Goal: Task Accomplishment & Management: Manage account settings

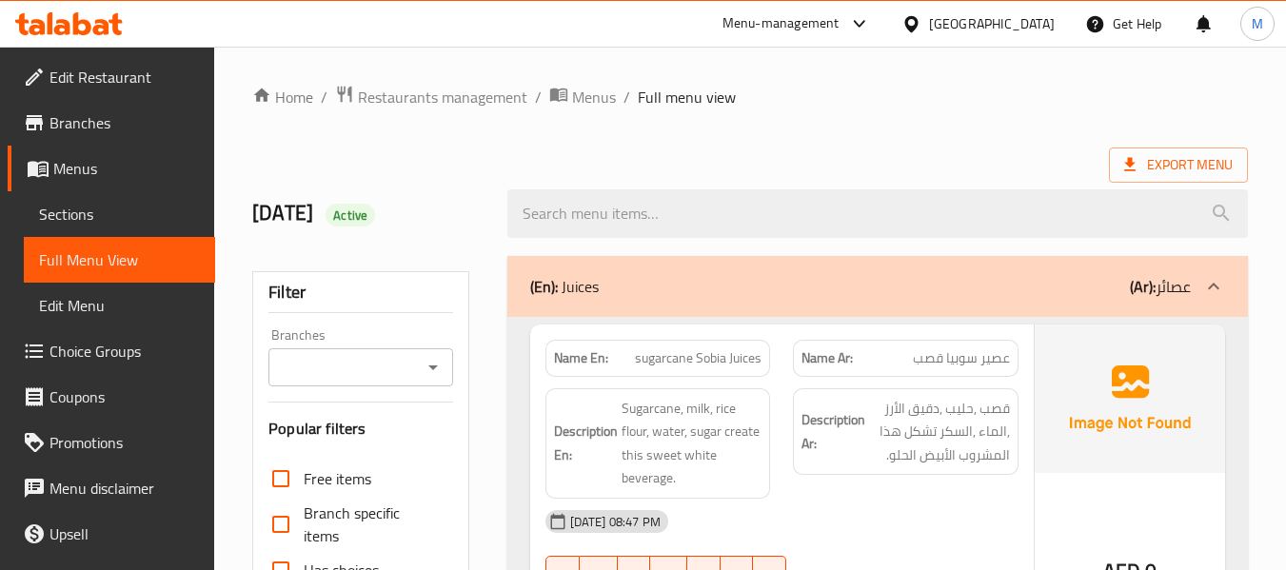
click at [101, 203] on span "Sections" at bounding box center [119, 214] width 161 height 23
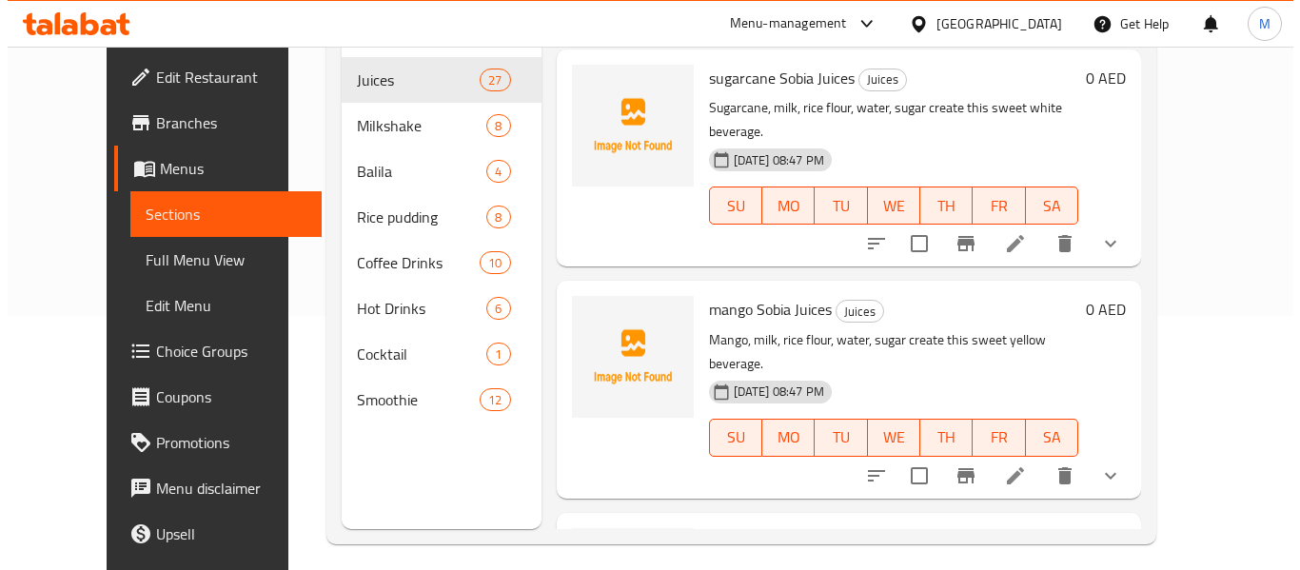
scroll to position [127, 0]
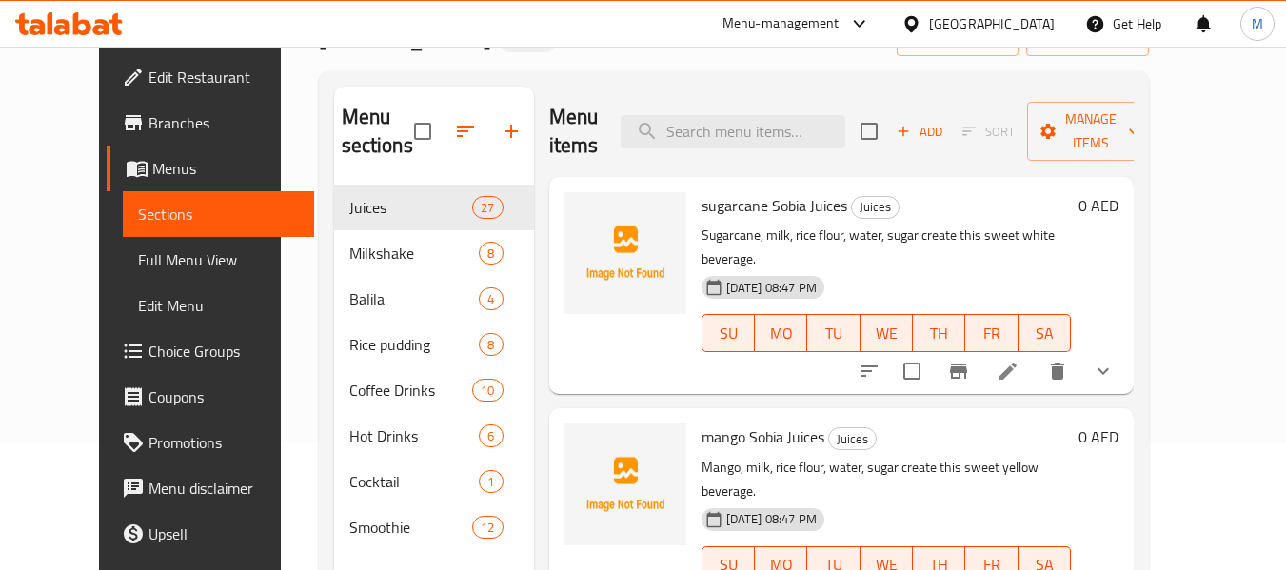
click at [454, 124] on icon "button" at bounding box center [465, 131] width 23 height 23
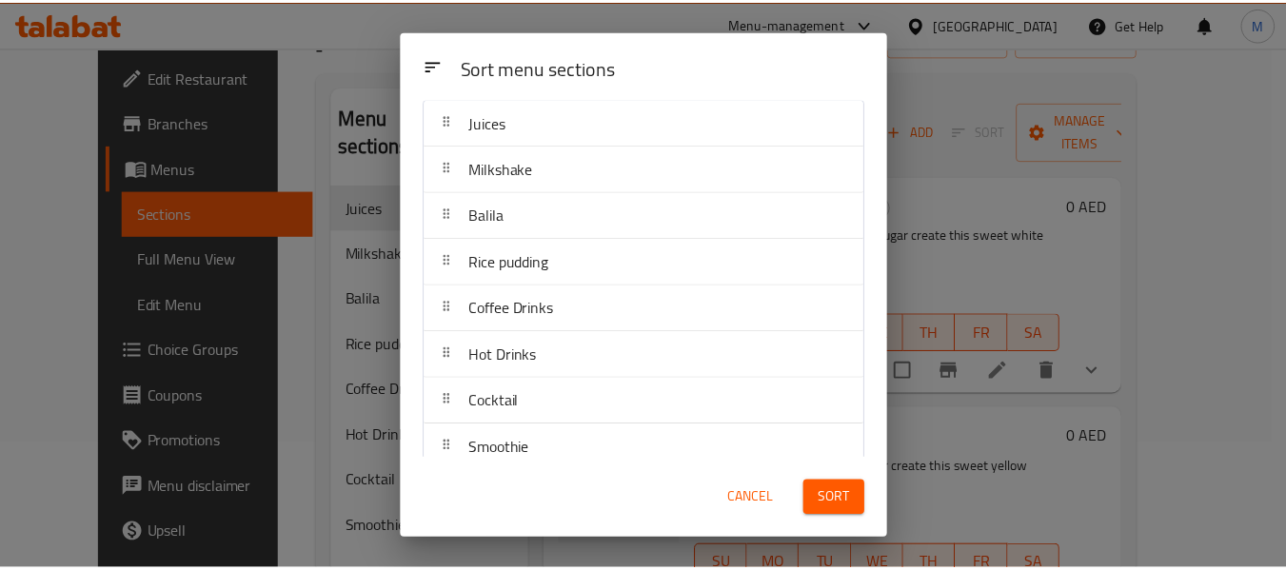
scroll to position [77, 0]
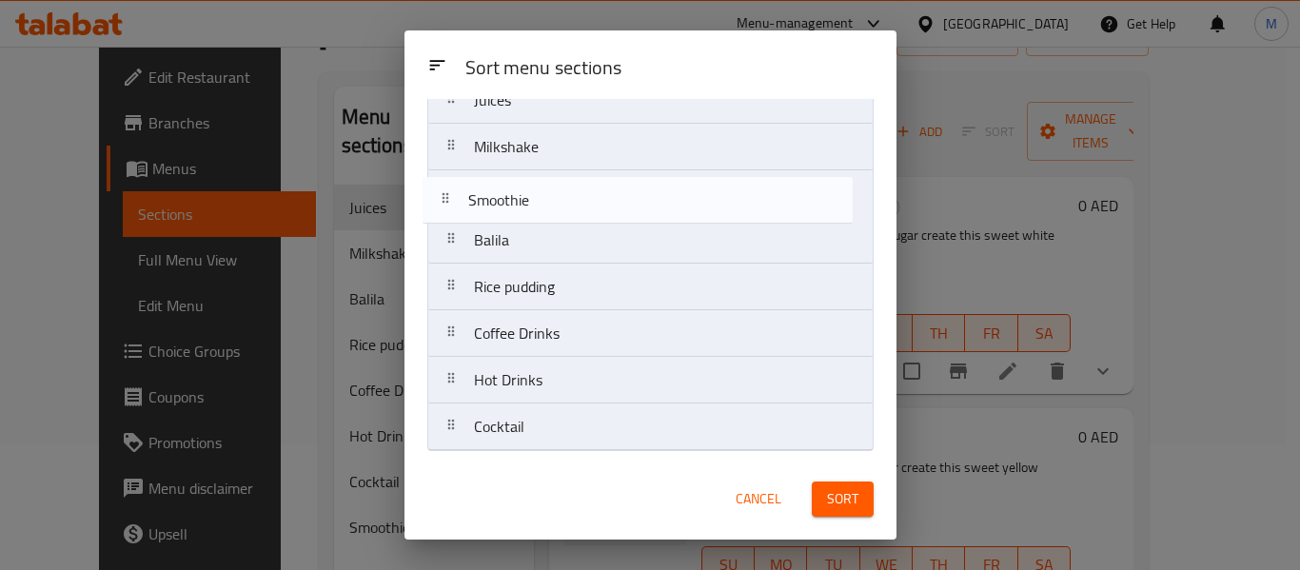
drag, startPoint x: 451, startPoint y: 439, endPoint x: 444, endPoint y: 204, distance: 235.1
click at [444, 204] on nav "Juices Milkshake [PERSON_NAME] pudding Coffee Drinks Hot Drinks Cocktail Smooth…" at bounding box center [650, 263] width 446 height 375
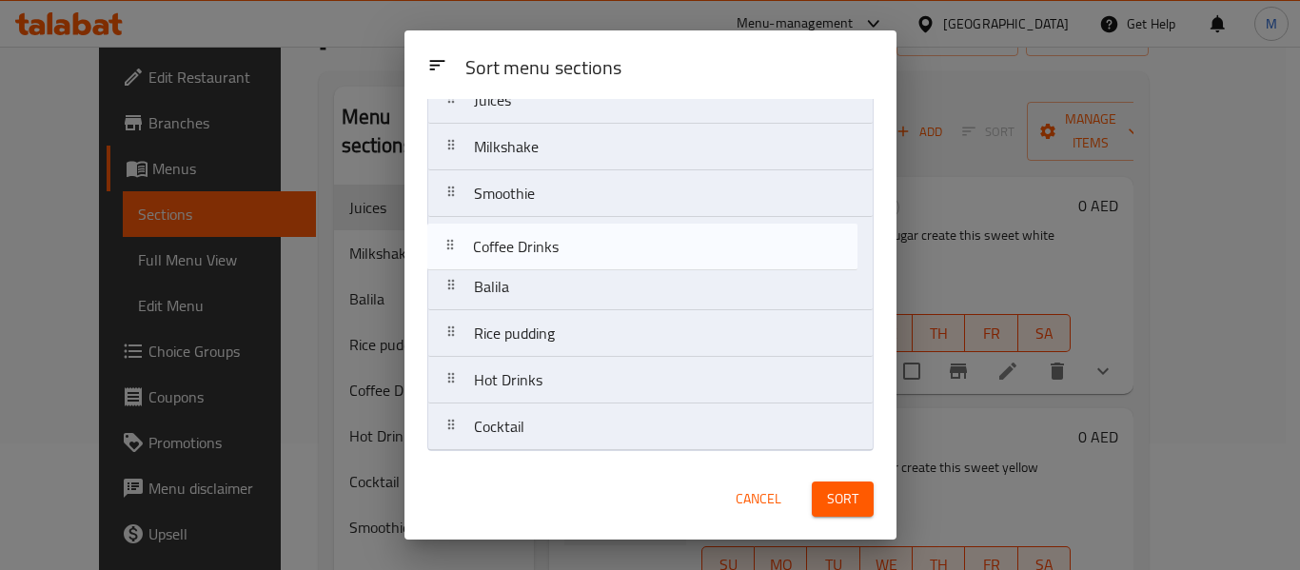
drag, startPoint x: 449, startPoint y: 342, endPoint x: 448, endPoint y: 250, distance: 91.4
click at [448, 250] on nav "Juices Milkshake Smoothie [PERSON_NAME] pudding Coffee Drinks Hot Drinks Cockta…" at bounding box center [650, 263] width 446 height 375
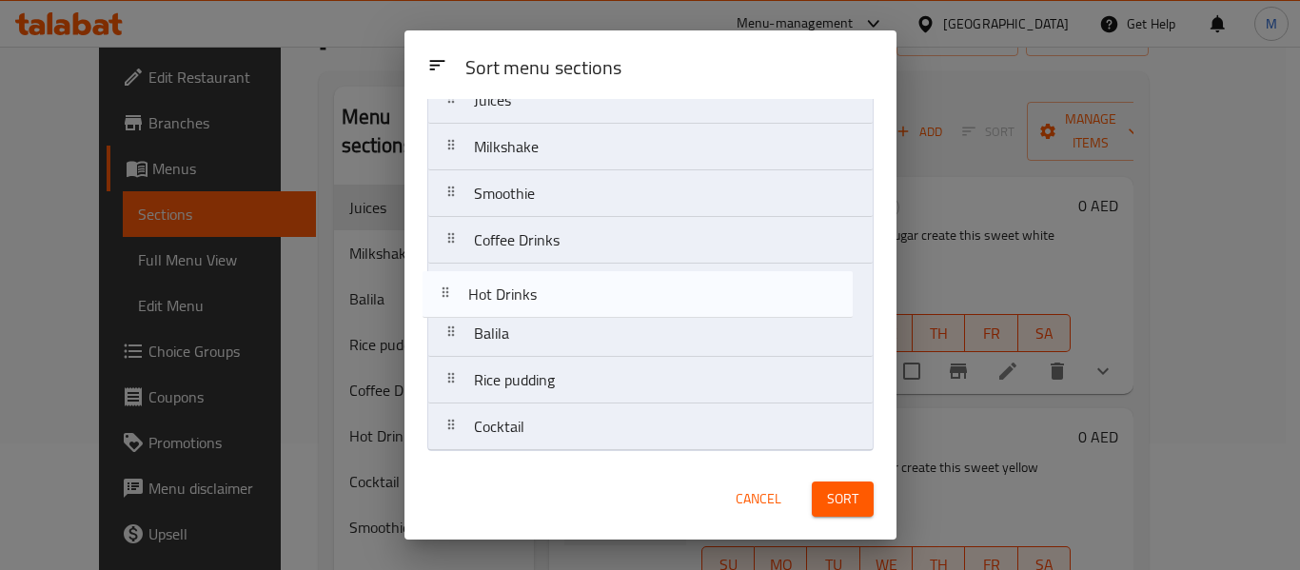
drag, startPoint x: 462, startPoint y: 388, endPoint x: 458, endPoint y: 287, distance: 101.0
click at [460, 295] on nav "Juices Milkshake Smoothie Coffee Drinks [PERSON_NAME] pudding Hot Drinks Cockta…" at bounding box center [650, 263] width 446 height 375
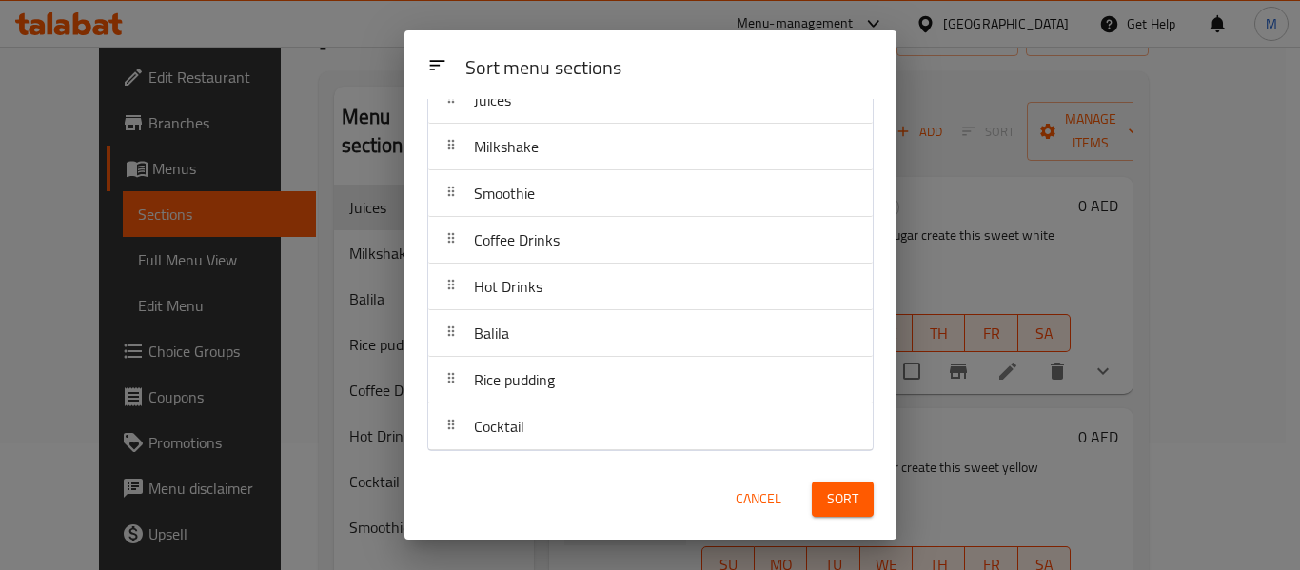
click at [854, 502] on span "Sort" at bounding box center [842, 499] width 31 height 24
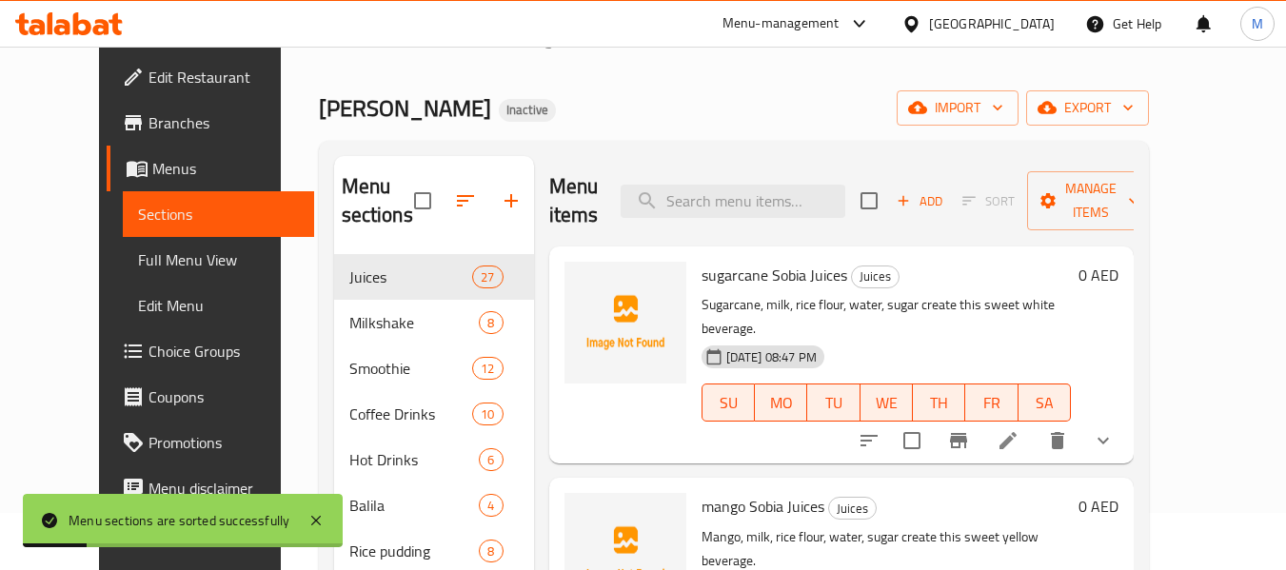
scroll to position [0, 0]
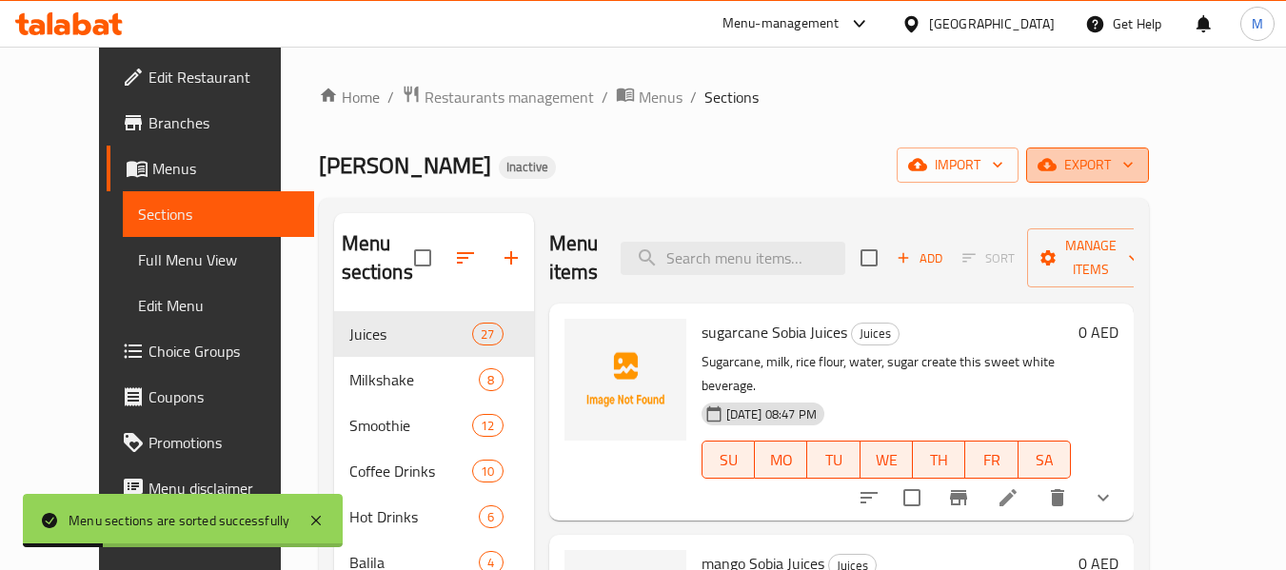
click at [1133, 169] on span "export" at bounding box center [1087, 165] width 92 height 24
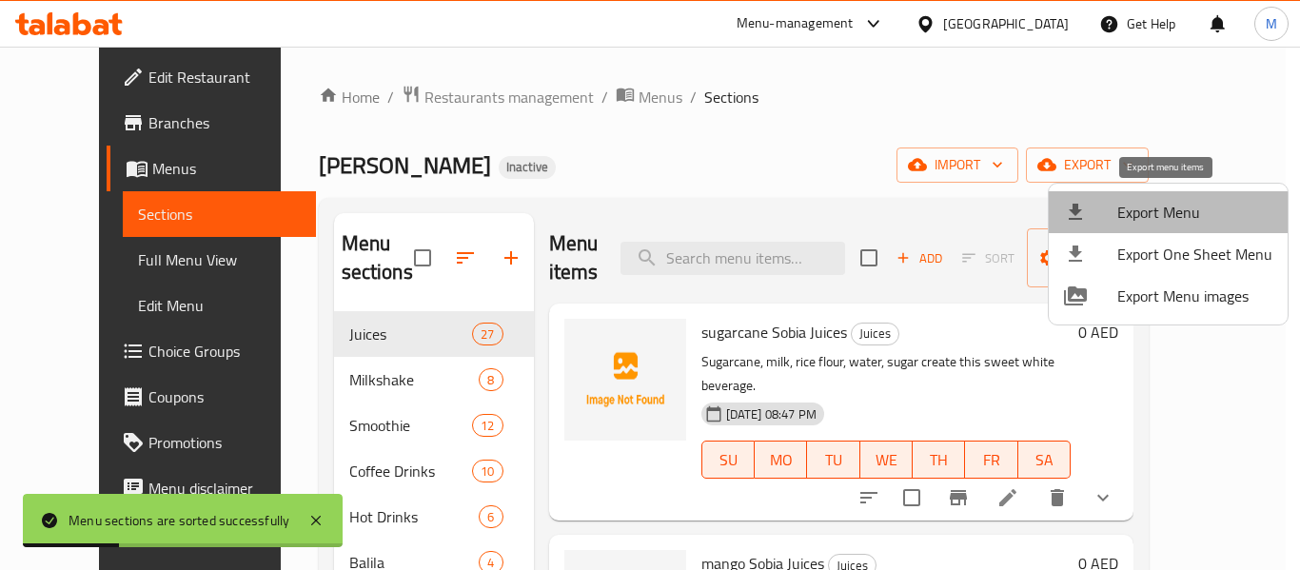
click at [1190, 197] on li "Export Menu" at bounding box center [1168, 212] width 239 height 42
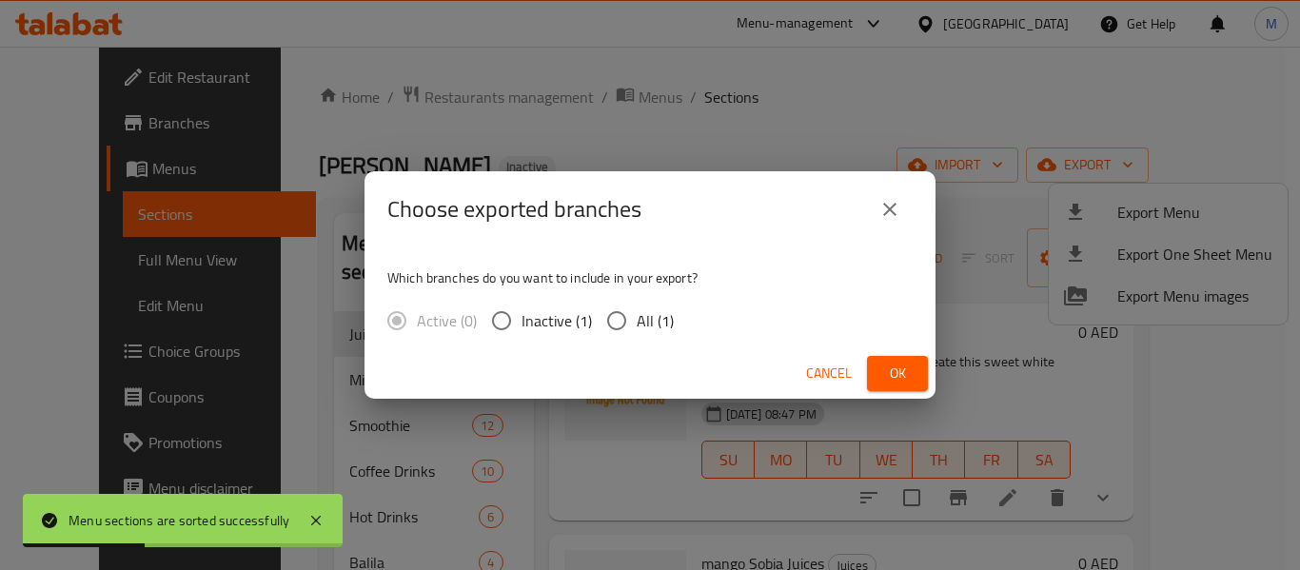
click at [627, 312] on input "All (1)" at bounding box center [617, 321] width 40 height 40
radio input "true"
click at [886, 360] on button "Ok" at bounding box center [897, 373] width 61 height 35
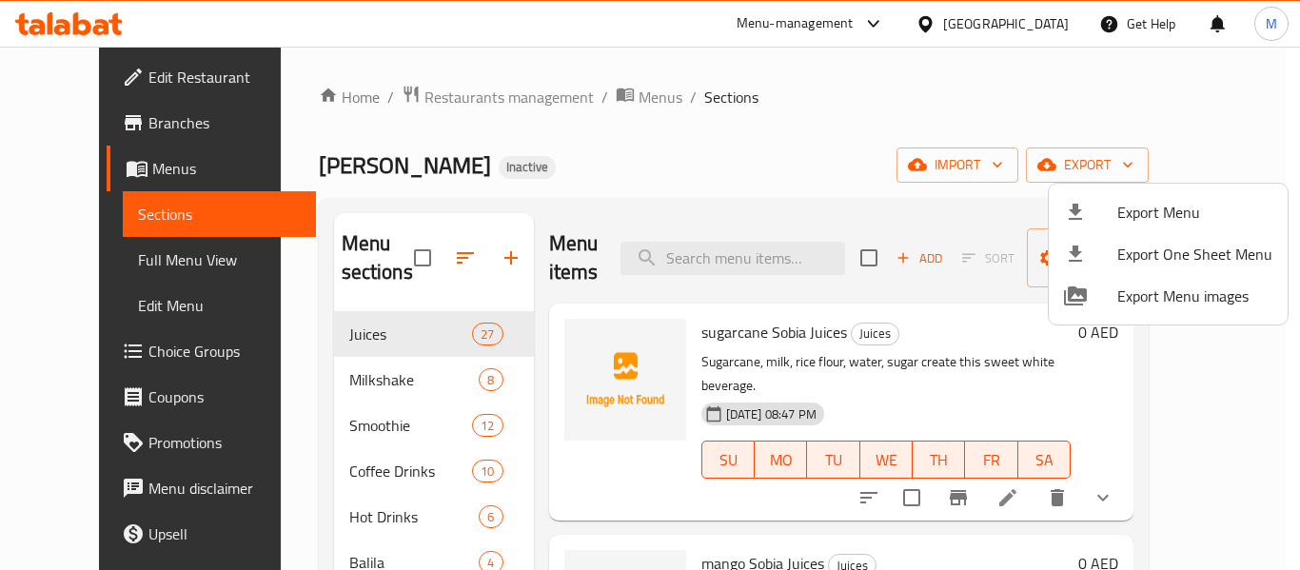
click at [61, 259] on div at bounding box center [650, 285] width 1300 height 570
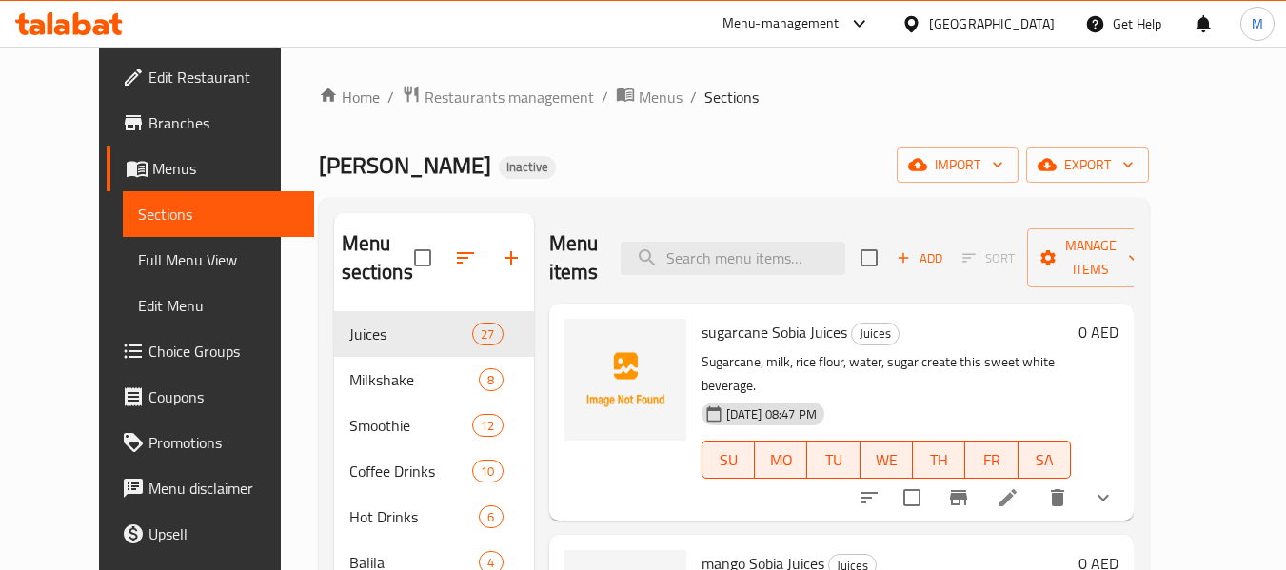
click at [138, 259] on span "Full Menu View" at bounding box center [218, 259] width 161 height 23
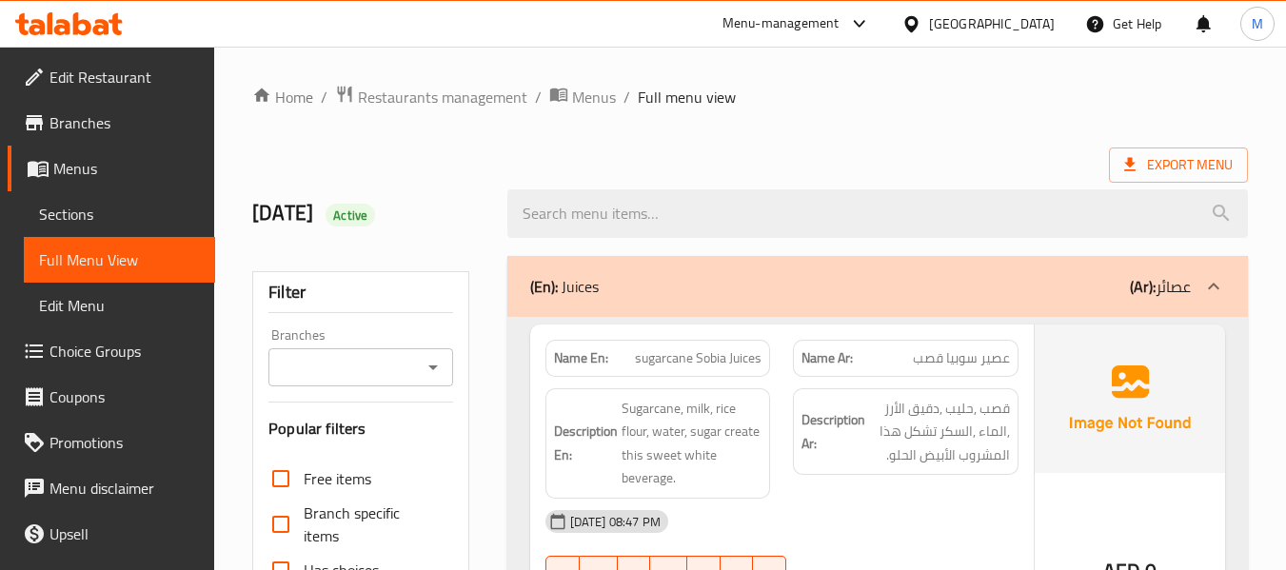
scroll to position [507, 0]
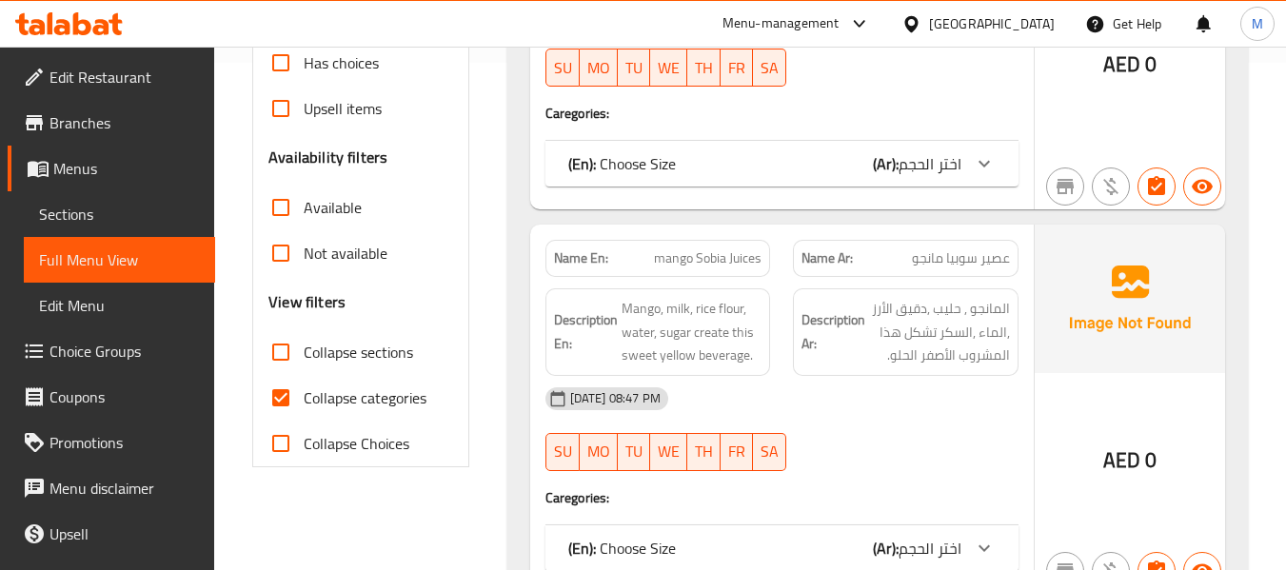
click at [283, 353] on input "Collapse sections" at bounding box center [281, 352] width 46 height 46
checkbox input "true"
click at [281, 403] on input "Collapse categories" at bounding box center [281, 398] width 46 height 46
checkbox input "false"
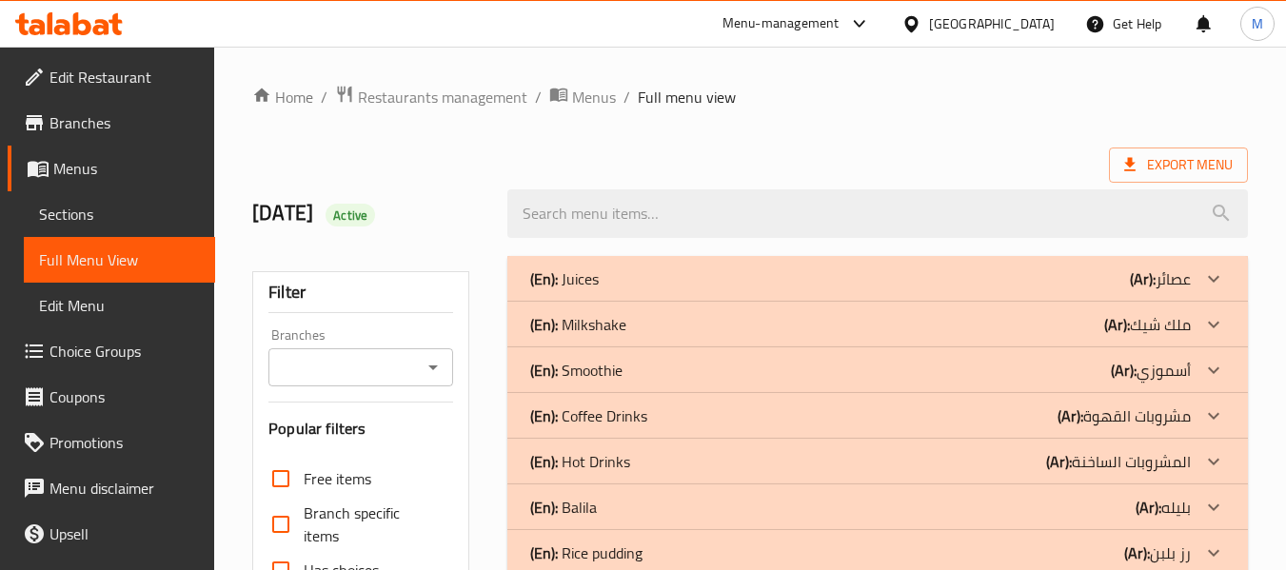
scroll to position [127, 0]
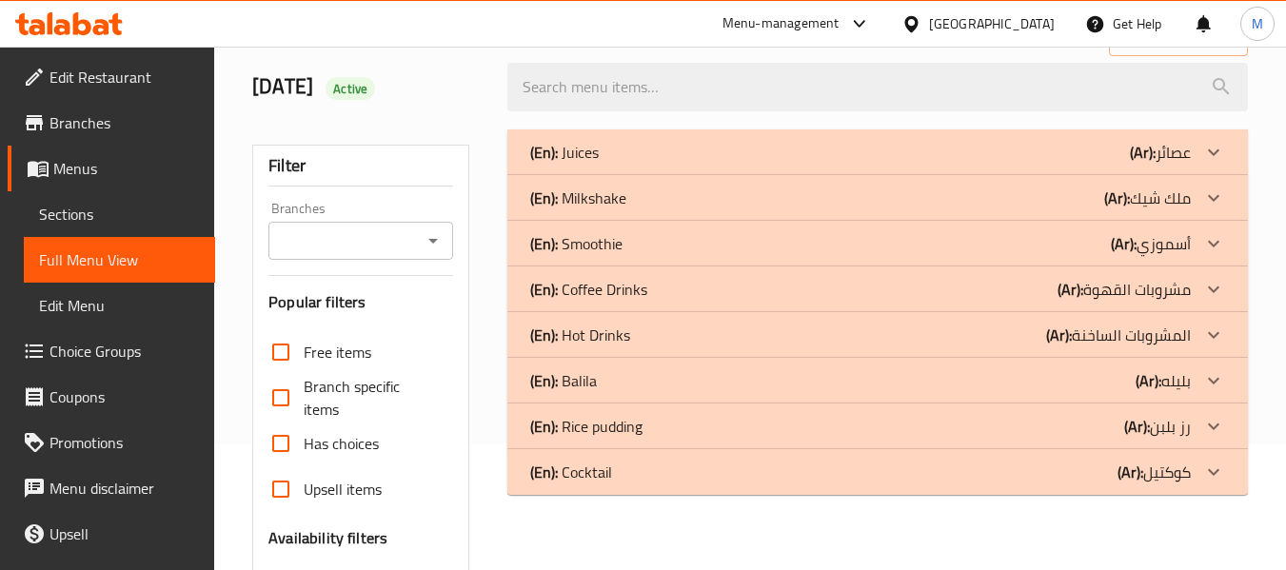
click at [566, 158] on p "(En): Juices" at bounding box center [564, 152] width 69 height 23
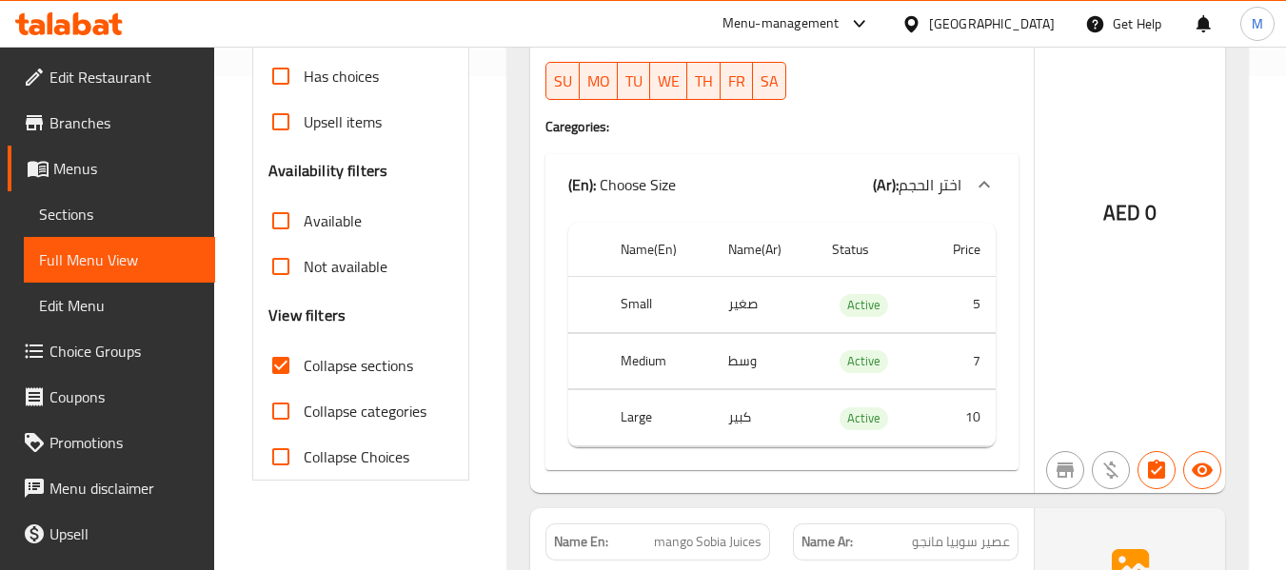
scroll to position [507, 0]
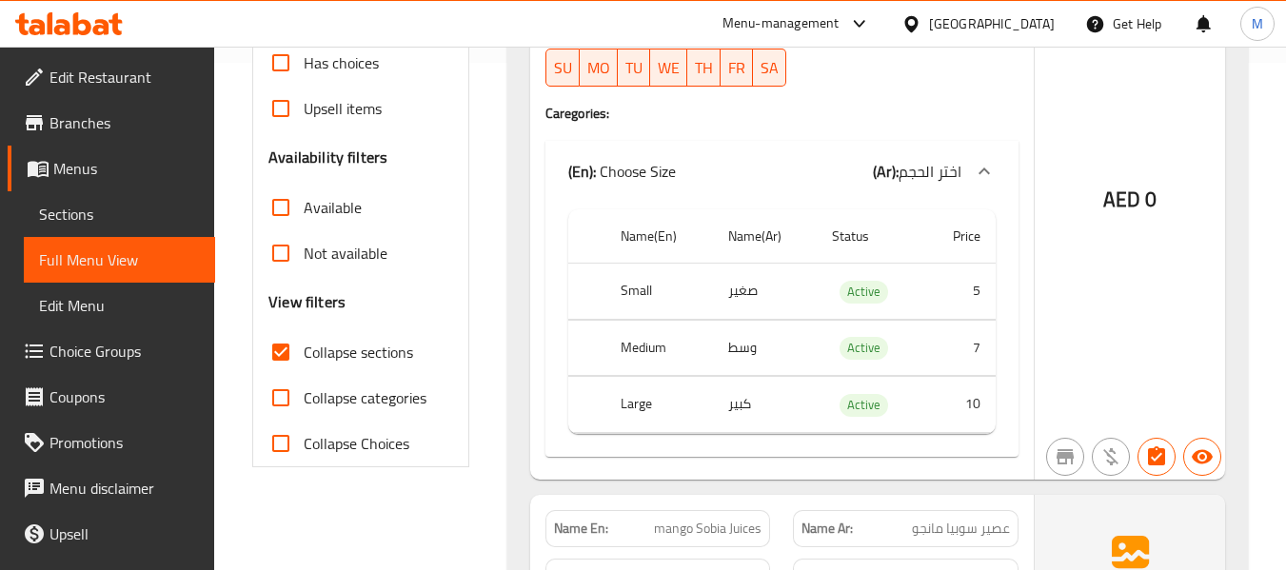
click at [627, 285] on th "Small" at bounding box center [659, 292] width 108 height 56
copy th "Small"
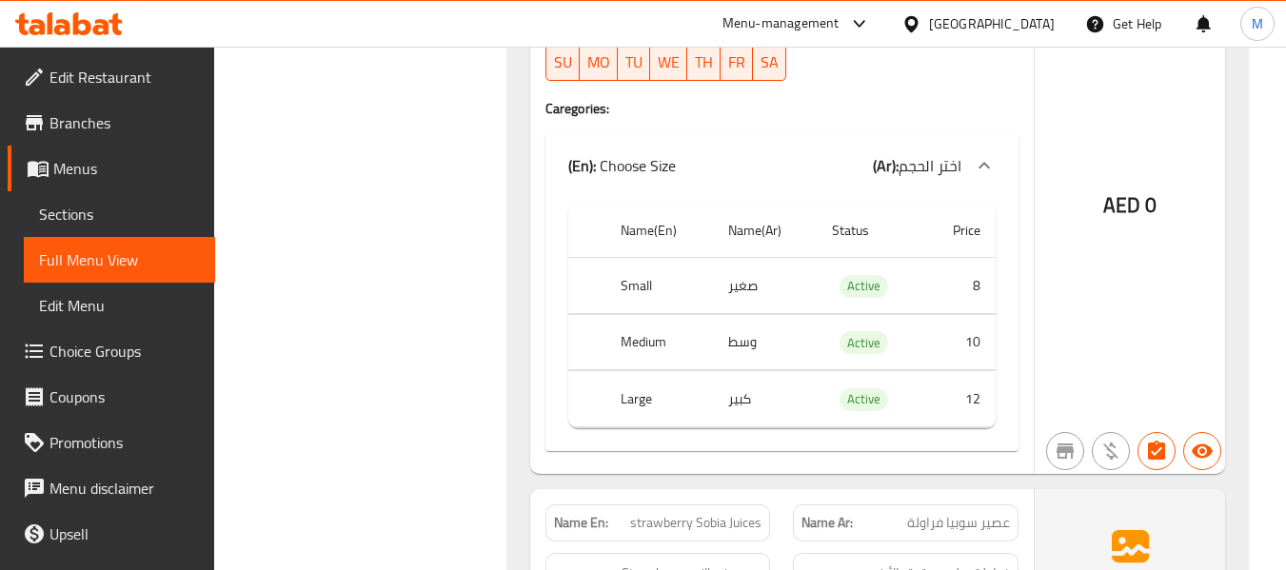
click at [741, 279] on td "صغير" at bounding box center [765, 286] width 104 height 56
copy td "صغير"
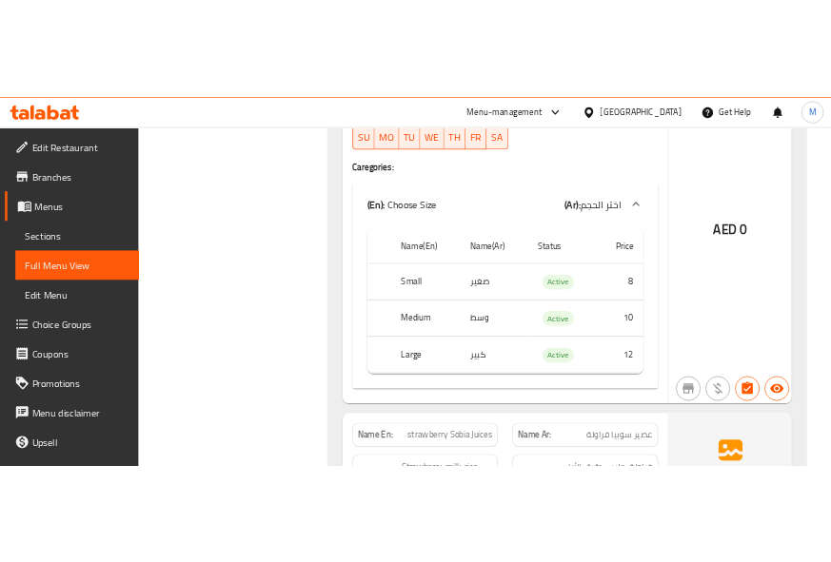
scroll to position [1844, 0]
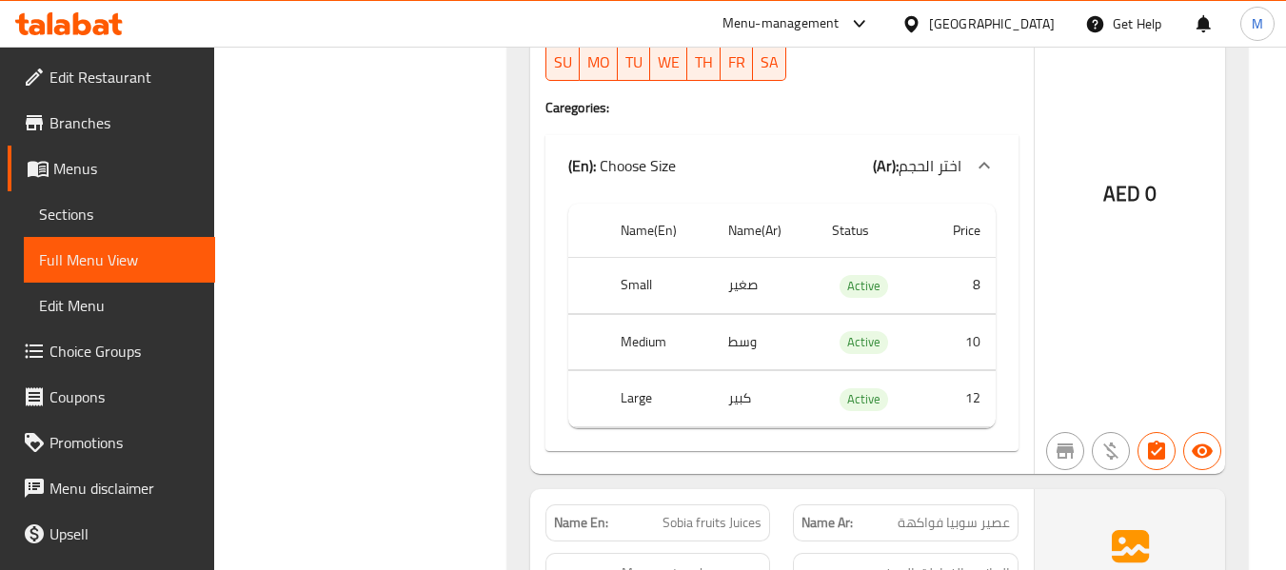
click at [650, 339] on th "Medium" at bounding box center [659, 342] width 108 height 56
copy th "Medium"
click at [724, 355] on td "وسط" at bounding box center [765, 342] width 104 height 56
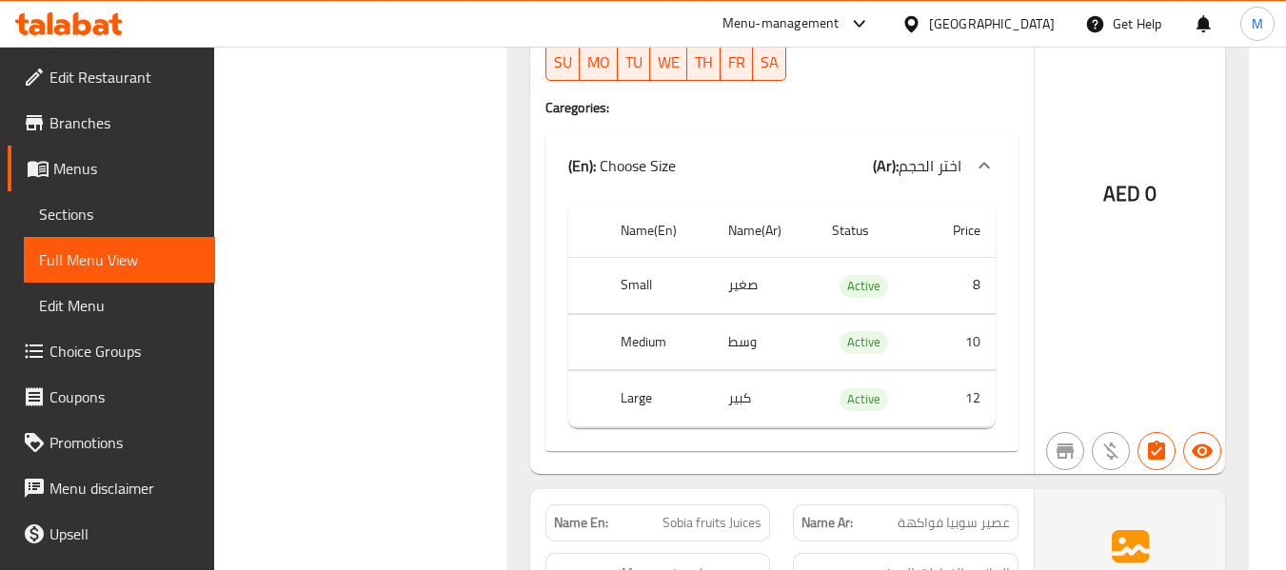
click at [736, 346] on td "وسط" at bounding box center [765, 342] width 104 height 56
copy td "وسط"
click at [648, 399] on th "Large" at bounding box center [659, 399] width 108 height 56
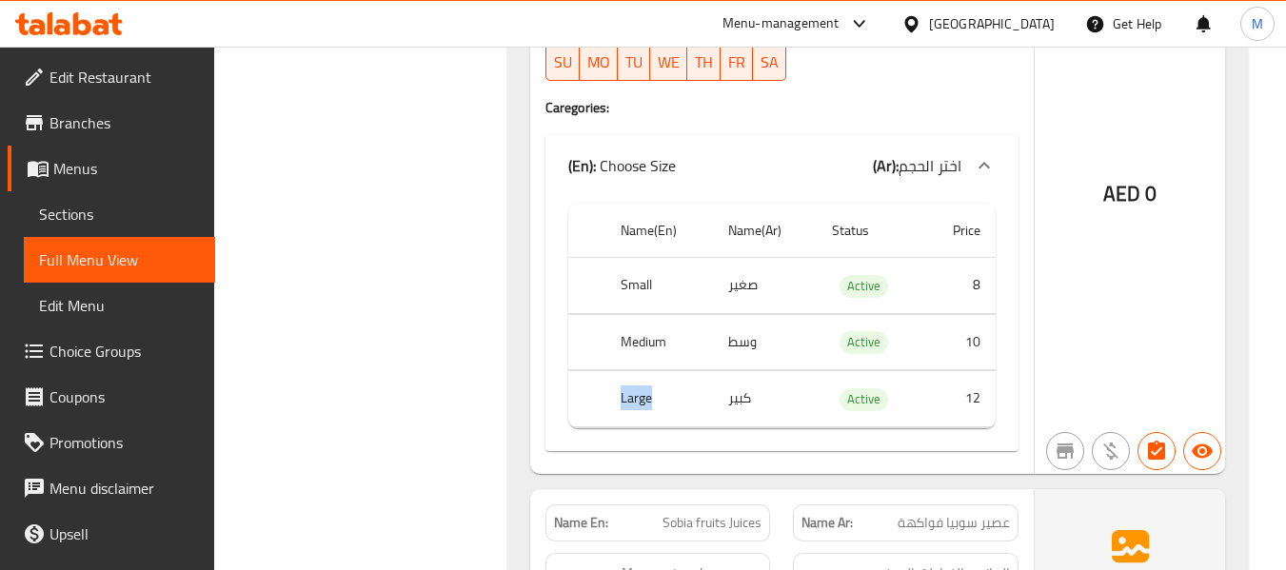
click at [648, 399] on th "Large" at bounding box center [659, 399] width 108 height 56
copy th "Large"
click at [714, 403] on td "كبير" at bounding box center [765, 399] width 104 height 56
click at [755, 401] on td "كبير" at bounding box center [765, 399] width 104 height 56
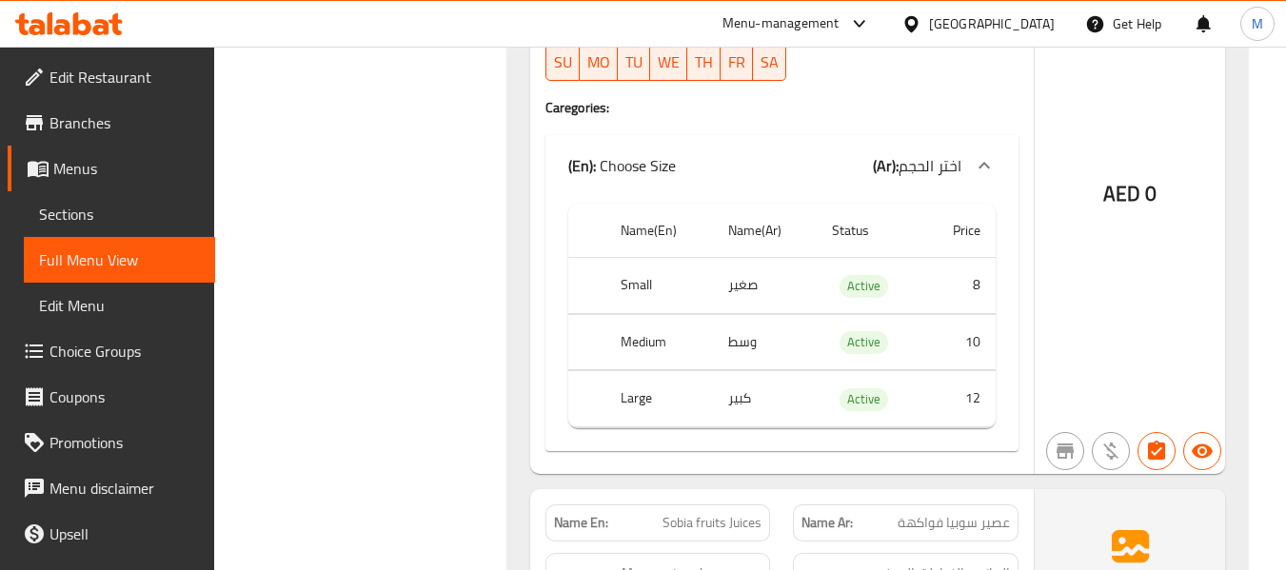
click at [746, 393] on td "كبير" at bounding box center [765, 399] width 104 height 56
copy td "كبير"
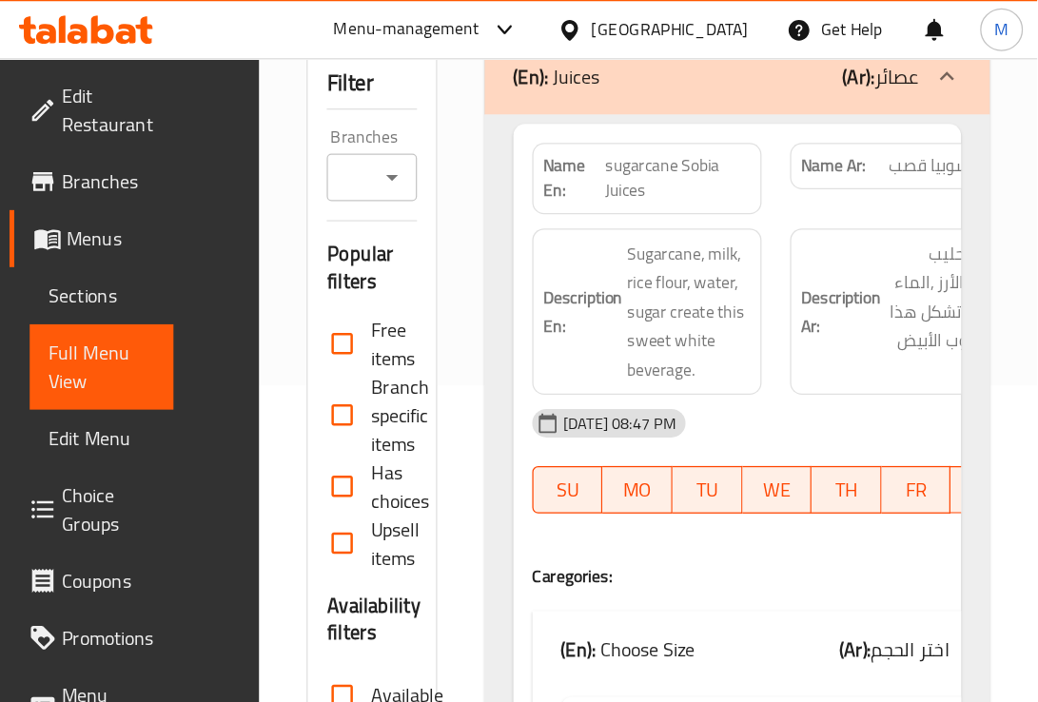
scroll to position [253, 0]
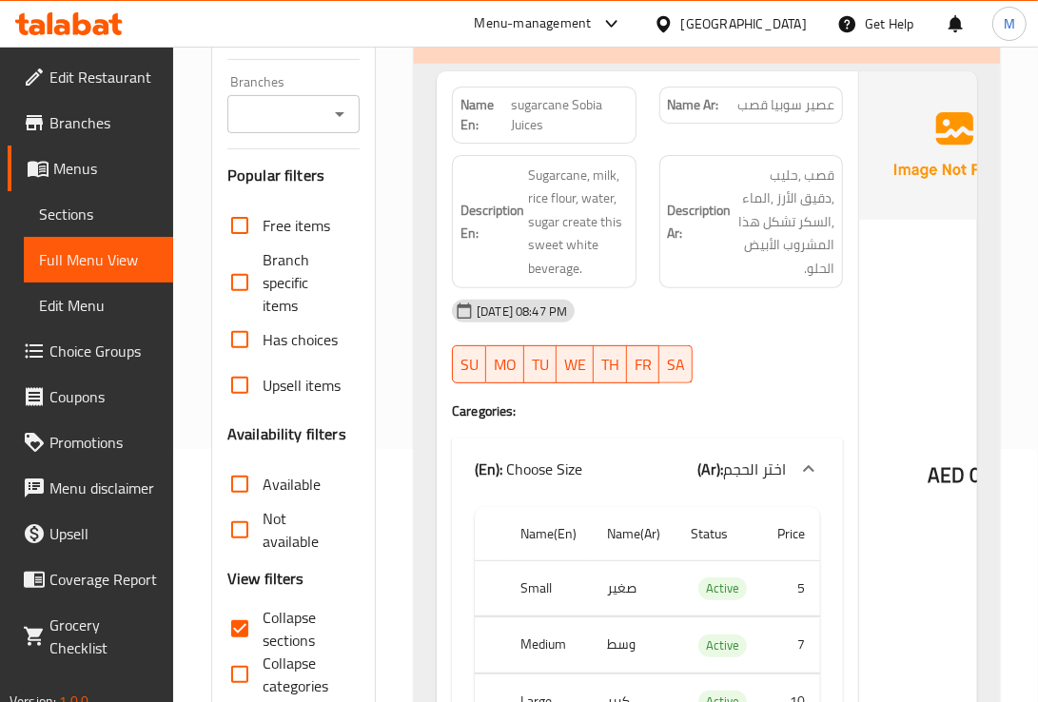
drag, startPoint x: 788, startPoint y: 3, endPoint x: 539, endPoint y: 290, distance: 380.4
click at [539, 290] on div "[DATE] 08:47 PM" at bounding box center [648, 311] width 414 height 46
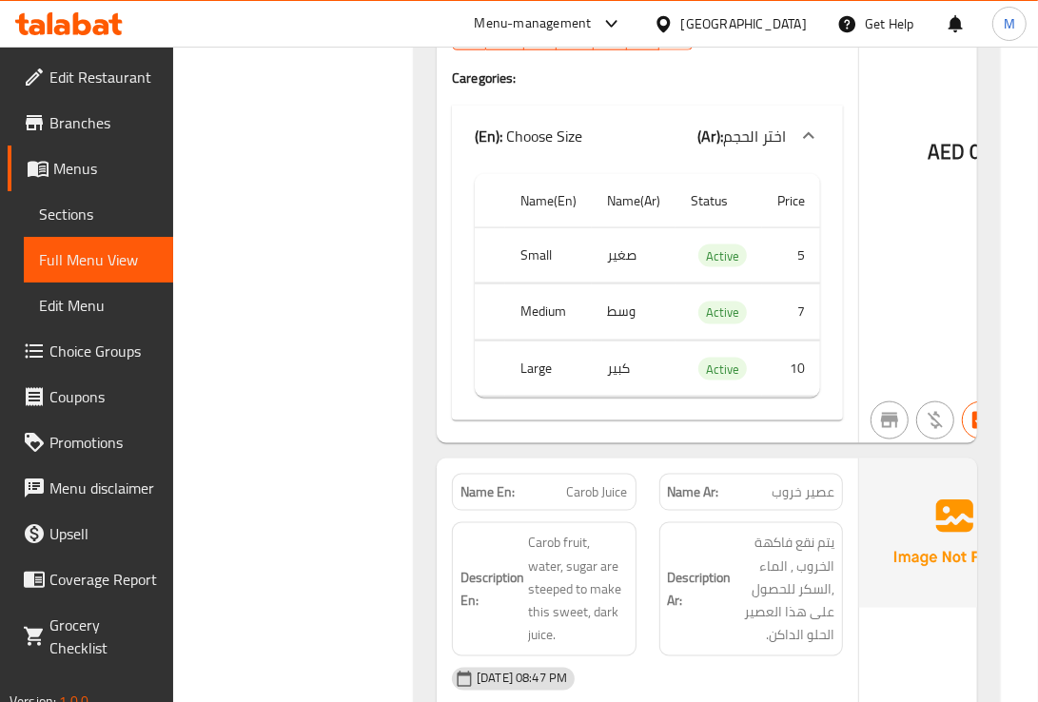
scroll to position [5234, 0]
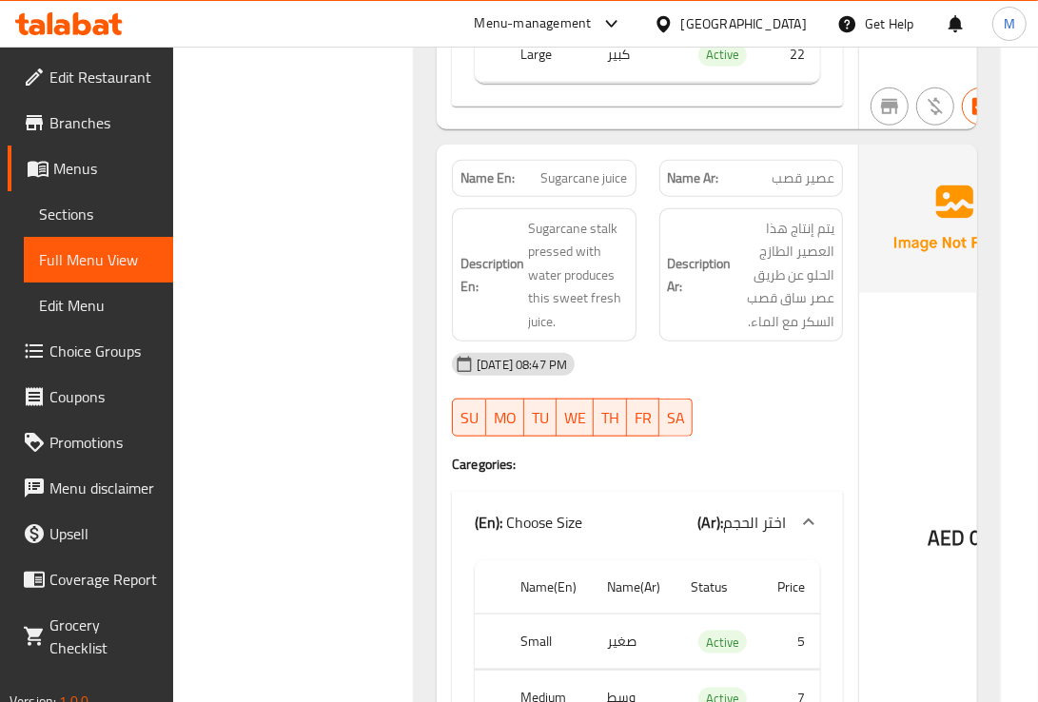
click at [559, 188] on span "Sugarcane juice" at bounding box center [584, 178] width 87 height 20
copy span "Sugarcane"
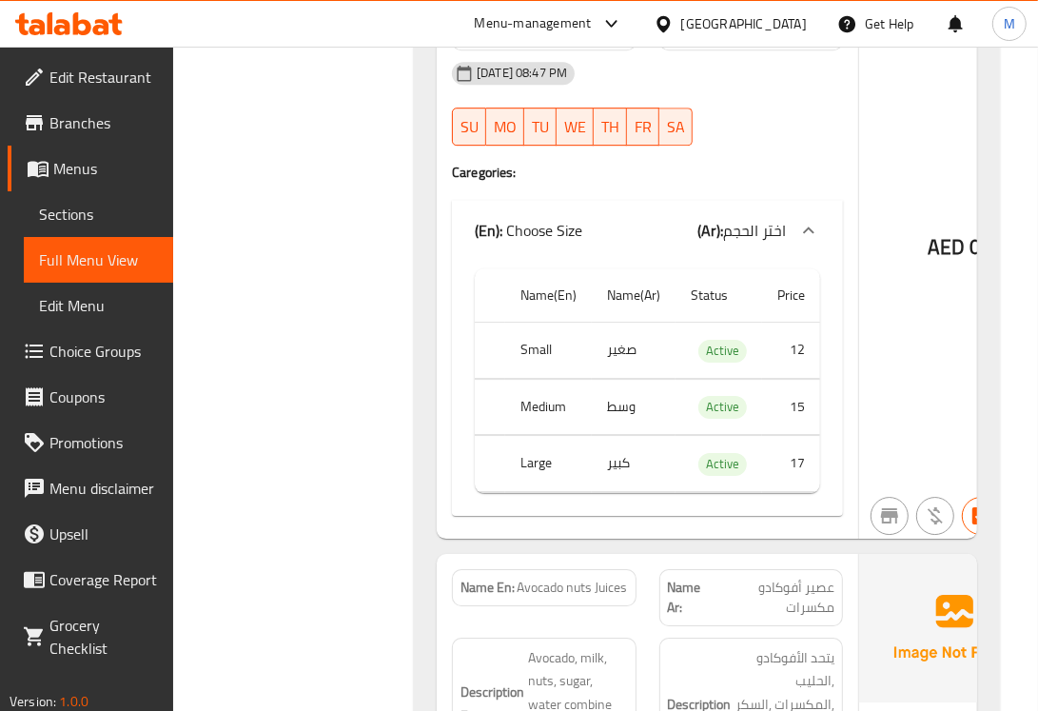
scroll to position [3495, 0]
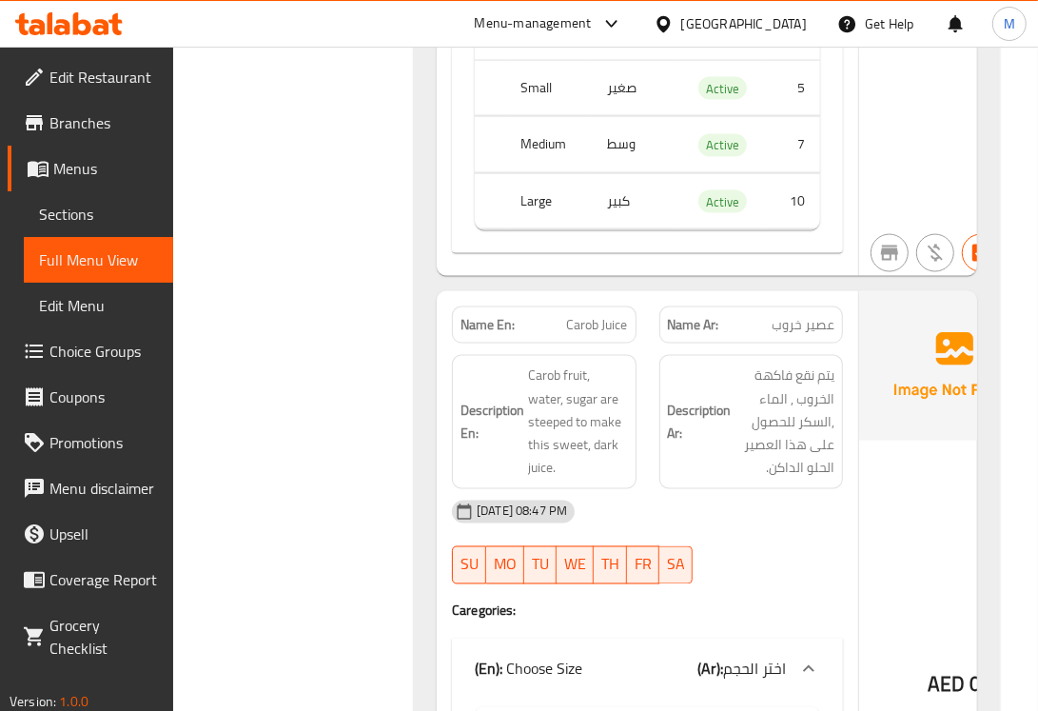
click at [787, 335] on span "عصير خروب" at bounding box center [803, 325] width 63 height 20
copy span "خروب"
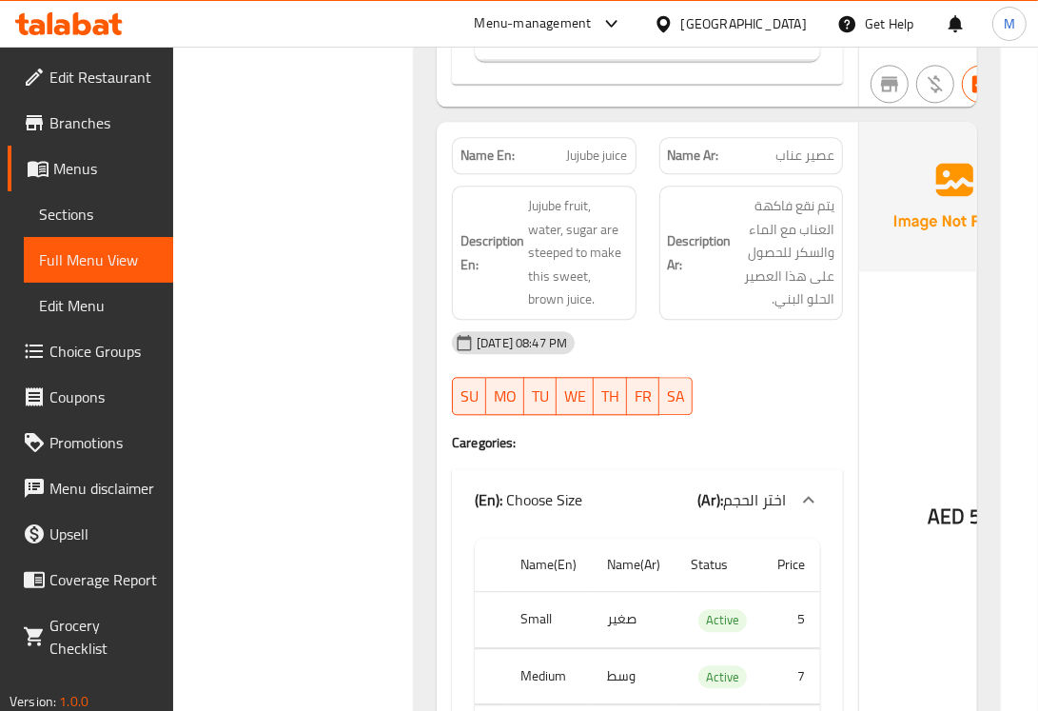
scroll to position [6581, 0]
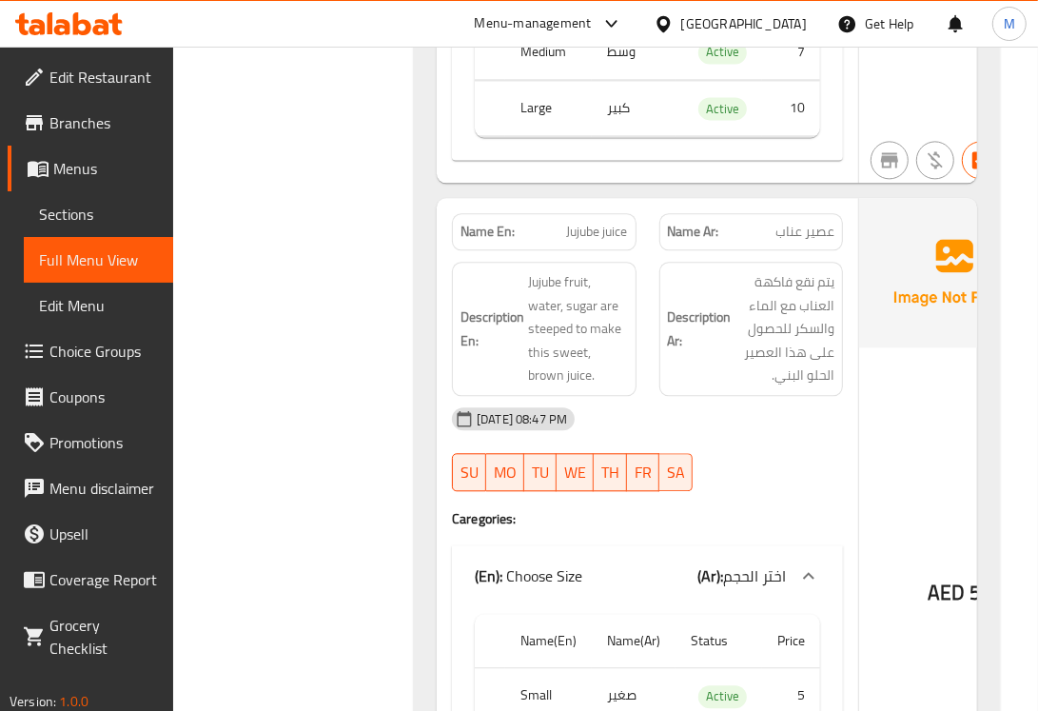
click at [781, 242] on span "عصير عناب" at bounding box center [805, 232] width 59 height 20
copy span "عناب"
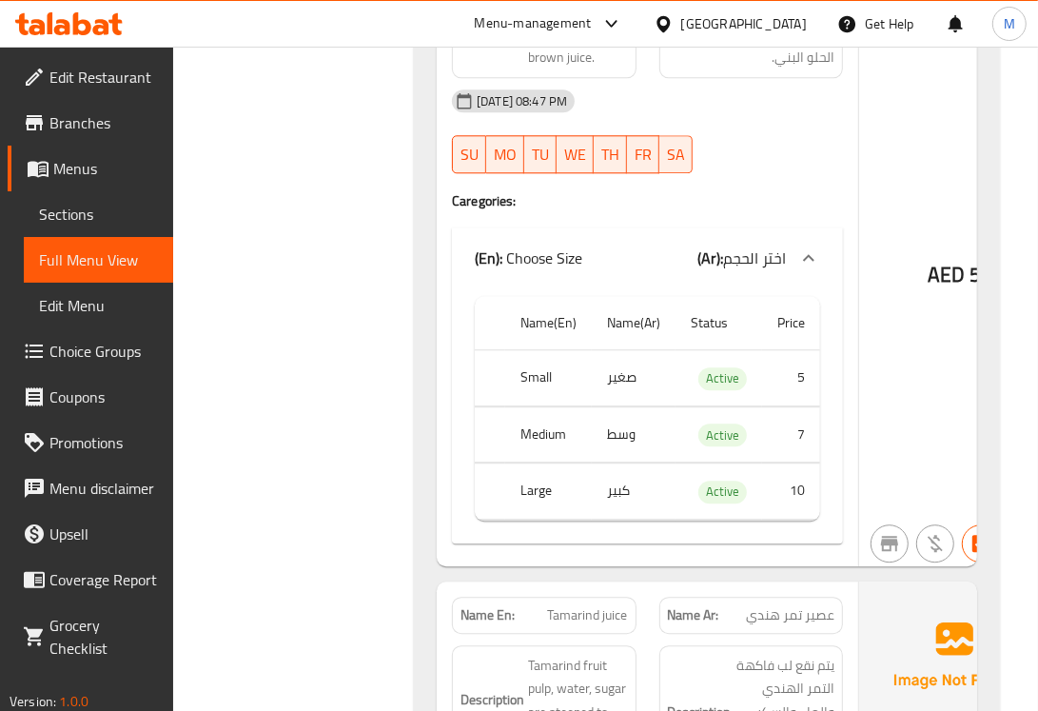
scroll to position [6739, 0]
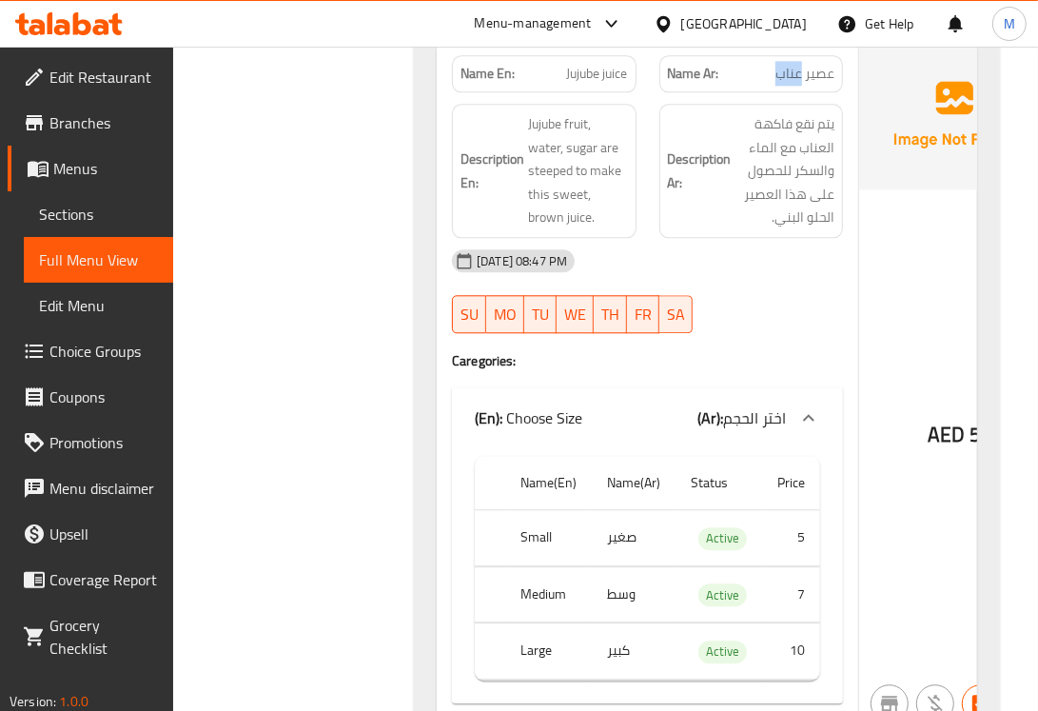
copy span "عناب"
click at [569, 84] on span "Jujube juice" at bounding box center [597, 74] width 61 height 20
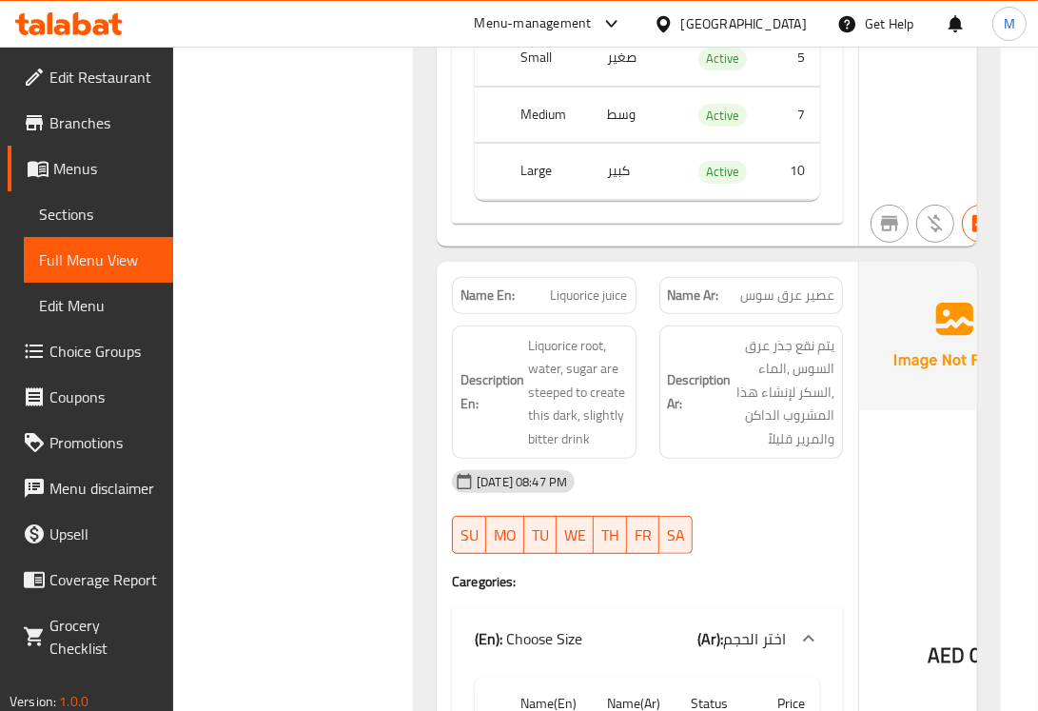
scroll to position [8642, 0]
click at [578, 306] on span "Liquorice juice" at bounding box center [589, 296] width 77 height 20
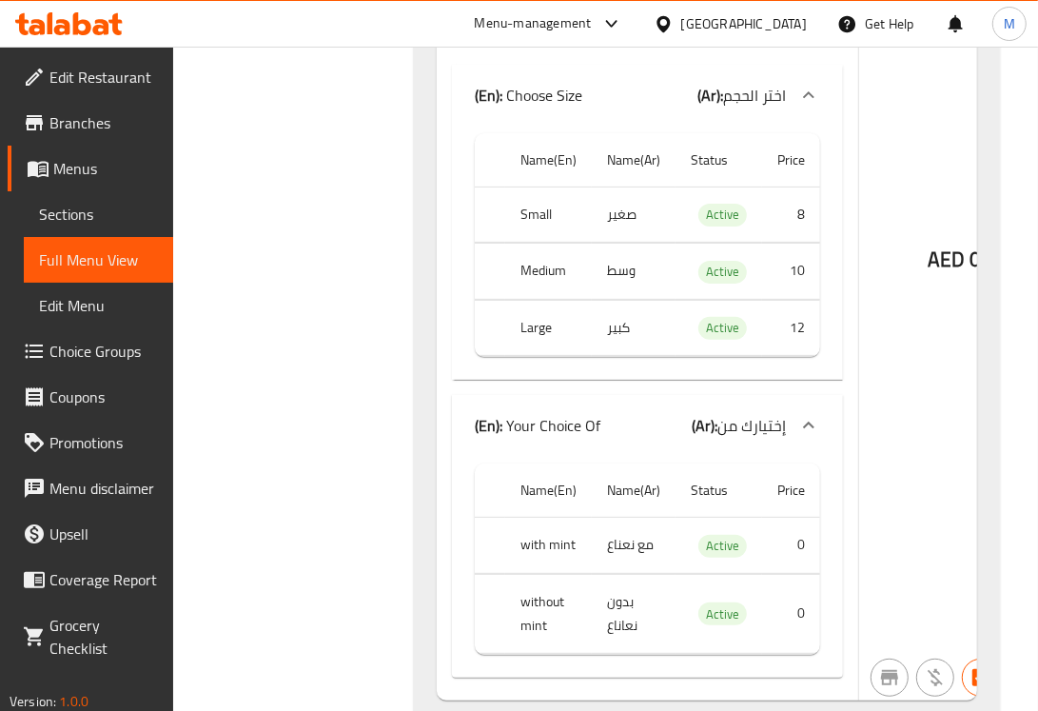
scroll to position [12766, 0]
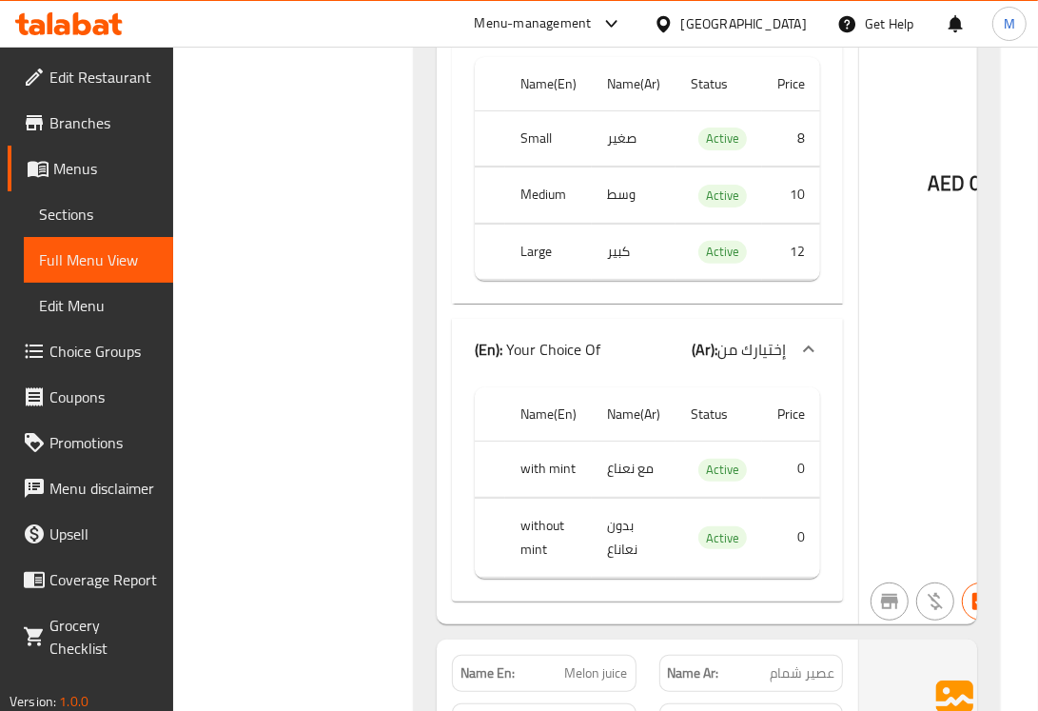
click at [530, 569] on th "without mint" at bounding box center [548, 537] width 87 height 79
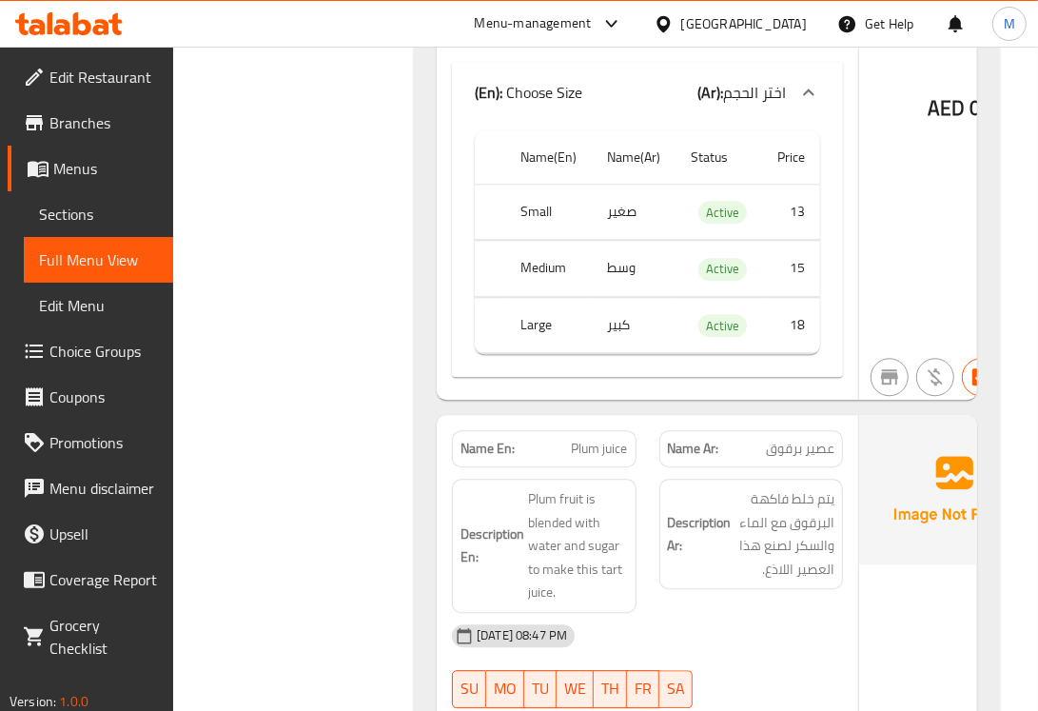
scroll to position [15145, 0]
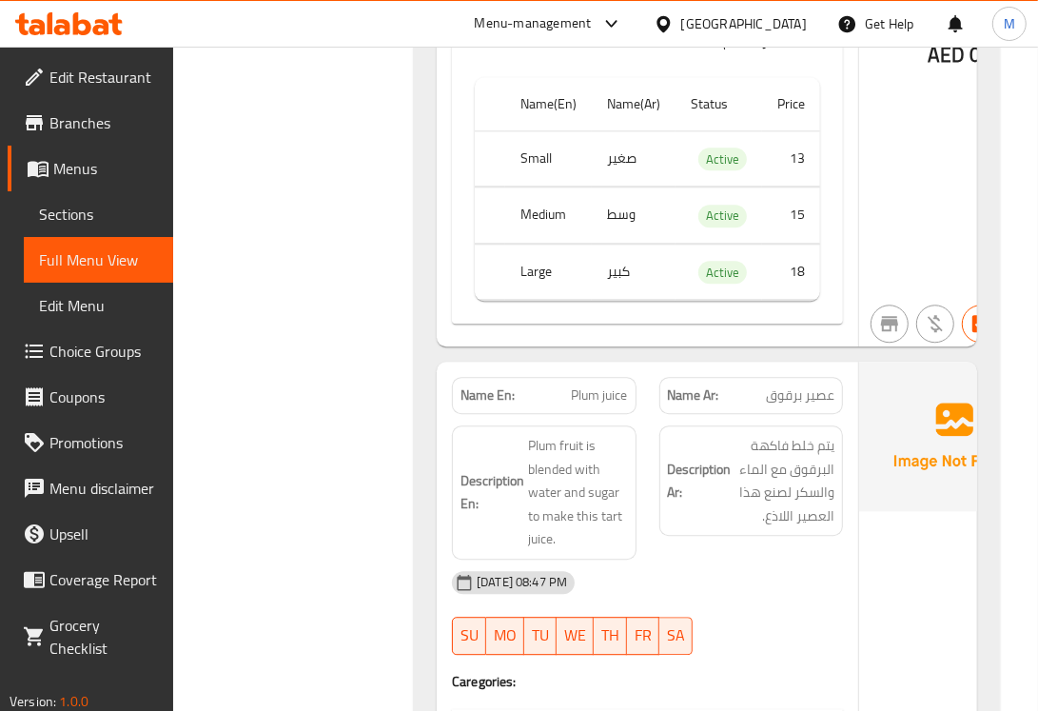
click at [572, 405] on span "Plum juice" at bounding box center [600, 395] width 56 height 20
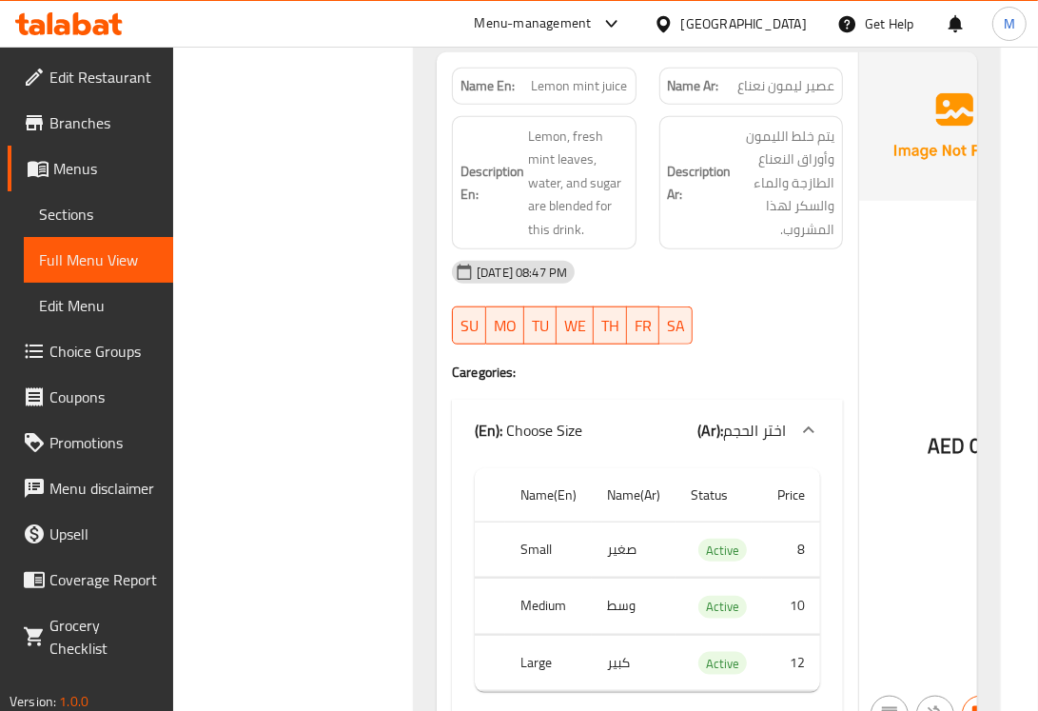
scroll to position [17366, 0]
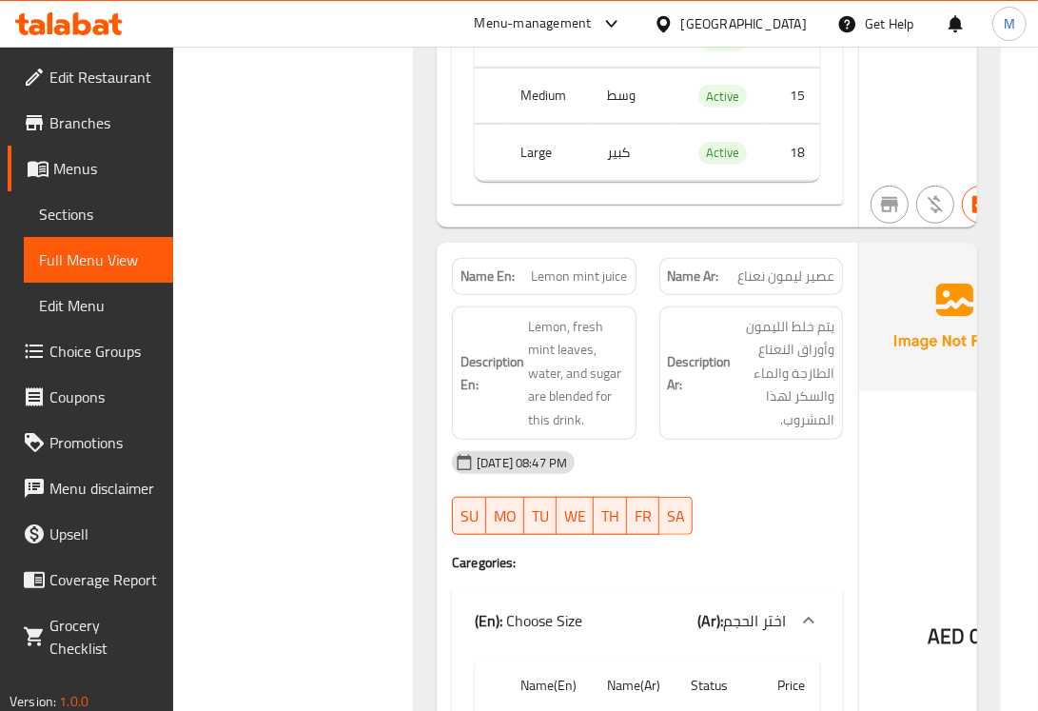
click at [778, 286] on span "عصير ليمون نعناع" at bounding box center [785, 276] width 97 height 20
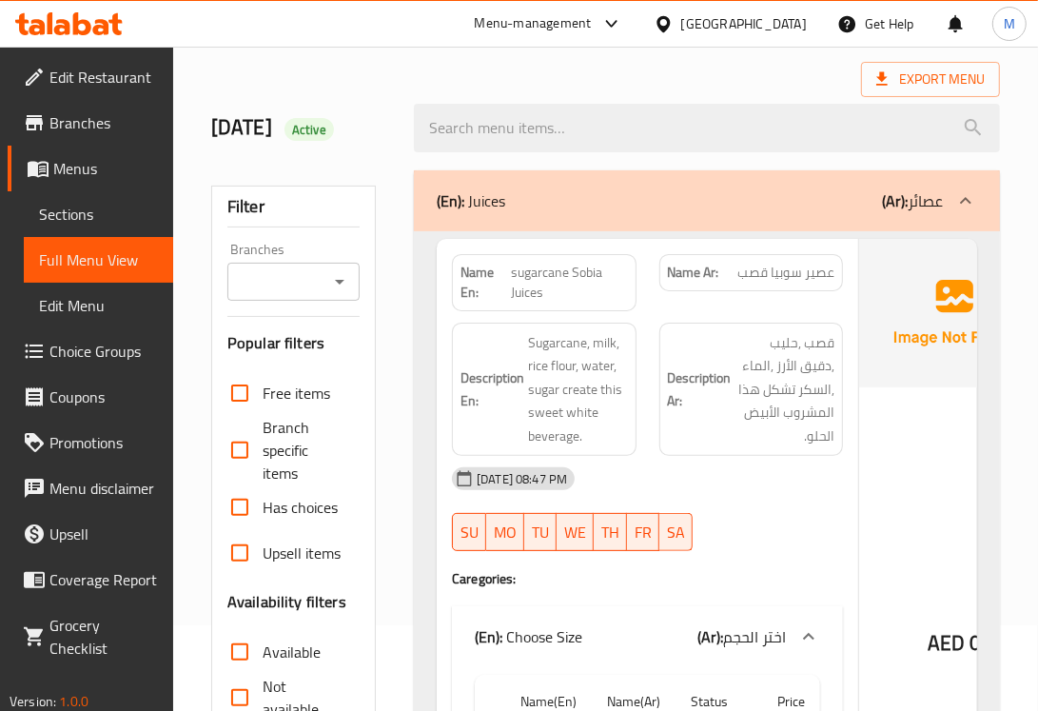
scroll to position [0, 0]
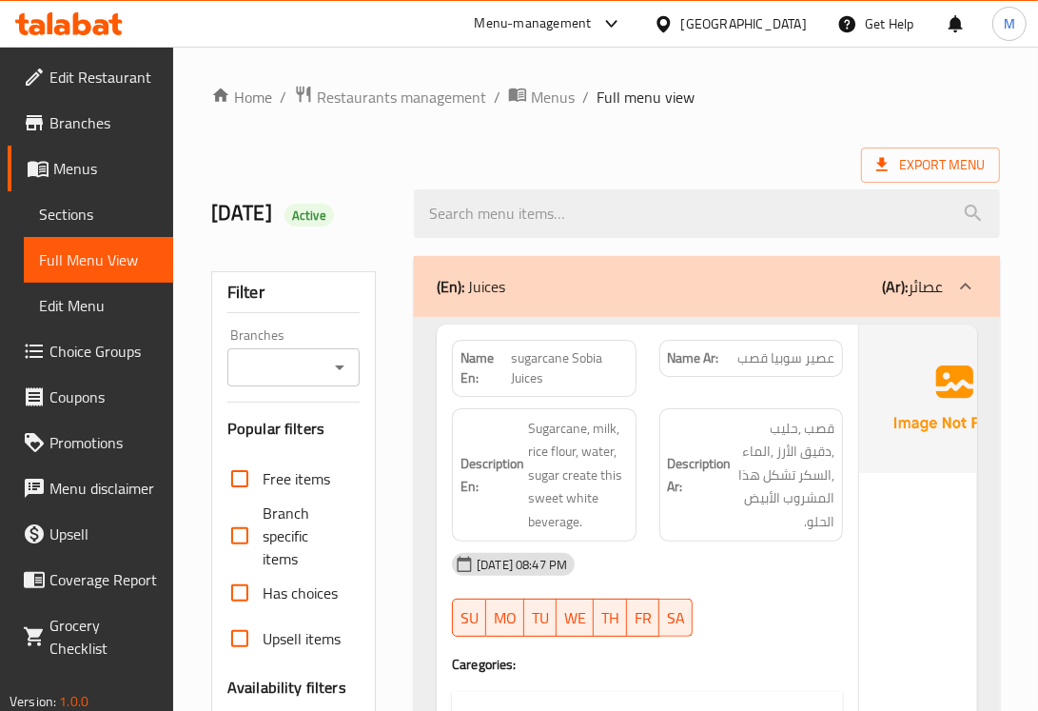
click at [519, 472] on strong "Description En:" at bounding box center [493, 475] width 64 height 47
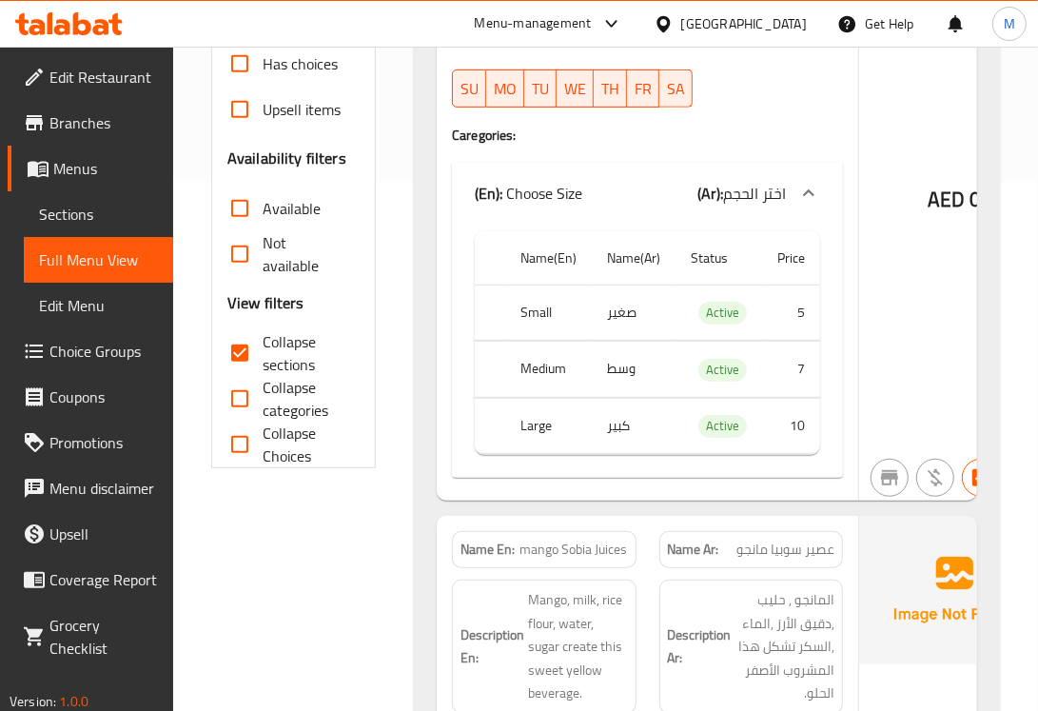
scroll to position [952, 0]
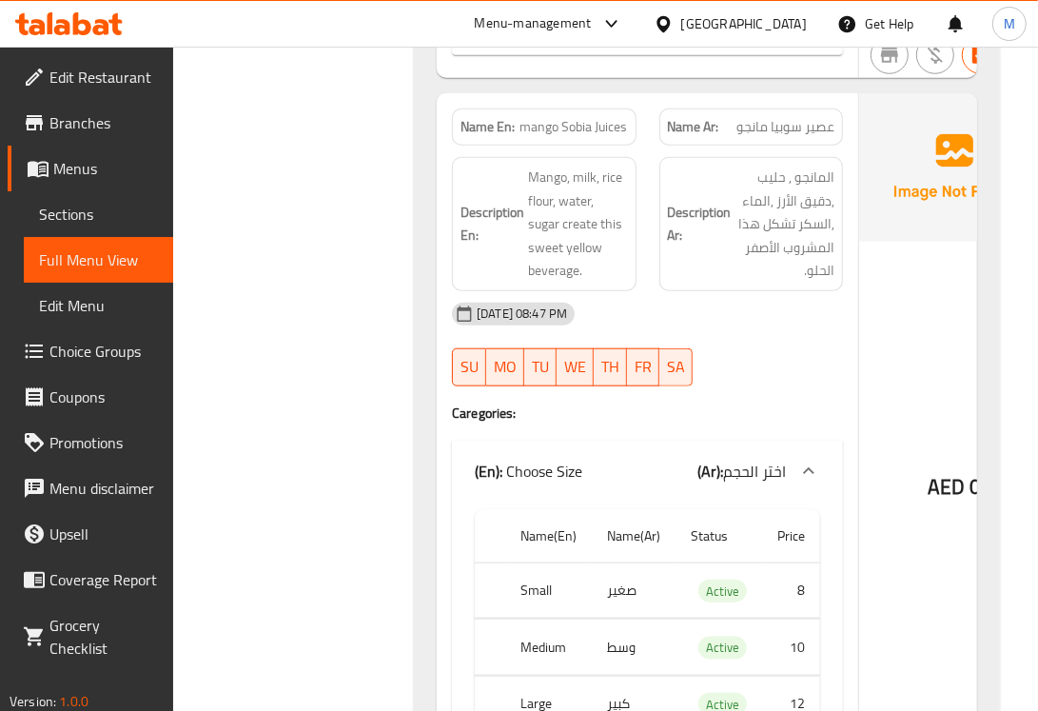
click at [769, 390] on div at bounding box center [751, 386] width 207 height 23
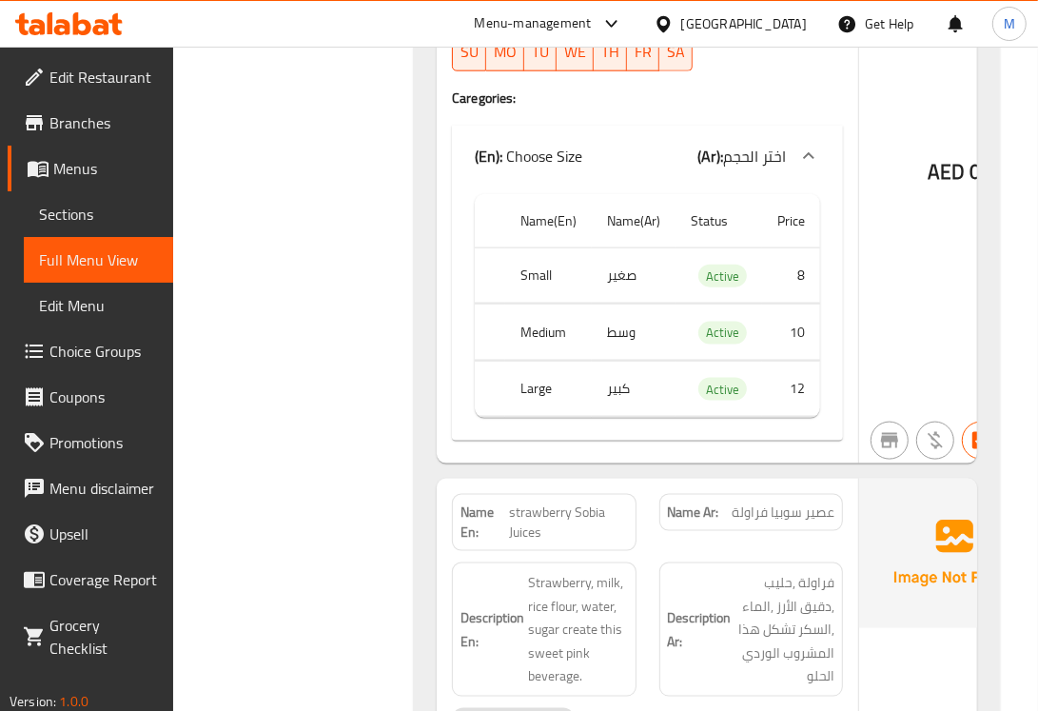
scroll to position [1268, 0]
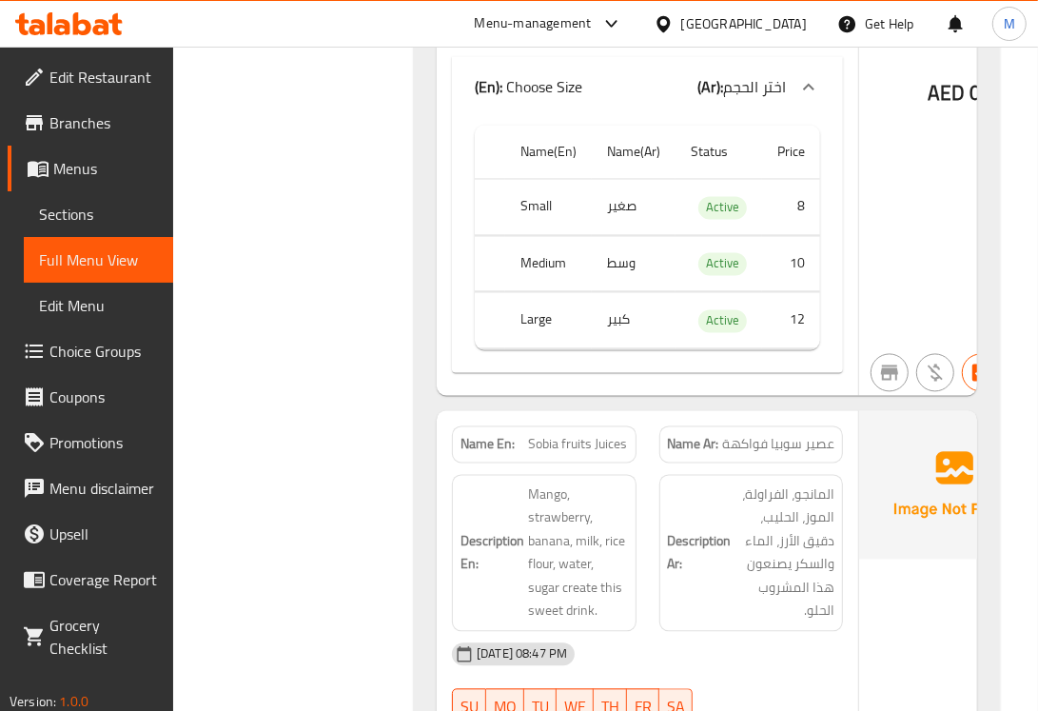
scroll to position [2061, 0]
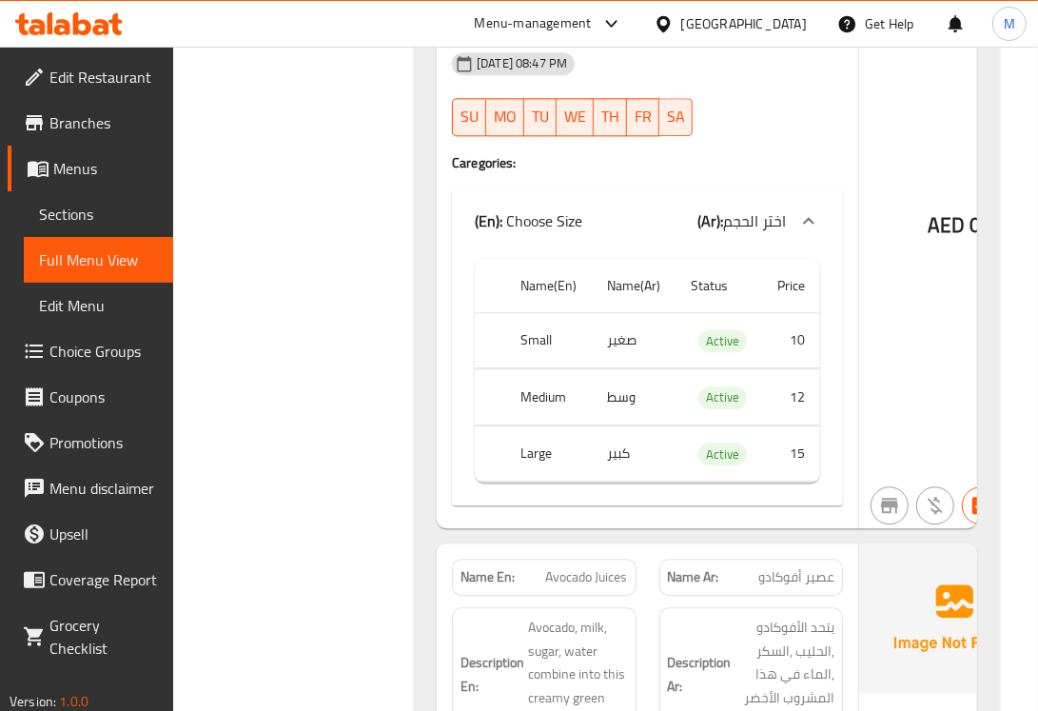
scroll to position [2696, 0]
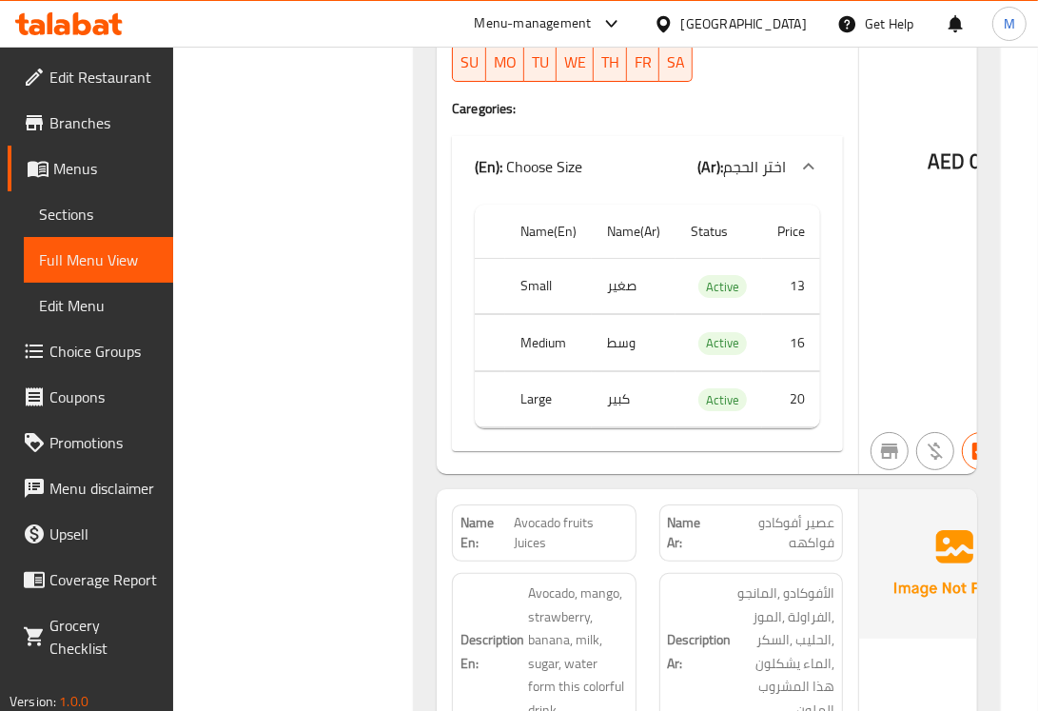
scroll to position [4182, 0]
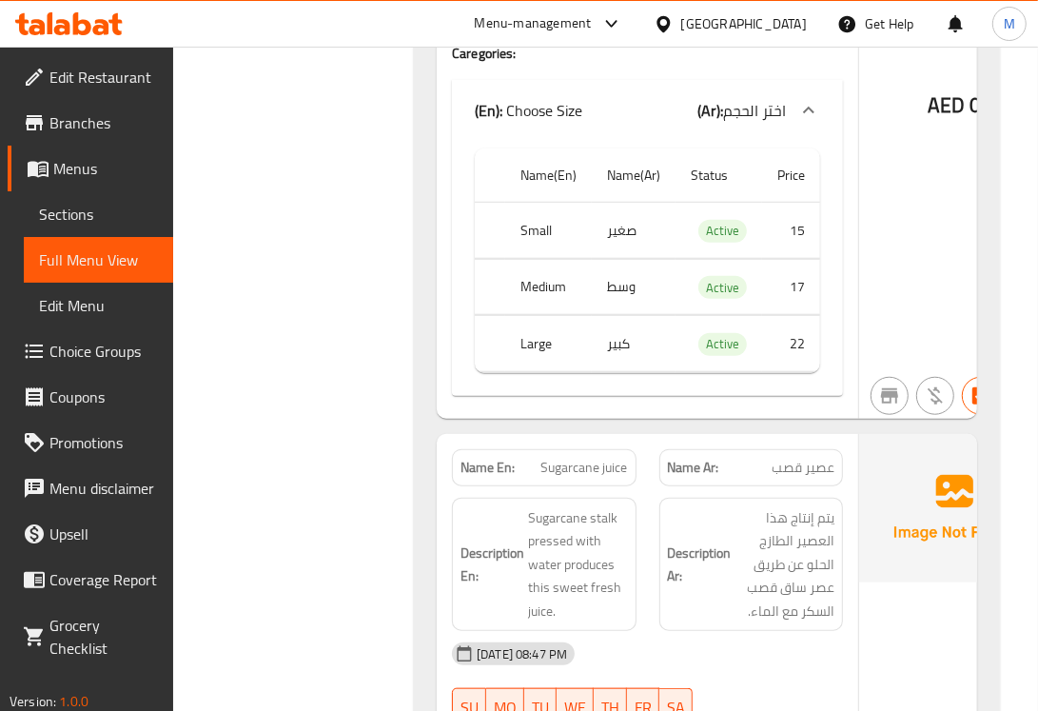
scroll to position [4975, 0]
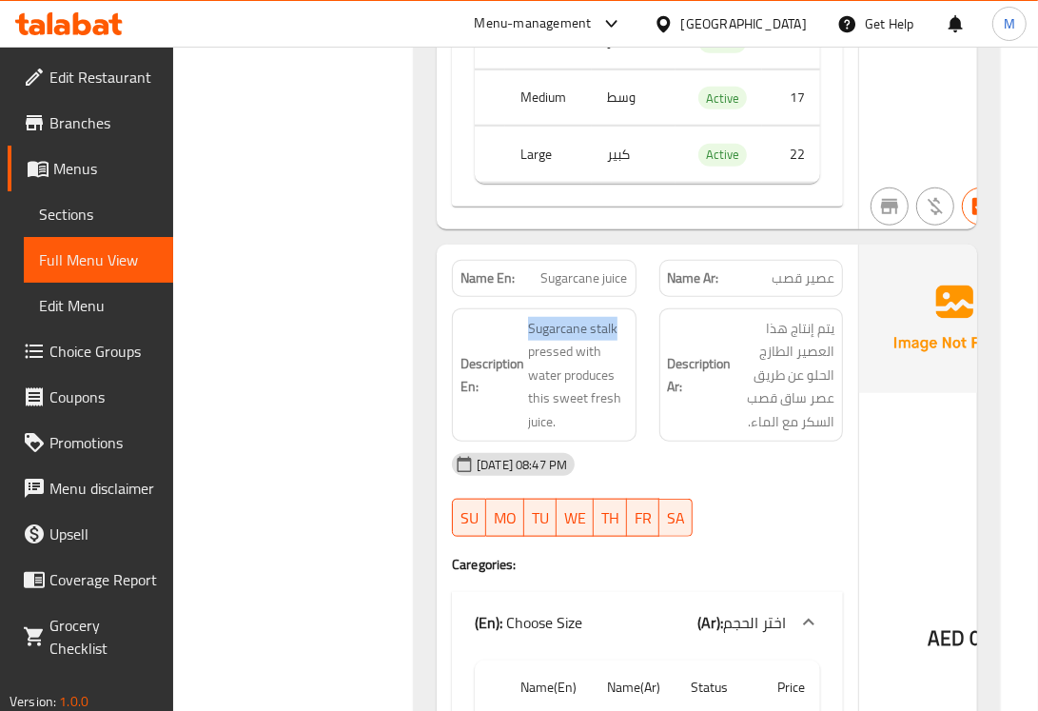
drag, startPoint x: 615, startPoint y: 360, endPoint x: 507, endPoint y: 341, distance: 109.2
click at [507, 341] on div "Description En: Sugarcane stalk pressed with water produces this sweet fresh ju…" at bounding box center [544, 375] width 185 height 134
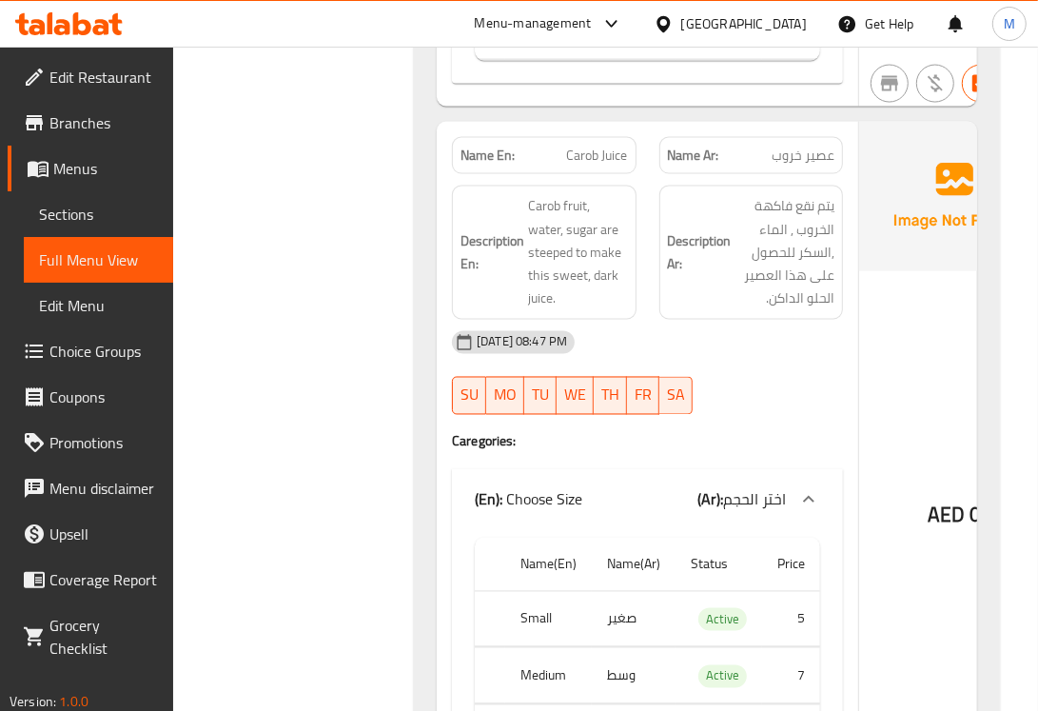
scroll to position [5885, 0]
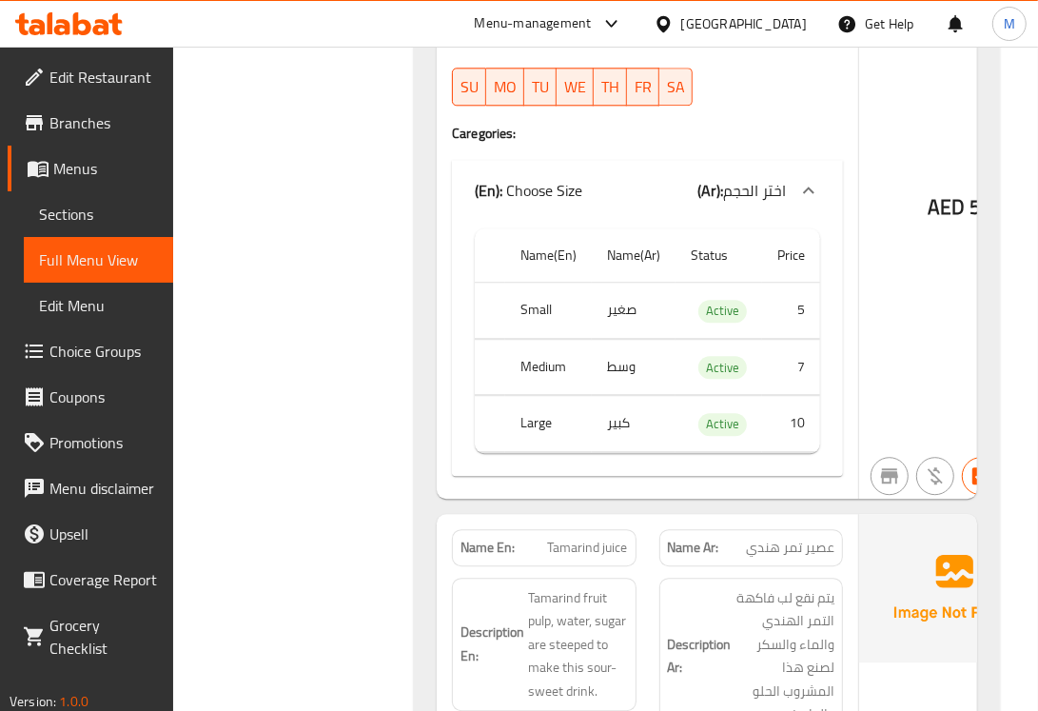
scroll to position [7153, 0]
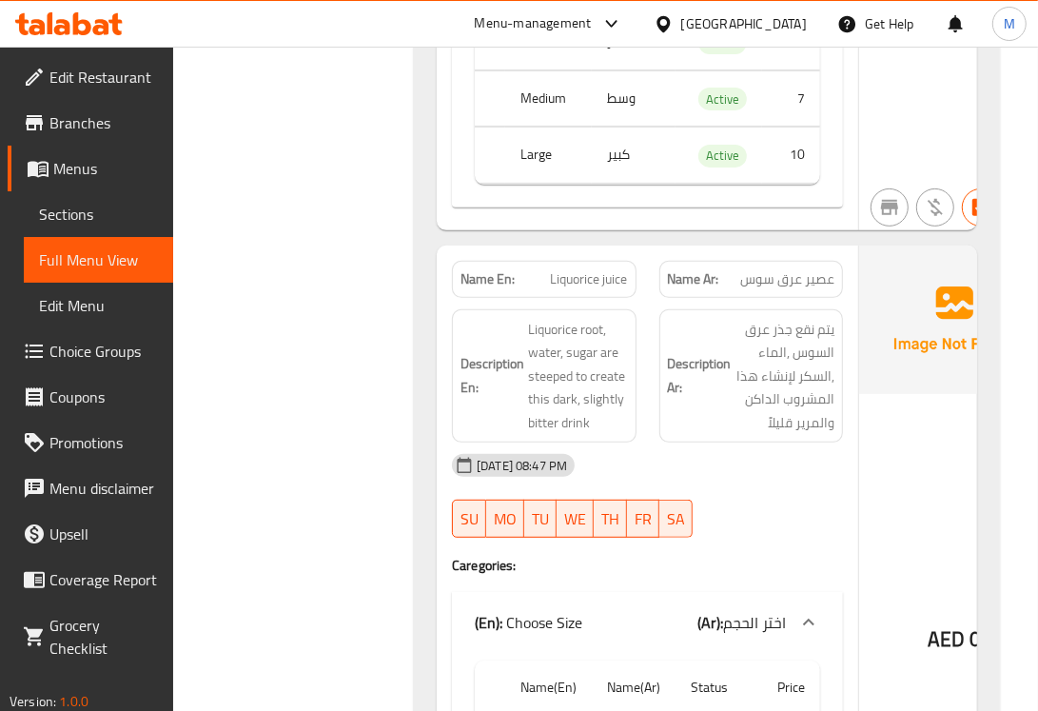
scroll to position [8816, 0]
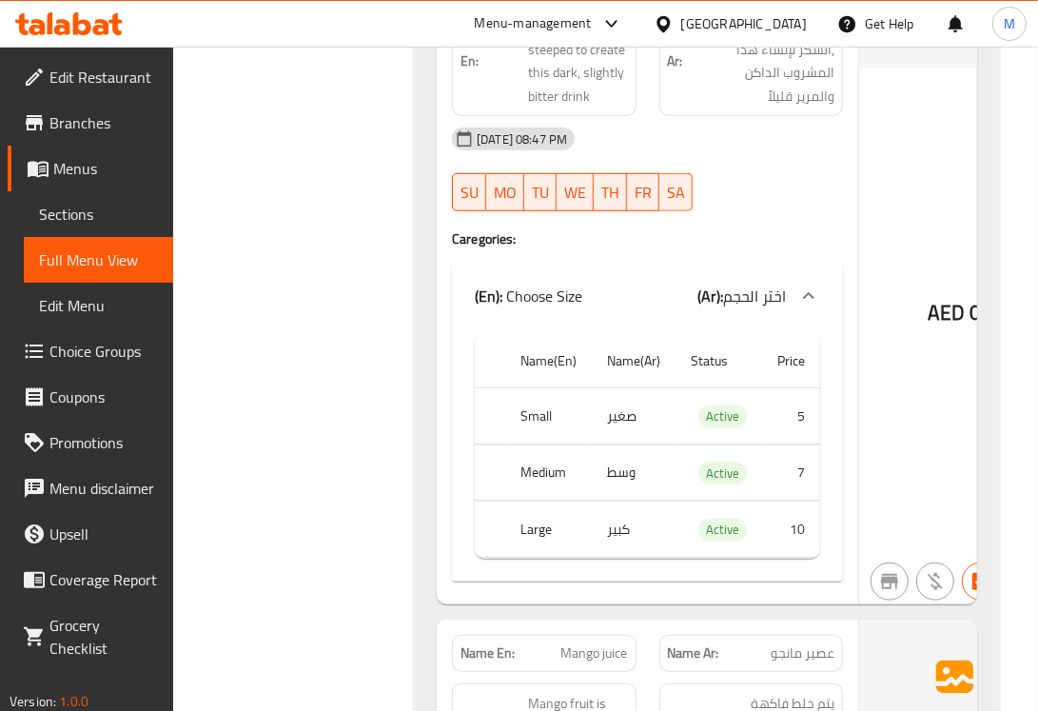
scroll to position [8974, 0]
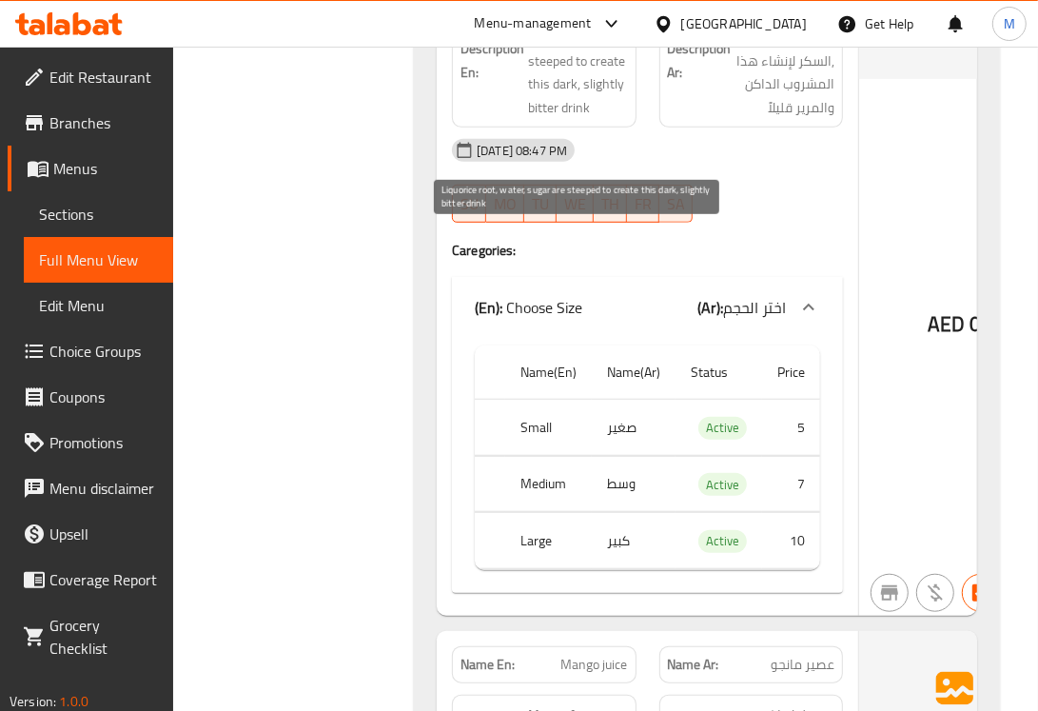
click at [536, 120] on span "Liquorice root, water, sugar are steeped to create this dark, slightly bitter d…" at bounding box center [578, 61] width 100 height 117
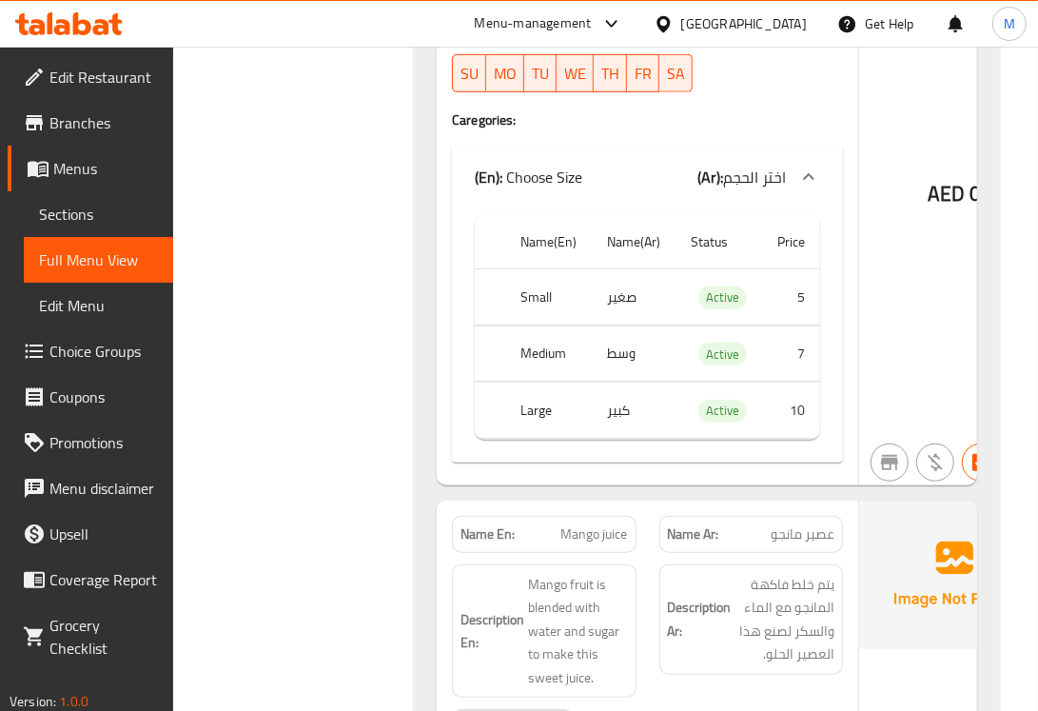
scroll to position [9450, 0]
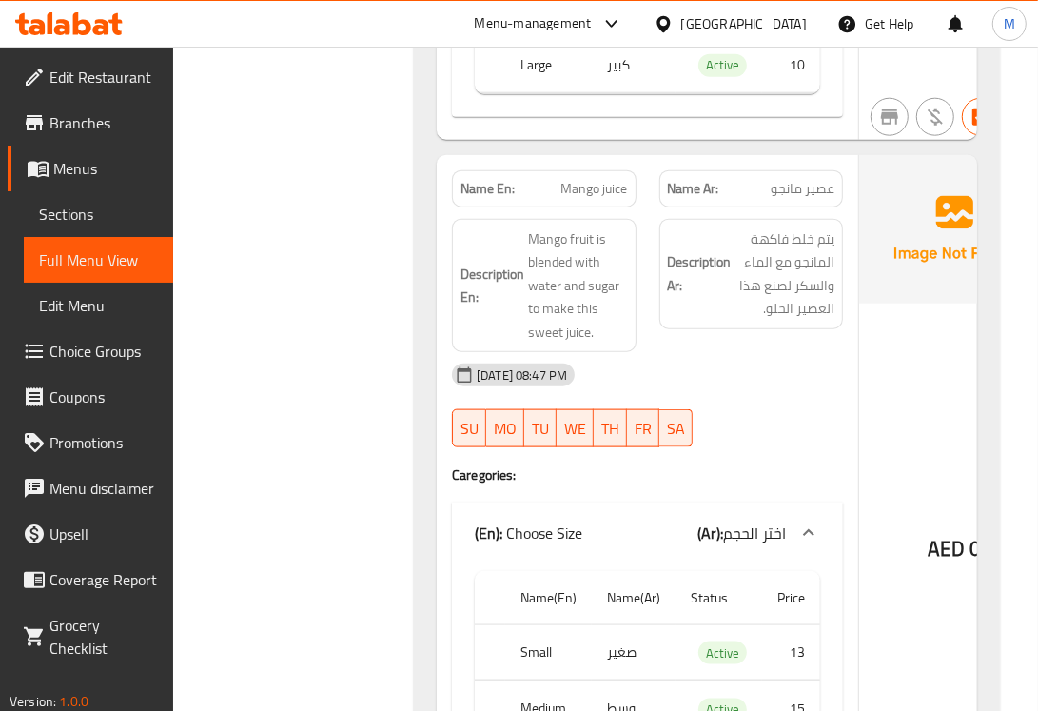
click at [340, 431] on div "Filter Branches Branches Popular filters Free items Branch specific items Has c…" at bounding box center [301, 712] width 203 height 19835
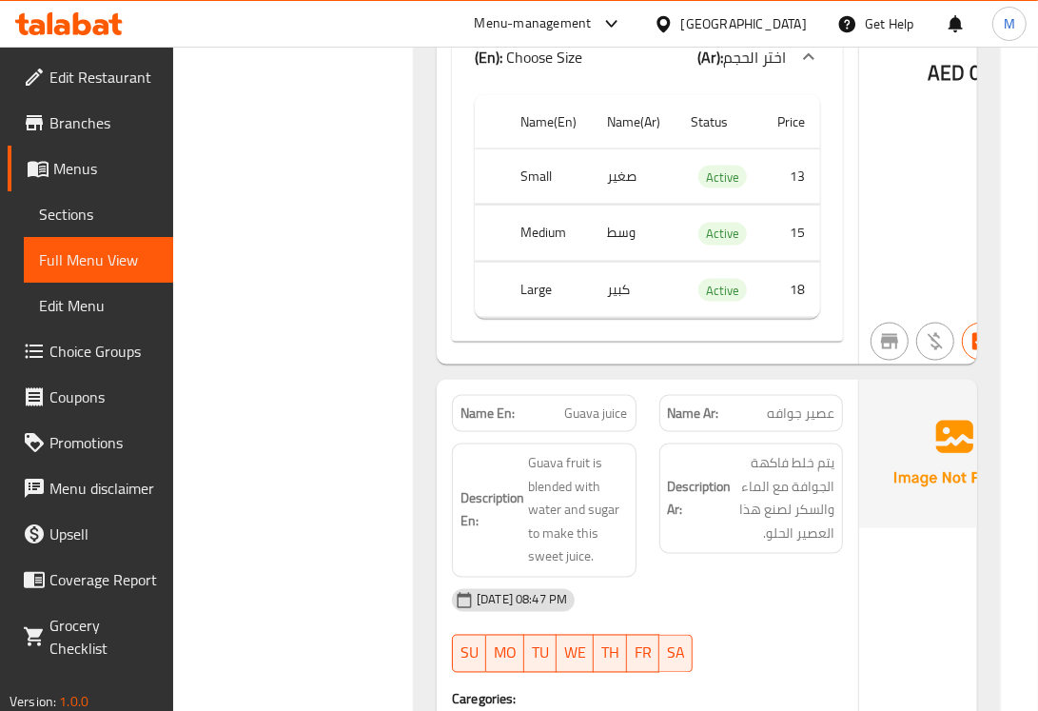
click at [333, 459] on div "Filter Branches Branches Popular filters Free items Branch specific items Has c…" at bounding box center [301, 236] width 203 height 19835
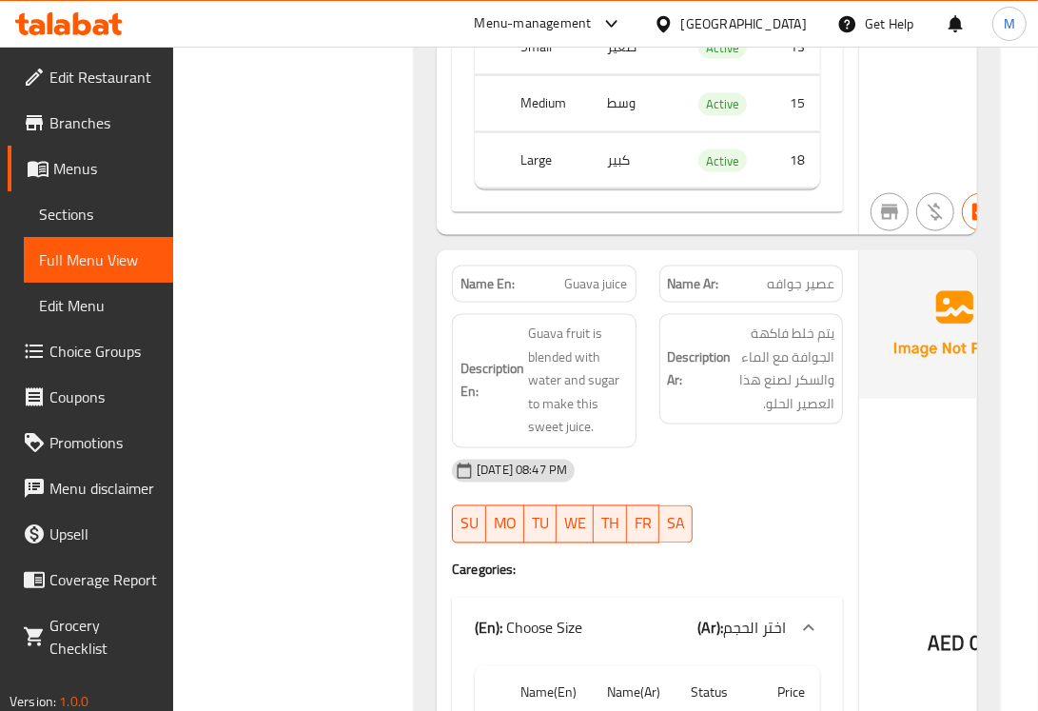
scroll to position [10243, 0]
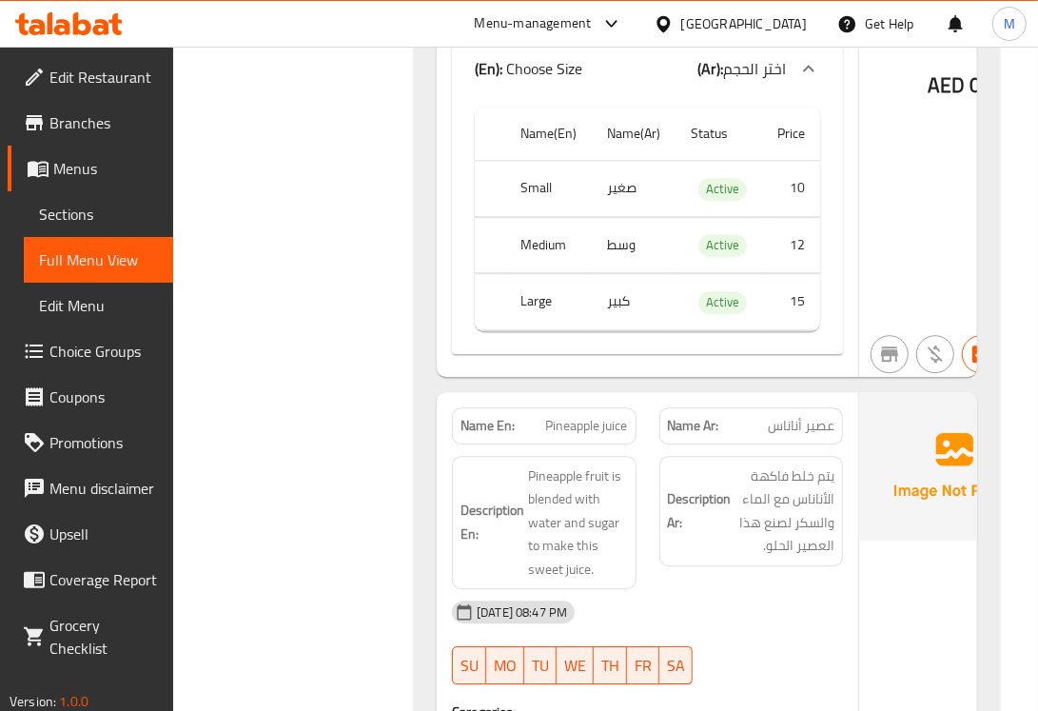
scroll to position [11473, 0]
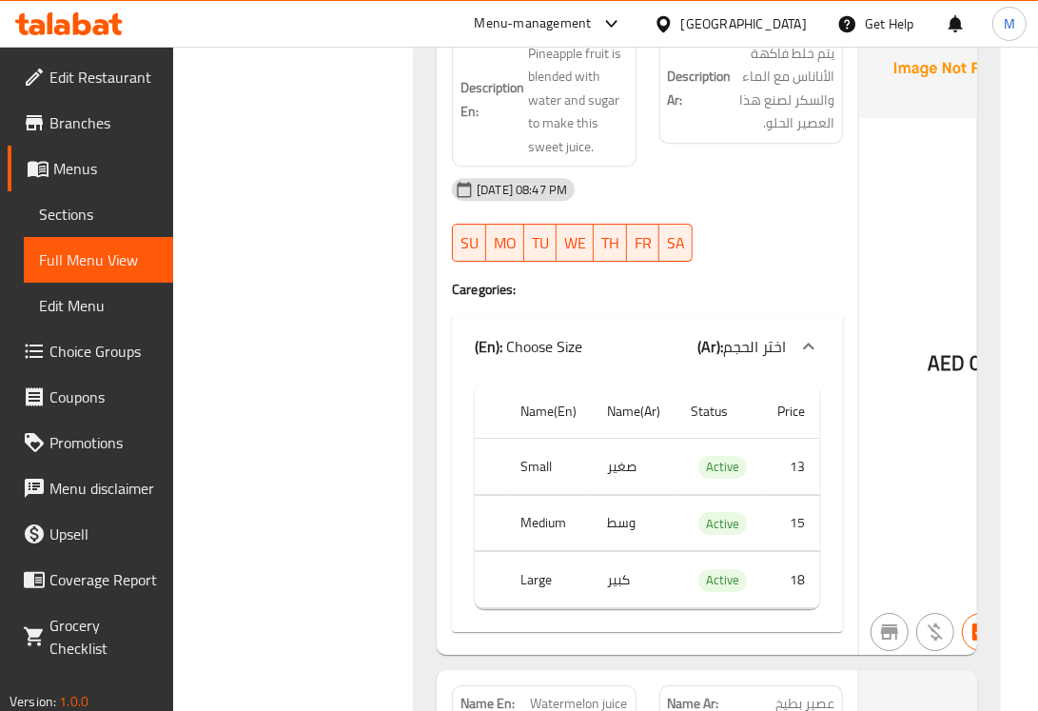
scroll to position [11791, 0]
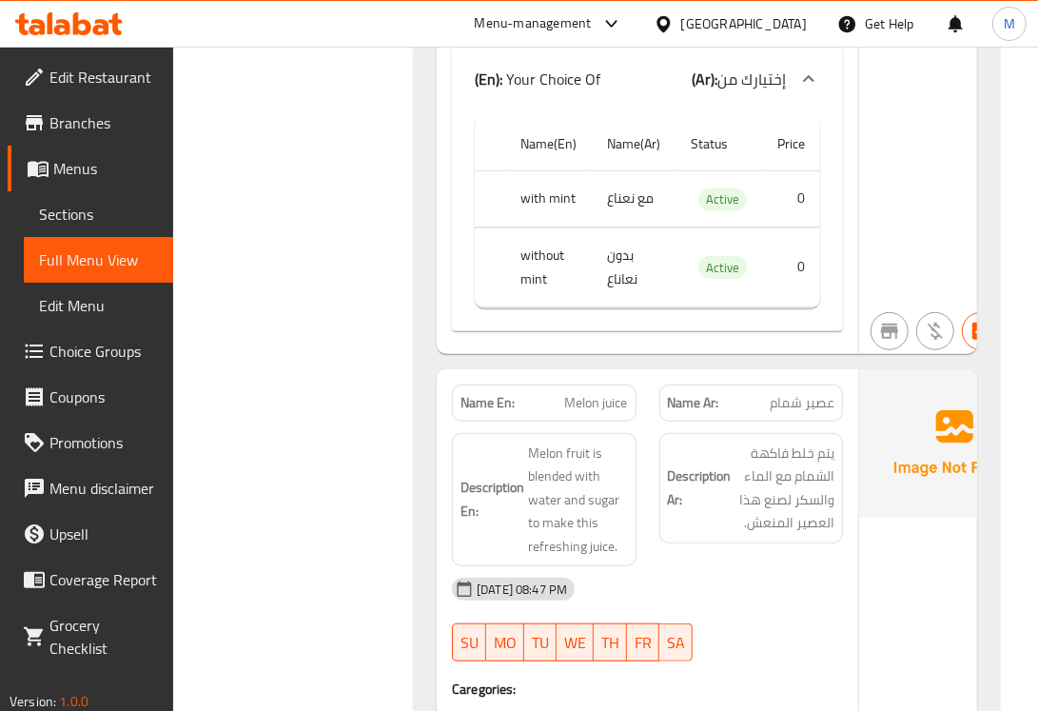
scroll to position [13041, 0]
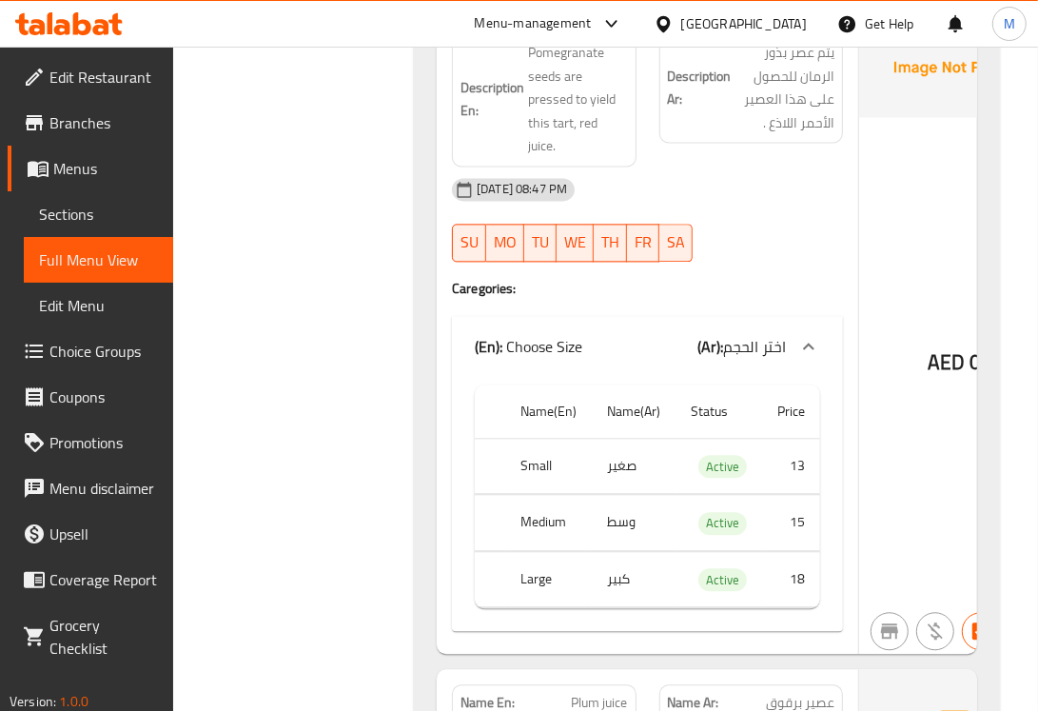
scroll to position [14785, 0]
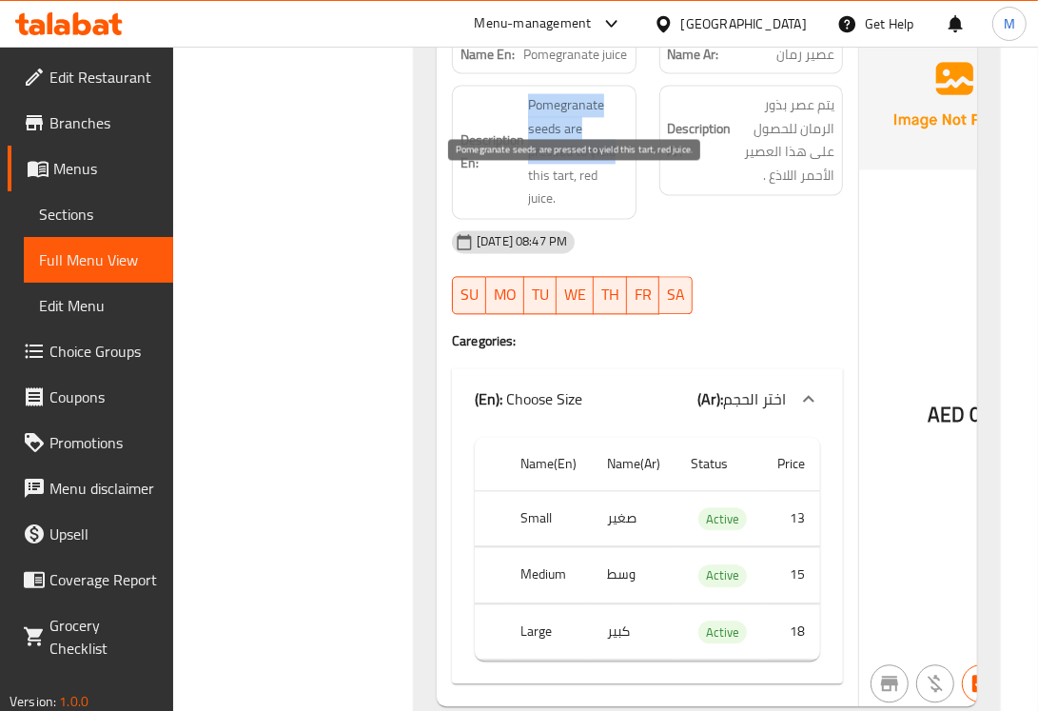
drag, startPoint x: 523, startPoint y: 233, endPoint x: 619, endPoint y: 228, distance: 96.2
click at [619, 210] on h6 "Description En: Pomegranate seeds are pressed to yield this tart, red juice." at bounding box center [544, 151] width 167 height 117
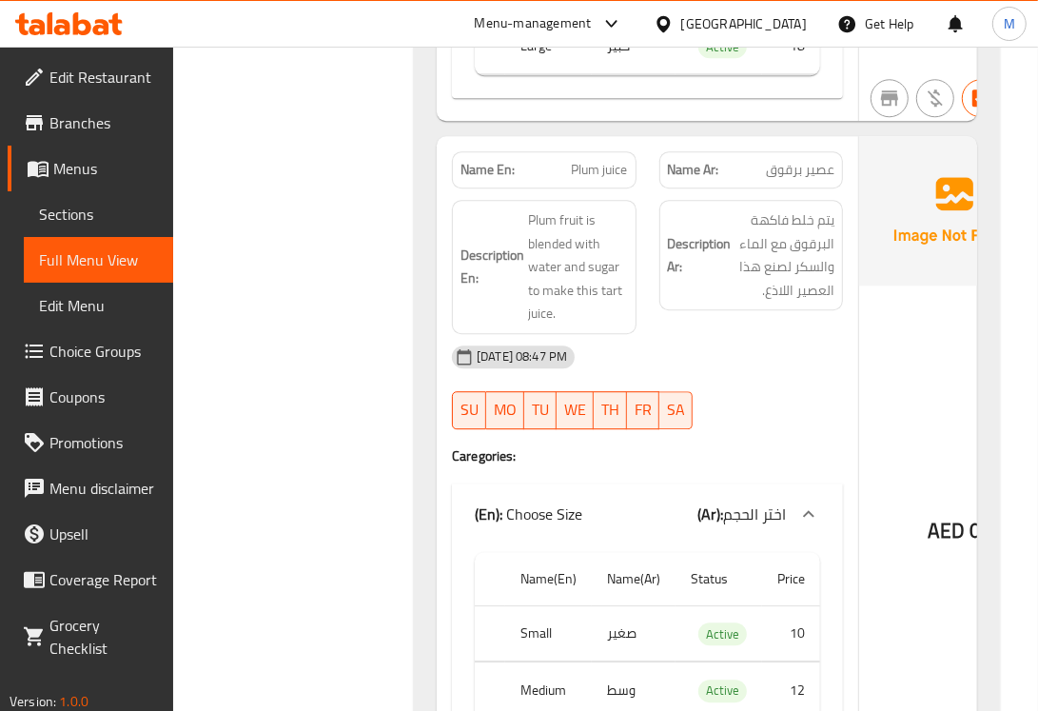
scroll to position [15420, 0]
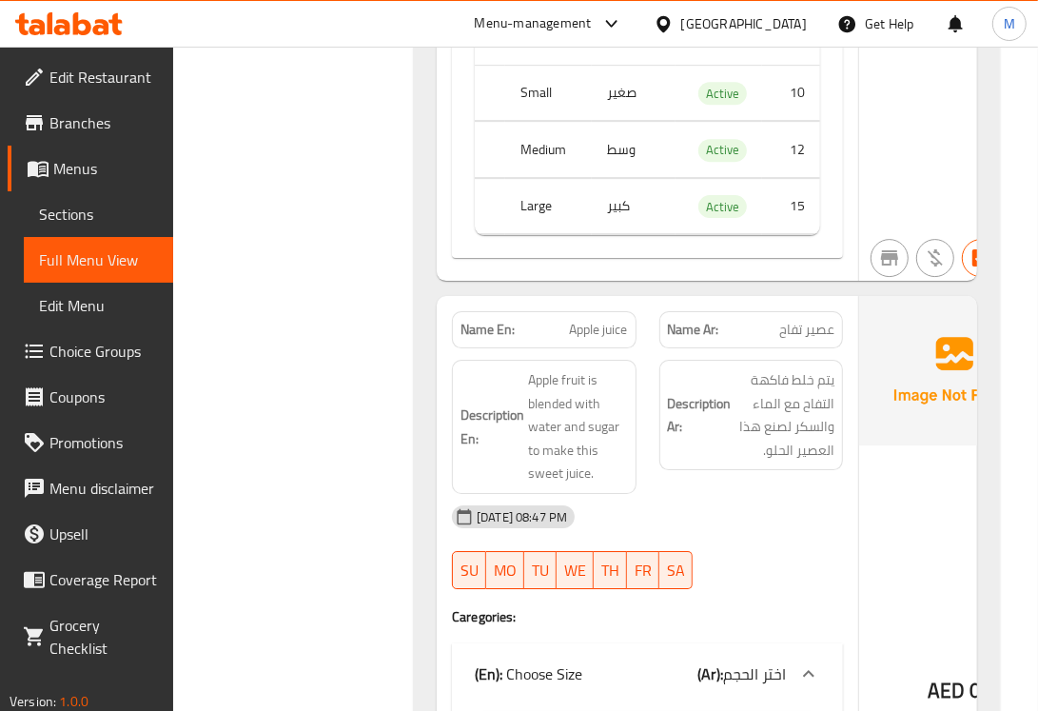
scroll to position [16055, 0]
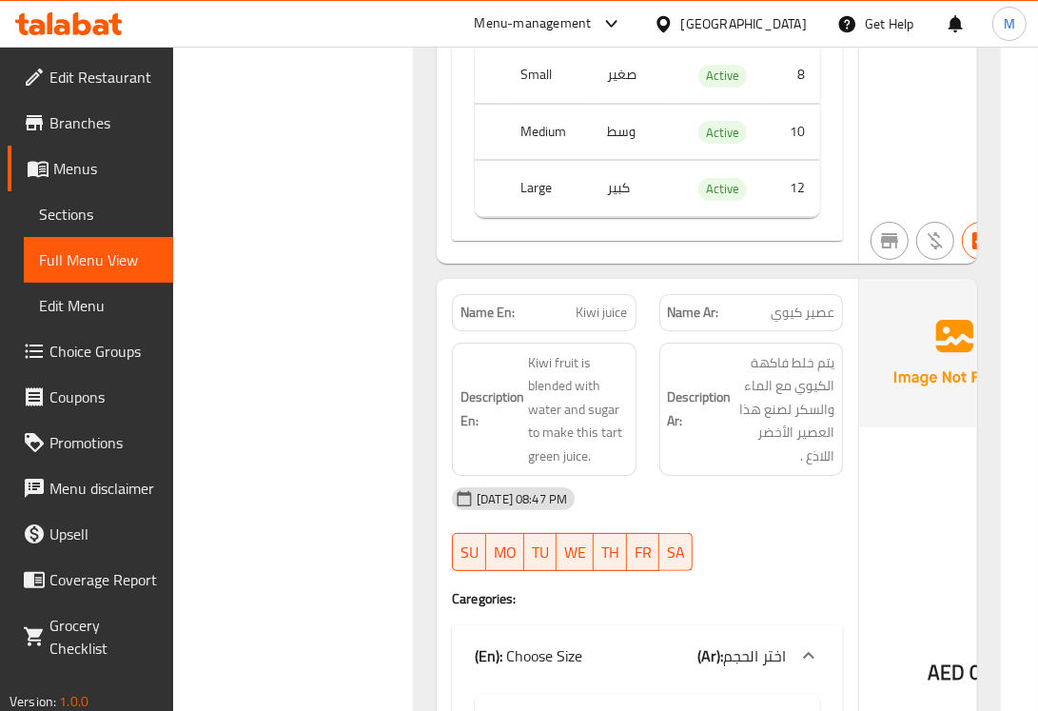
scroll to position [16703, 0]
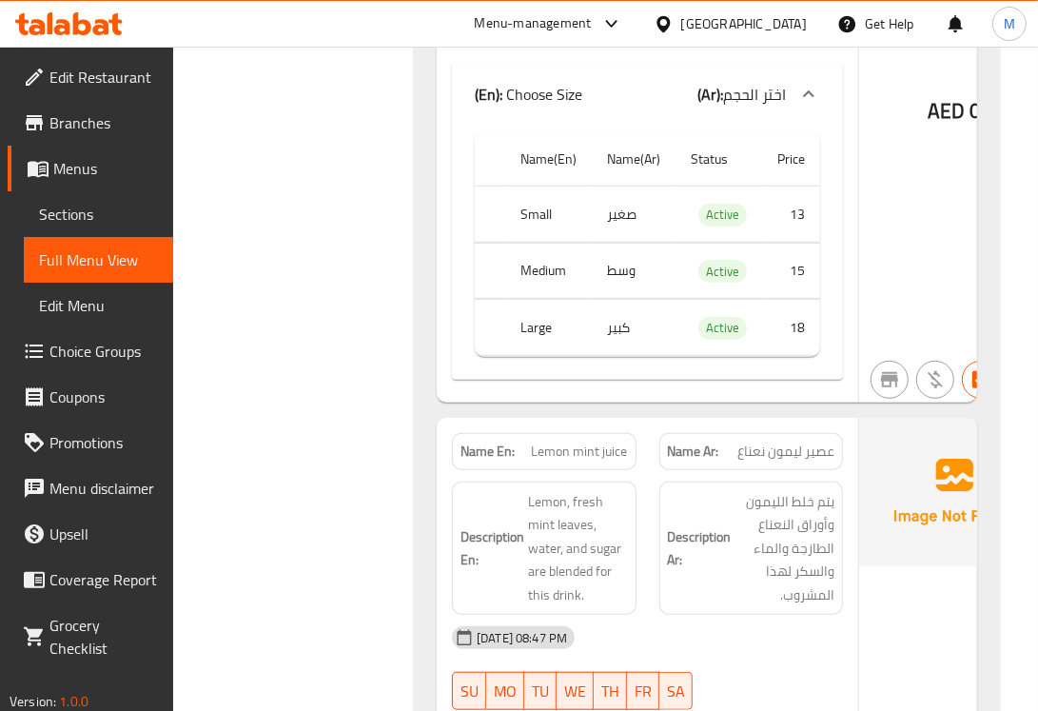
scroll to position [17337, 0]
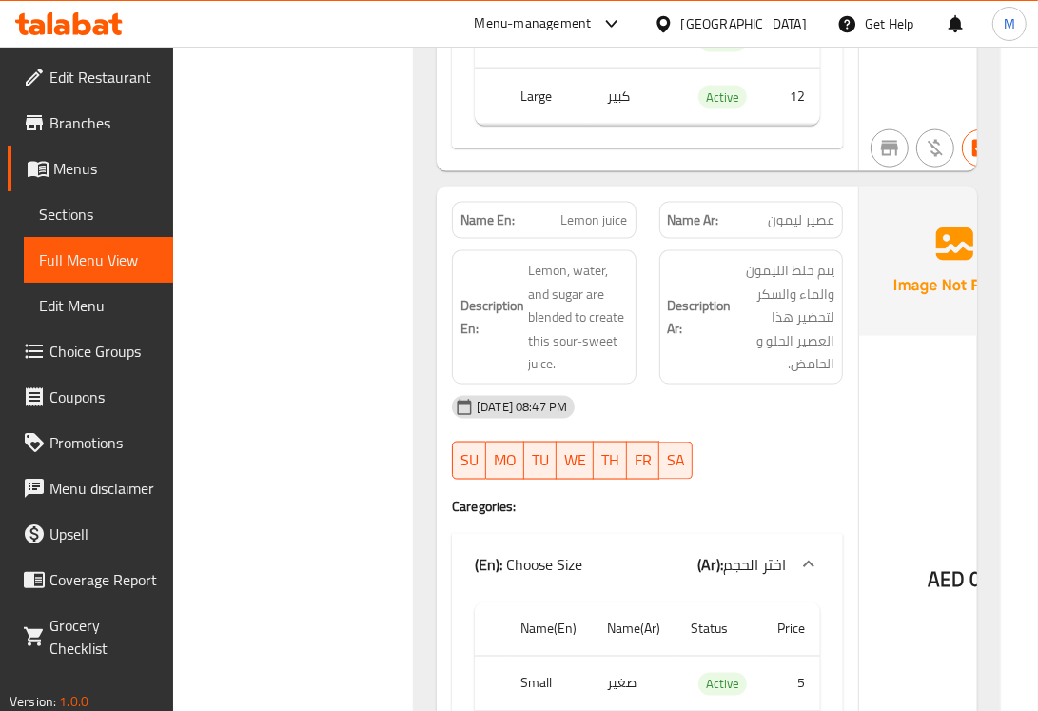
scroll to position [18130, 0]
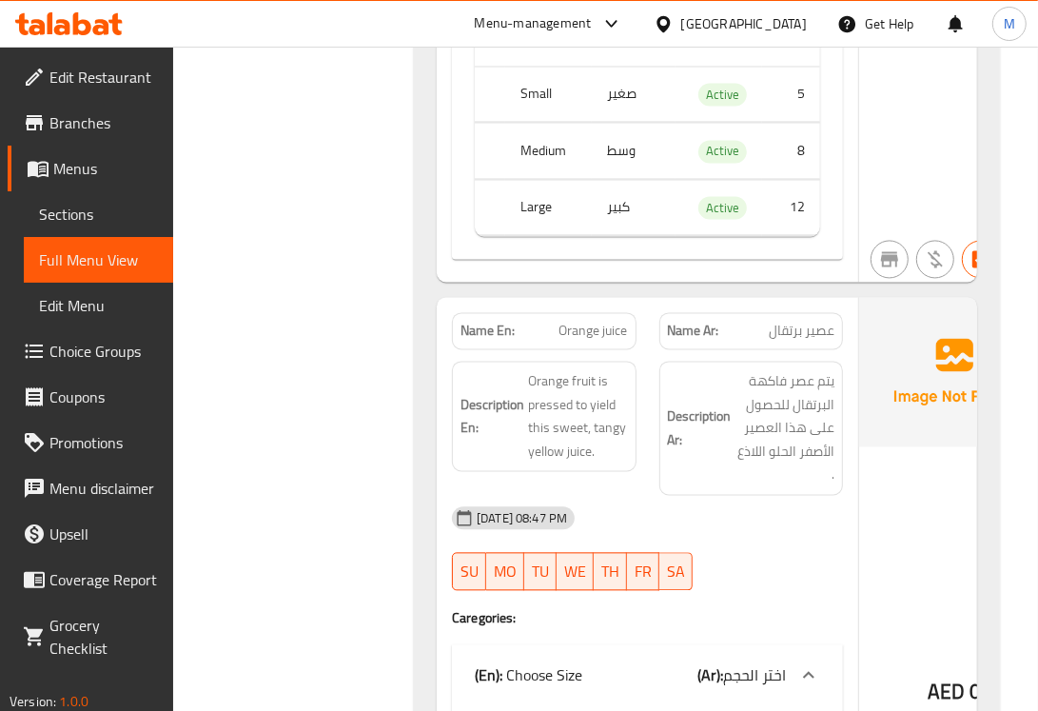
scroll to position [18765, 0]
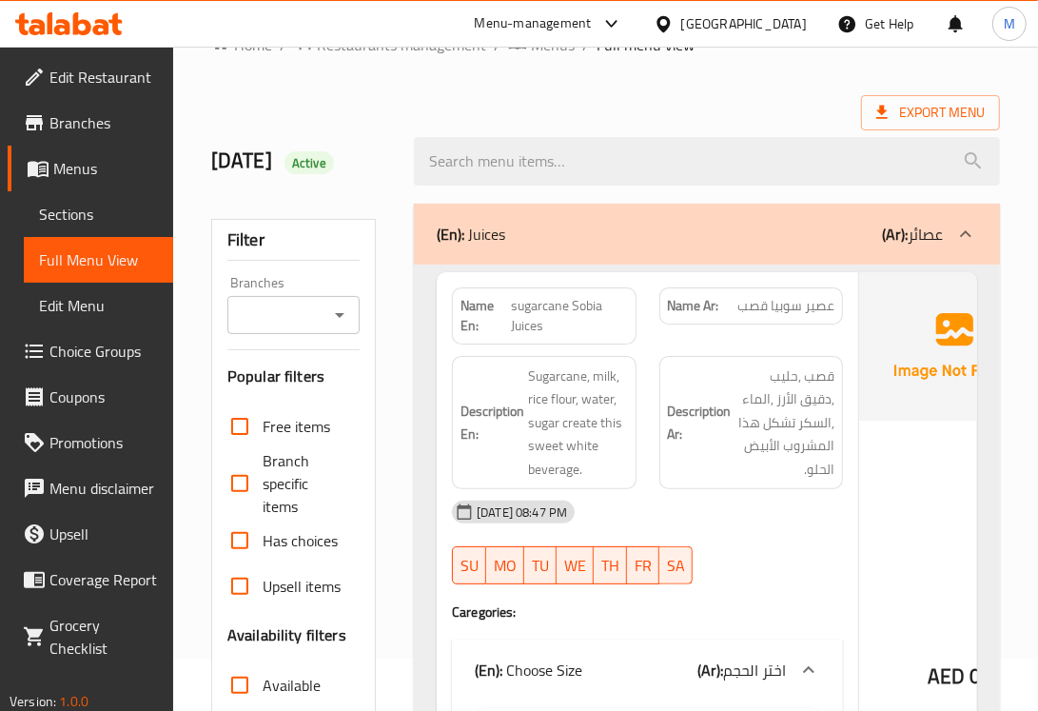
scroll to position [0, 0]
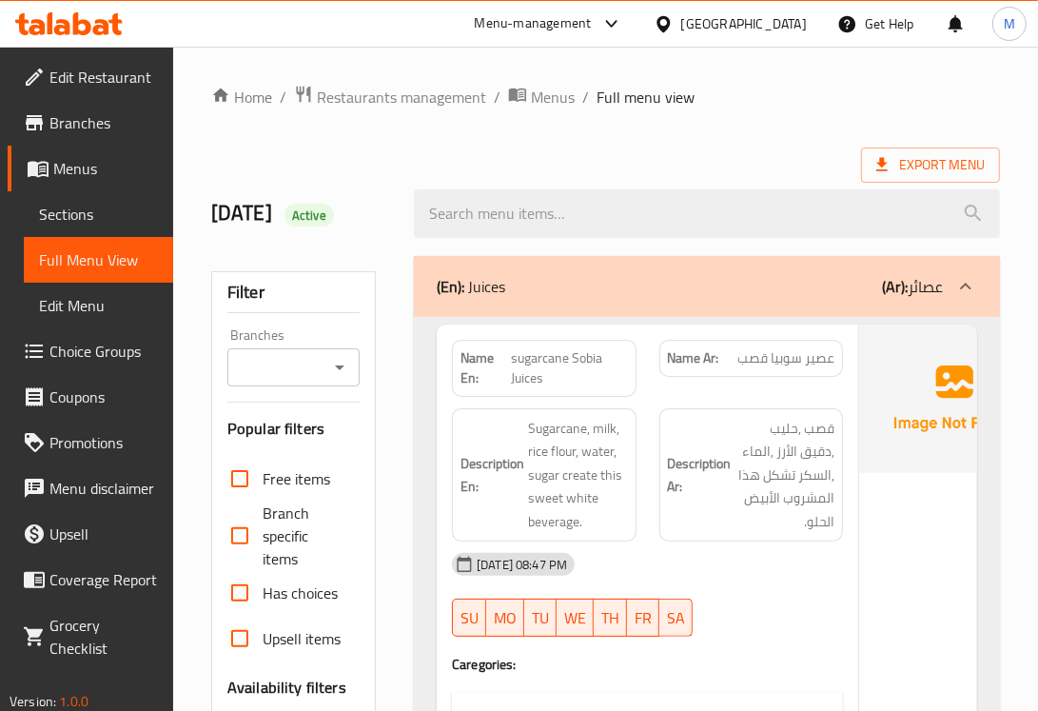
click at [479, 309] on div "(En): Juices (Ar): عصائر" at bounding box center [707, 286] width 586 height 61
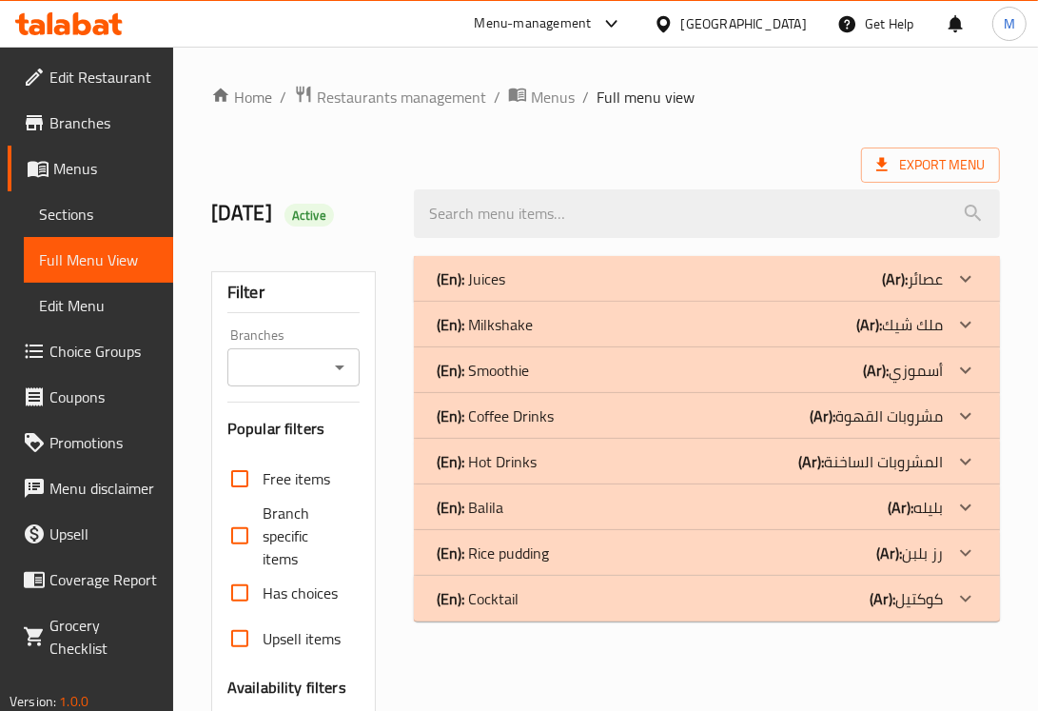
click at [472, 326] on p "(En): Milkshake" at bounding box center [485, 324] width 96 height 23
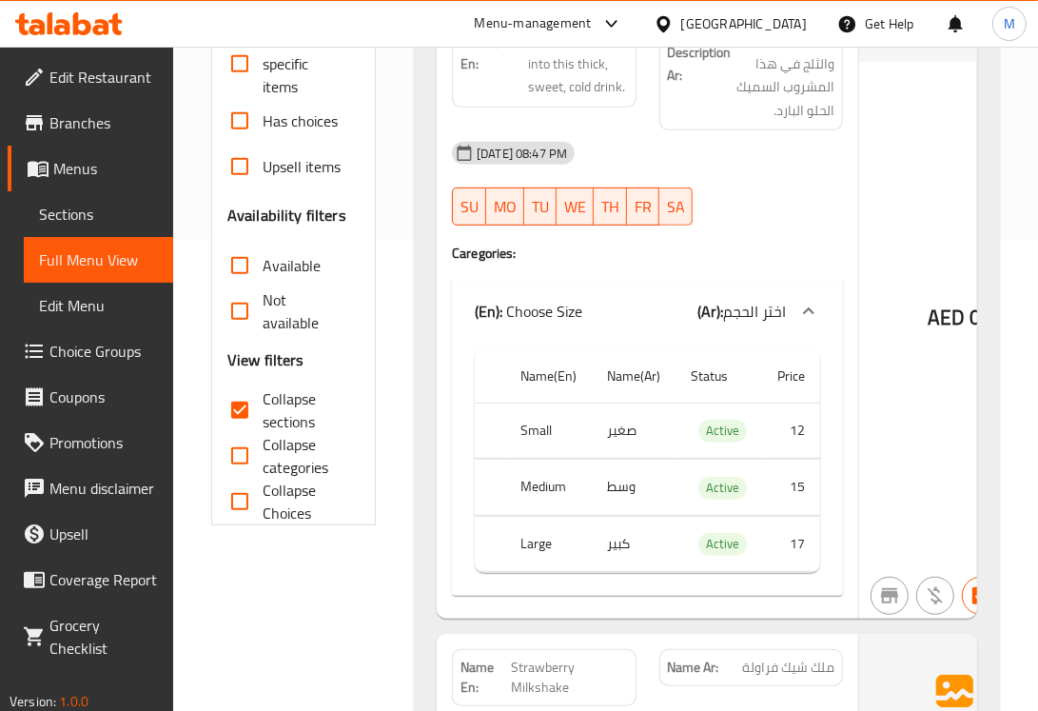
scroll to position [476, 0]
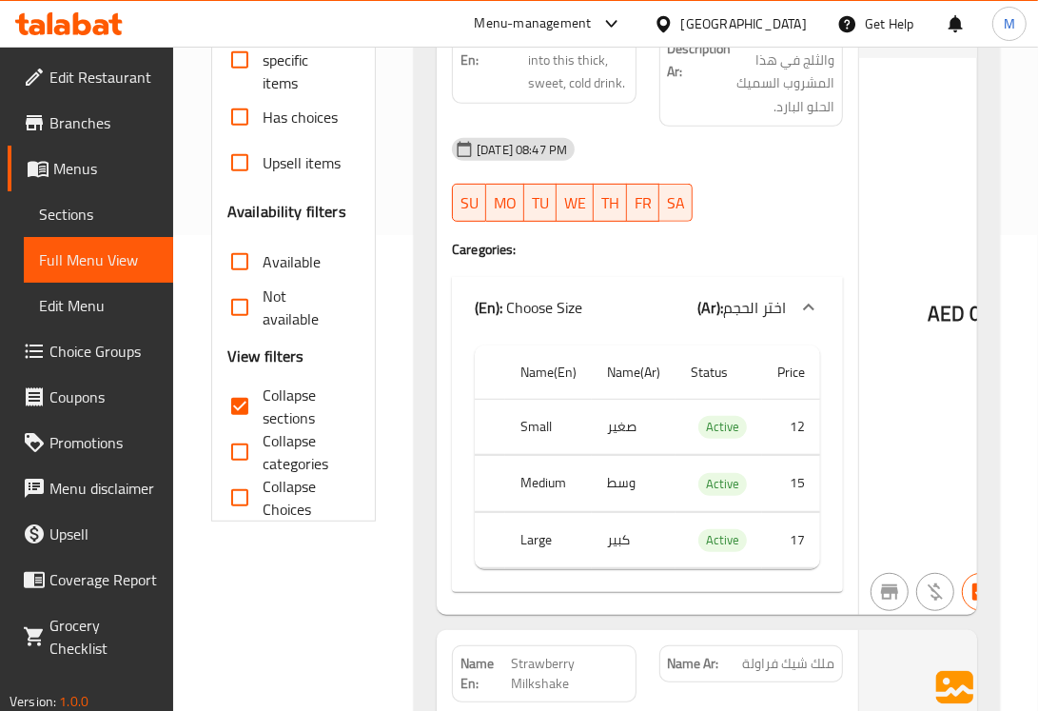
click at [540, 409] on th "Small" at bounding box center [548, 427] width 87 height 56
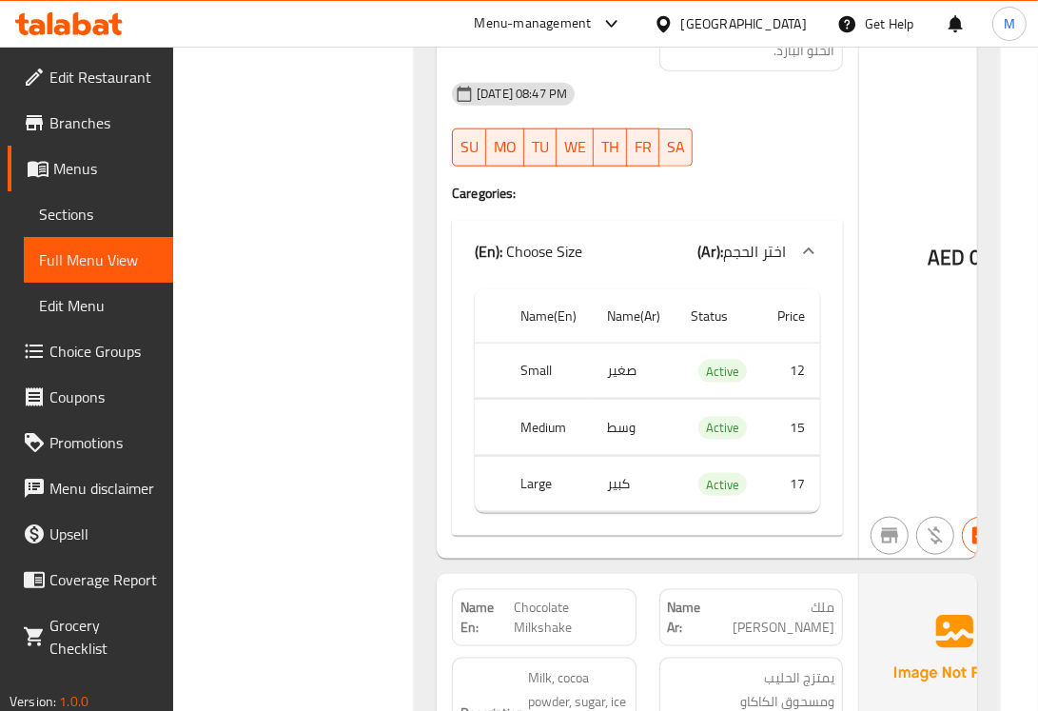
click at [612, 360] on td "صغير" at bounding box center [634, 371] width 84 height 56
click at [611, 416] on td "وسط" at bounding box center [634, 428] width 84 height 56
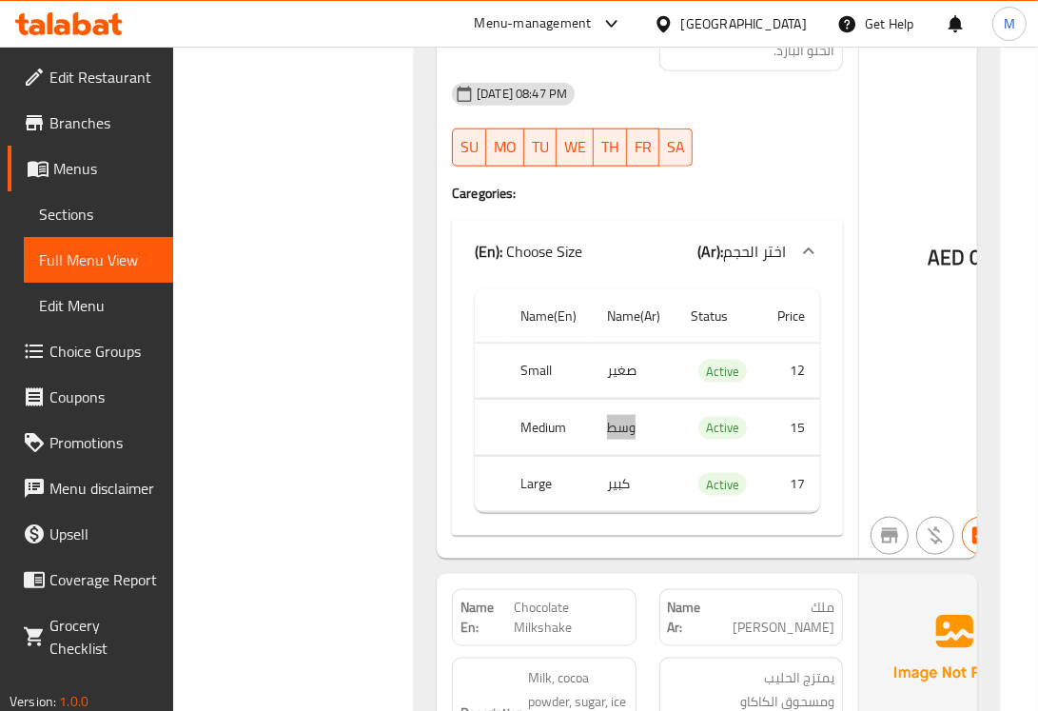
scroll to position [2057, 0]
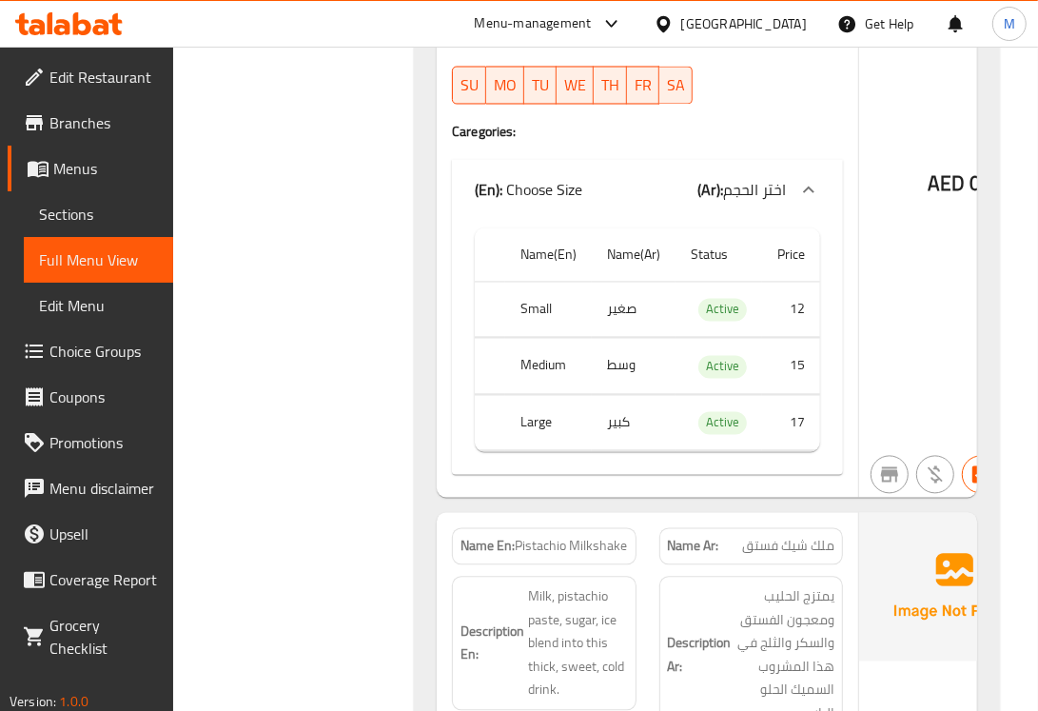
click at [563, 414] on th "Large" at bounding box center [548, 423] width 87 height 56
click at [521, 349] on th "Medium" at bounding box center [548, 367] width 87 height 56
click at [543, 417] on th "Large" at bounding box center [548, 423] width 87 height 56
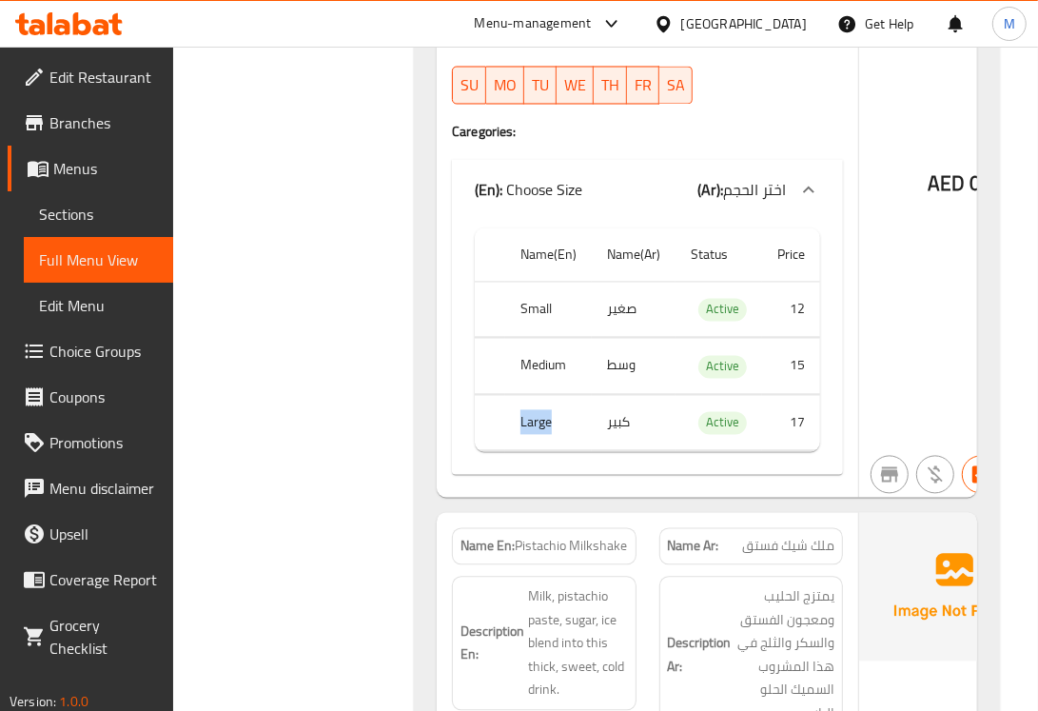
click at [543, 417] on th "Large" at bounding box center [548, 423] width 87 height 56
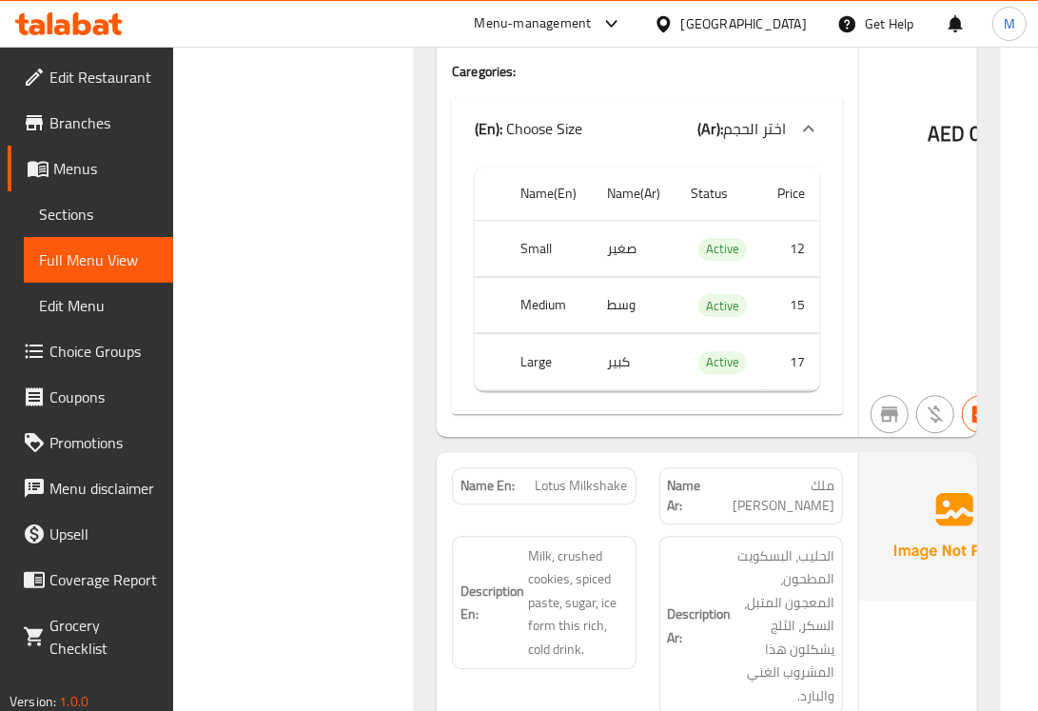
click at [615, 336] on td "كبير" at bounding box center [634, 362] width 84 height 56
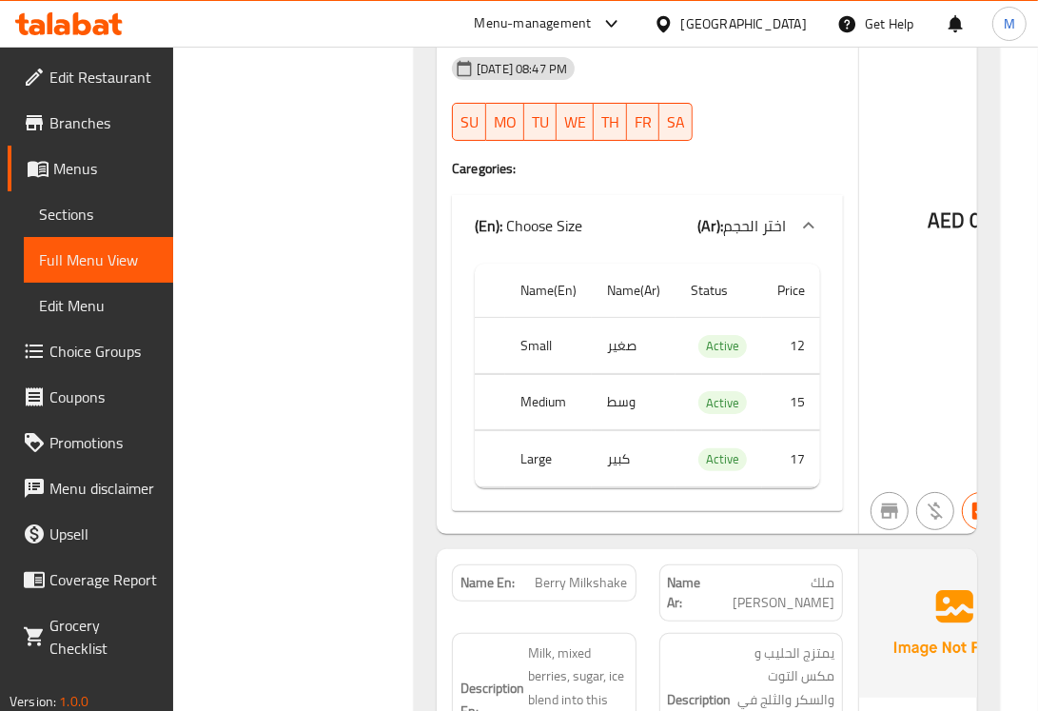
scroll to position [4440, 0]
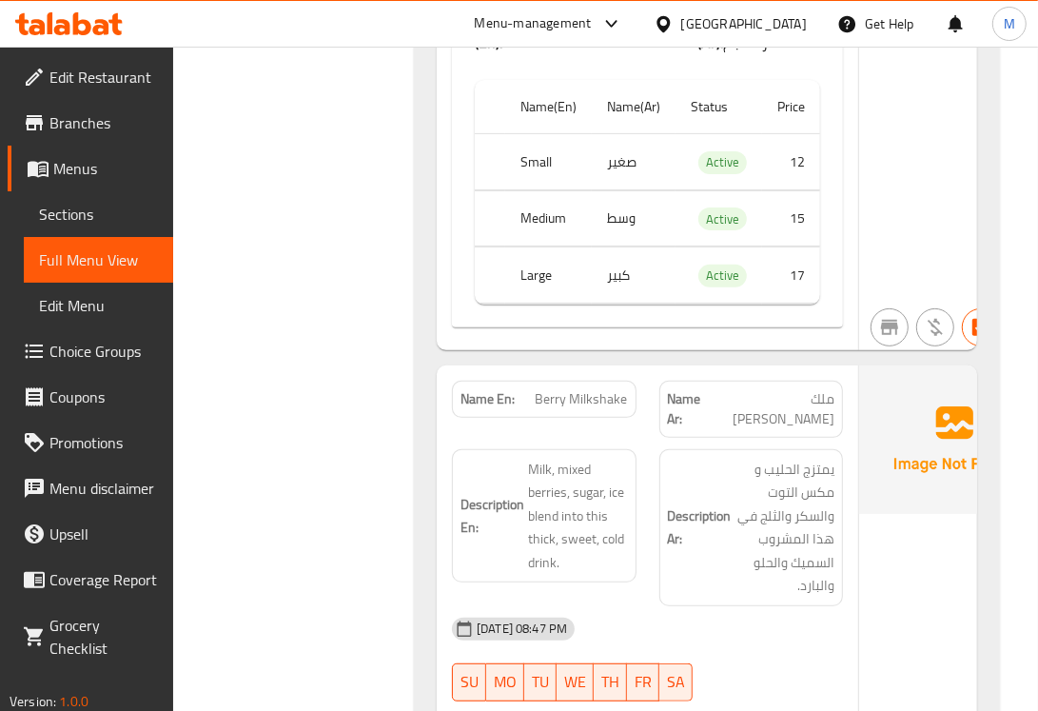
click at [591, 389] on span "Berry Milkshake" at bounding box center [582, 399] width 92 height 20
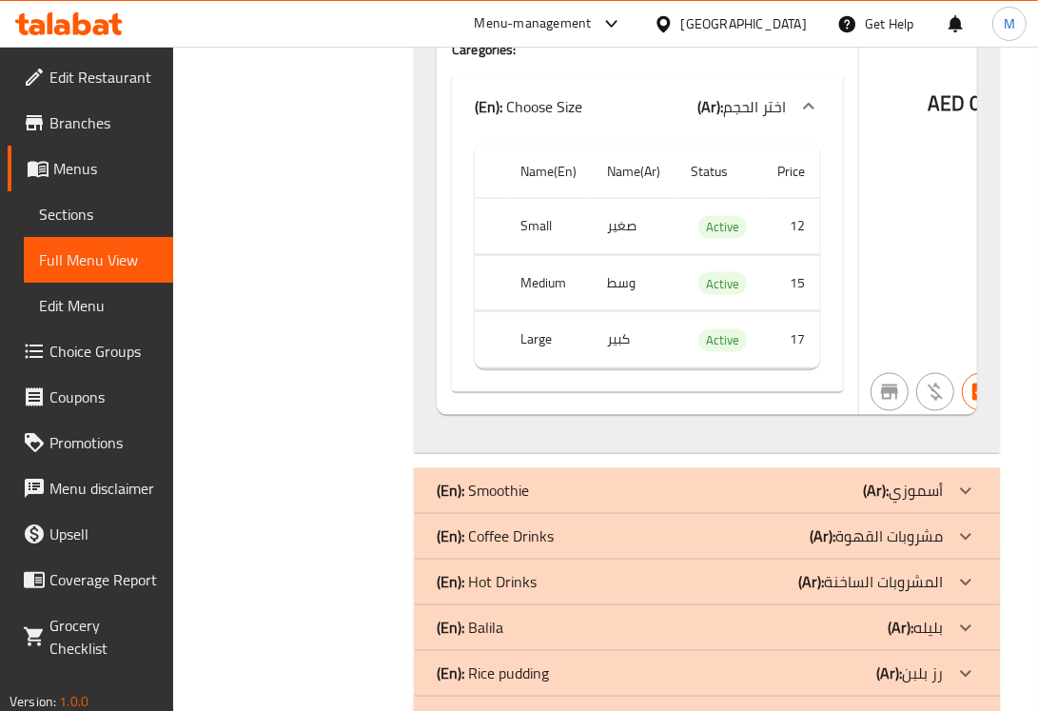
scroll to position [4908, 0]
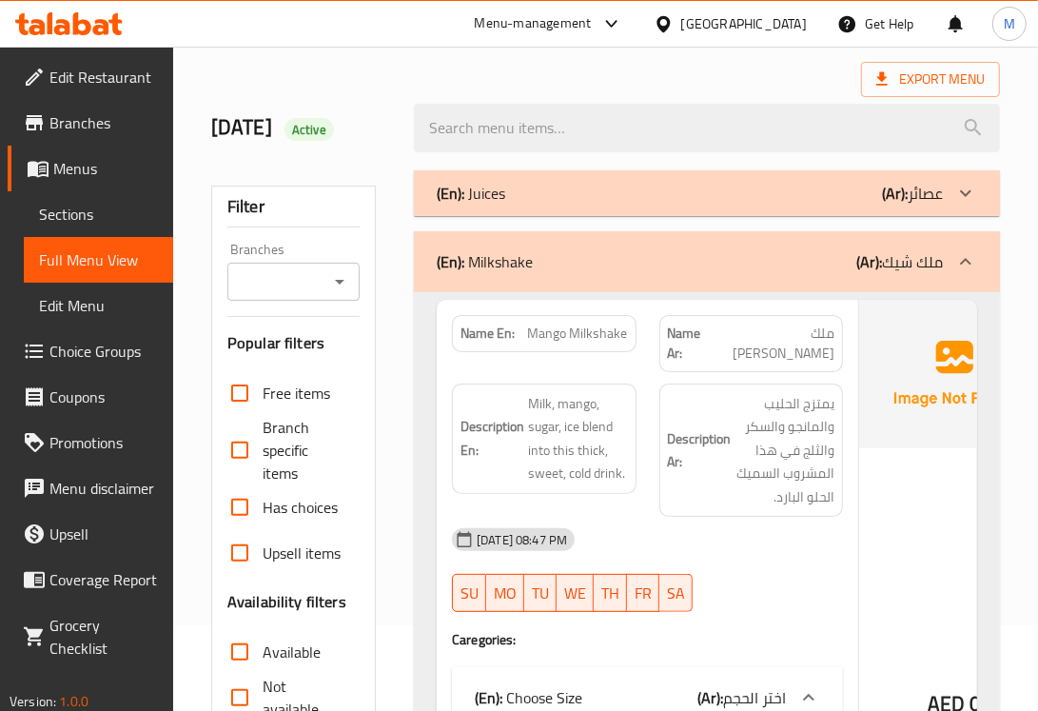
scroll to position [158, 0]
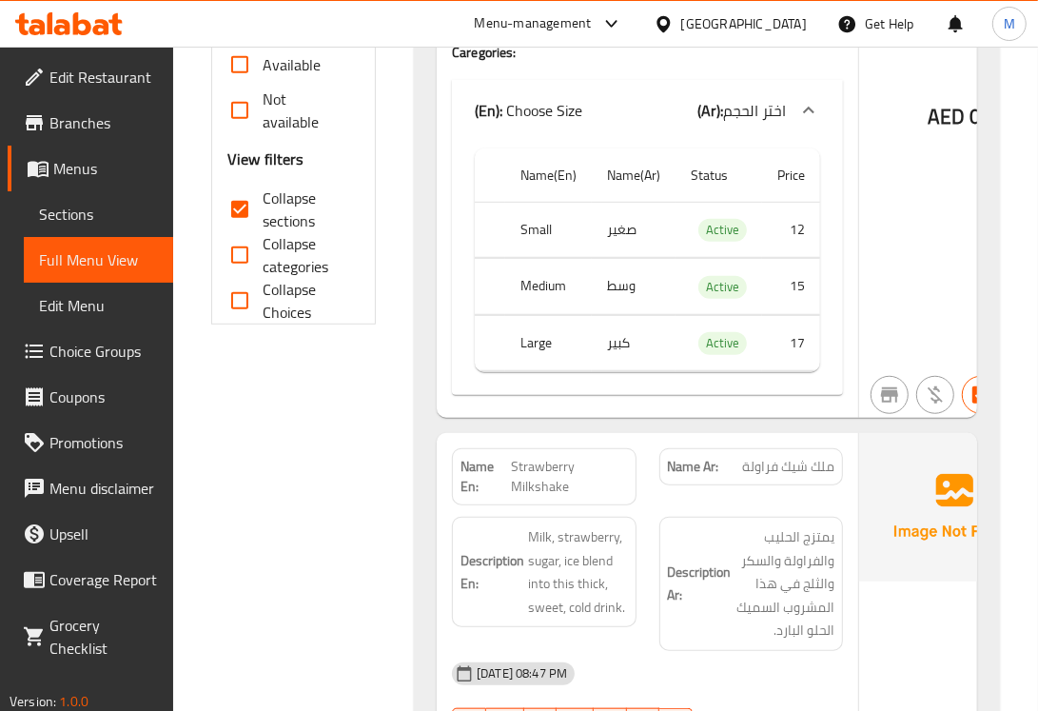
scroll to position [793, 0]
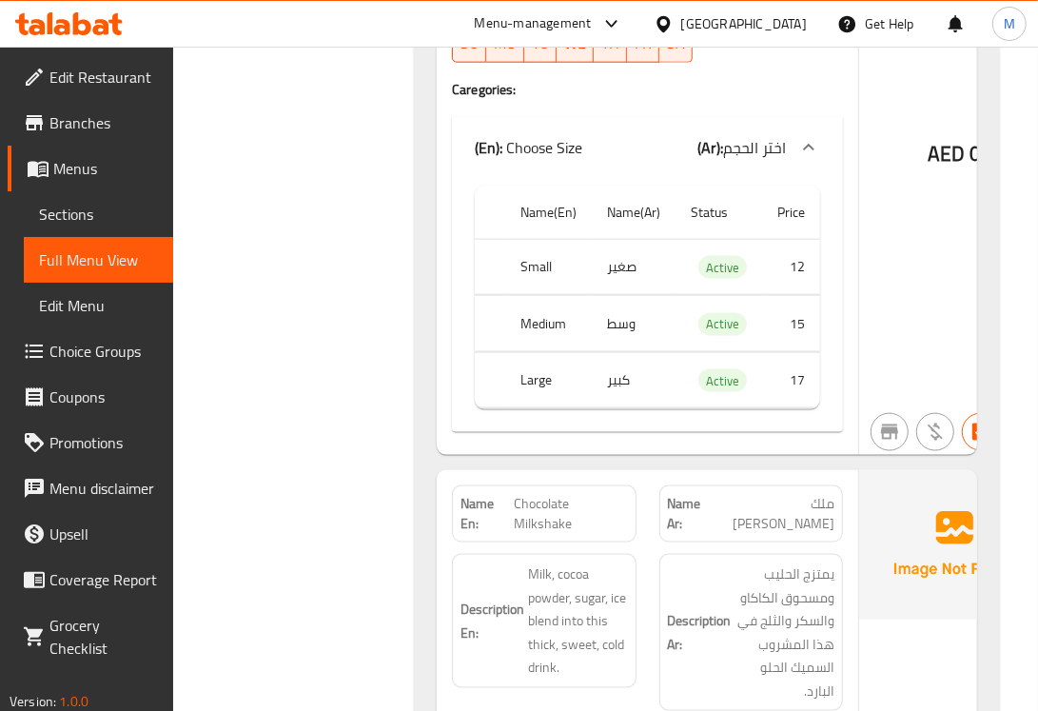
scroll to position [1427, 0]
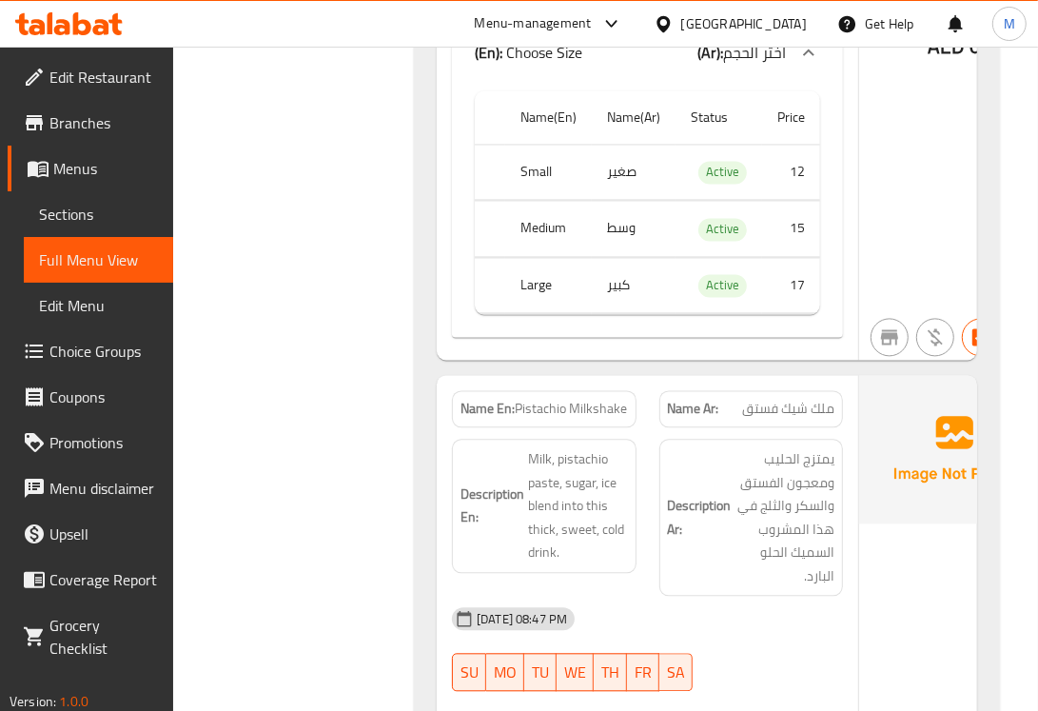
scroll to position [2379, 0]
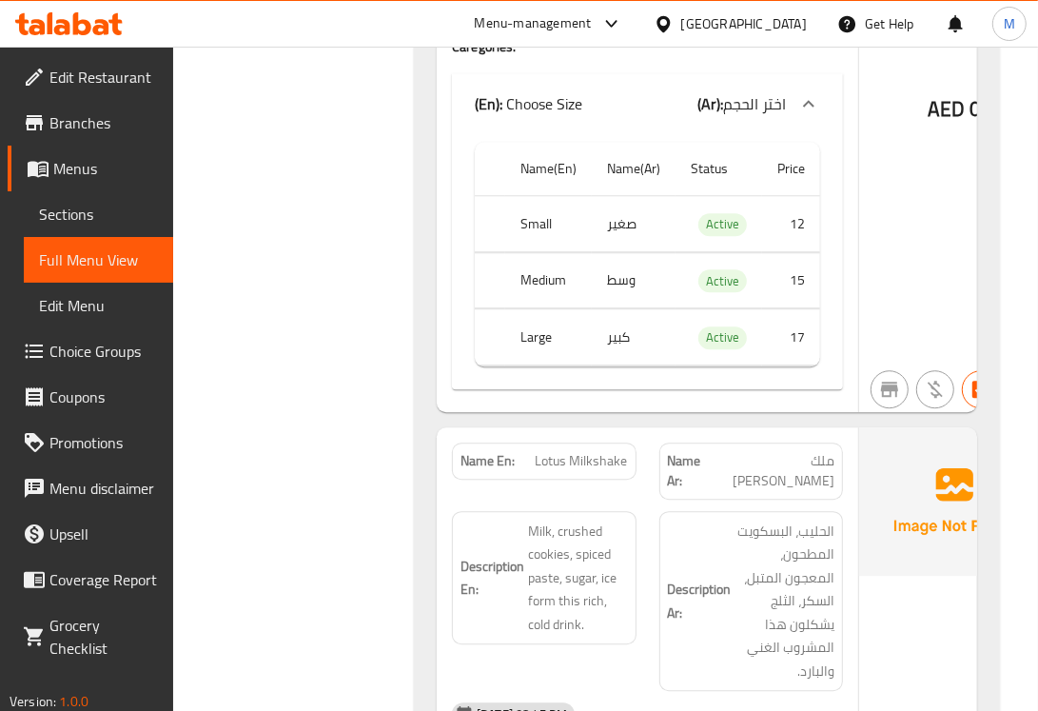
scroll to position [3013, 0]
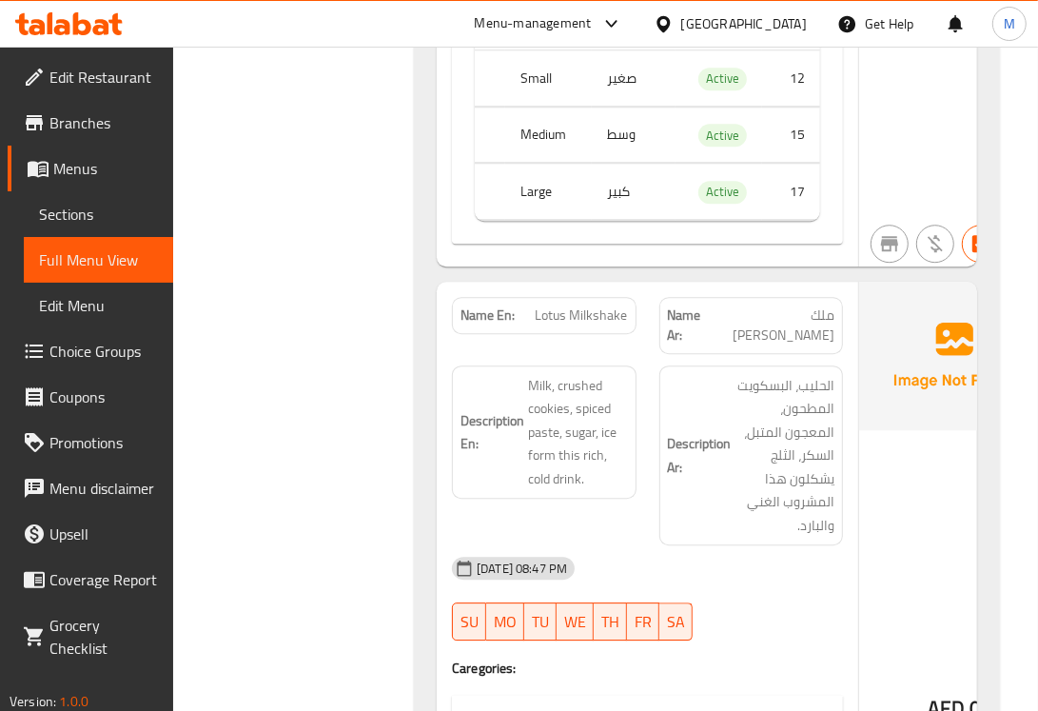
click at [354, 359] on div "Filter Branches Branches Popular filters Free items Branch specific items Has c…" at bounding box center [301, 416] width 203 height 6369
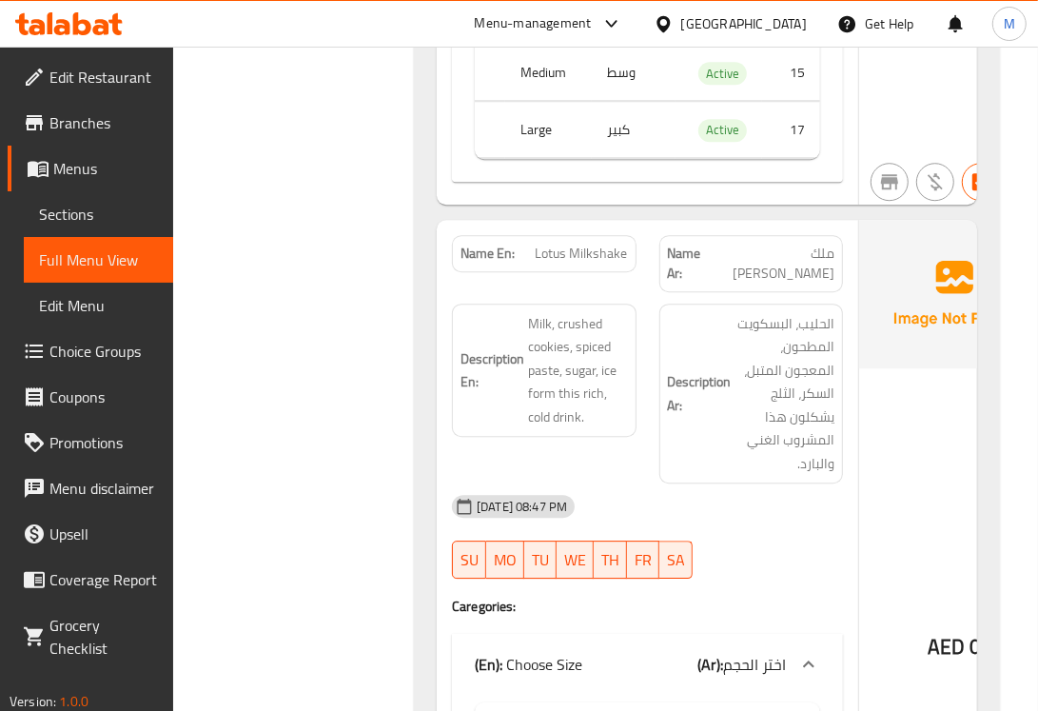
scroll to position [3172, 0]
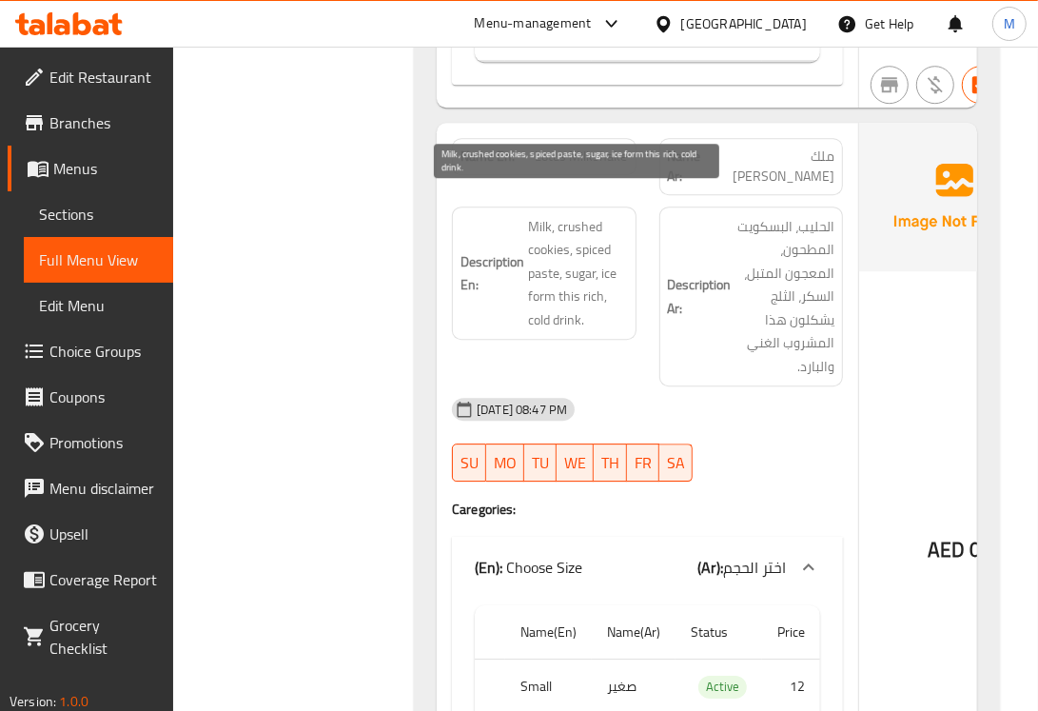
click at [554, 226] on span "Milk, crushed cookies, spiced paste, sugar, ice form this rich, cold drink." at bounding box center [578, 273] width 100 height 117
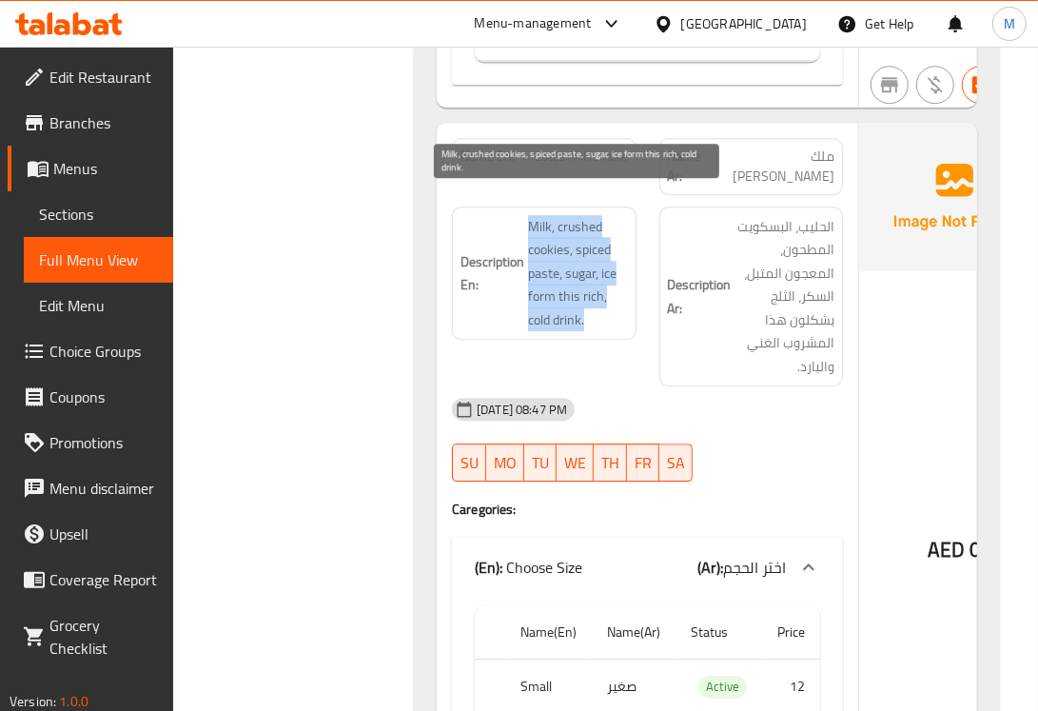
click at [545, 224] on span "Milk, crushed cookies, spiced paste, sugar, ice form this rich, cold drink." at bounding box center [578, 273] width 100 height 117
click at [540, 221] on span "Milk, crushed cookies, spiced paste, sugar, ice form this rich, cold drink." at bounding box center [578, 273] width 100 height 117
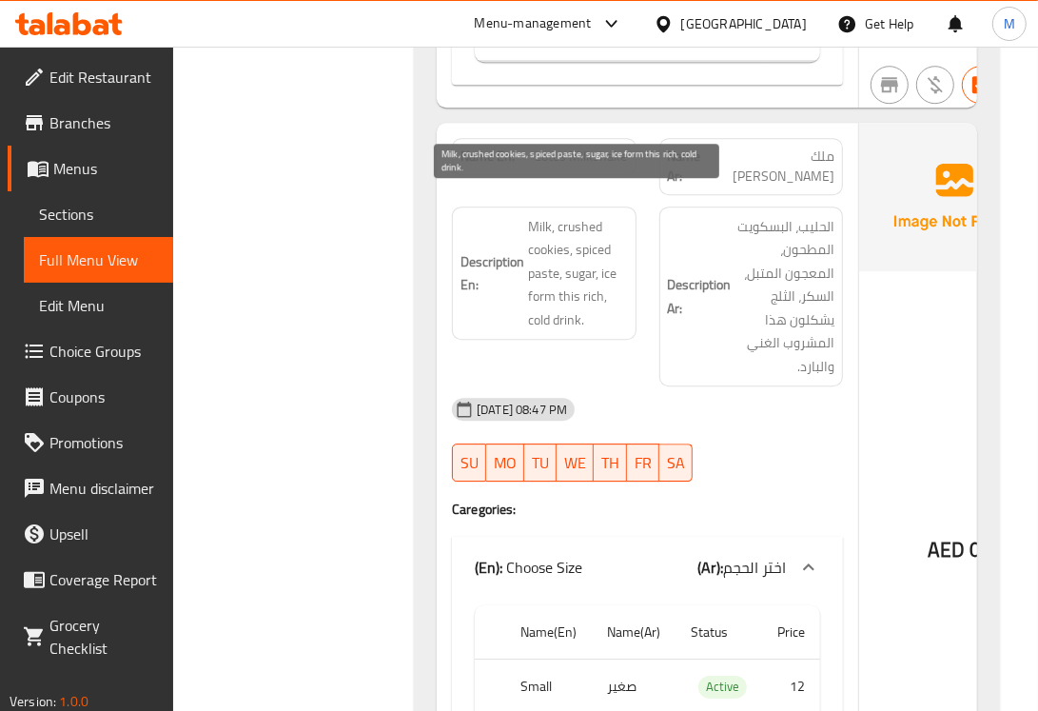
click at [540, 221] on span "Milk, crushed cookies, spiced paste, sugar, ice form this rich, cold drink." at bounding box center [578, 273] width 100 height 117
click at [585, 215] on span "Milk, crushed cookies, spiced paste, sugar, ice form this rich, cold drink." at bounding box center [578, 273] width 100 height 117
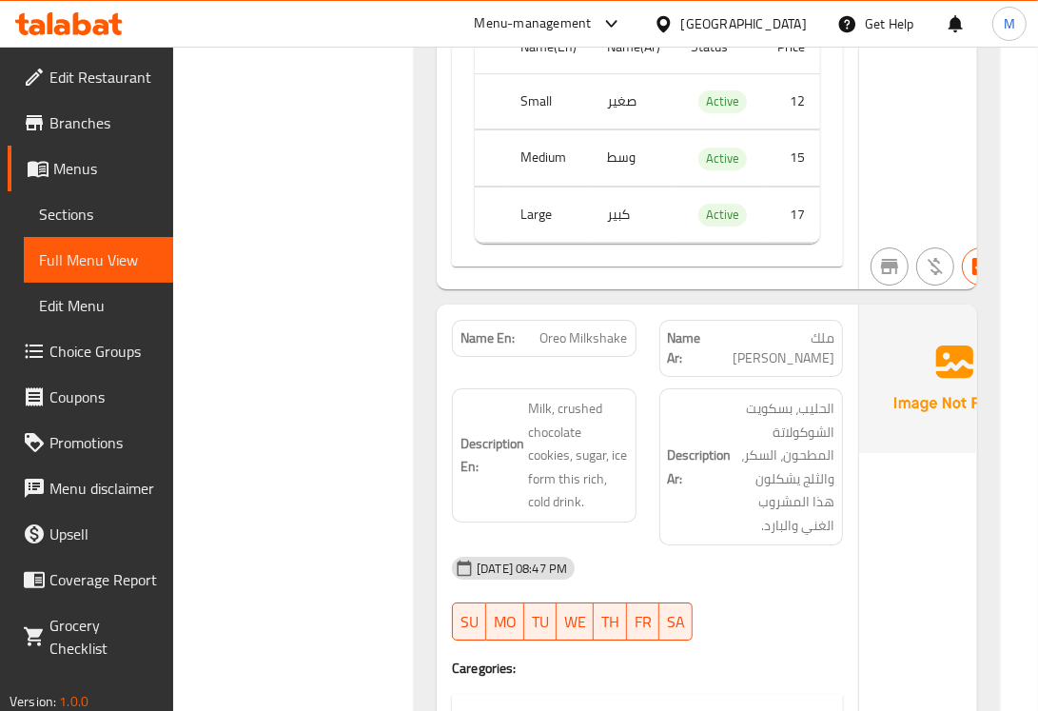
scroll to position [3806, 0]
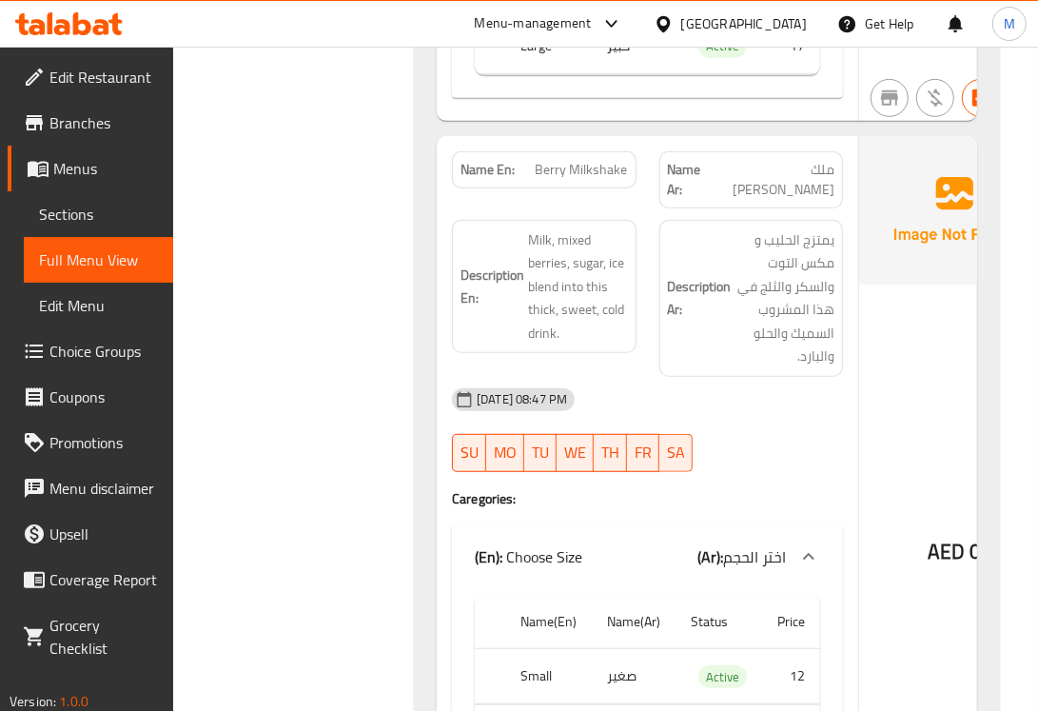
scroll to position [4599, 0]
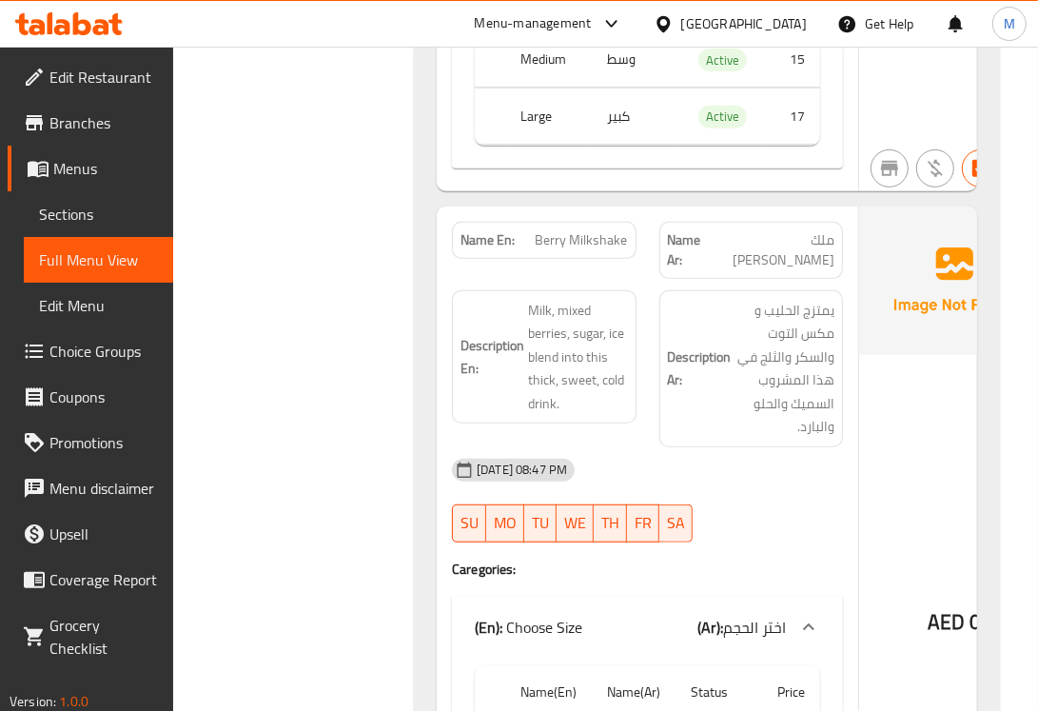
click at [566, 230] on span "Berry Milkshake" at bounding box center [582, 240] width 92 height 20
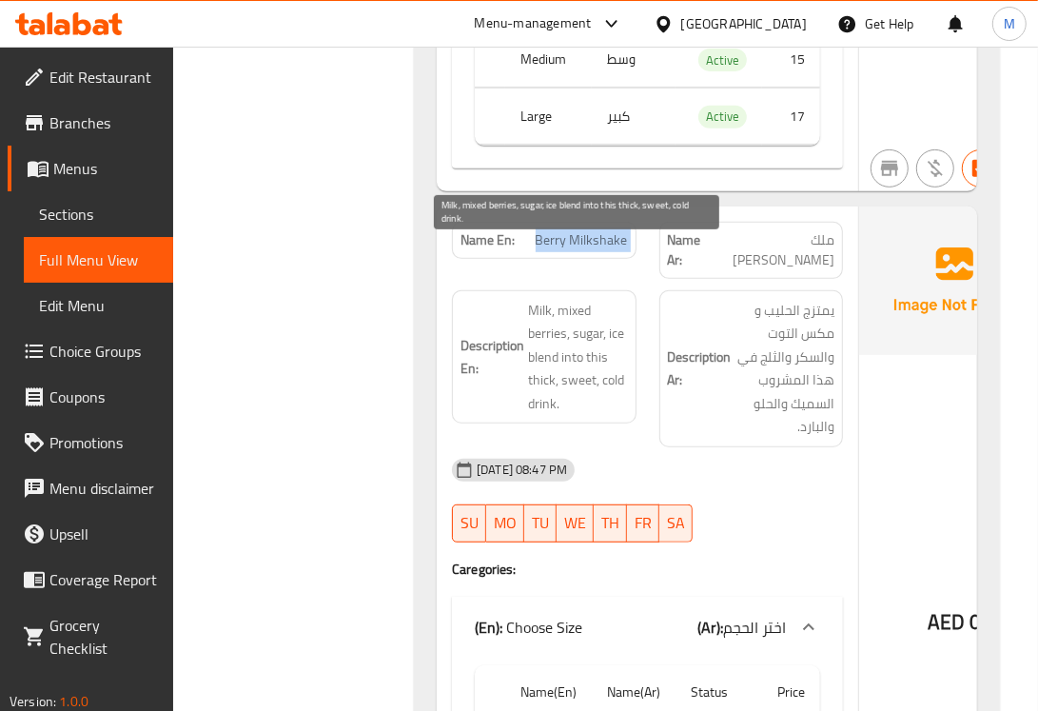
click at [586, 300] on span "Milk, mixed berries, sugar, ice blend into this thick, sweet, cold drink." at bounding box center [578, 357] width 100 height 117
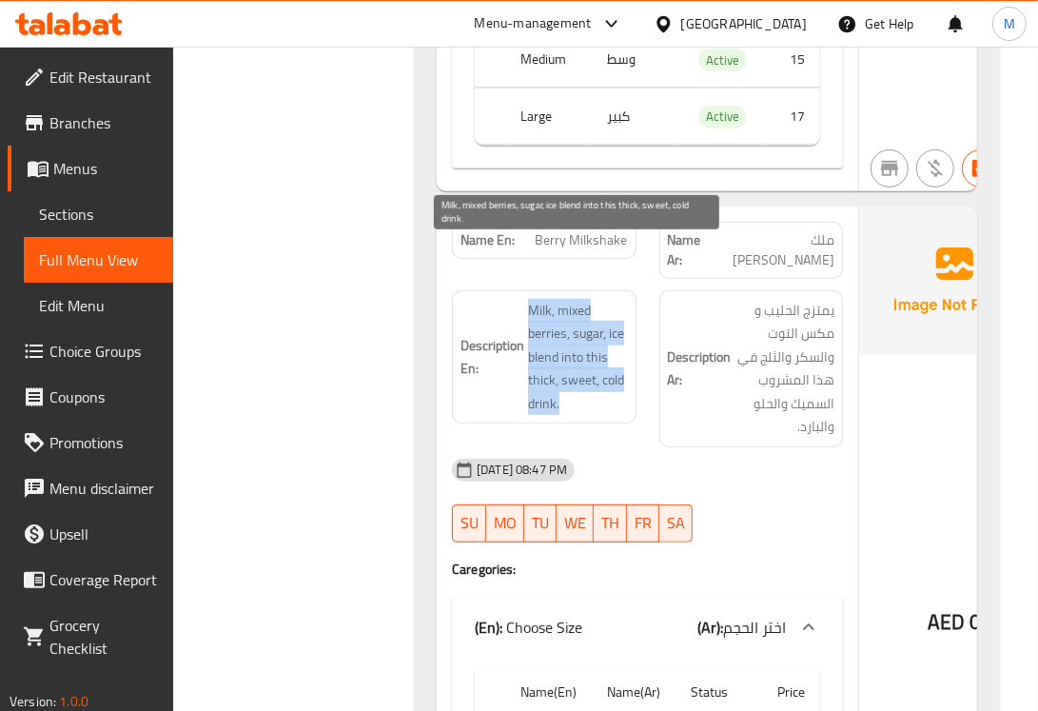
click at [586, 300] on span "Milk, mixed berries, sugar, ice blend into this thick, sweet, cold drink." at bounding box center [578, 357] width 100 height 117
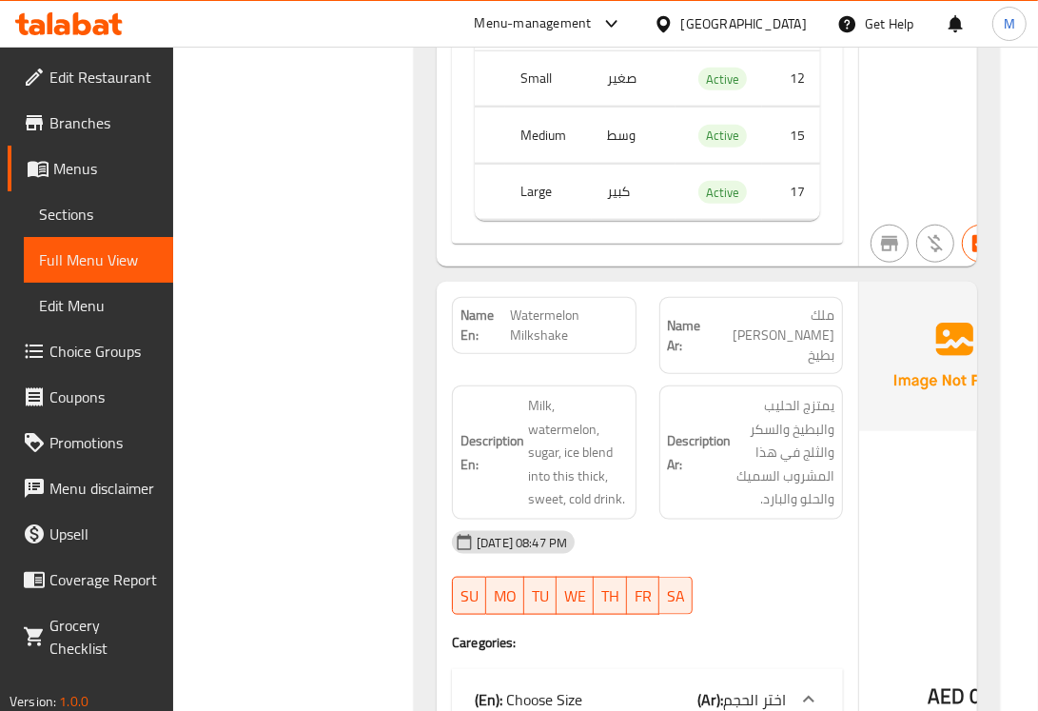
scroll to position [5391, 0]
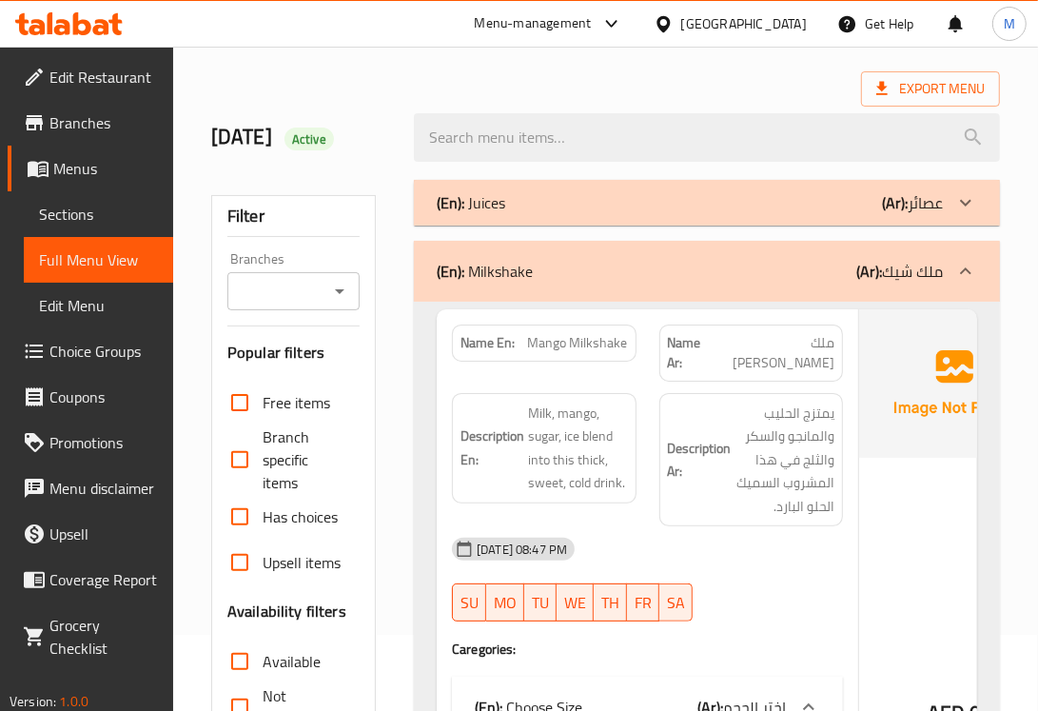
scroll to position [0, 0]
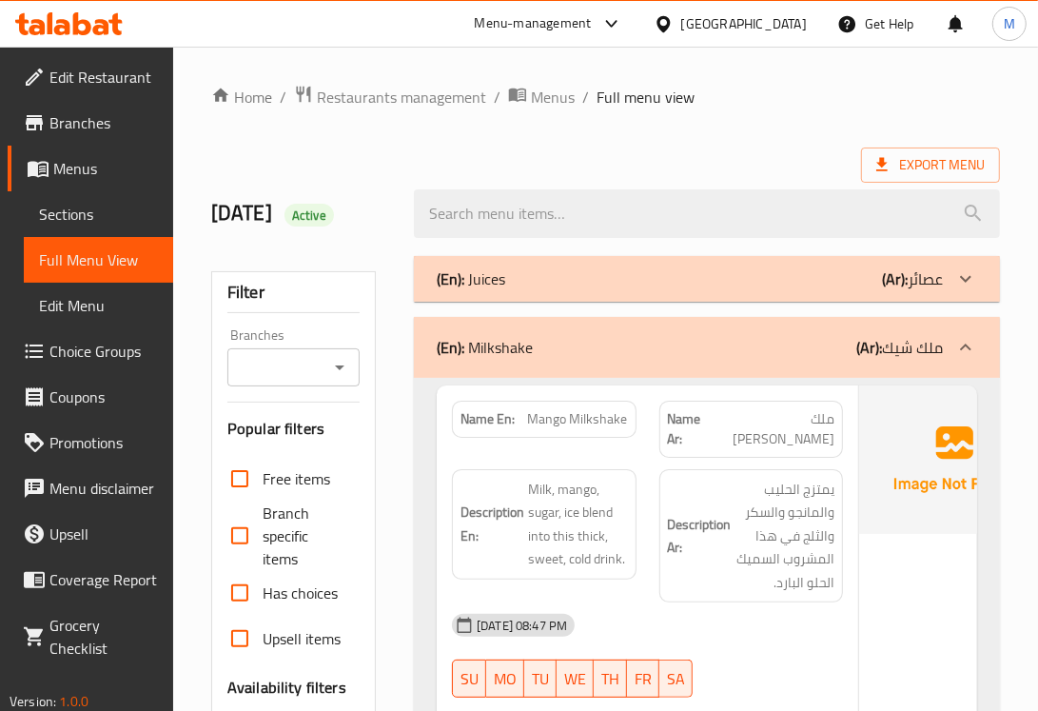
click at [490, 345] on p "(En): Milkshake" at bounding box center [485, 347] width 96 height 23
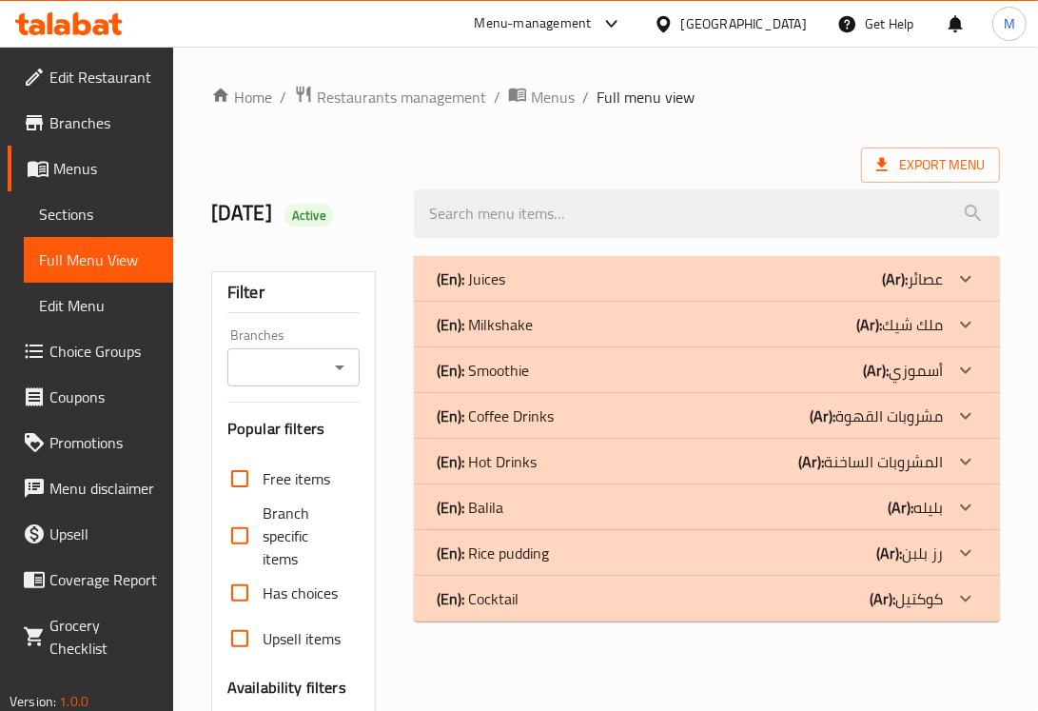
drag, startPoint x: 505, startPoint y: 366, endPoint x: 387, endPoint y: 54, distance: 333.7
click at [505, 366] on p "(En): Smoothie" at bounding box center [483, 370] width 92 height 23
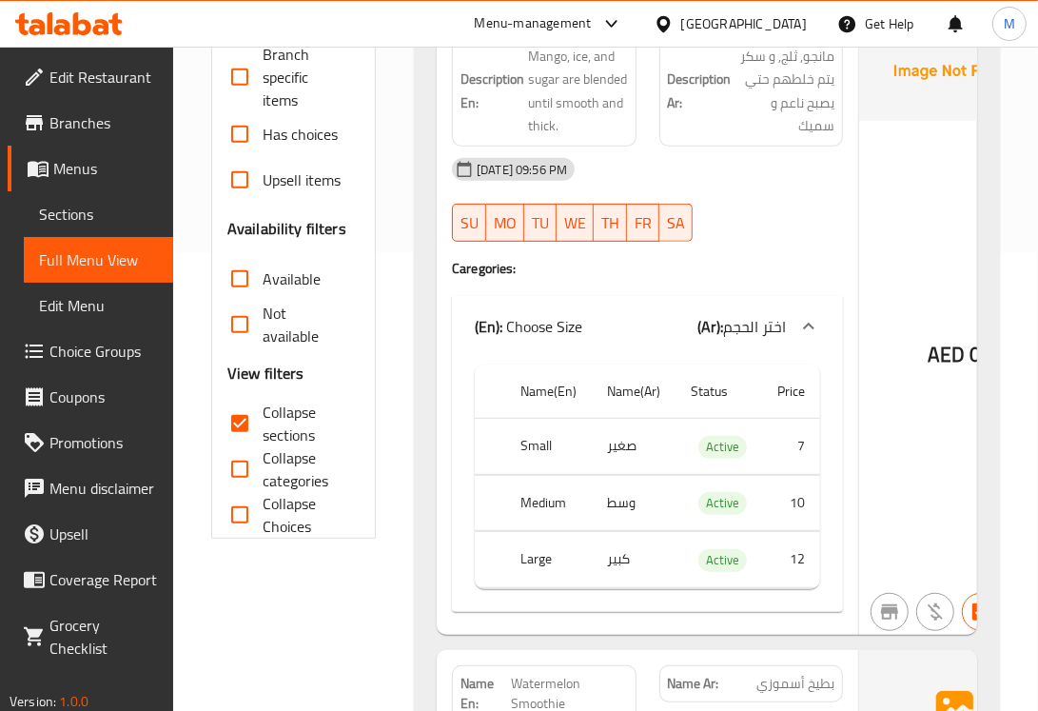
scroll to position [476, 0]
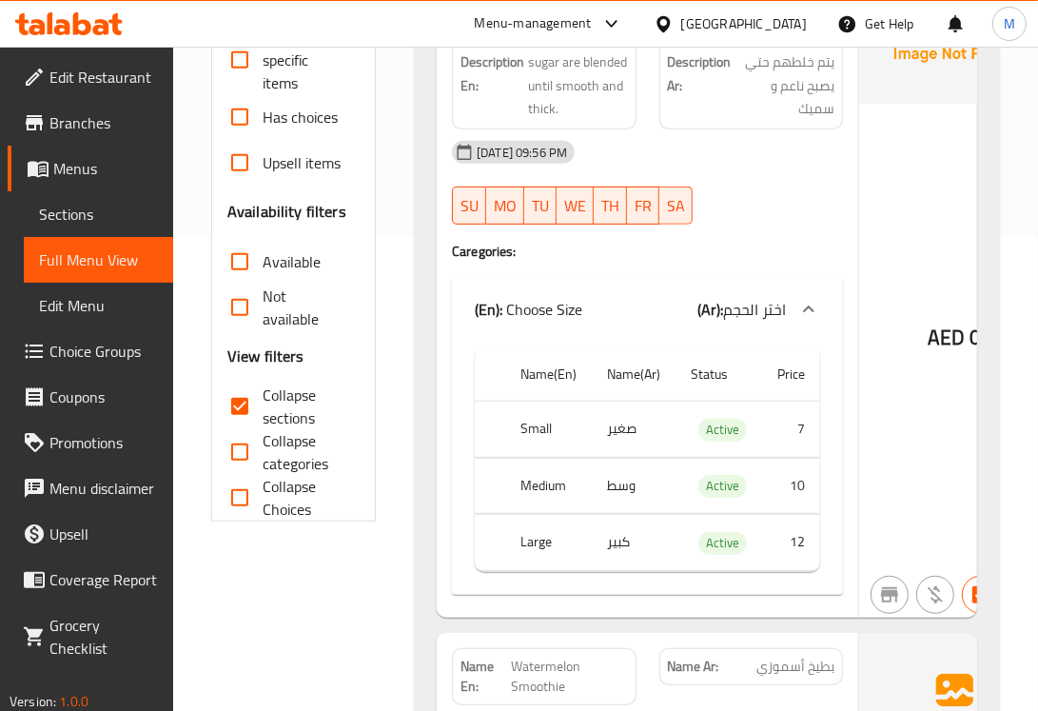
click at [530, 445] on th "Small" at bounding box center [548, 430] width 87 height 56
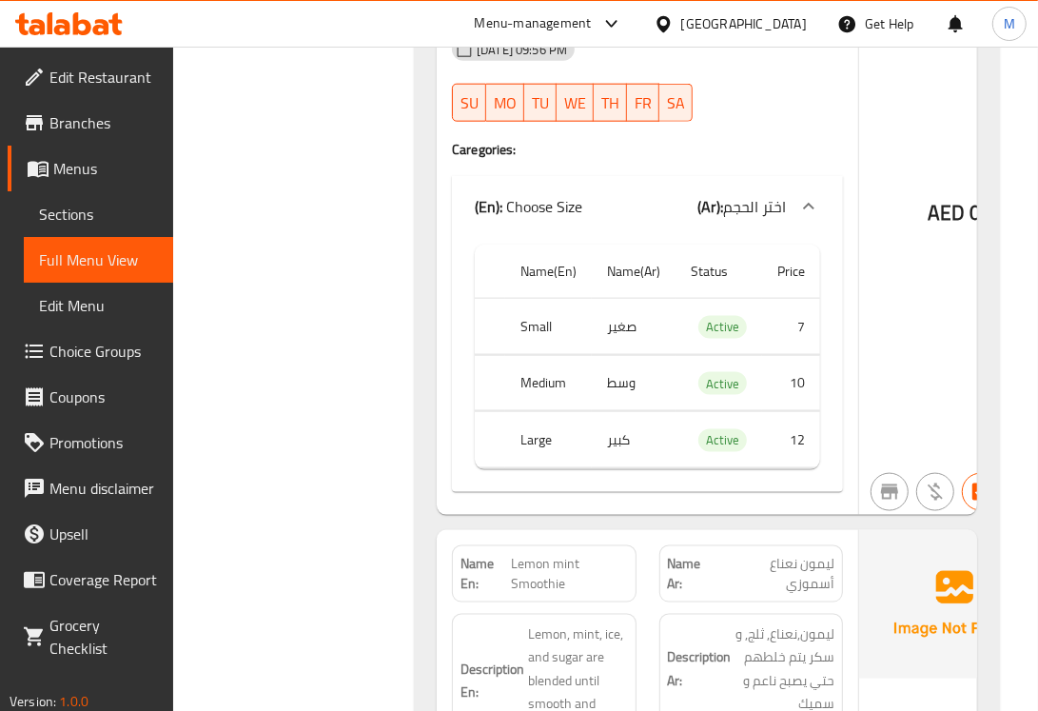
click at [619, 355] on td "صغير" at bounding box center [634, 327] width 84 height 56
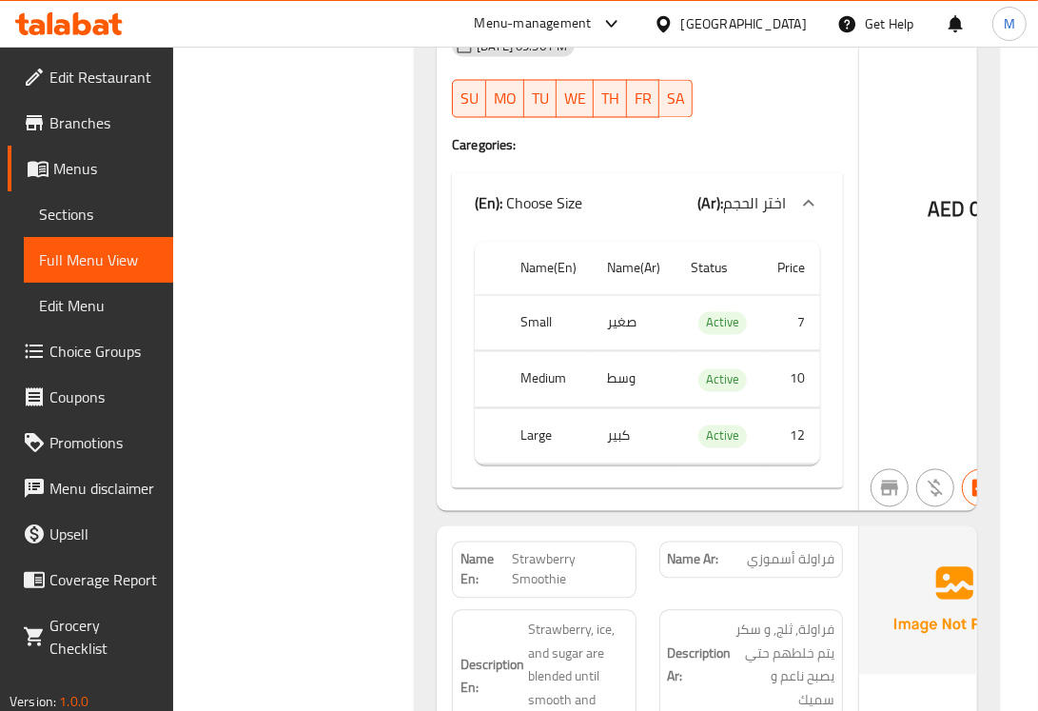
click at [612, 408] on td "وسط" at bounding box center [634, 380] width 84 height 56
click at [539, 408] on th "Medium" at bounding box center [548, 380] width 87 height 56
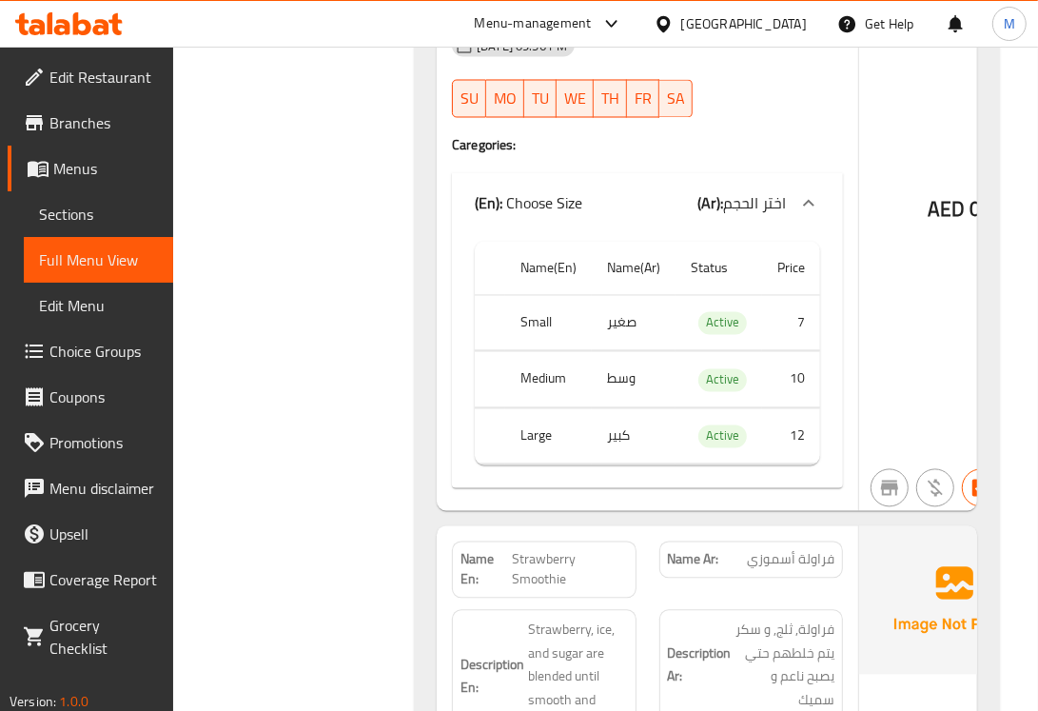
click at [540, 452] on th "Large" at bounding box center [548, 436] width 87 height 56
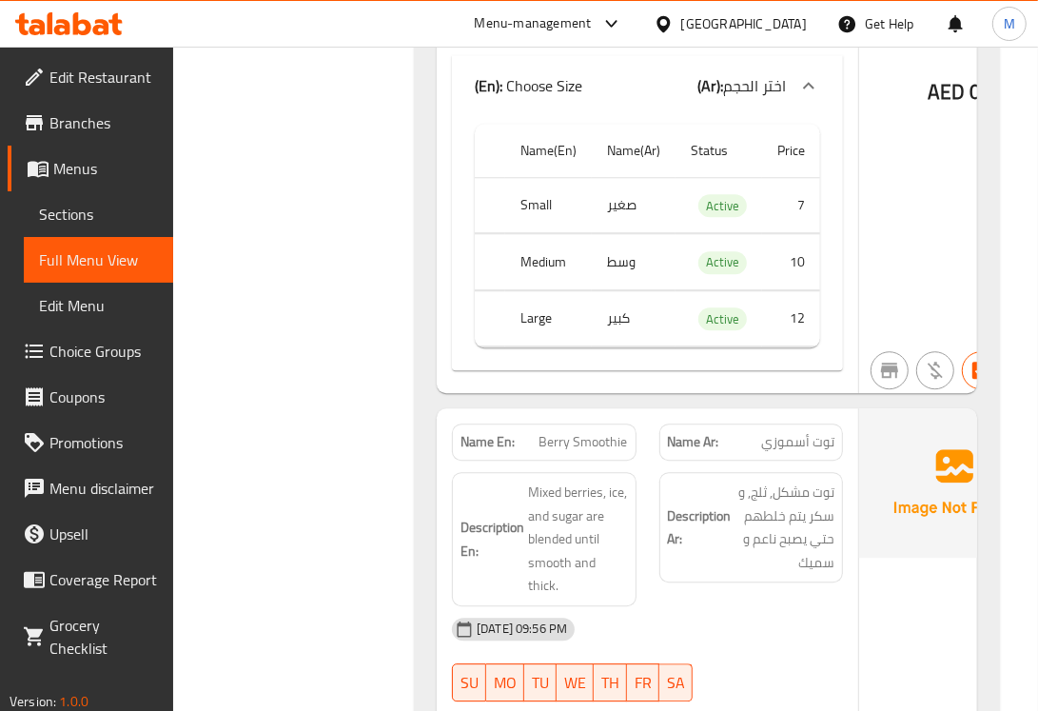
click at [614, 346] on td "كبير" at bounding box center [634, 318] width 84 height 56
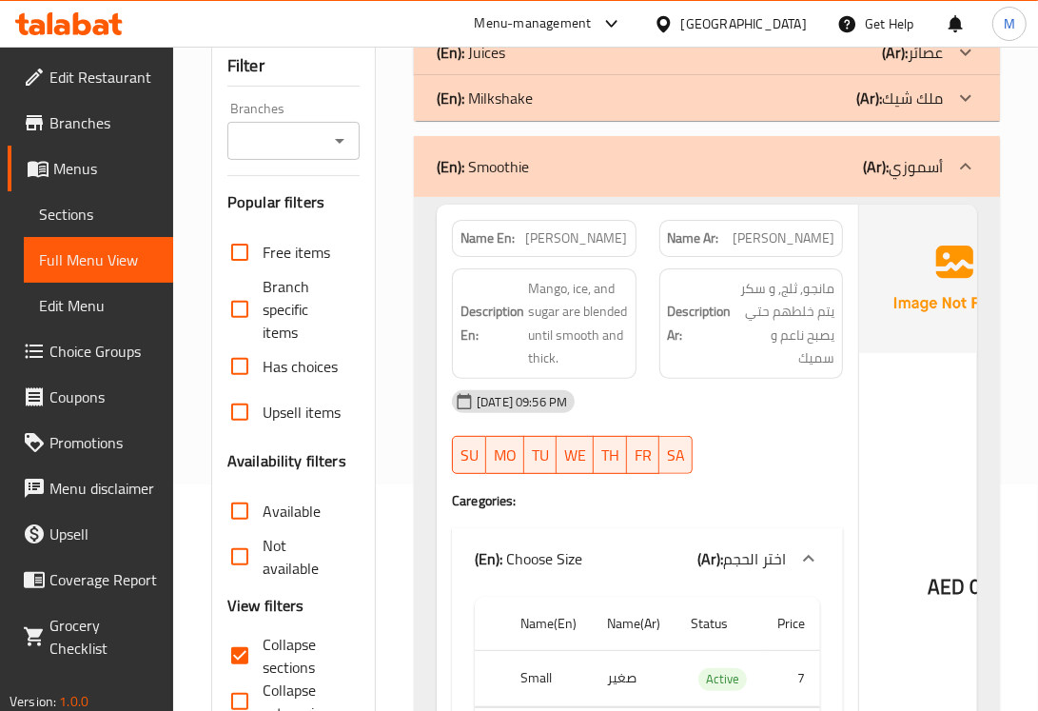
scroll to position [317, 0]
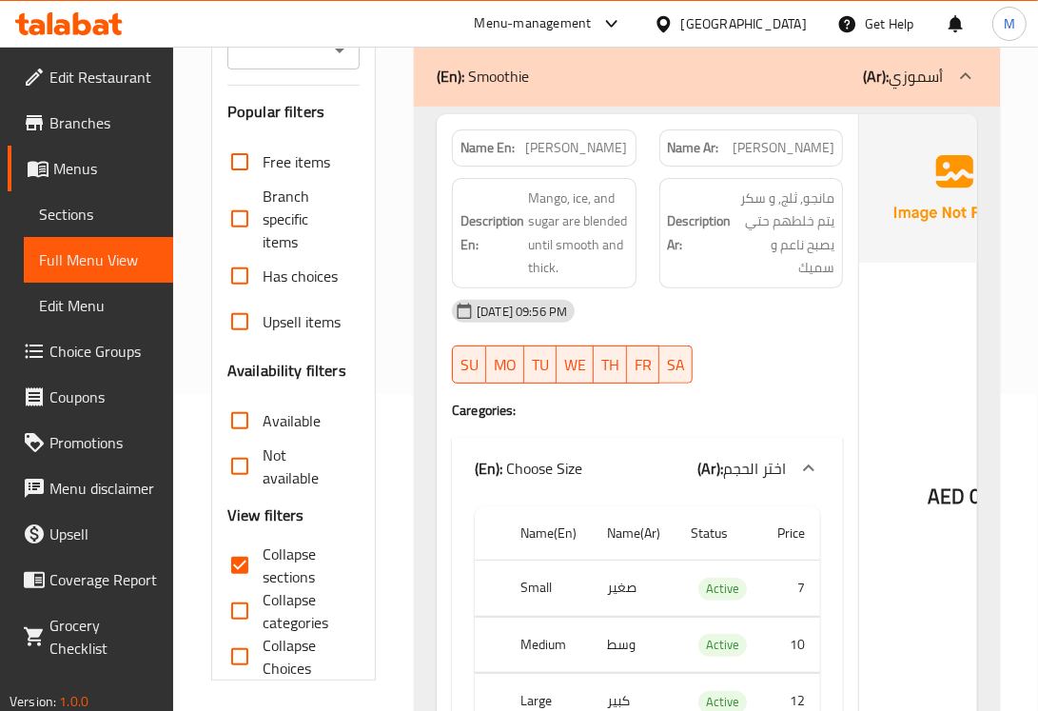
click at [586, 153] on span "[PERSON_NAME]" at bounding box center [577, 148] width 102 height 20
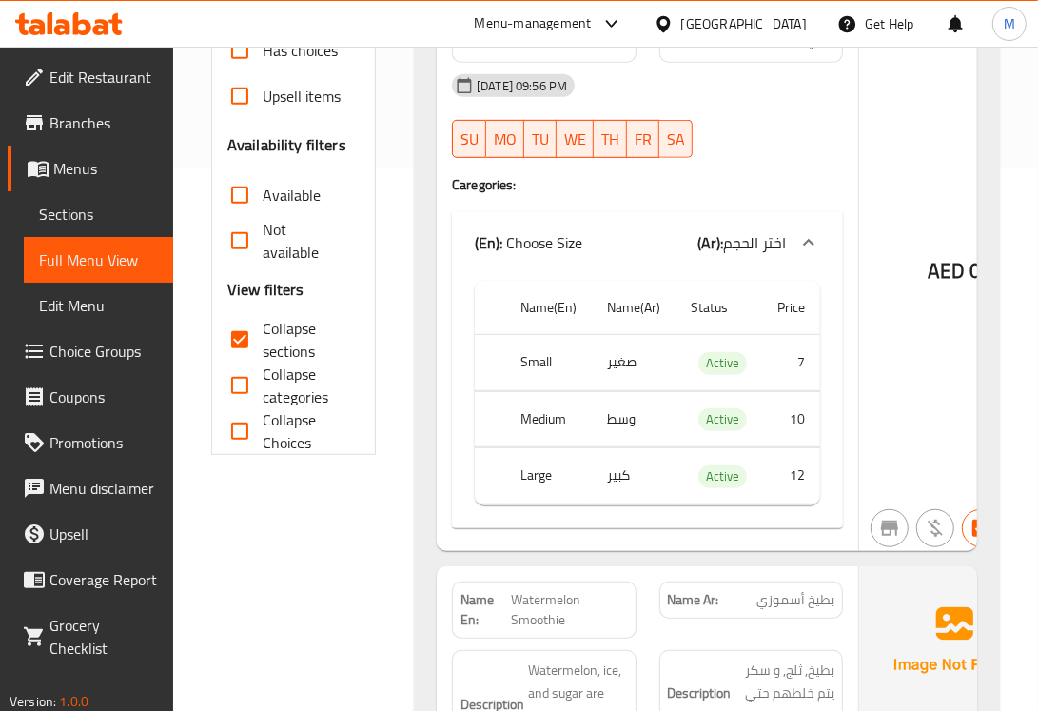
scroll to position [793, 0]
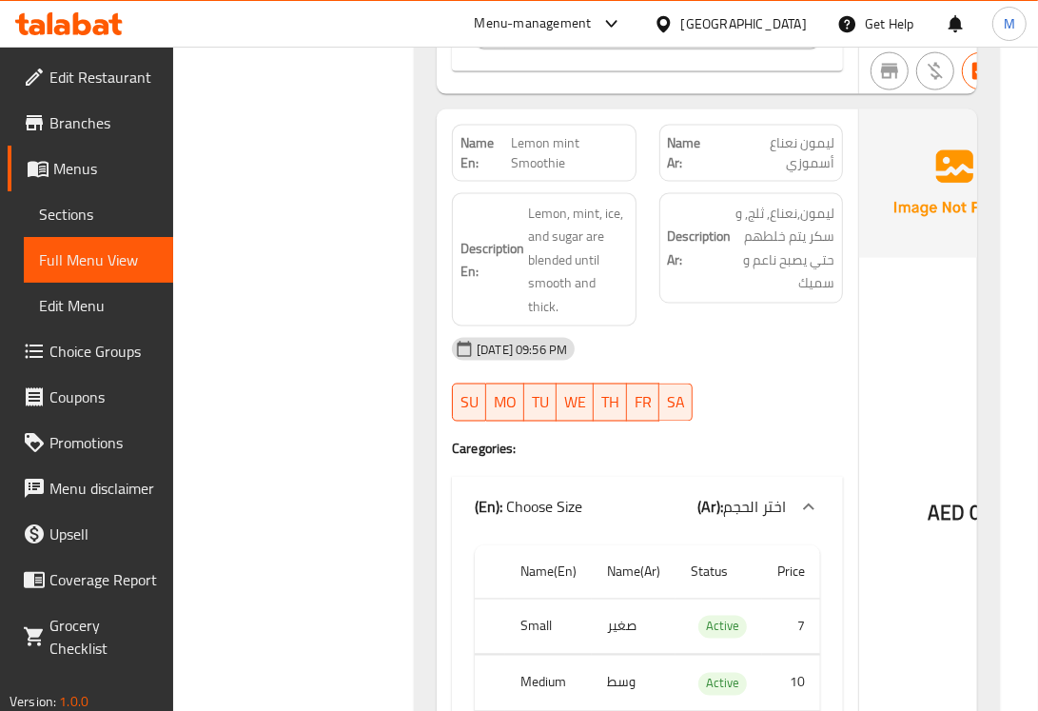
scroll to position [1744, 0]
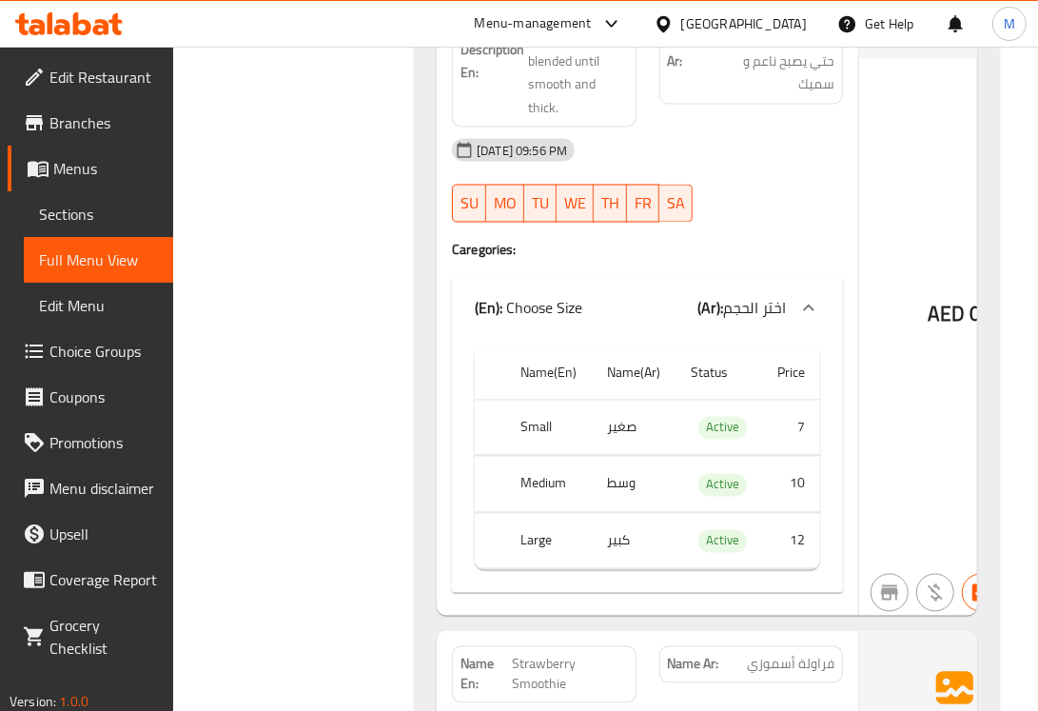
scroll to position [2220, 0]
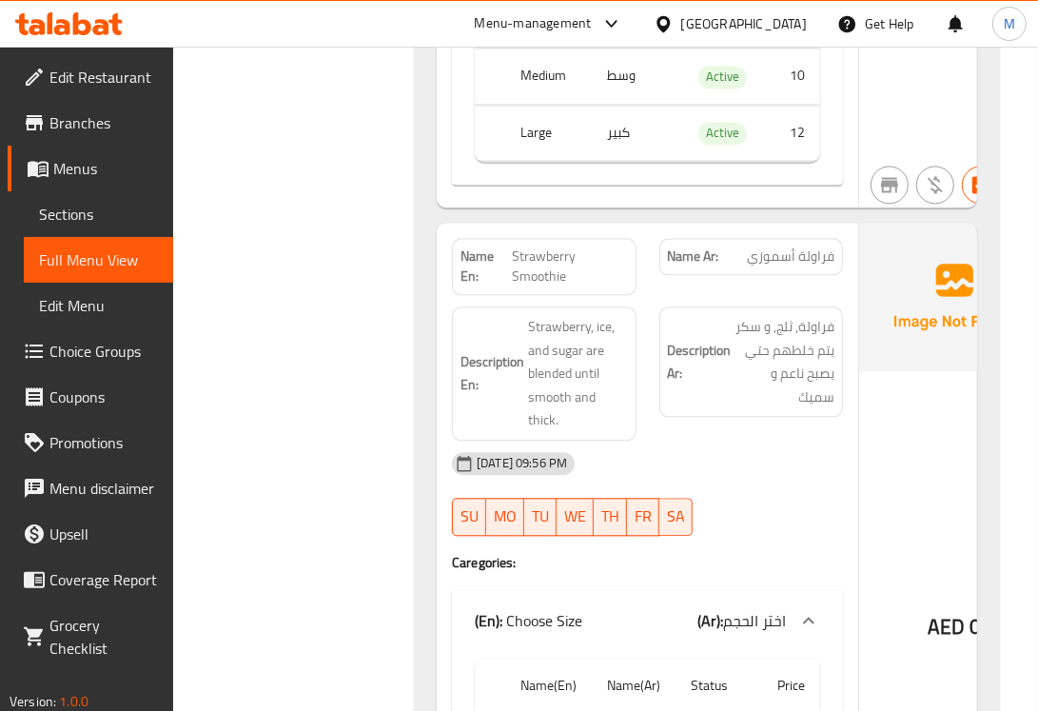
scroll to position [2379, 0]
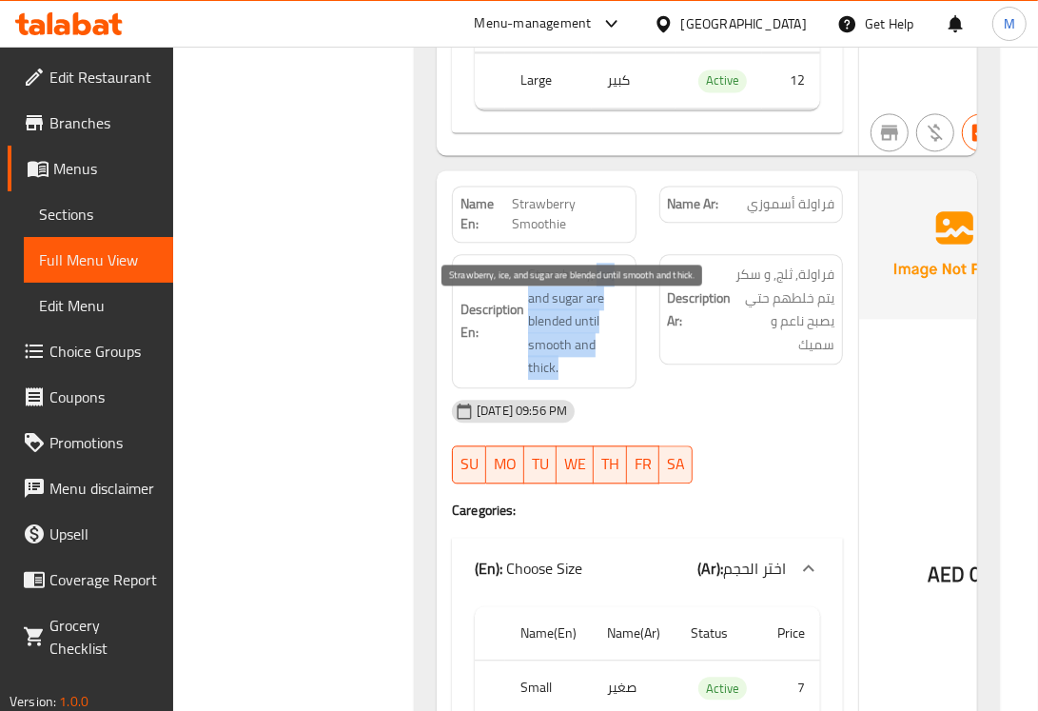
drag, startPoint x: 571, startPoint y: 410, endPoint x: 597, endPoint y: 315, distance: 98.6
click at [597, 315] on span "Strawberry, ice, and sugar are blended until smooth and thick." at bounding box center [578, 321] width 100 height 117
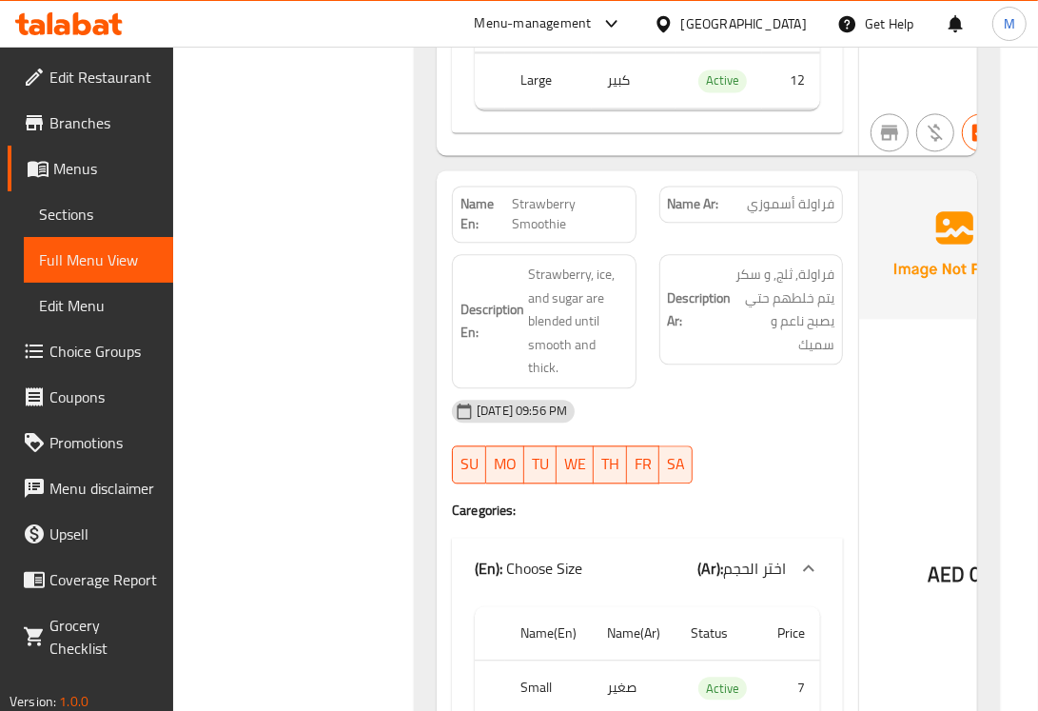
scroll to position [206, 0]
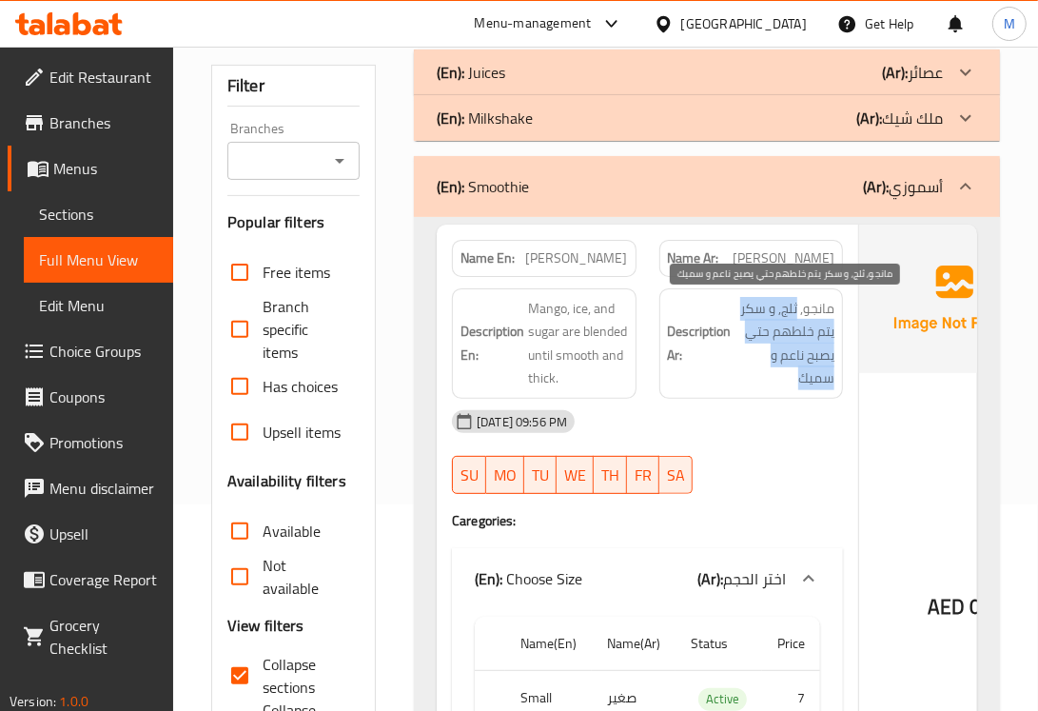
drag, startPoint x: 782, startPoint y: 383, endPoint x: 795, endPoint y: 307, distance: 76.2
click at [795, 307] on span "مانجو, ثلج, و سكر يتم خلطهم حتي يصبح ناعم و سميك" at bounding box center [786, 343] width 100 height 93
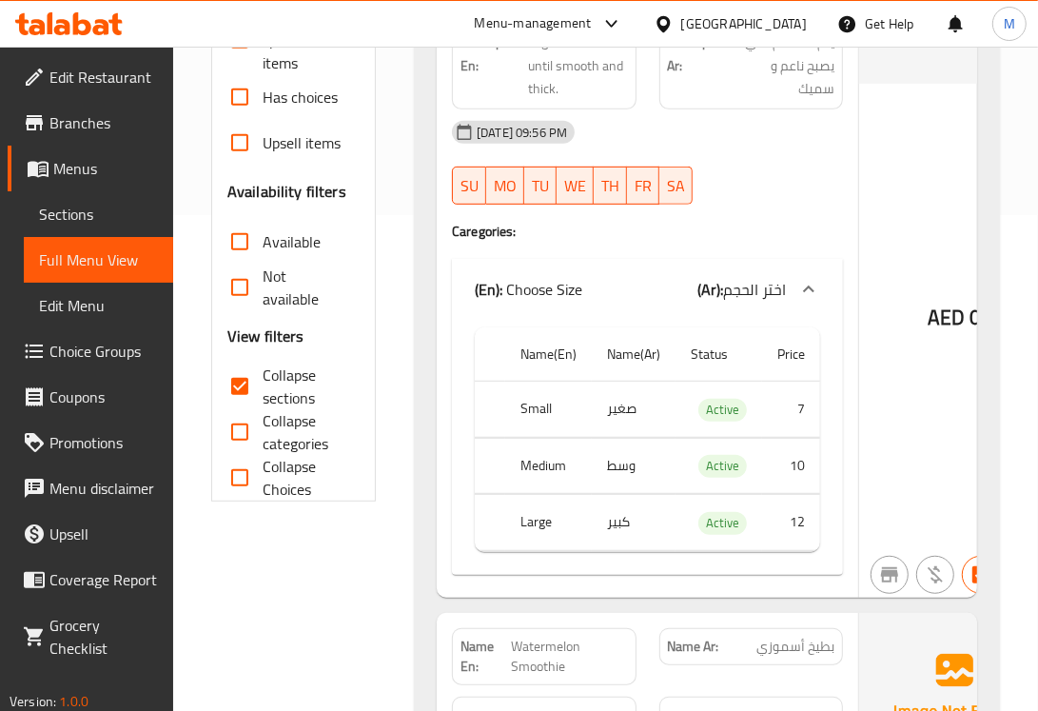
scroll to position [247, 0]
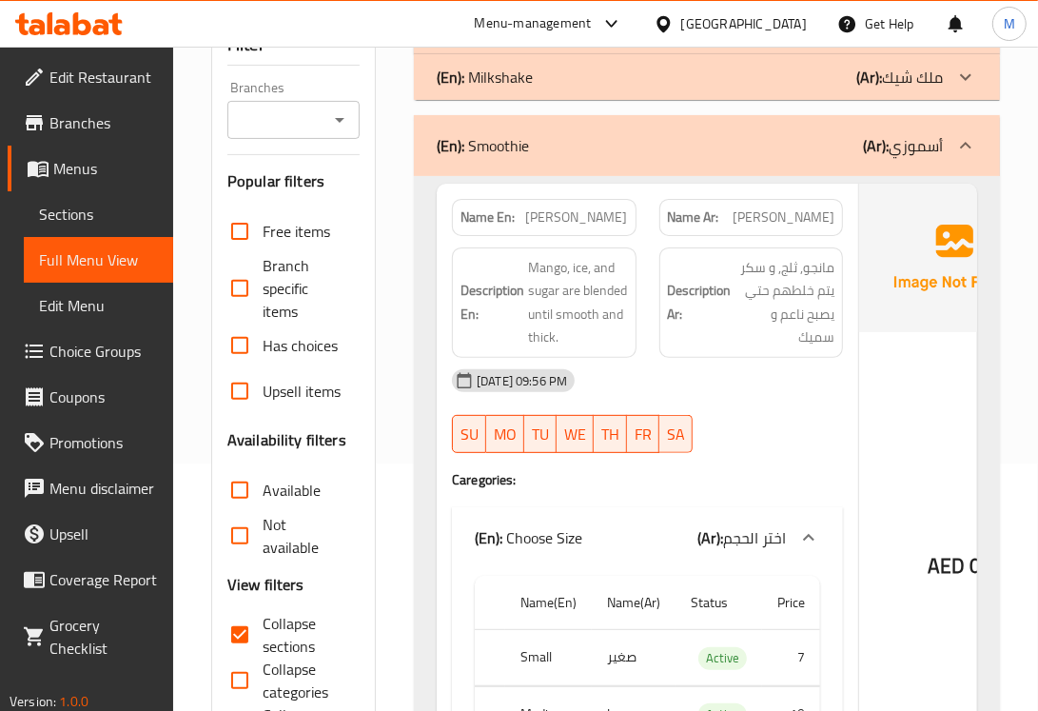
click at [720, 169] on div "(En): Smoothie (Ar): أسموزي" at bounding box center [707, 145] width 586 height 61
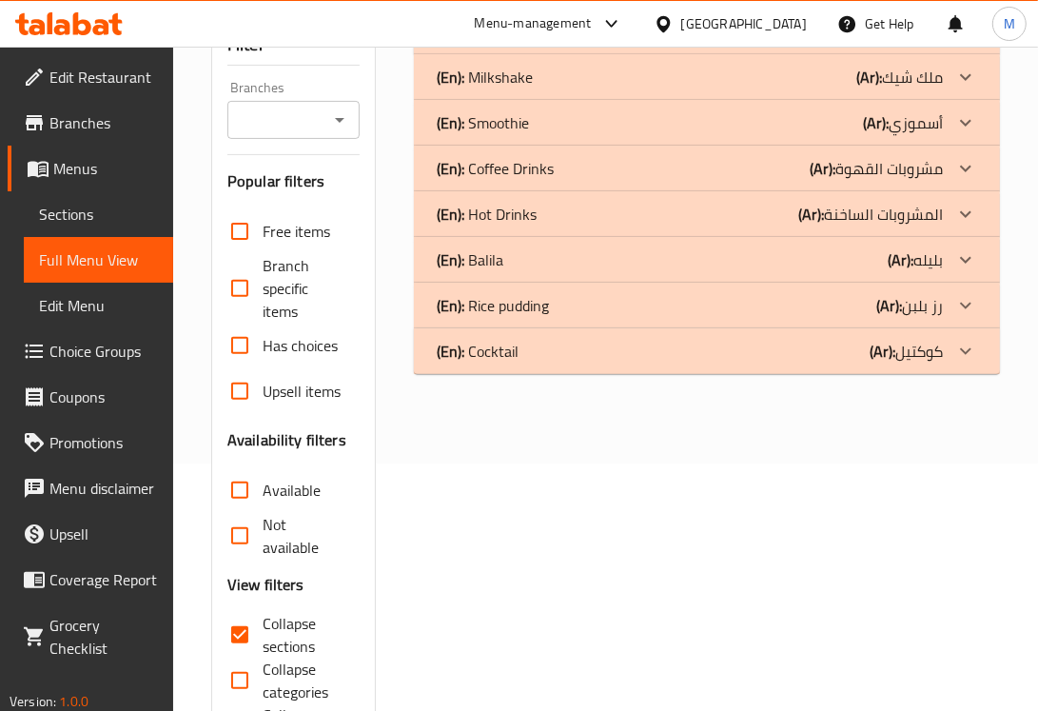
click at [509, 165] on p "(En): Coffee Drinks" at bounding box center [495, 168] width 117 height 23
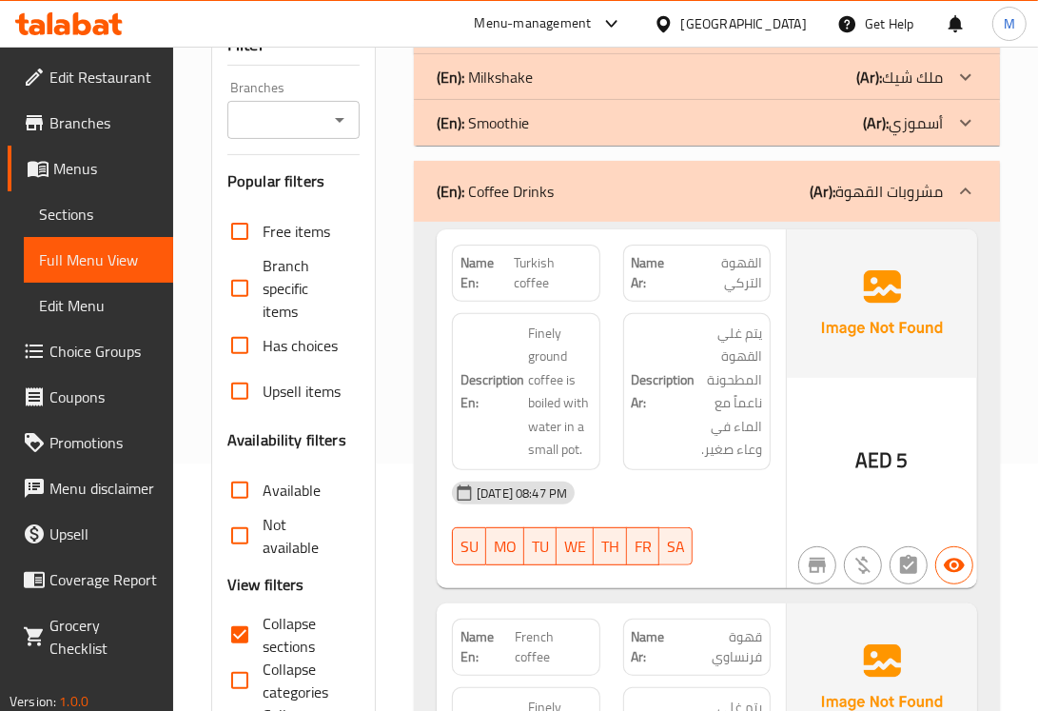
click at [177, 10] on div "Menu-management [GEOGRAPHIC_DATA] Get Help M" at bounding box center [519, 24] width 1038 height 46
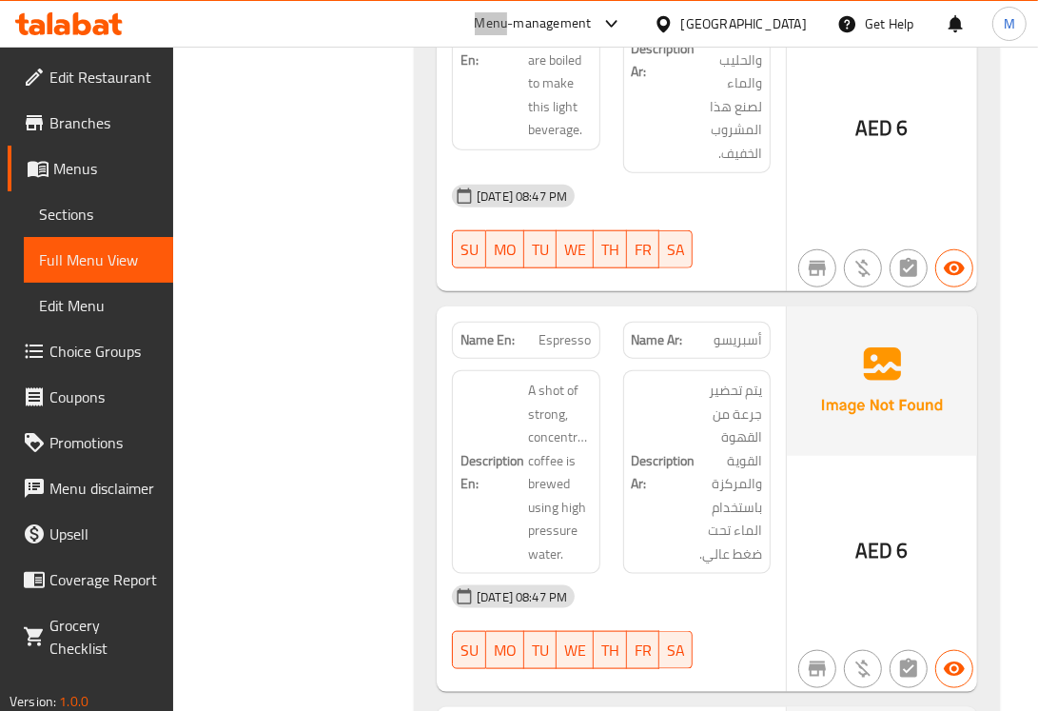
scroll to position [1039, 0]
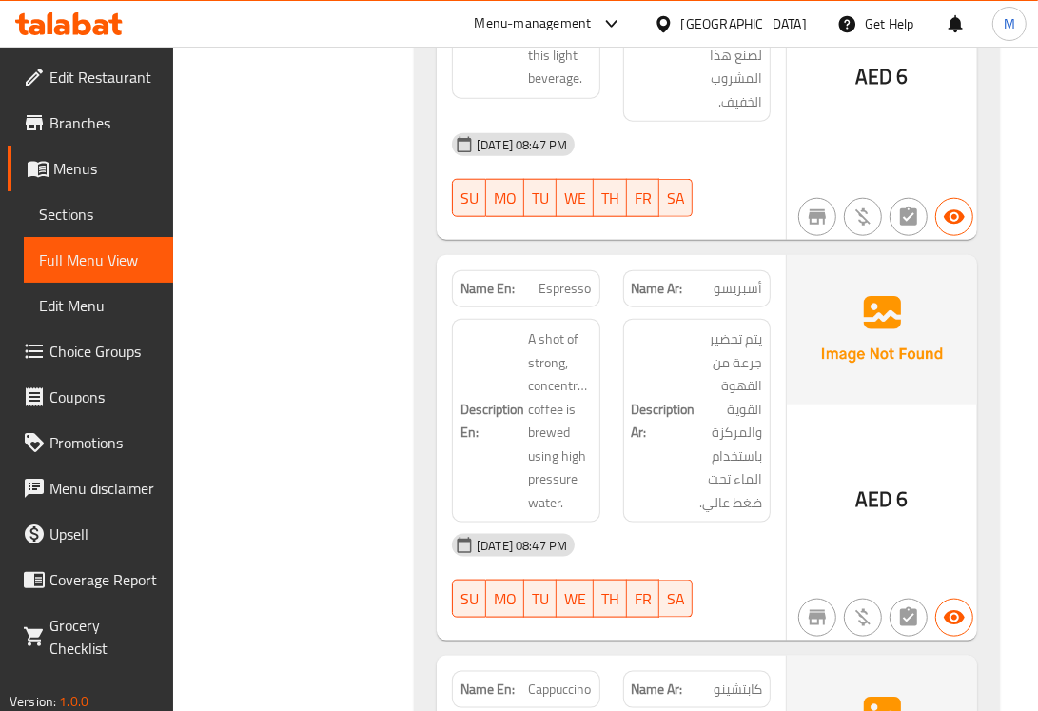
drag, startPoint x: 985, startPoint y: 0, endPoint x: 367, endPoint y: 322, distance: 696.3
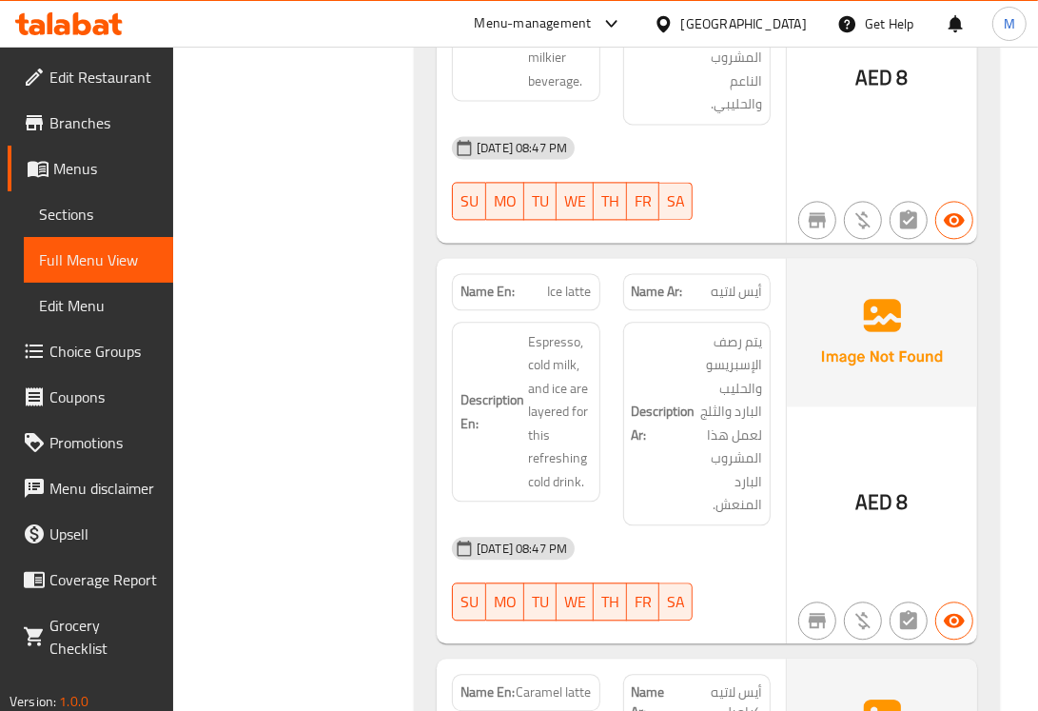
scroll to position [2466, 0]
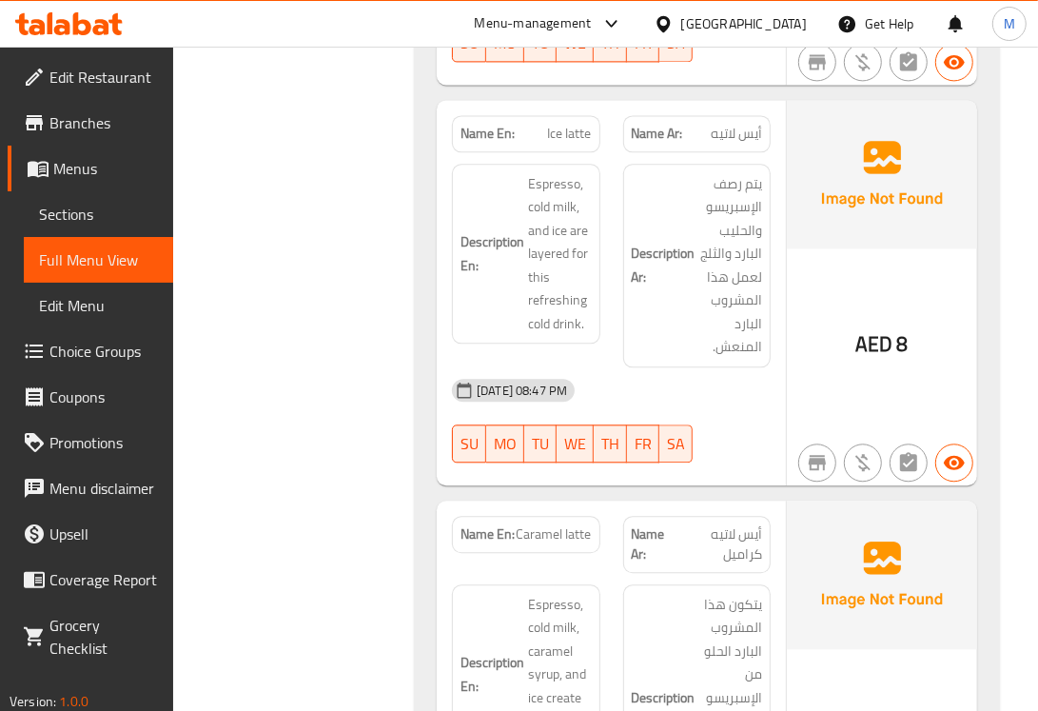
click at [576, 530] on span "Caramel latte" at bounding box center [554, 534] width 75 height 20
click at [574, 530] on span "Caramel latte" at bounding box center [554, 534] width 75 height 20
click at [296, 405] on div "Filter Branches Branches Popular filters Free items Branch specific items Has c…" at bounding box center [301, 135] width 203 height 4714
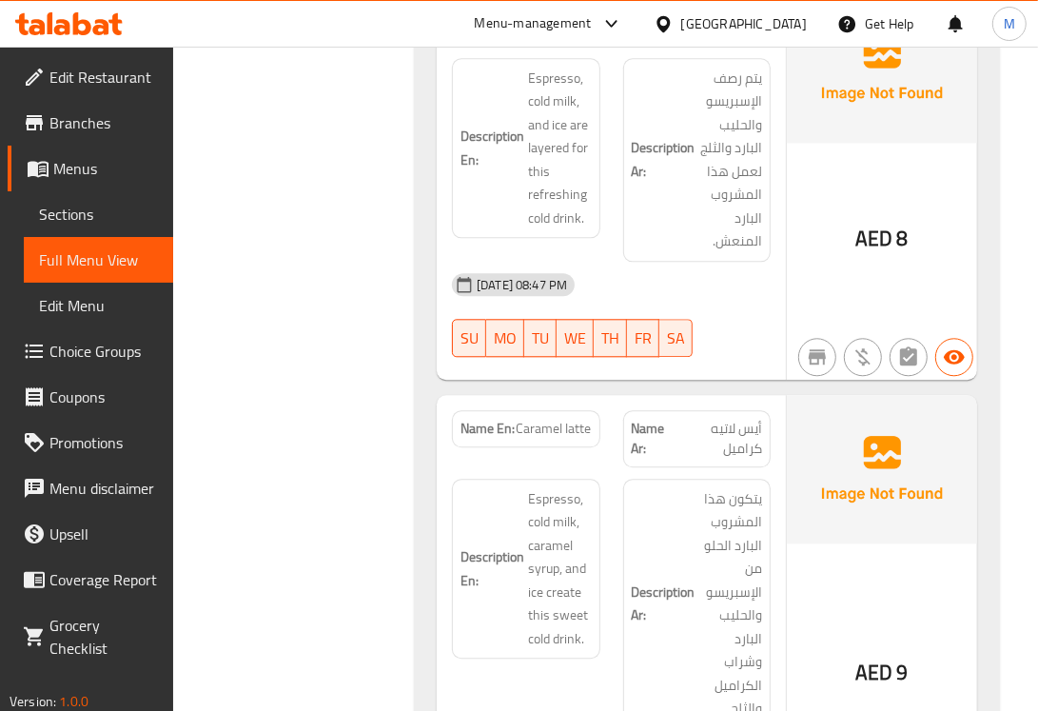
scroll to position [2626, 0]
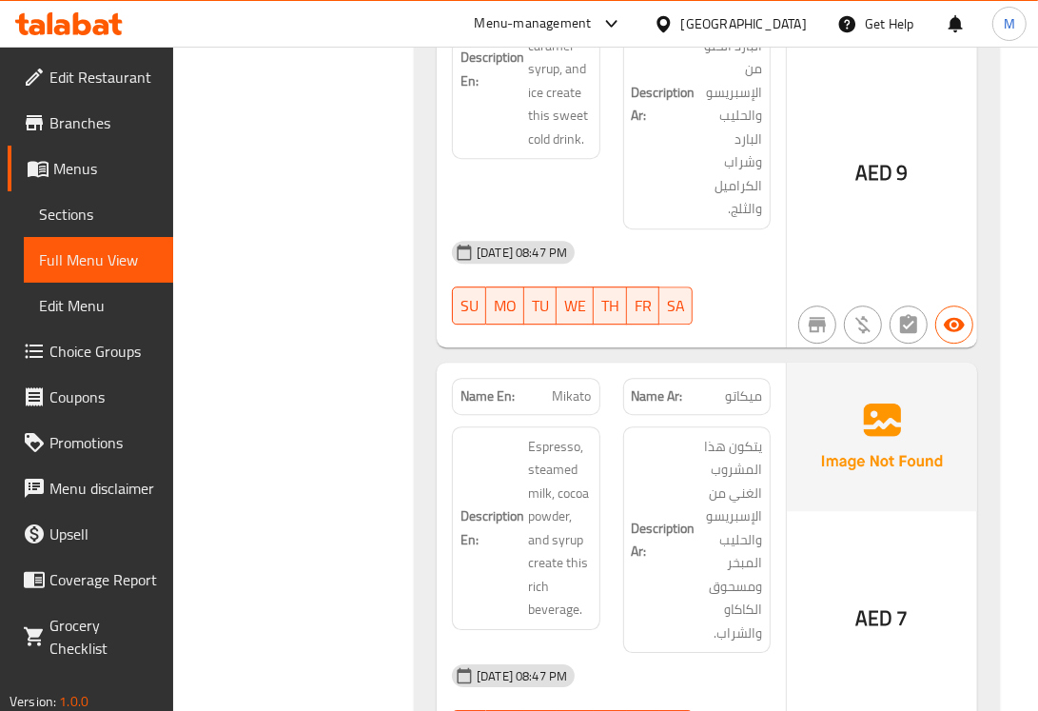
scroll to position [3260, 0]
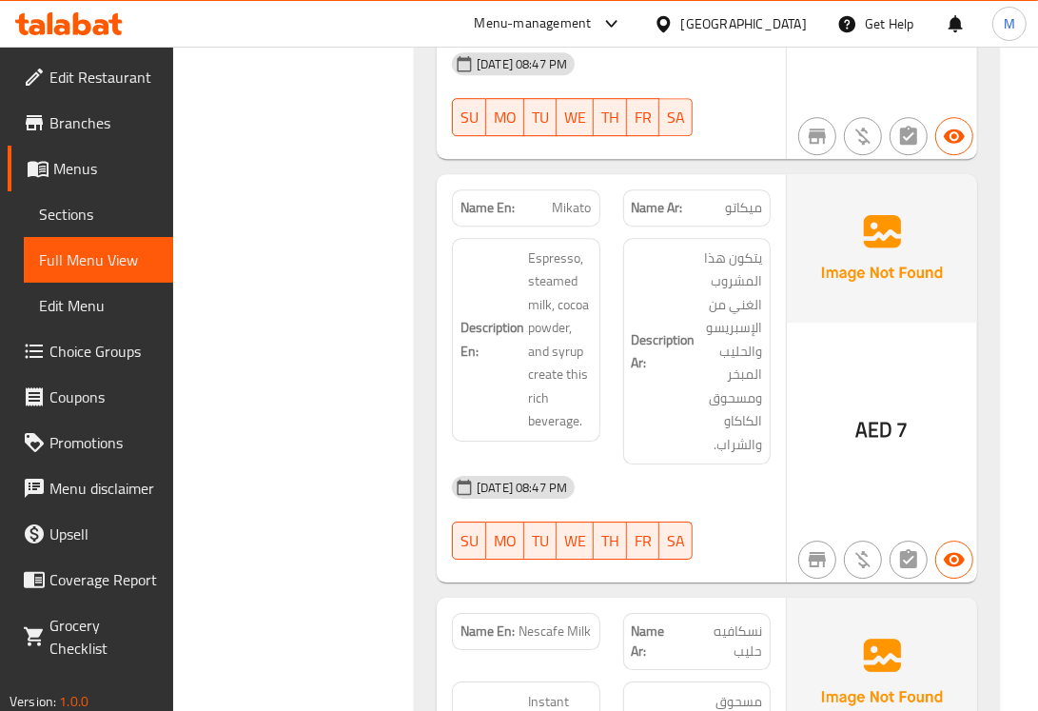
click at [740, 209] on span "ميكاتو" at bounding box center [743, 208] width 37 height 20
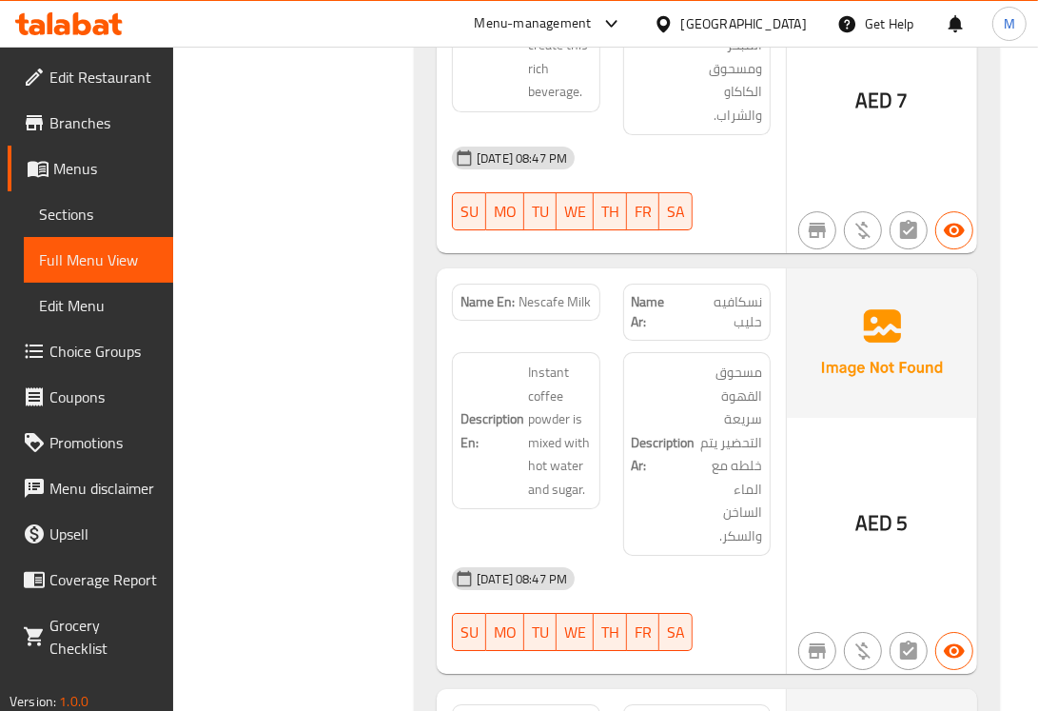
scroll to position [3578, 0]
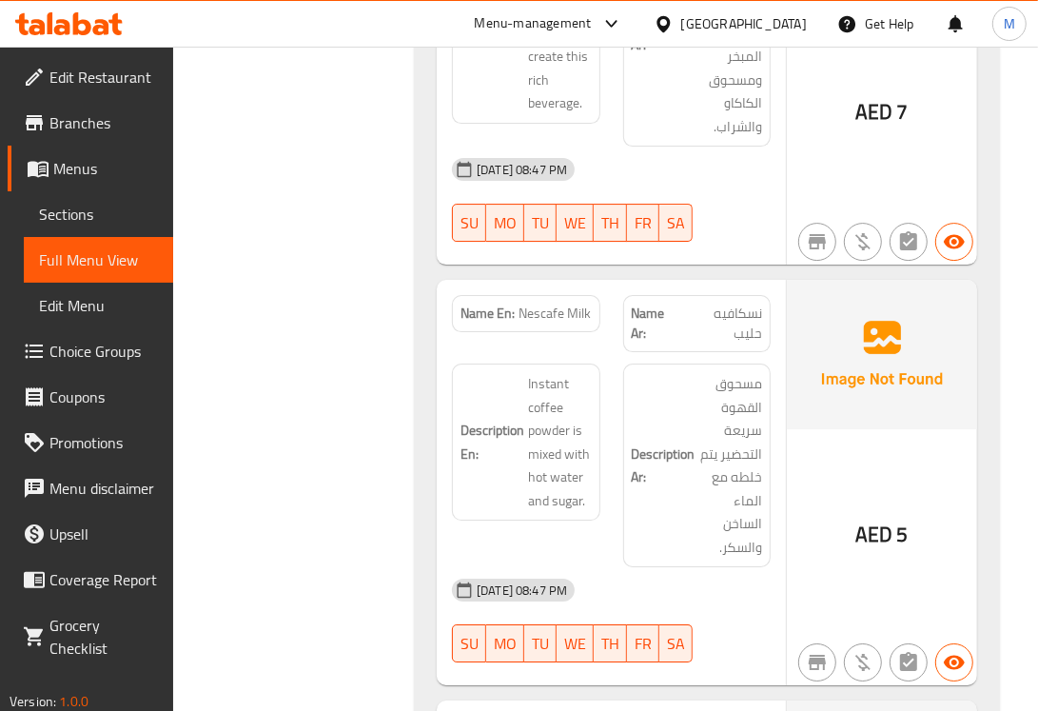
click at [748, 330] on span "نسكافيه حليب" at bounding box center [722, 324] width 80 height 40
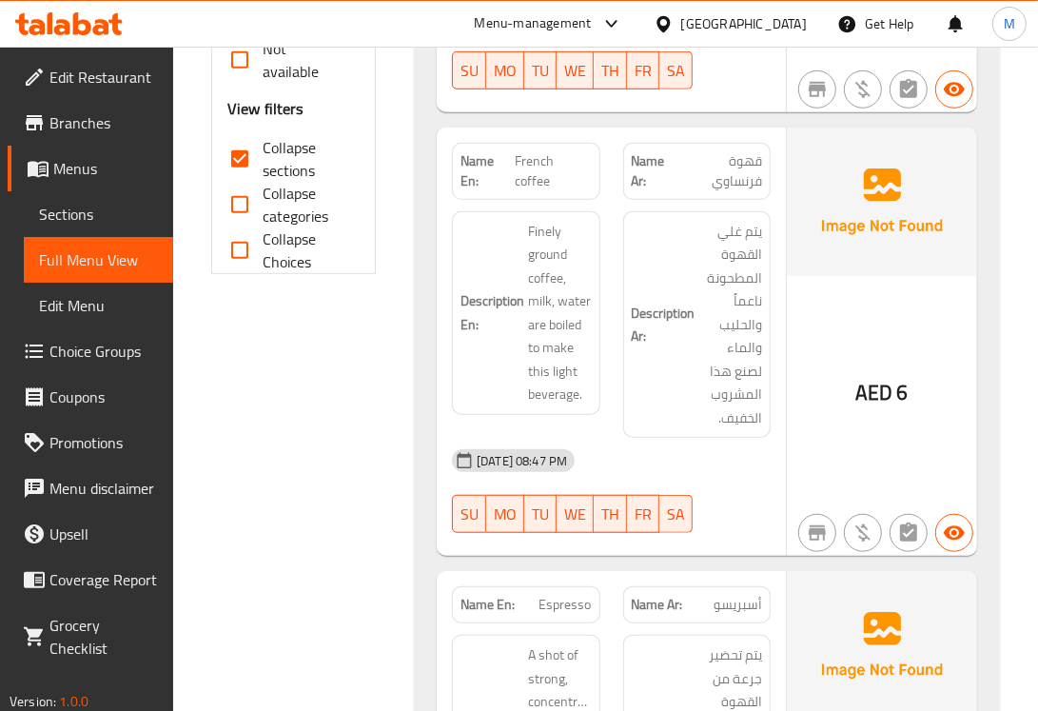
scroll to position [158, 0]
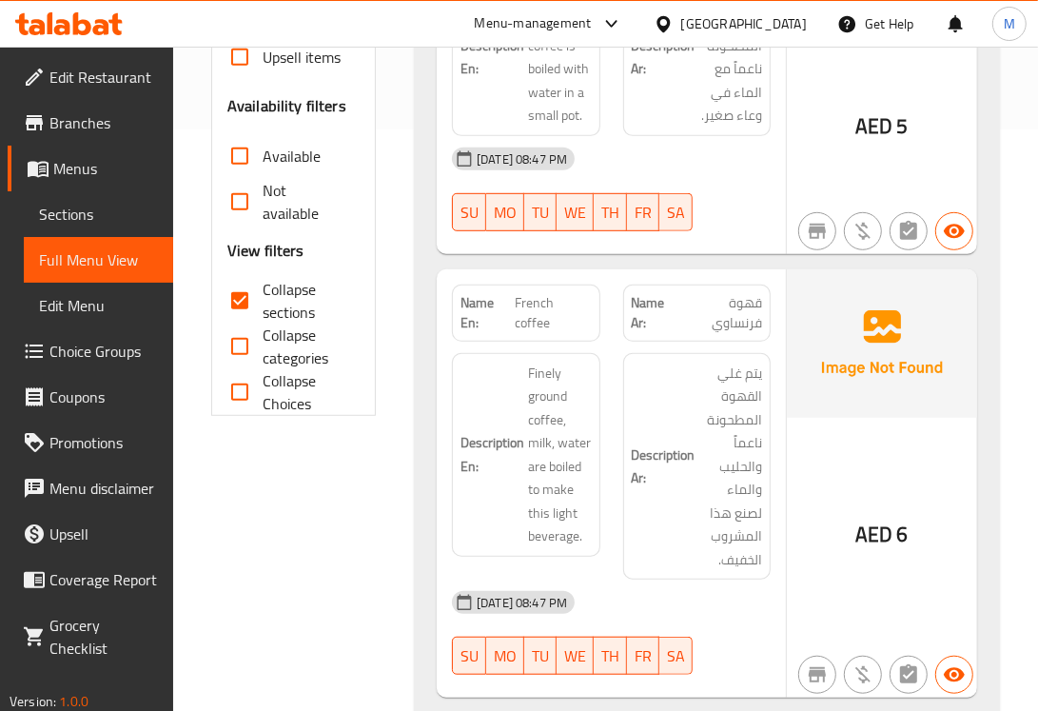
scroll to position [793, 0]
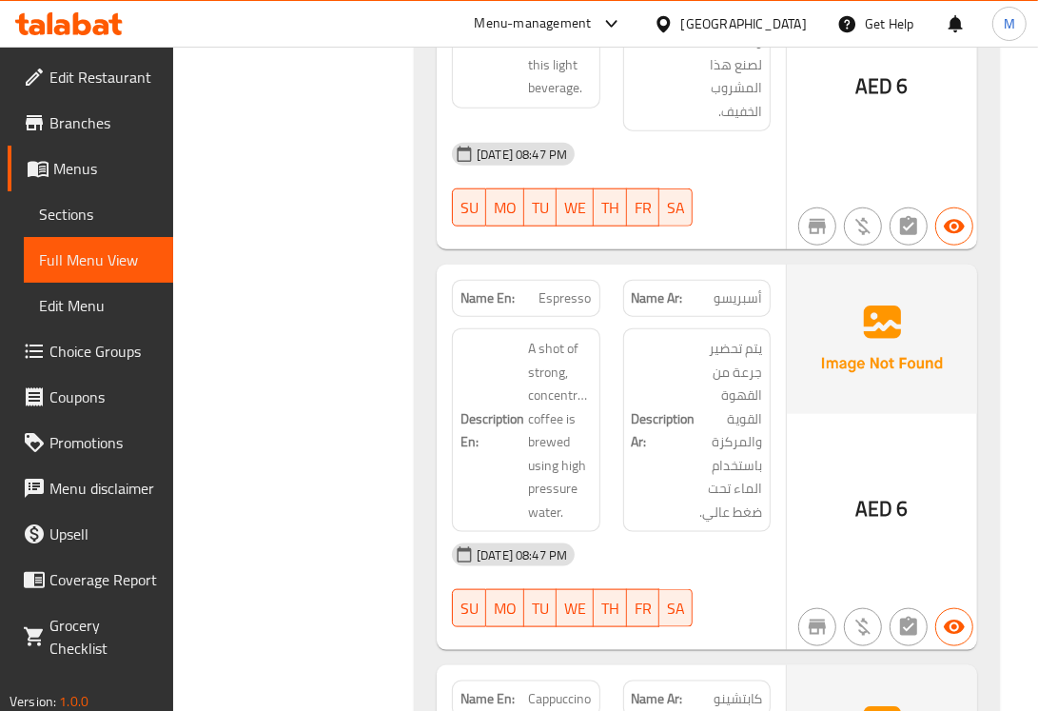
scroll to position [1110, 0]
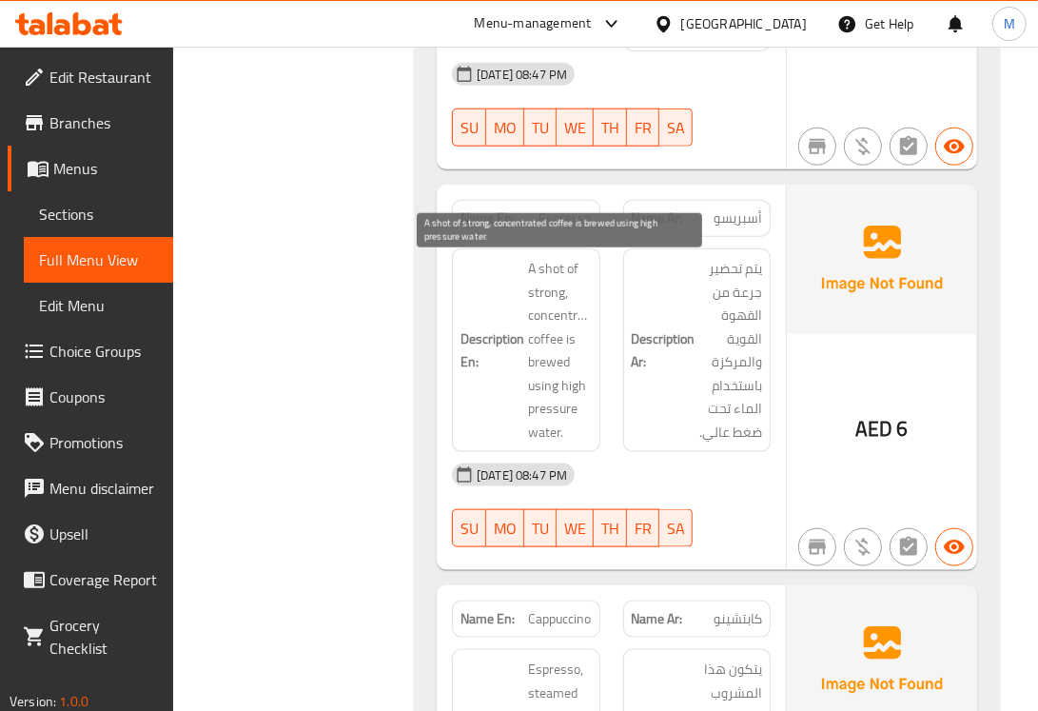
click at [540, 417] on span "A shot of strong, concentrated coffee is brewed using high pressure water." at bounding box center [559, 350] width 63 height 187
drag, startPoint x: 526, startPoint y: 396, endPoint x: 567, endPoint y: 445, distance: 64.2
click at [567, 443] on h6 "Description En: A shot of strong, concentrated coffee is brewed using high pres…" at bounding box center [526, 350] width 130 height 187
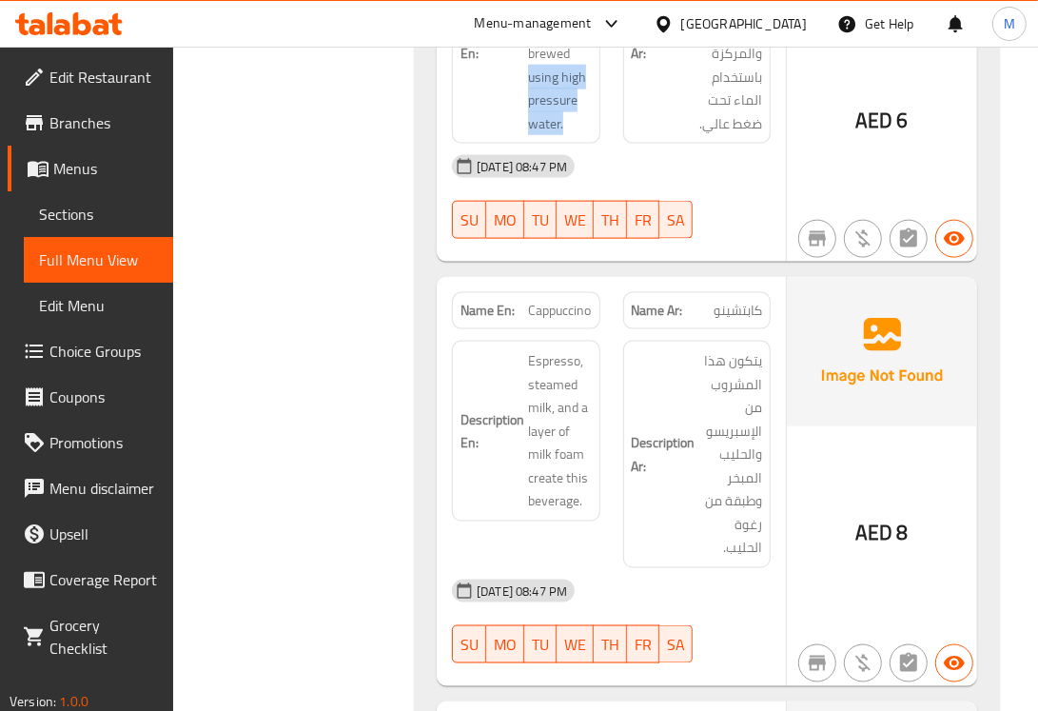
scroll to position [1427, 0]
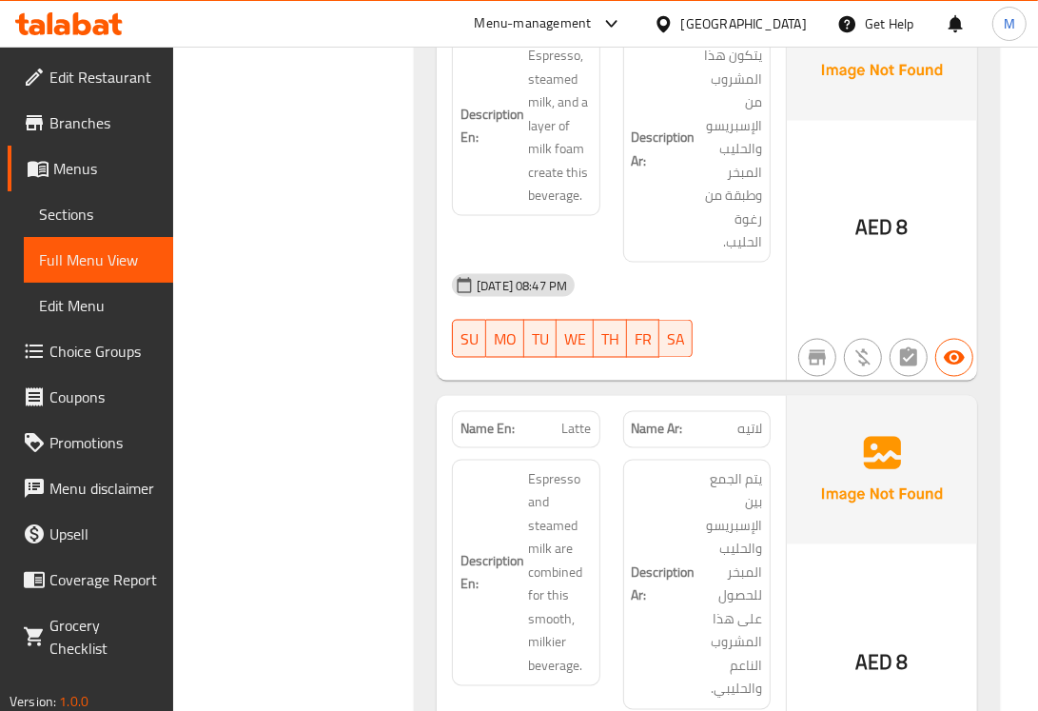
scroll to position [1903, 0]
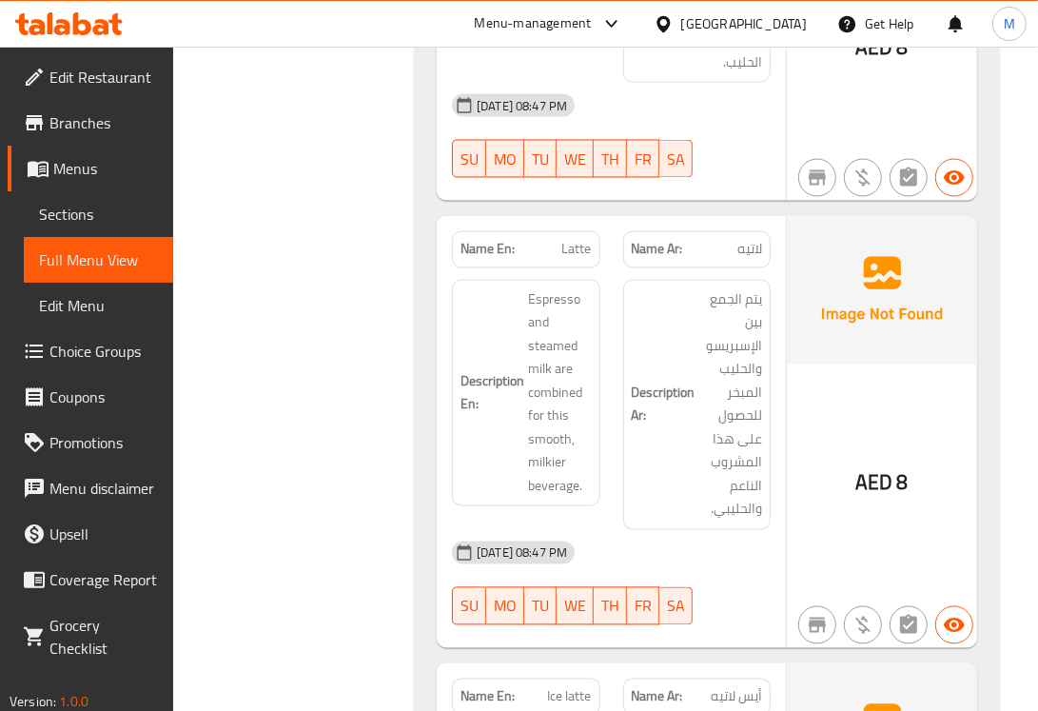
click at [369, 439] on div "Filter Branches Branches Popular filters Free items Branch specific items Has c…" at bounding box center [301, 698] width 203 height 4714
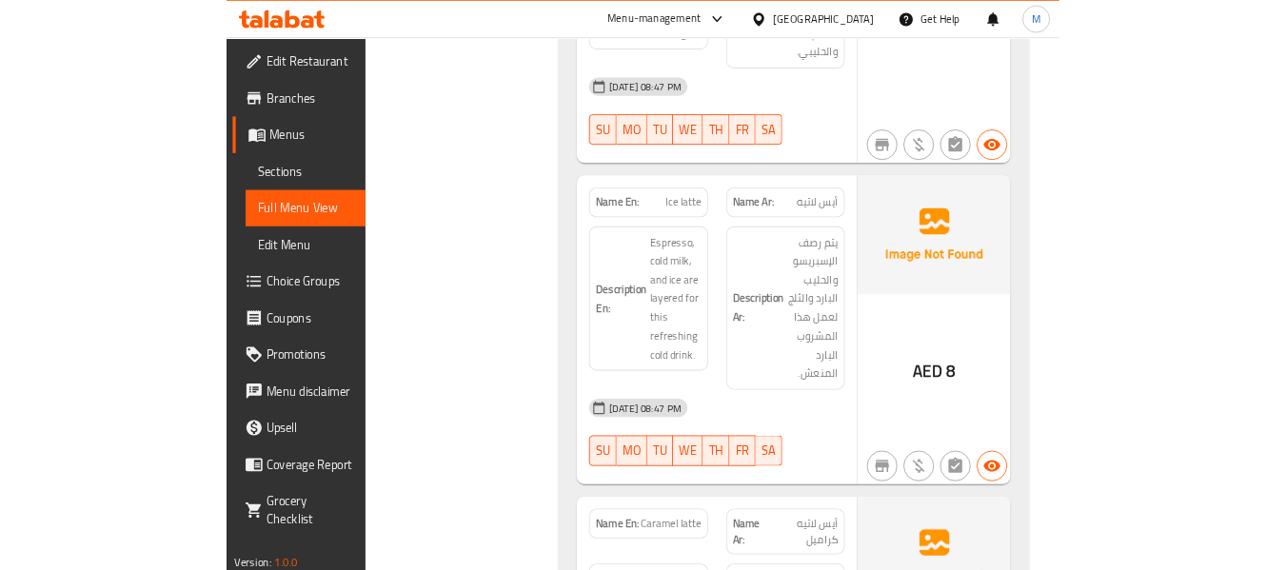
scroll to position [2379, 0]
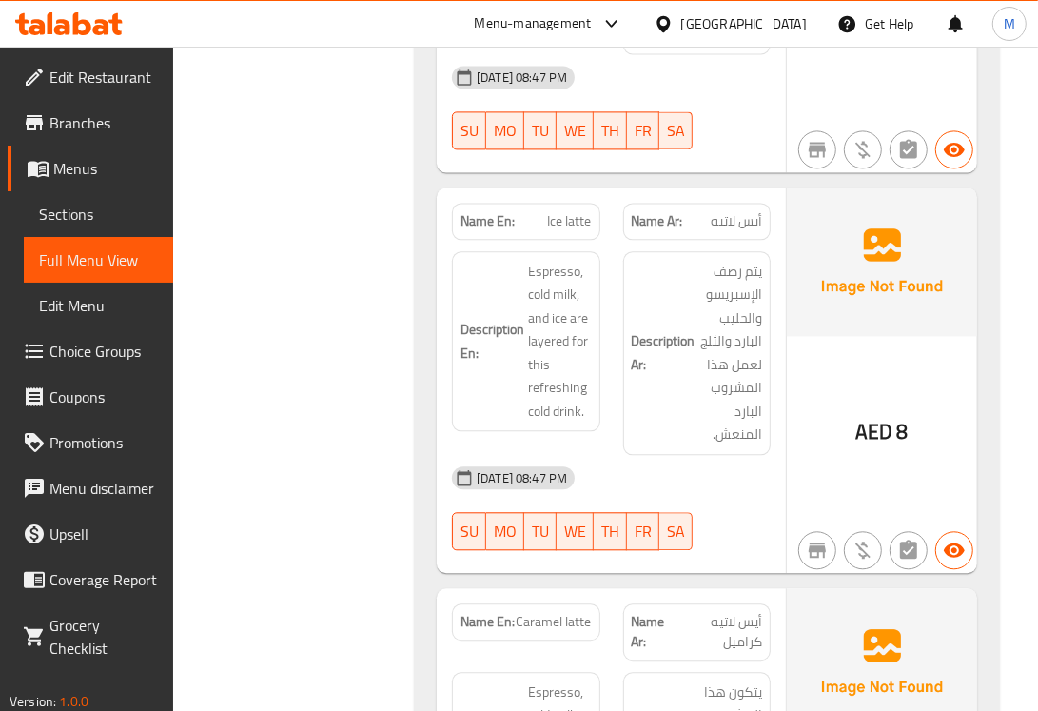
click at [272, 504] on div "Filter Branches Branches Popular filters Free items Branch specific items Has c…" at bounding box center [301, 223] width 203 height 4714
click at [539, 293] on span "Espresso, cold milk, and ice are layered for this refreshing cold drink." at bounding box center [559, 342] width 63 height 164
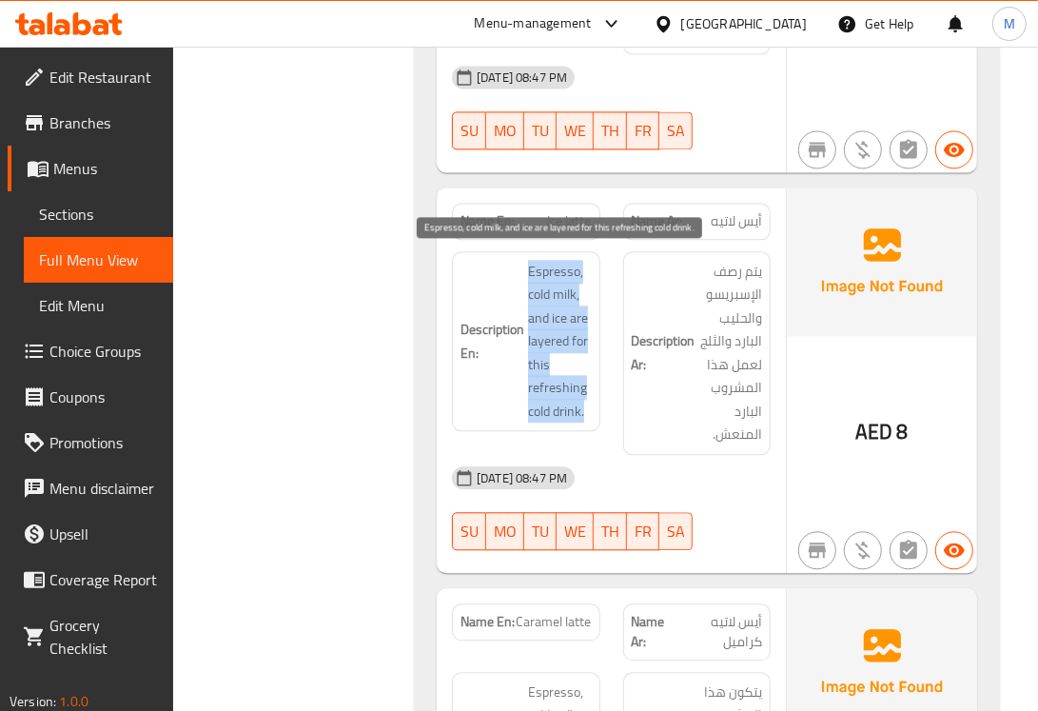
click at [539, 293] on span "Espresso, cold milk, and ice are layered for this refreshing cold drink." at bounding box center [559, 342] width 63 height 164
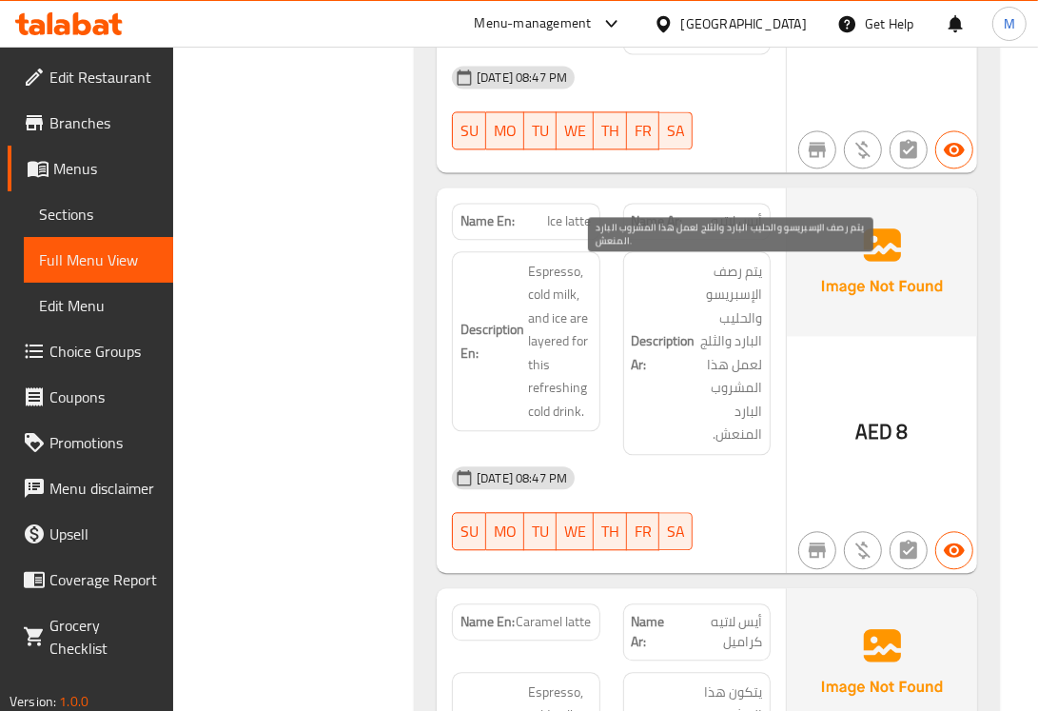
click at [731, 273] on span "يتم رصف الإسبريسو والحليب البارد والثلج لعمل هذا المشروب البارد المنعش." at bounding box center [730, 353] width 63 height 187
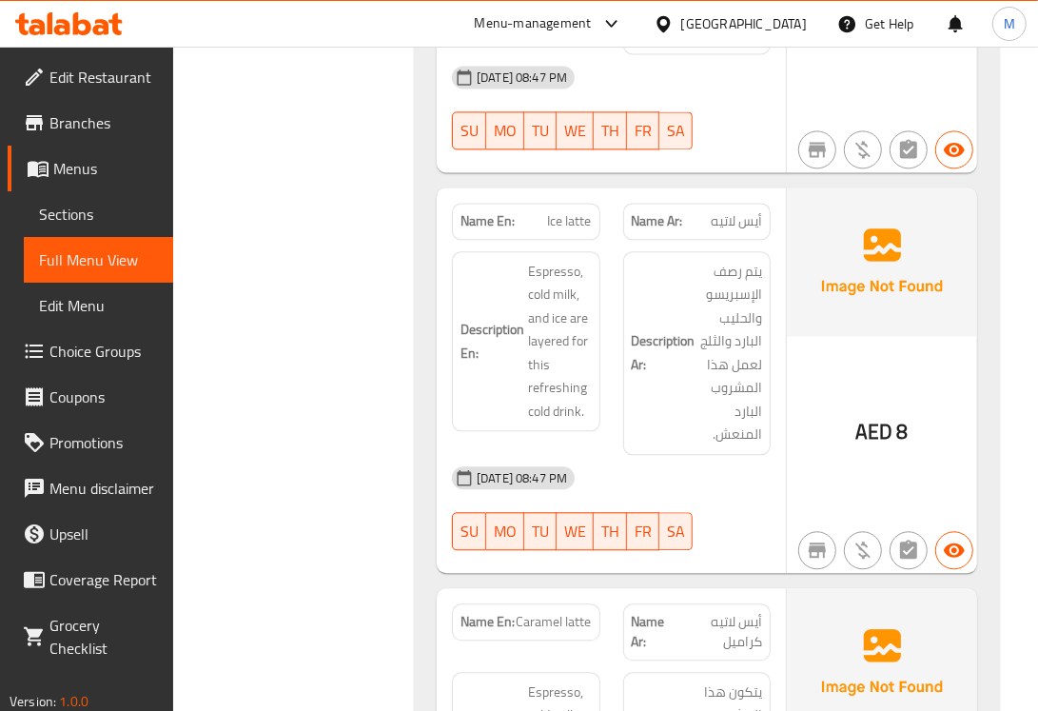
click at [567, 225] on span "Ice latte" at bounding box center [570, 221] width 44 height 20
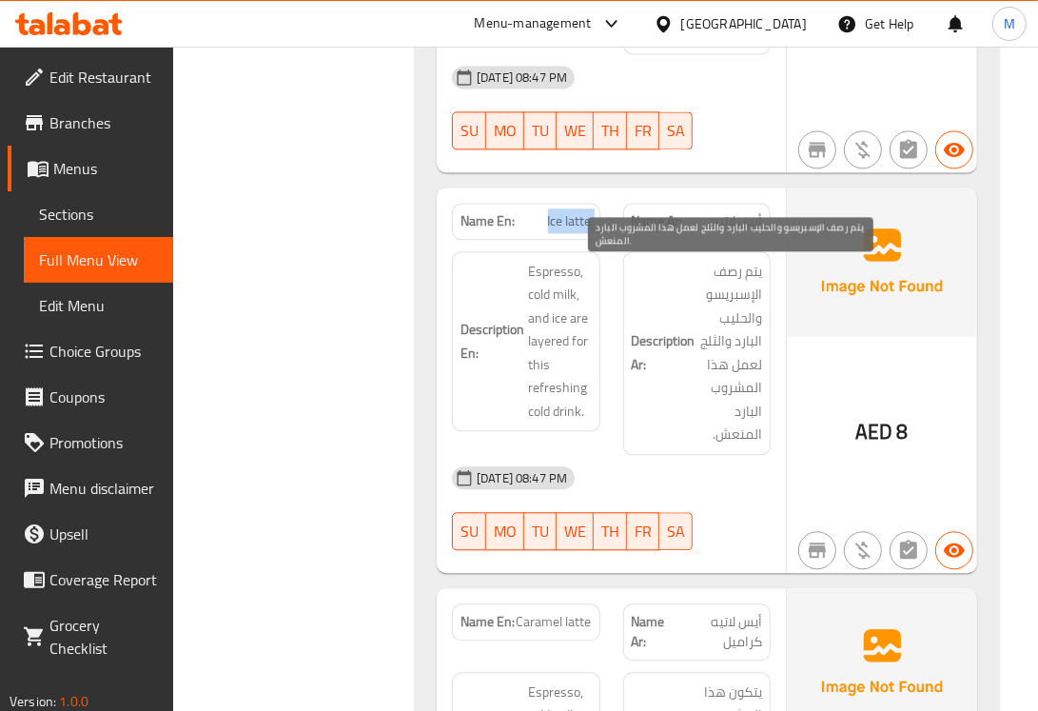
click at [726, 276] on span "يتم رصف الإسبريسو والحليب البارد والثلج لعمل هذا المشروب البارد المنعش." at bounding box center [730, 353] width 63 height 187
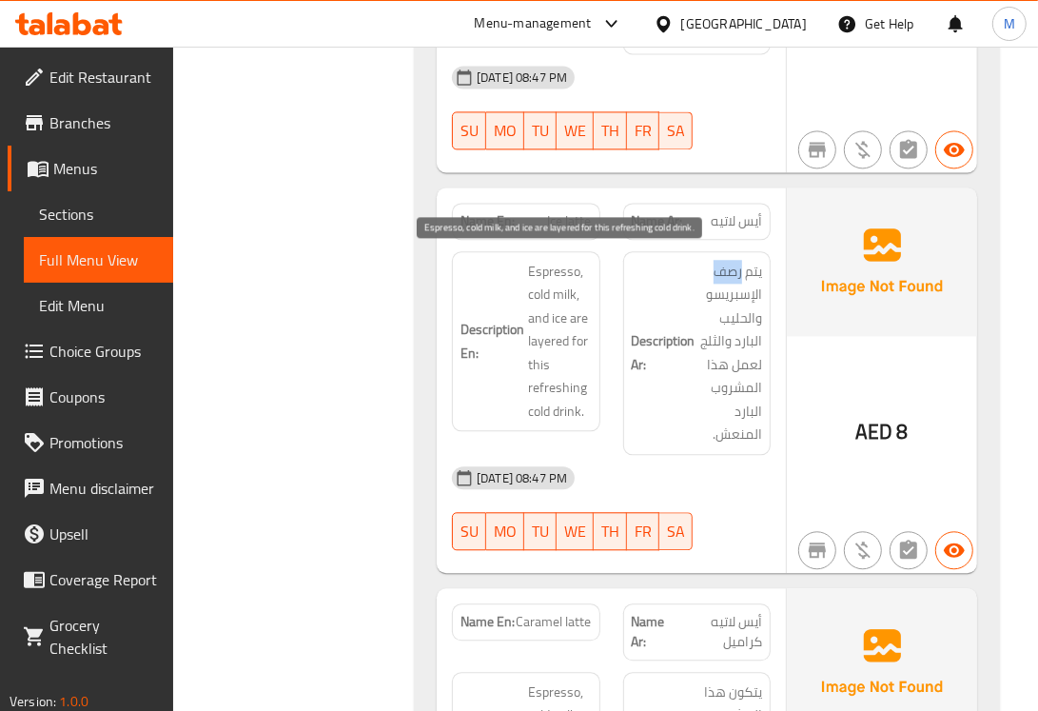
click at [549, 344] on span "Espresso, cold milk, and ice are layered for this refreshing cold drink." at bounding box center [559, 342] width 63 height 164
click at [563, 301] on span "Espresso, cold milk, and ice are layered for this refreshing cold drink." at bounding box center [559, 342] width 63 height 164
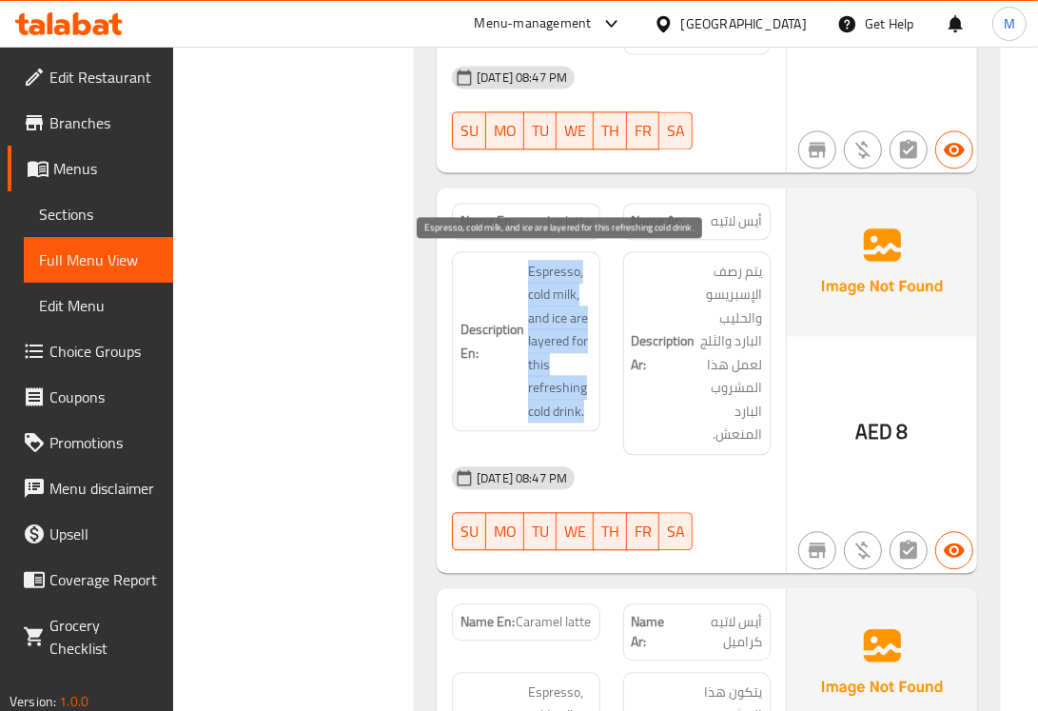
click at [563, 301] on span "Espresso, cold milk, and ice are layered for this refreshing cold drink." at bounding box center [559, 342] width 63 height 164
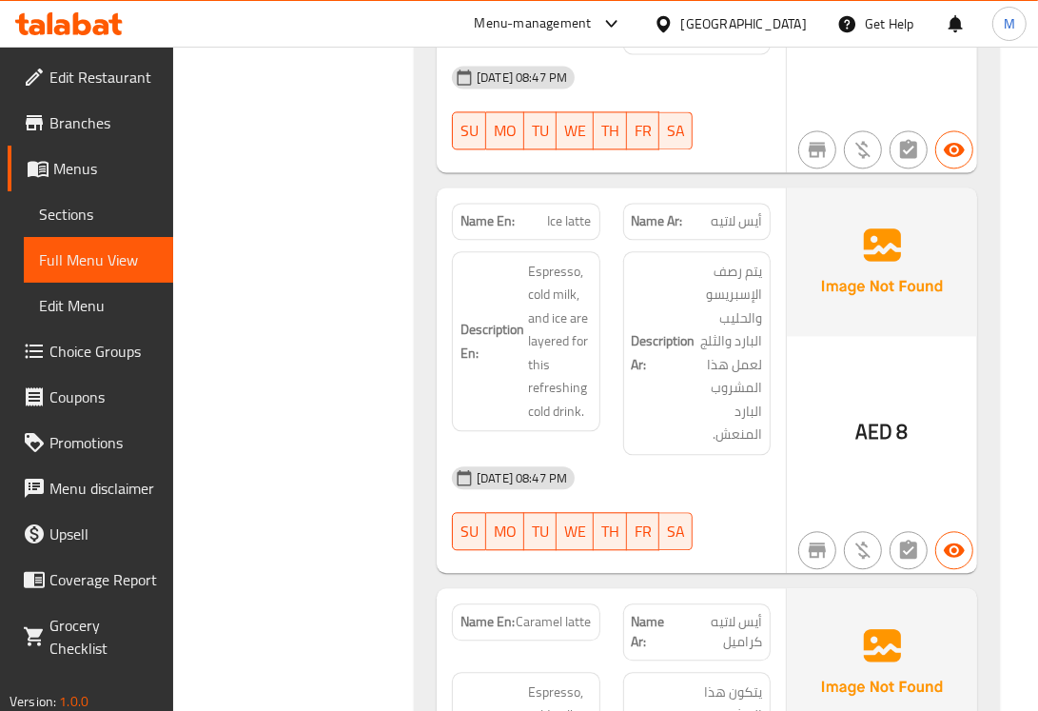
click at [442, 569] on div "Name En: Ice latte Name Ar: أيس لاتيه Description En: Espresso, cold milk, and …" at bounding box center [611, 379] width 349 height 385
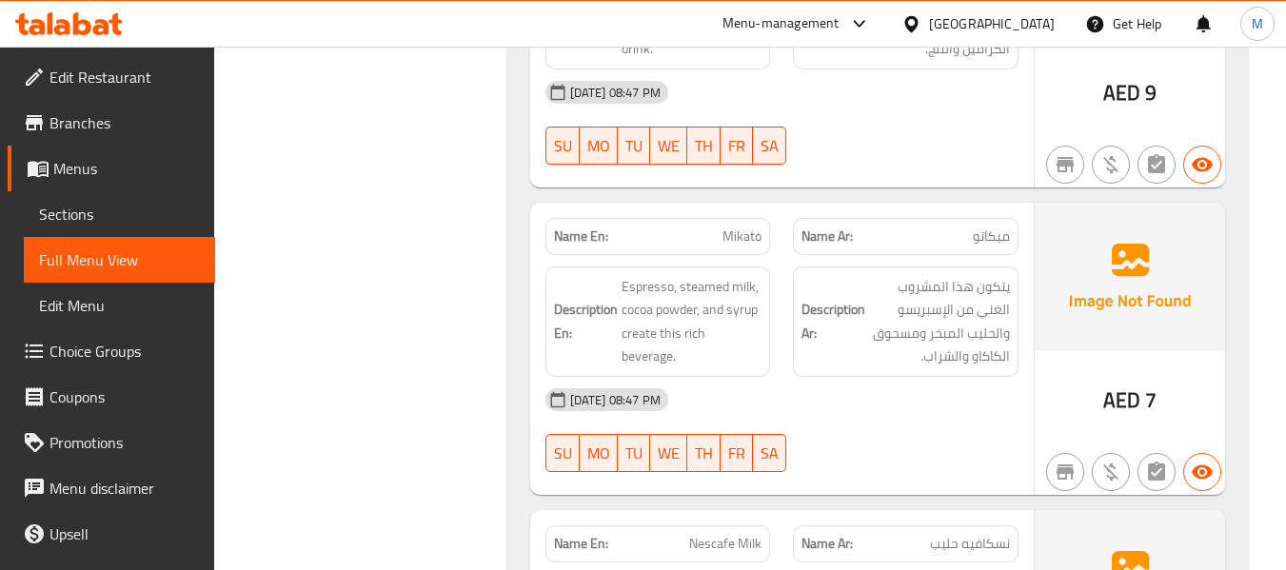
drag, startPoint x: 1494, startPoint y: 1, endPoint x: 867, endPoint y: 257, distance: 677.3
click at [867, 257] on div "Description Ar: يتكون هذا المشروب الغني من الإسبريسو والحليب المبخر ومسحوق الكا…" at bounding box center [905, 321] width 248 height 133
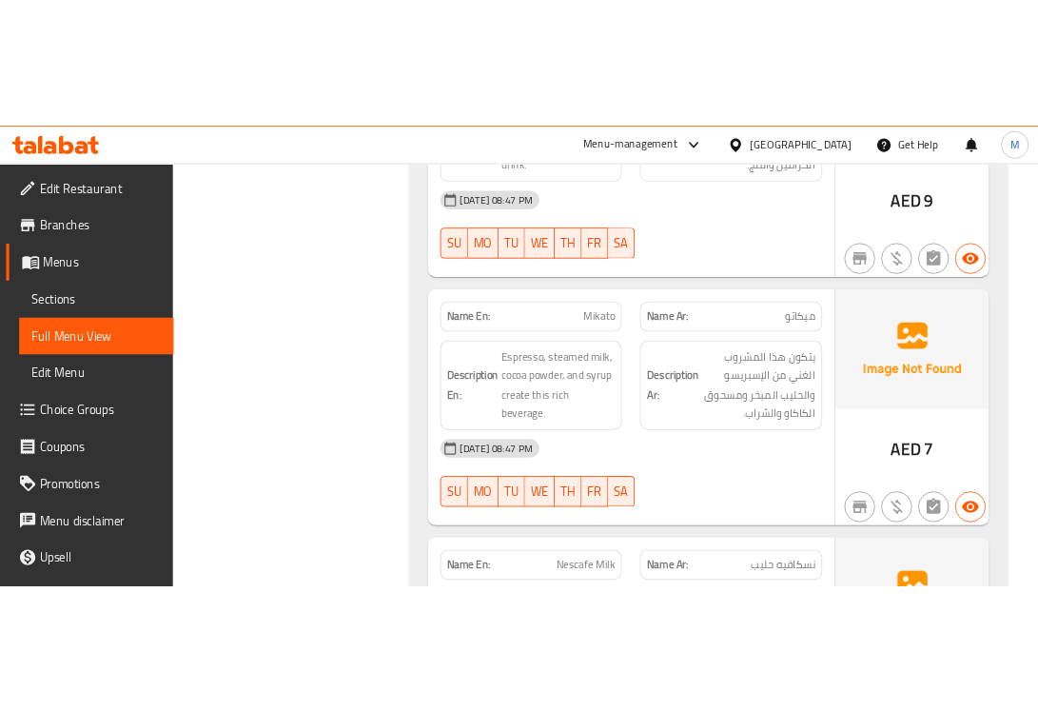
scroll to position [1789, 0]
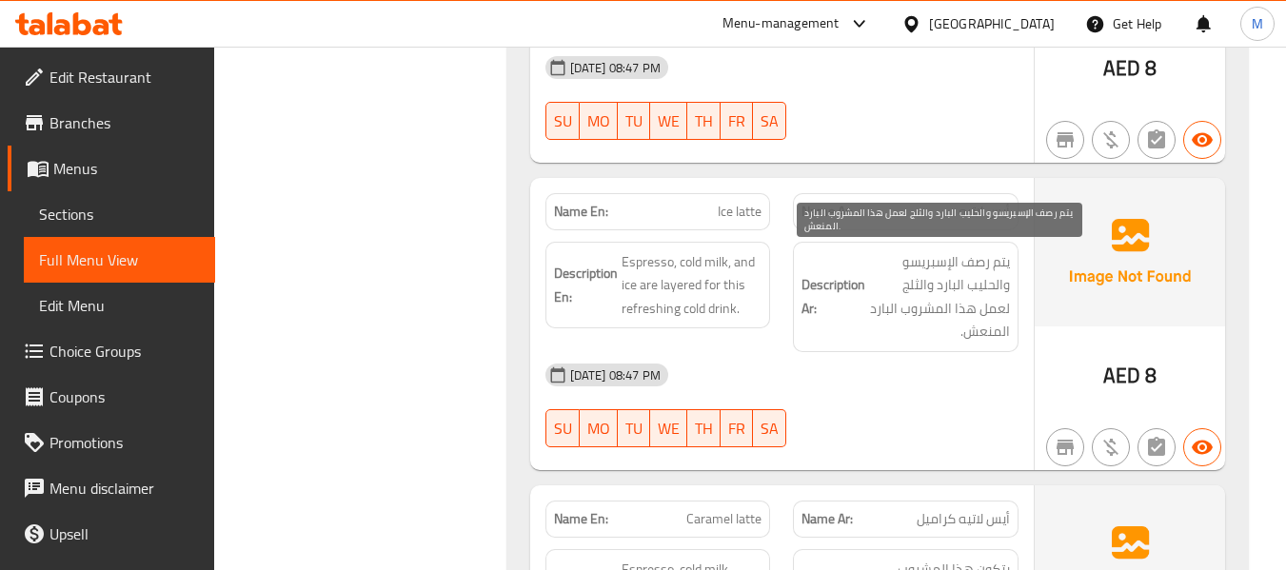
click at [966, 265] on span "يتم رصف الإسبريسو والحليب البارد والثلج لعمل هذا المشروب البارد المنعش." at bounding box center [939, 296] width 141 height 93
click at [981, 263] on span "يتم رصف الإسبريسو والحليب البارد والثلج لعمل هذا المشروب البارد المنعش." at bounding box center [939, 296] width 141 height 93
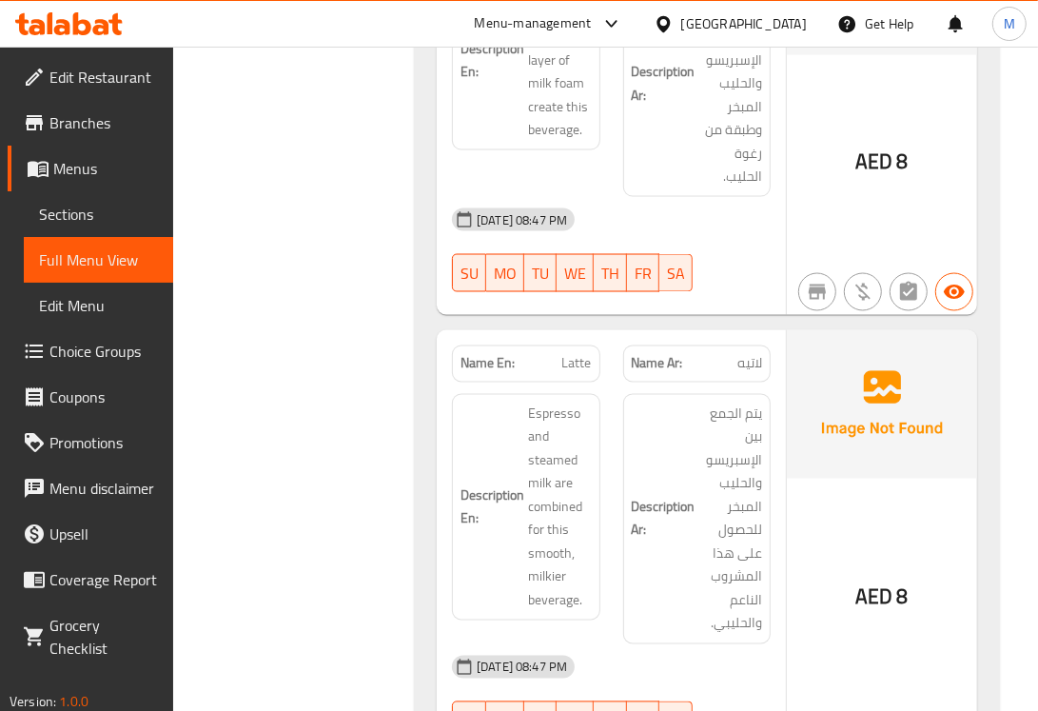
drag, startPoint x: 714, startPoint y: 0, endPoint x: 777, endPoint y: 69, distance: 94.3
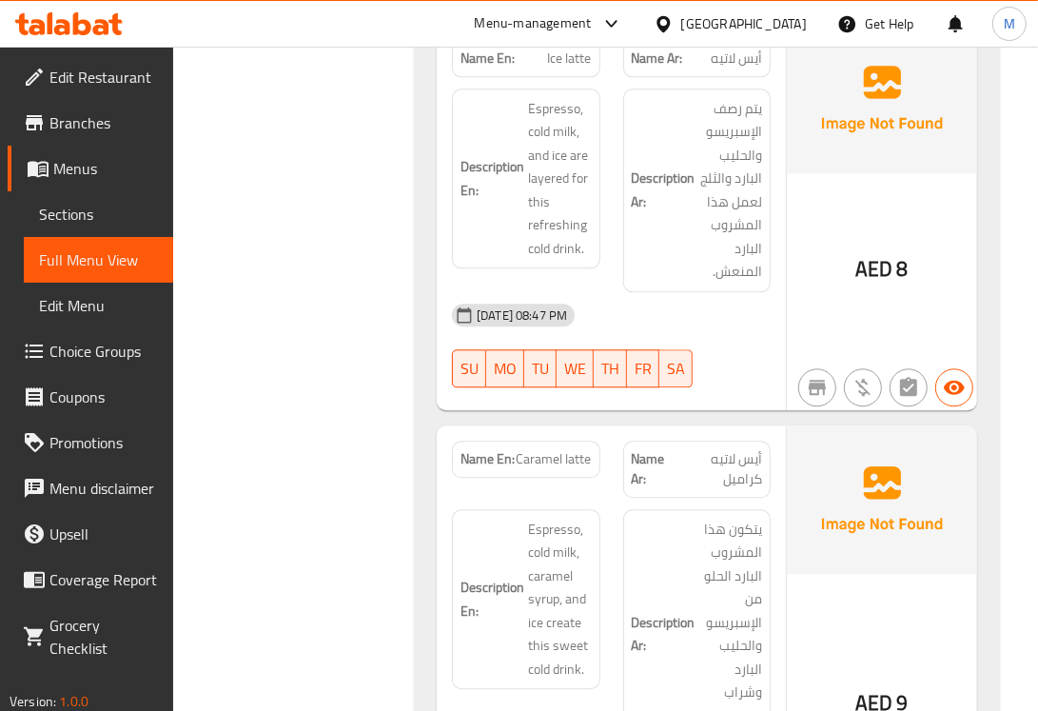
scroll to position [2686, 0]
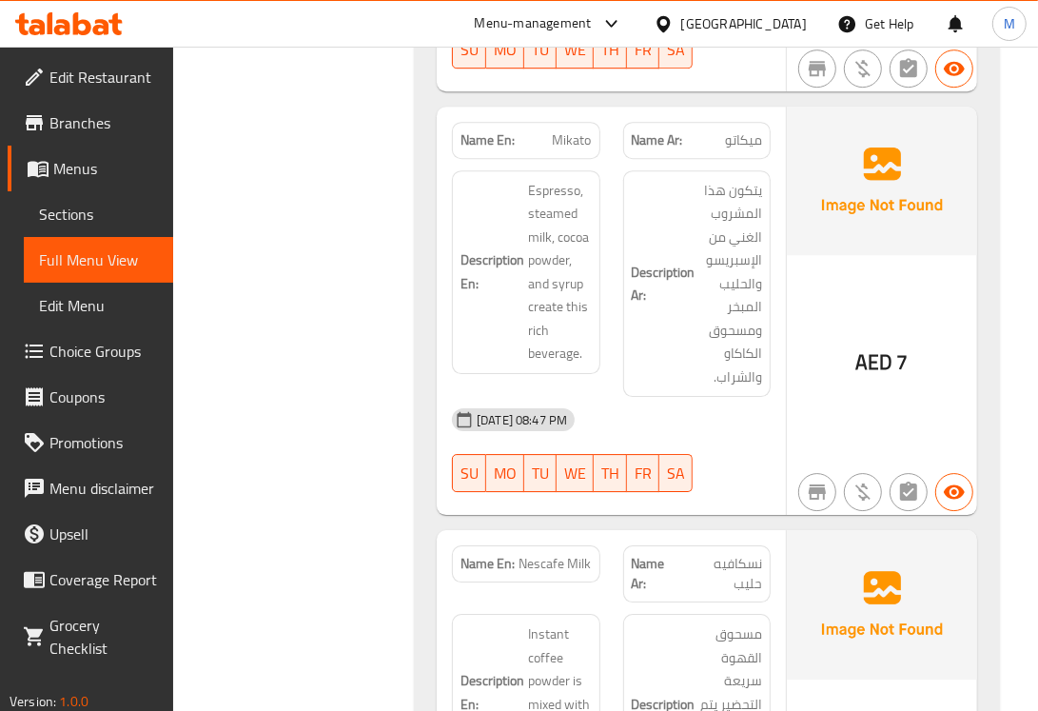
scroll to position [3321, 0]
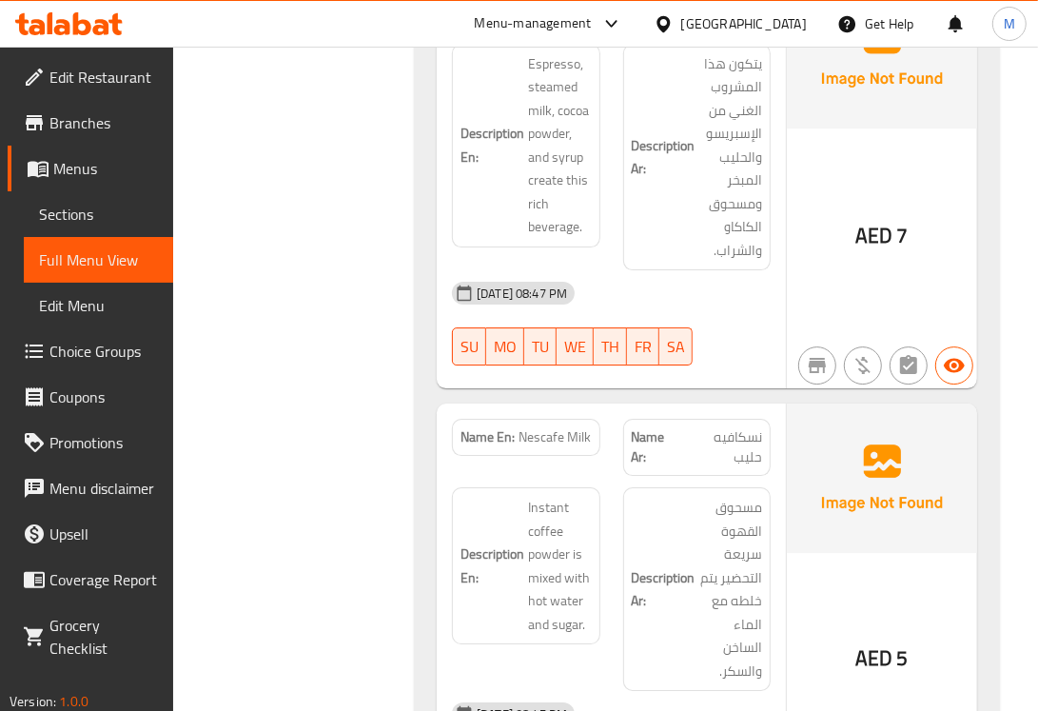
scroll to position [3638, 0]
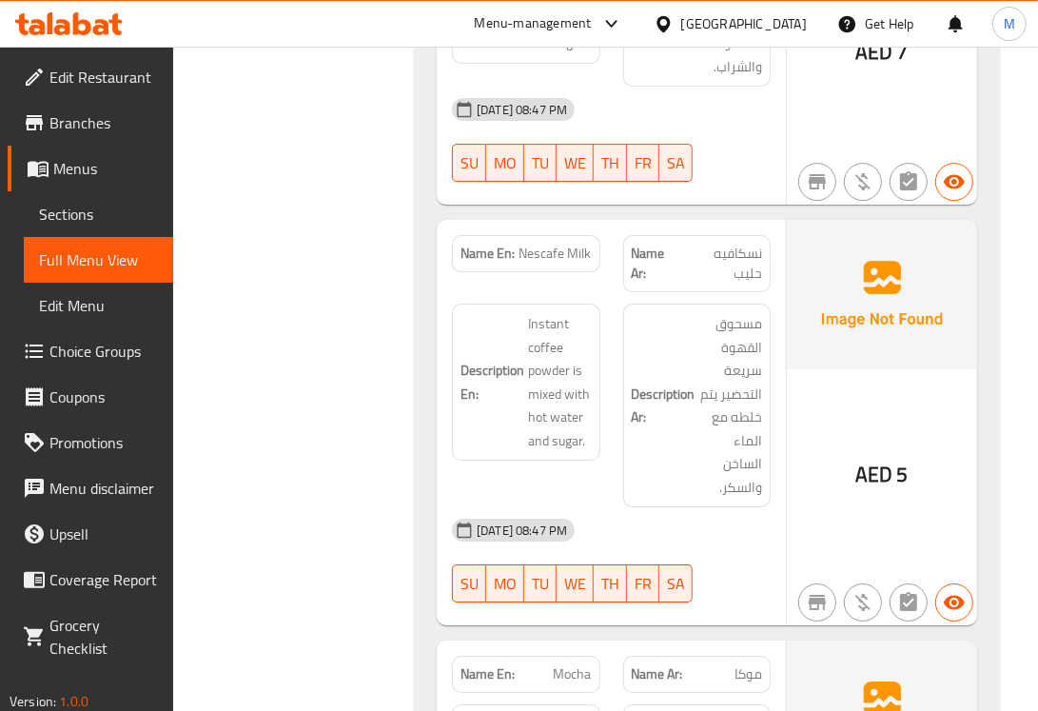
click at [544, 259] on span "Nescafe Milk" at bounding box center [556, 254] width 72 height 20
click at [549, 264] on span "Nescafe Milk" at bounding box center [556, 254] width 72 height 20
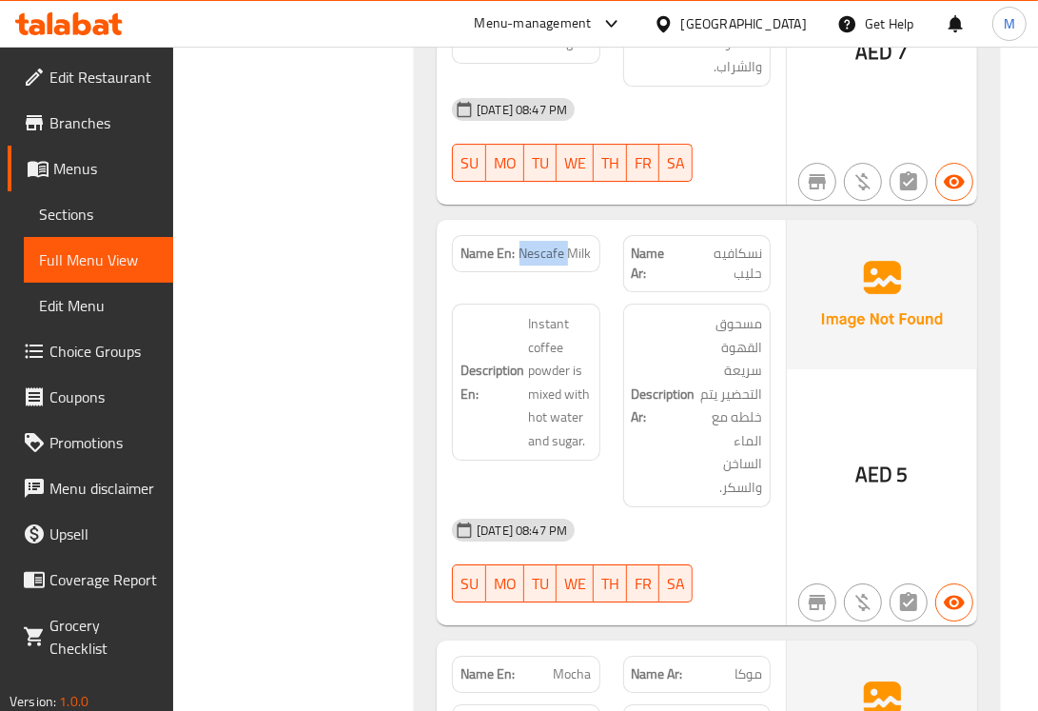
click at [549, 264] on span "Nescafe Milk" at bounding box center [556, 254] width 72 height 20
click at [544, 367] on span "Instant coffee powder is mixed with hot water and sugar." at bounding box center [559, 382] width 63 height 140
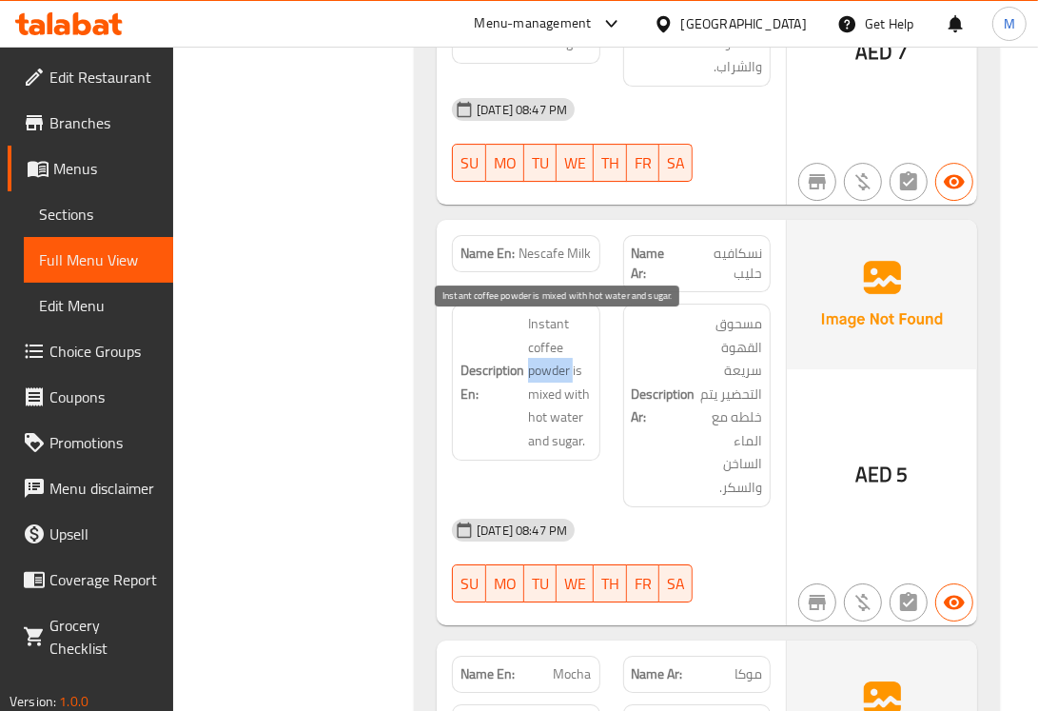
click at [544, 367] on span "Instant coffee powder is mixed with hot water and sugar." at bounding box center [559, 382] width 63 height 140
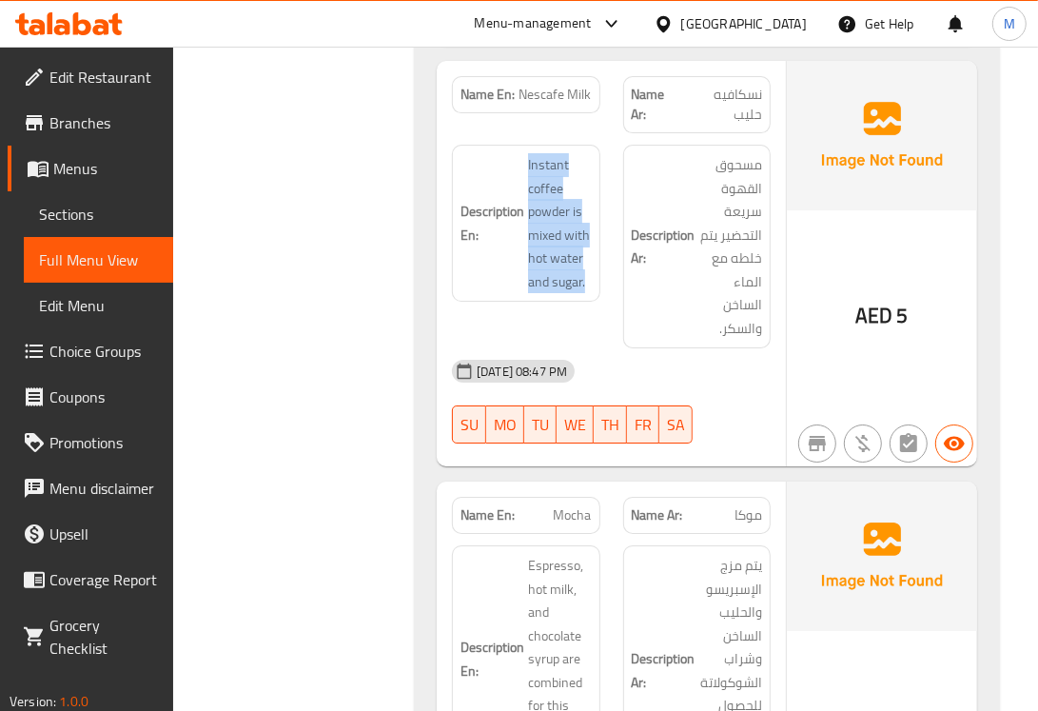
scroll to position [3955, 0]
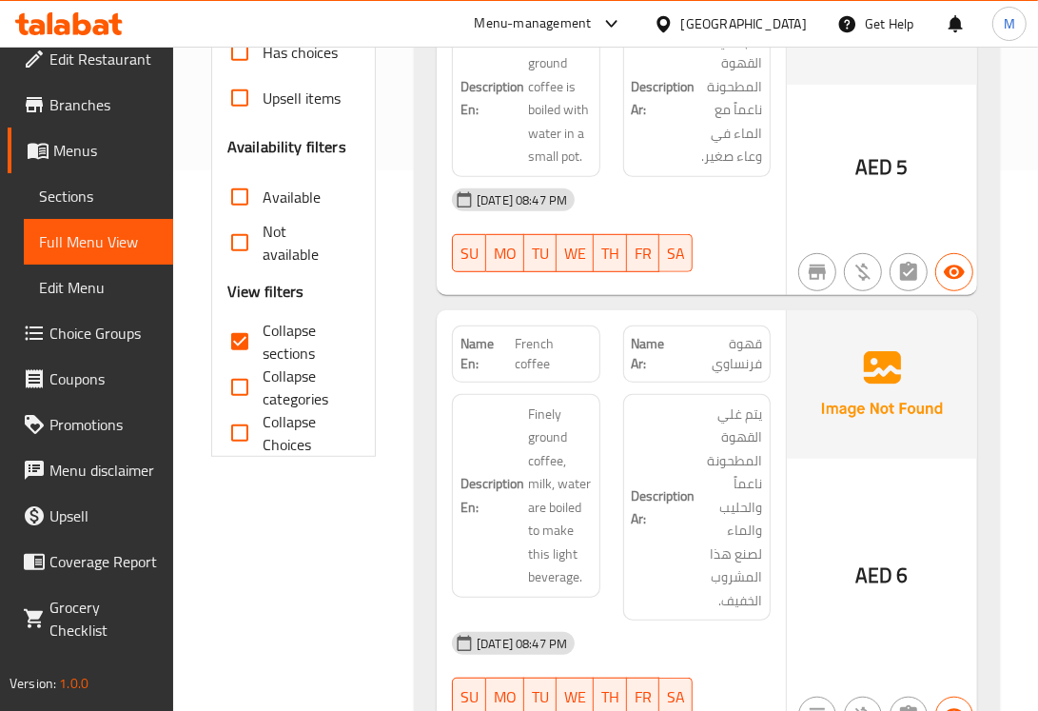
scroll to position [0, 0]
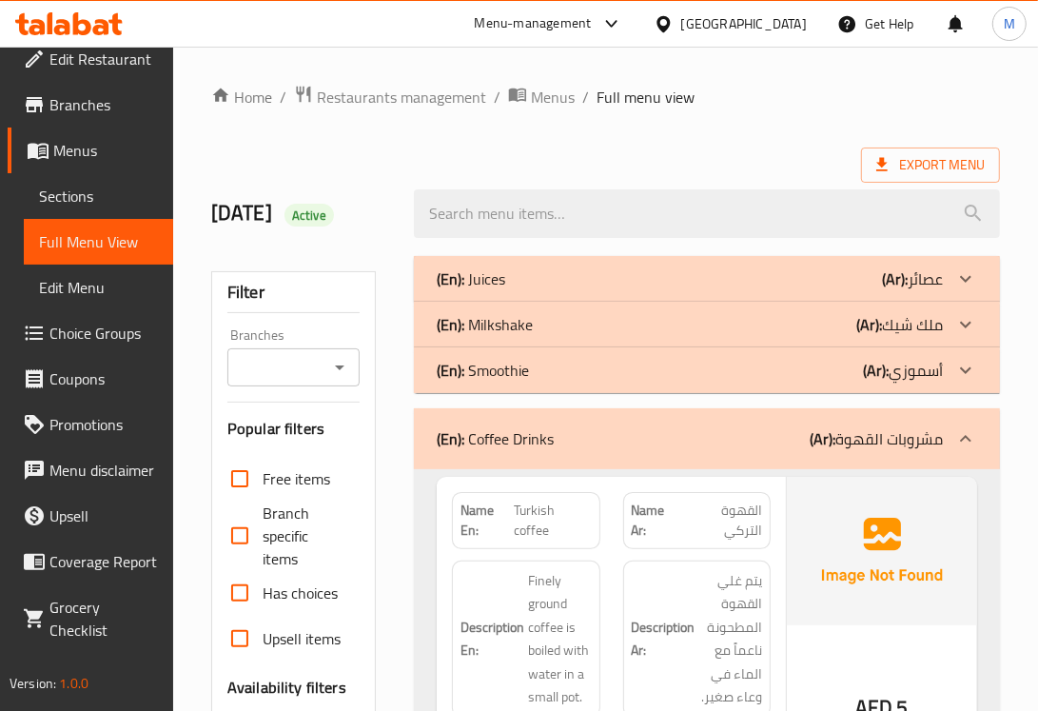
click at [452, 428] on b "(En):" at bounding box center [451, 438] width 28 height 29
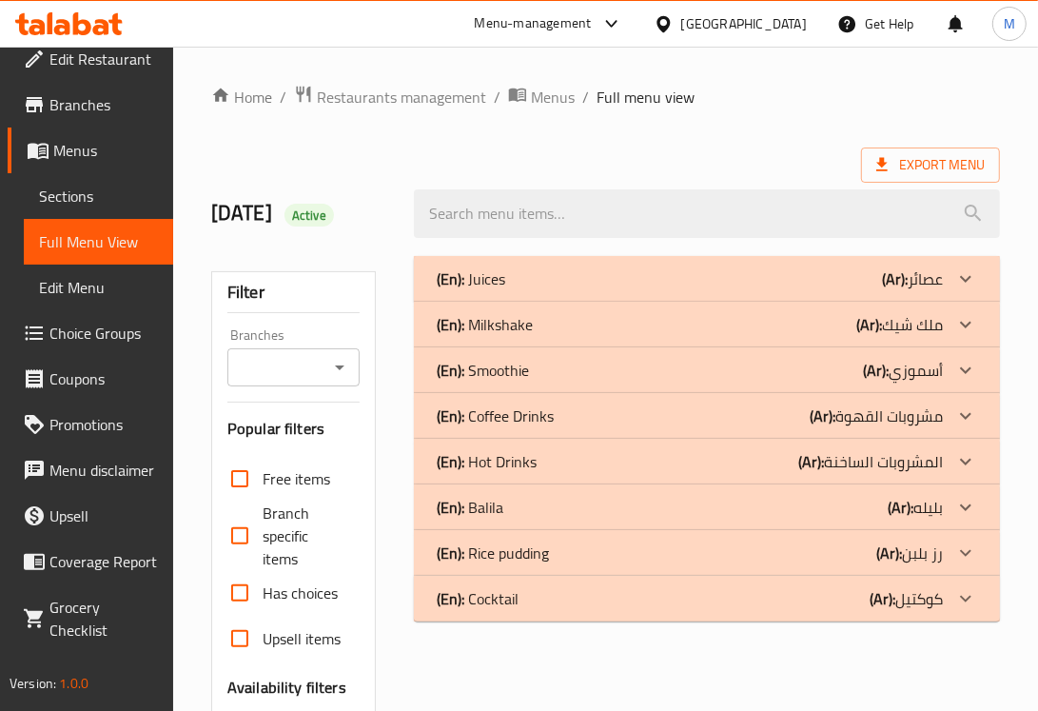
click at [472, 466] on p "(En): Hot Drinks" at bounding box center [487, 461] width 100 height 23
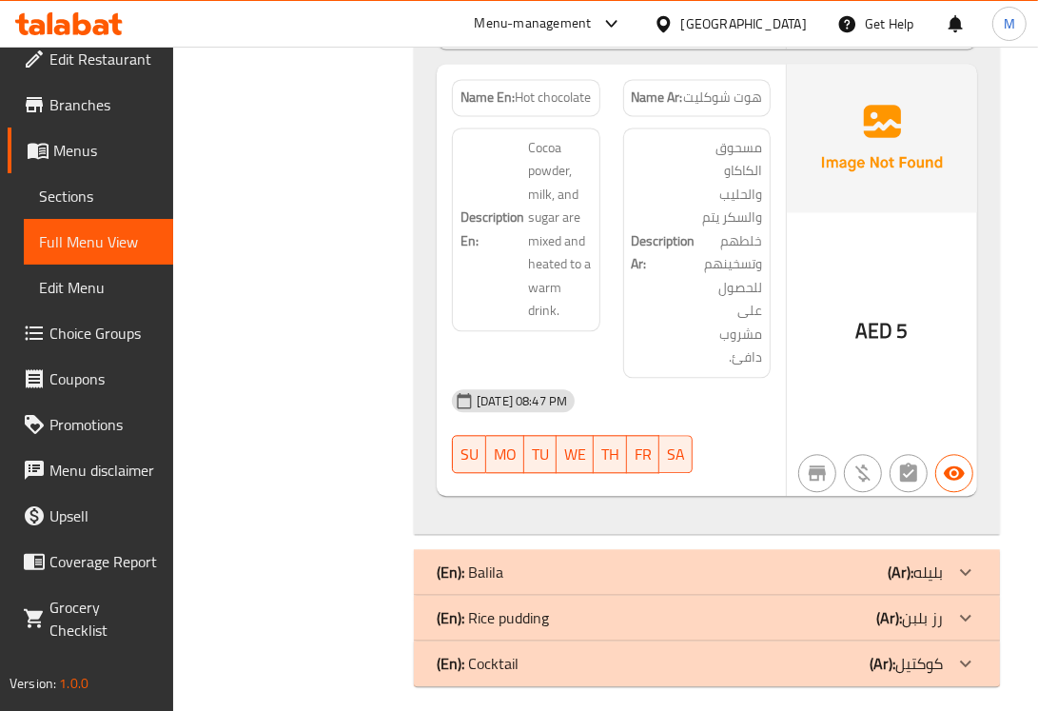
scroll to position [2452, 0]
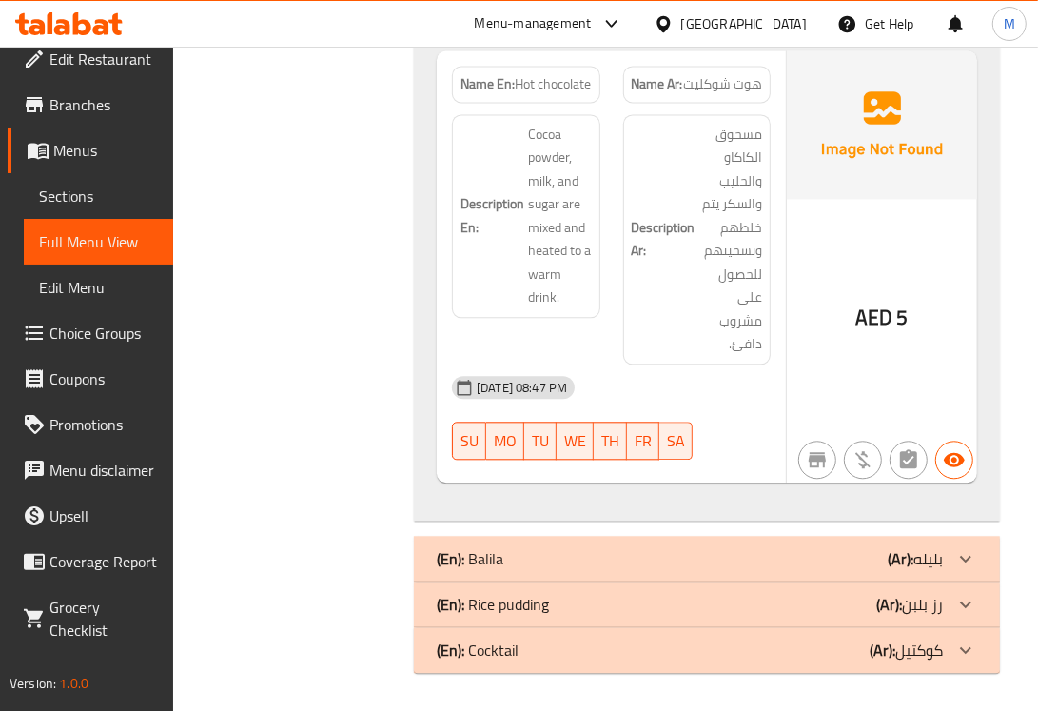
drag, startPoint x: 501, startPoint y: 559, endPoint x: 444, endPoint y: 598, distance: 68.4
click at [501, 559] on p "(En): Balila" at bounding box center [470, 558] width 67 height 23
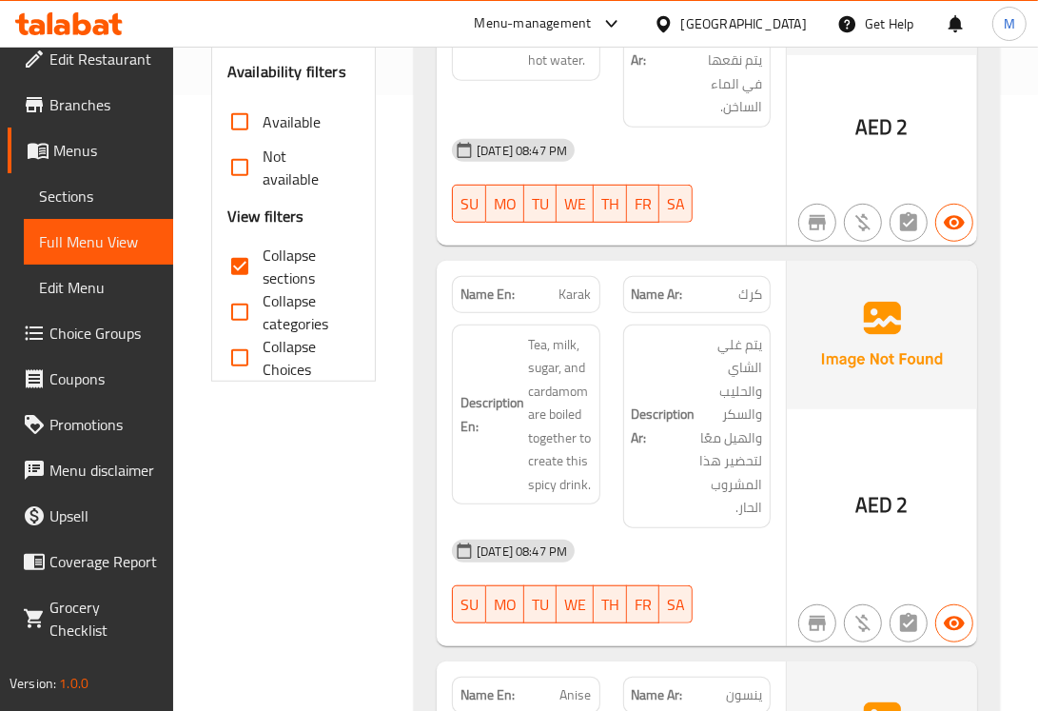
scroll to position [333, 0]
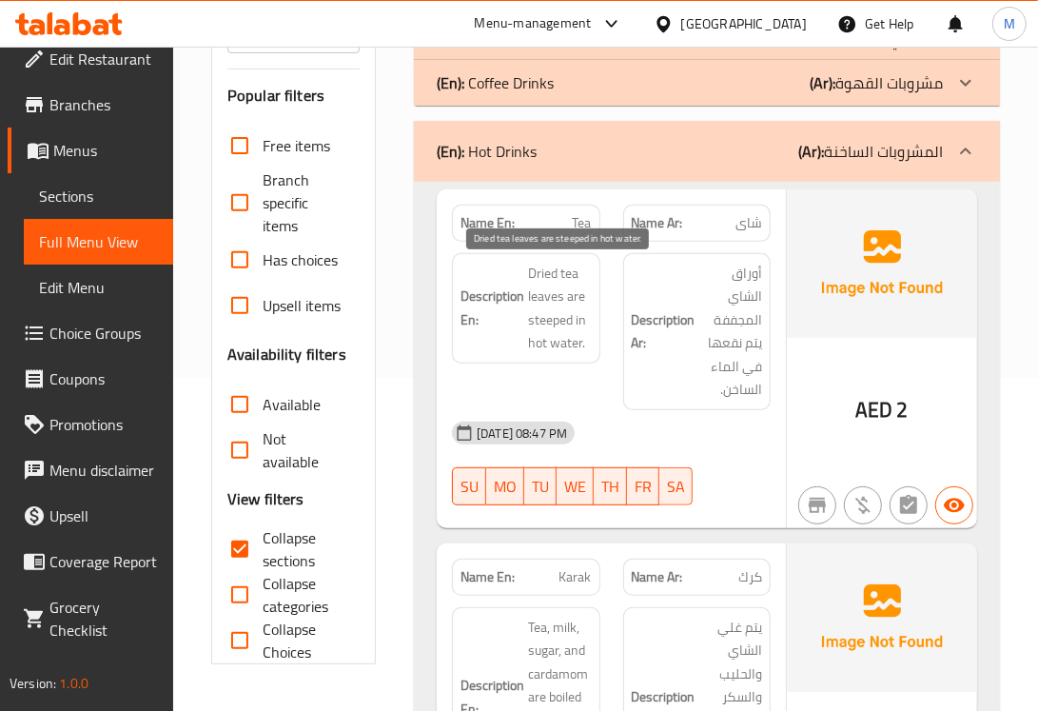
click at [562, 290] on span "Dried tea leaves are steeped in hot water." at bounding box center [559, 308] width 63 height 93
click at [562, 291] on span "Dried tea leaves are steeped in hot water." at bounding box center [559, 308] width 63 height 93
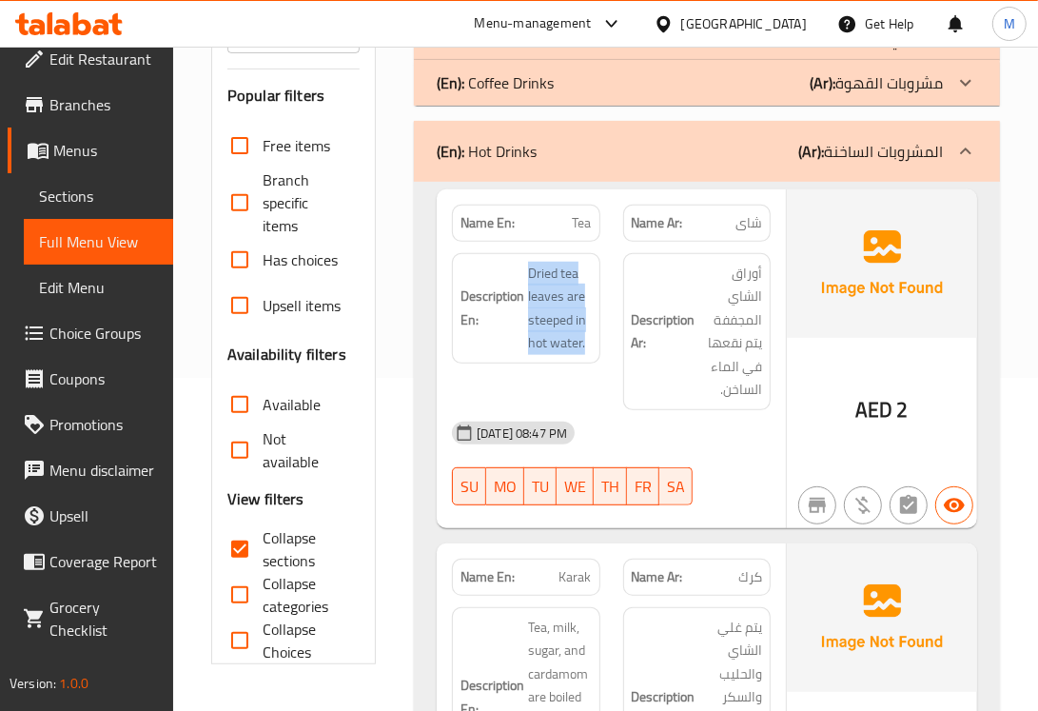
click at [576, 388] on div "Description En: Dried tea leaves are steeped in hot water." at bounding box center [526, 332] width 170 height 180
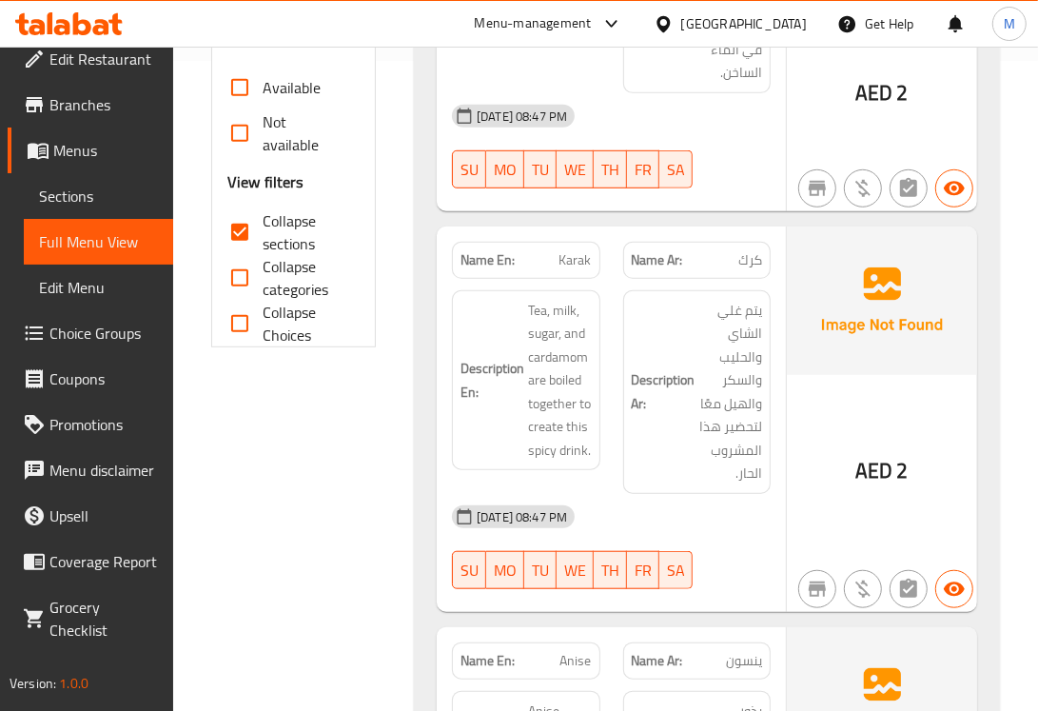
click at [438, 436] on div "Name En: Karak Name Ar: كرك Description En: Tea, milk, sugar, and cardamom are …" at bounding box center [611, 418] width 349 height 385
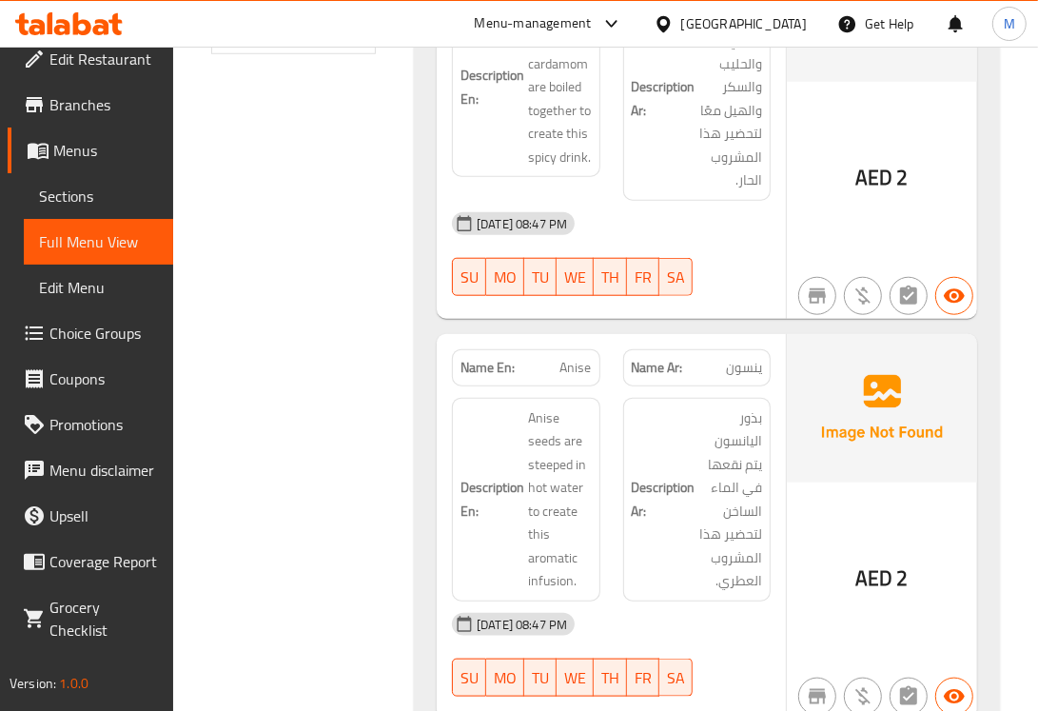
scroll to position [967, 0]
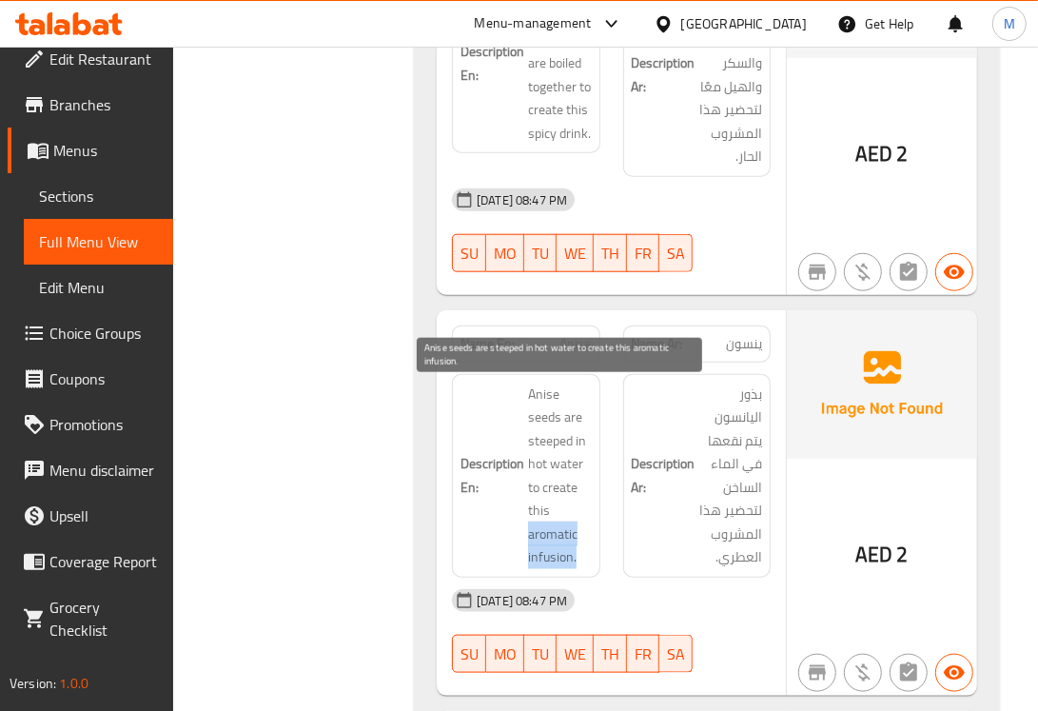
drag, startPoint x: 521, startPoint y: 535, endPoint x: 576, endPoint y: 566, distance: 62.7
click at [576, 566] on h6 "Description En: Anise seeds are steeped in hot water to create this aromatic in…" at bounding box center [526, 476] width 130 height 187
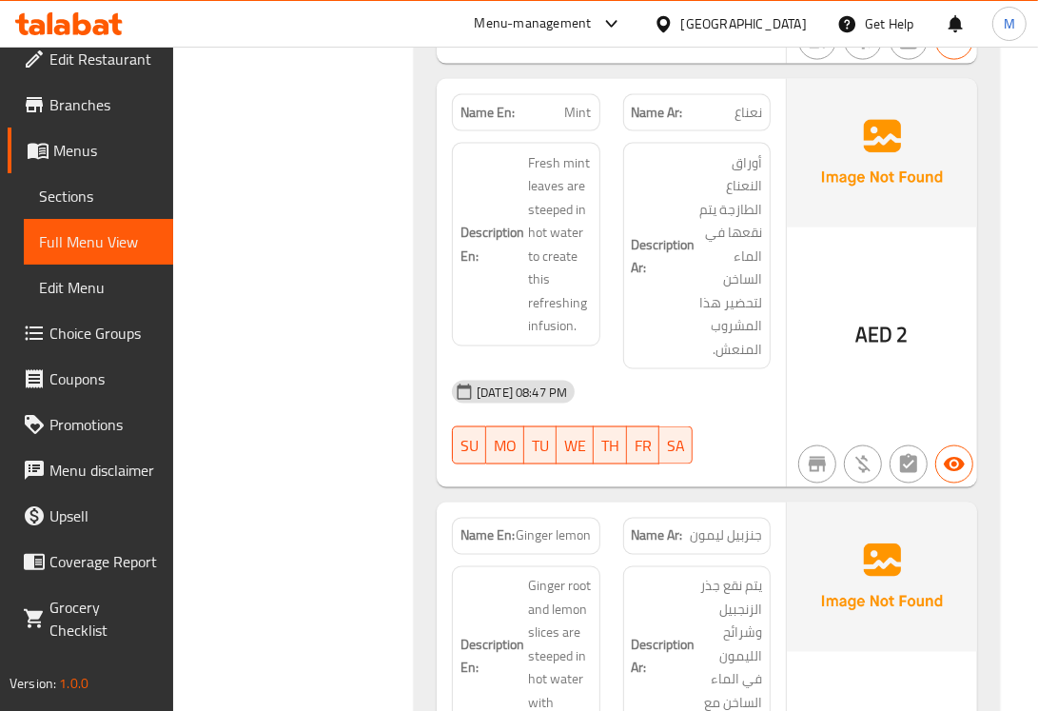
scroll to position [1601, 0]
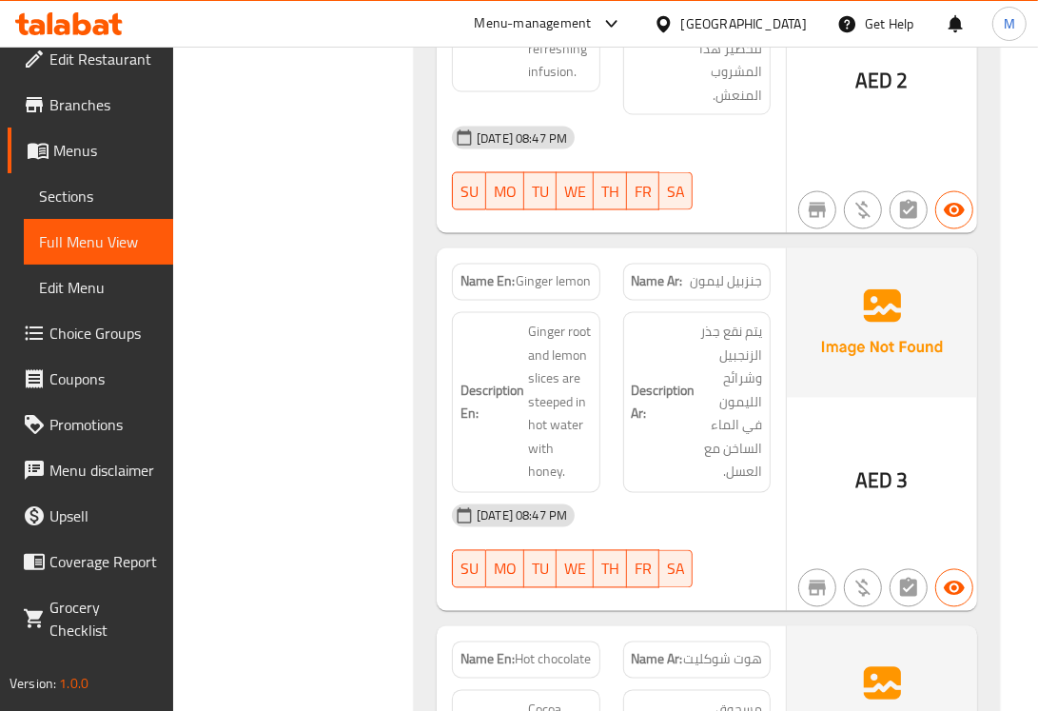
scroll to position [2077, 0]
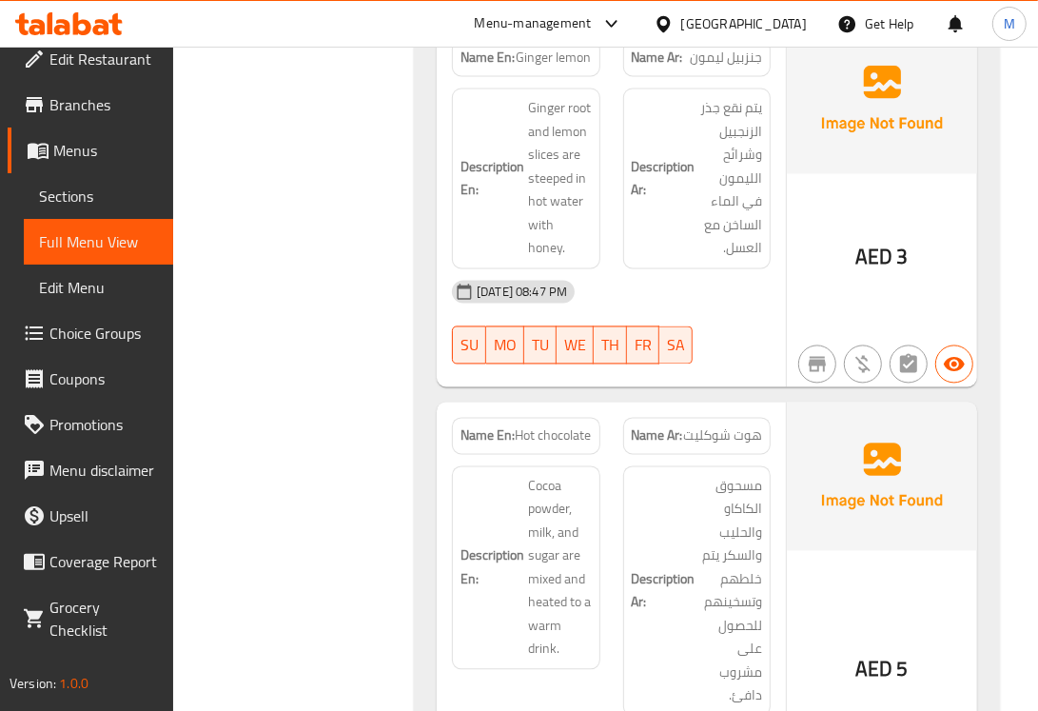
click at [344, 401] on div "Filter Branches Branches Popular filters Free items Branch specific items Has c…" at bounding box center [301, 452] width 203 height 4571
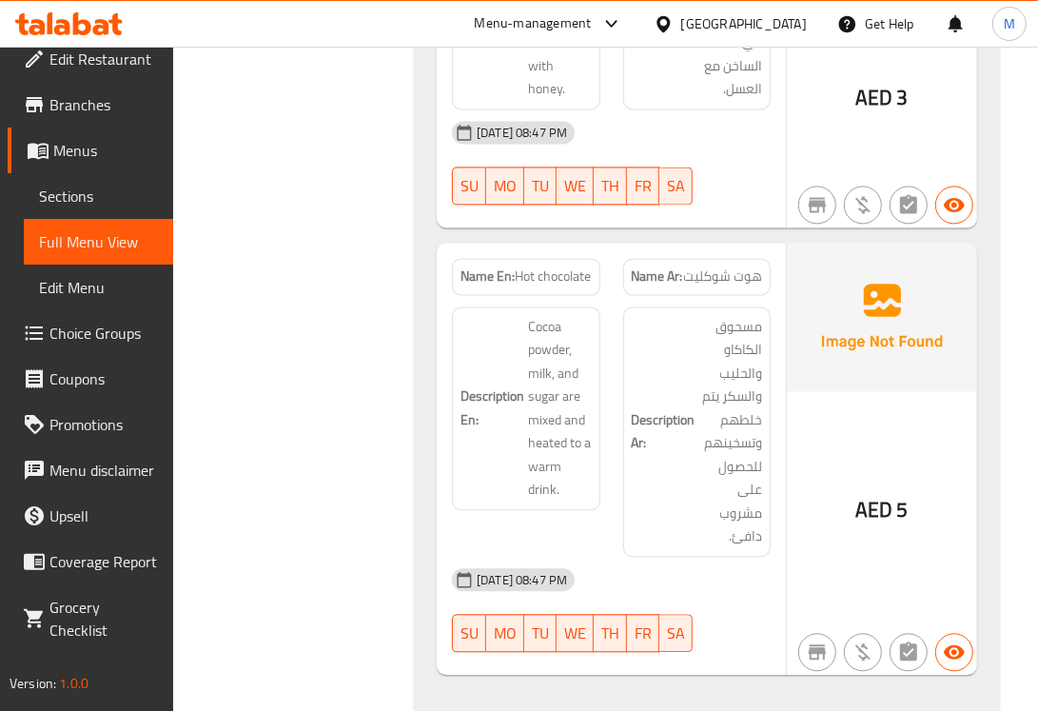
click at [297, 468] on div "Filter Branches Branches Popular filters Free items Branch specific items Has c…" at bounding box center [301, 293] width 203 height 4571
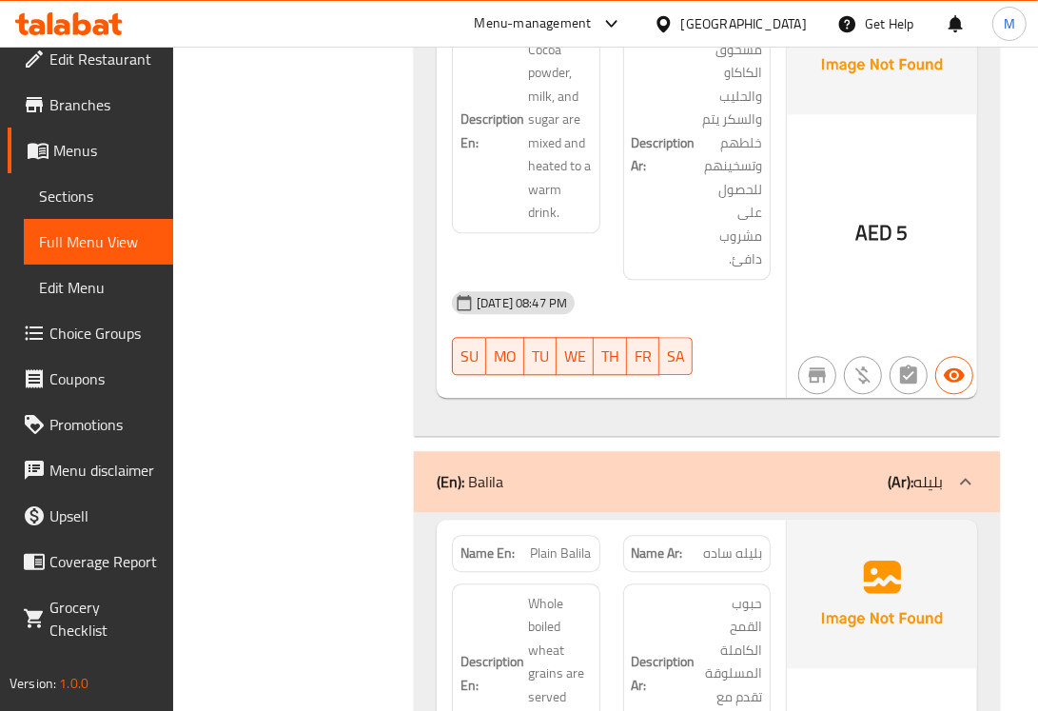
scroll to position [2553, 0]
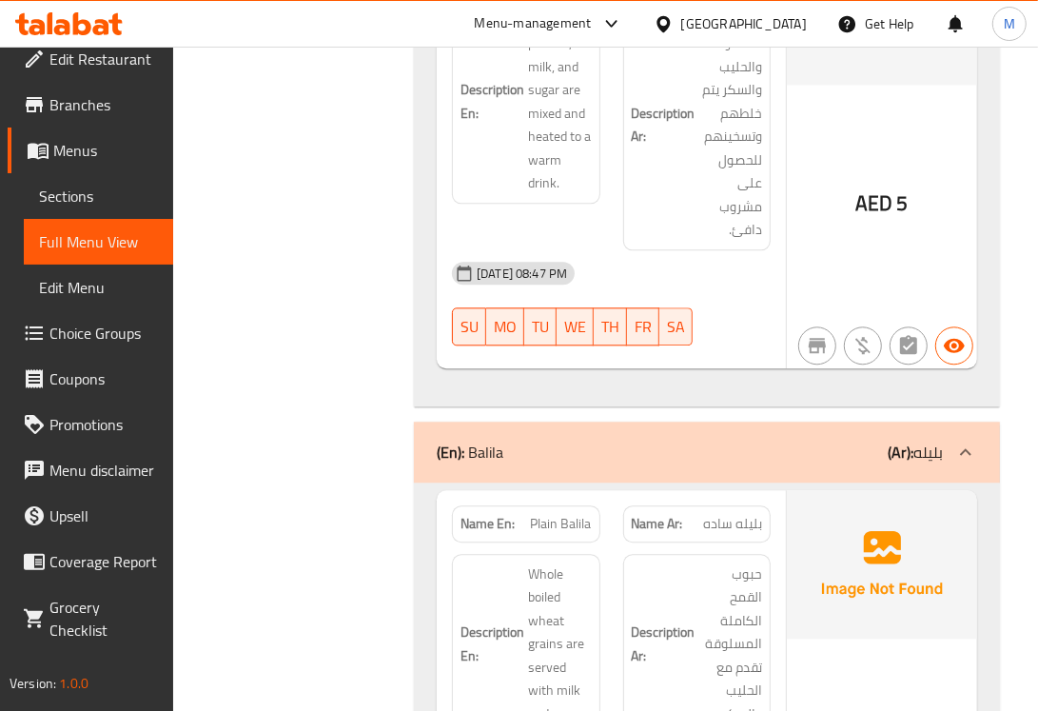
scroll to position [2712, 0]
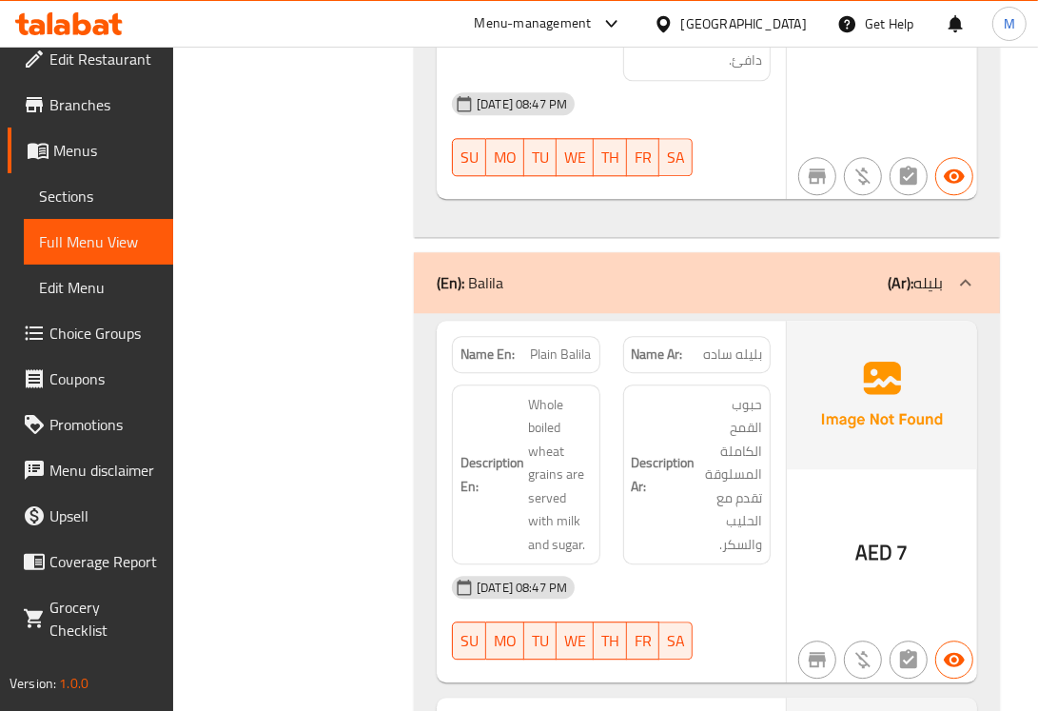
click at [553, 364] on span "Plain Balila" at bounding box center [561, 354] width 61 height 20
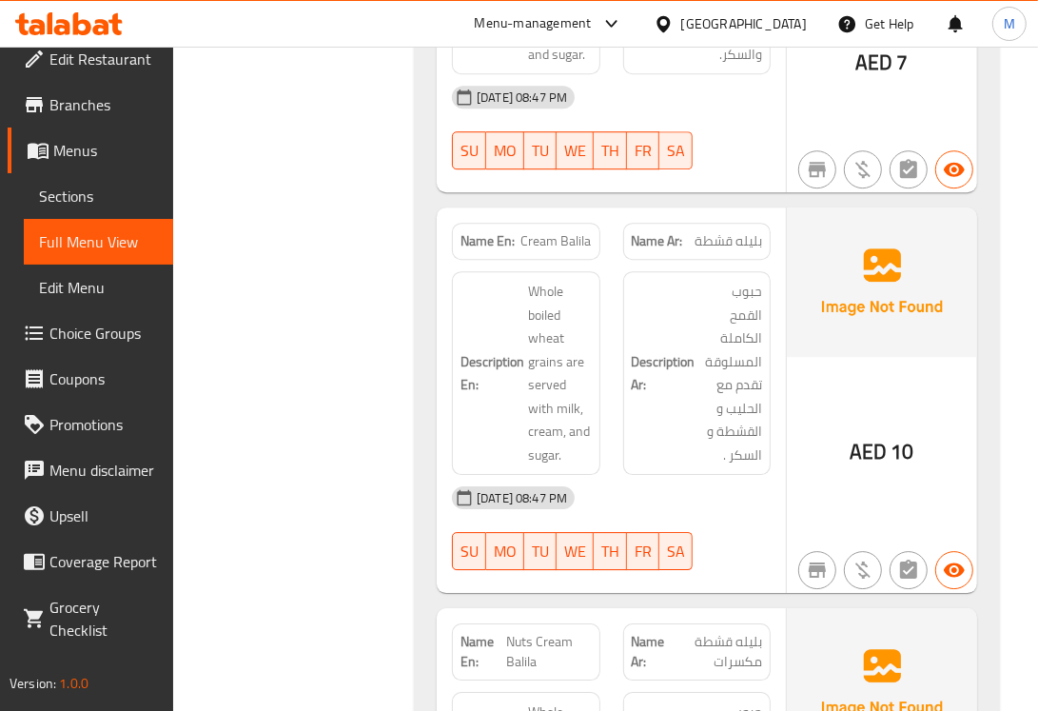
scroll to position [3346, 0]
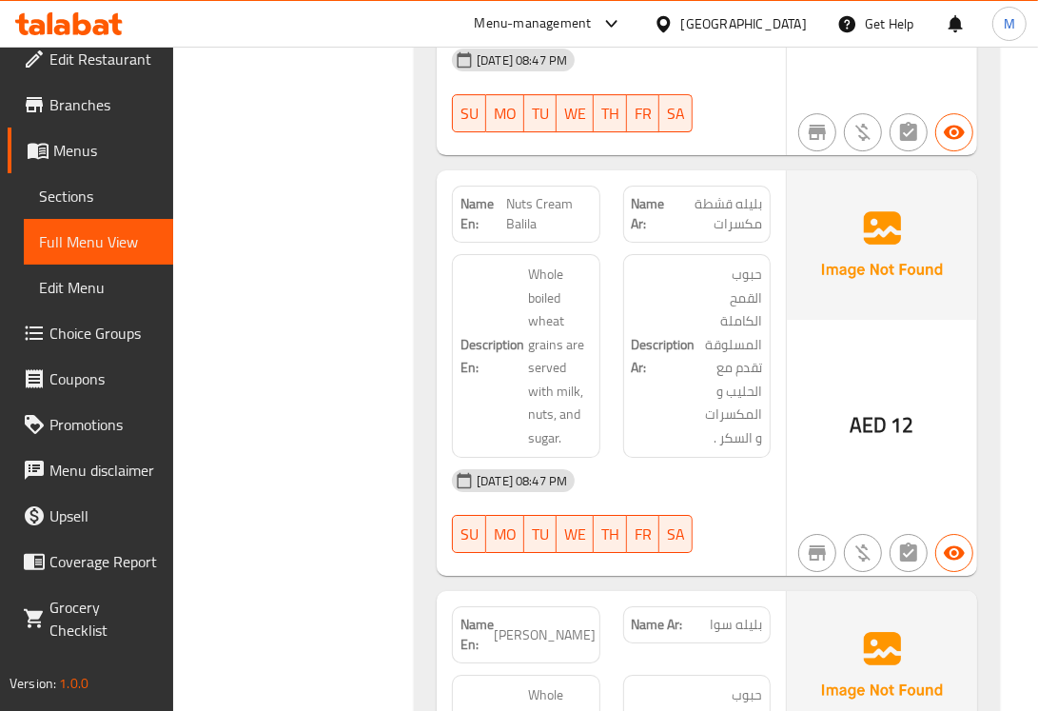
scroll to position [3663, 0]
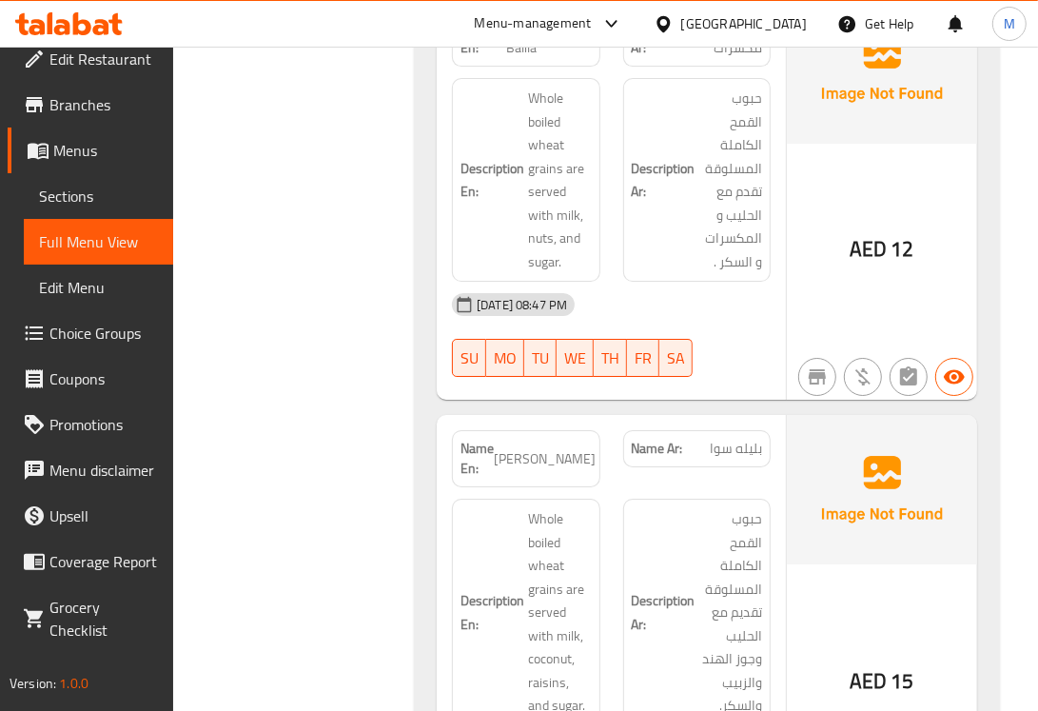
scroll to position [3980, 0]
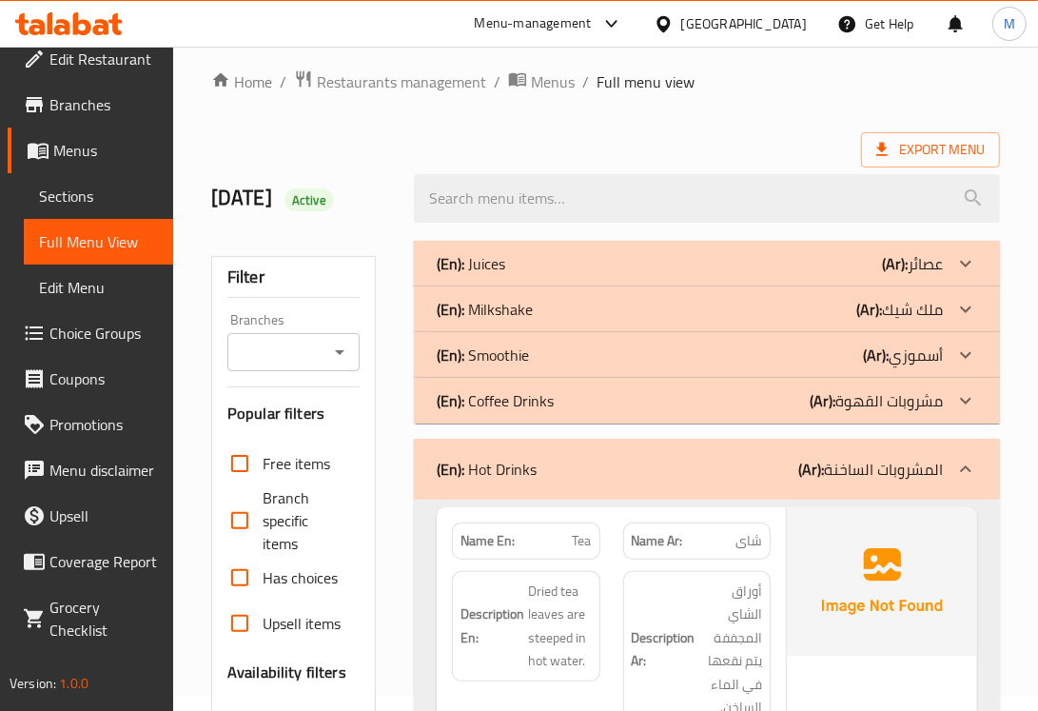
scroll to position [0, 0]
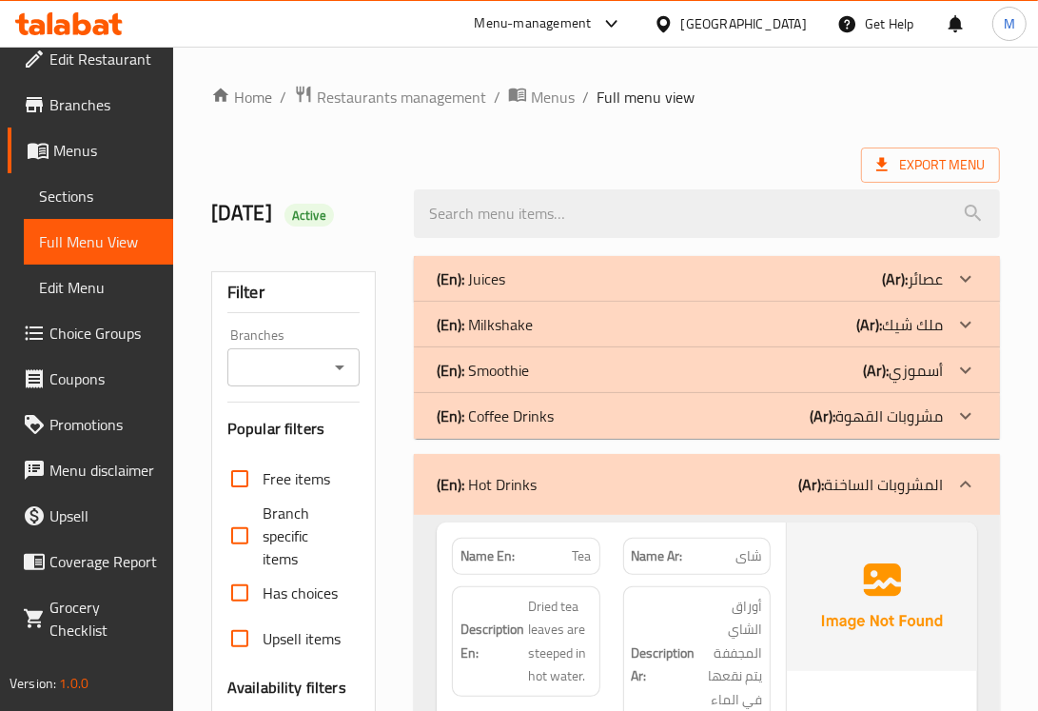
click at [483, 478] on p "(En): Hot Drinks" at bounding box center [487, 484] width 100 height 23
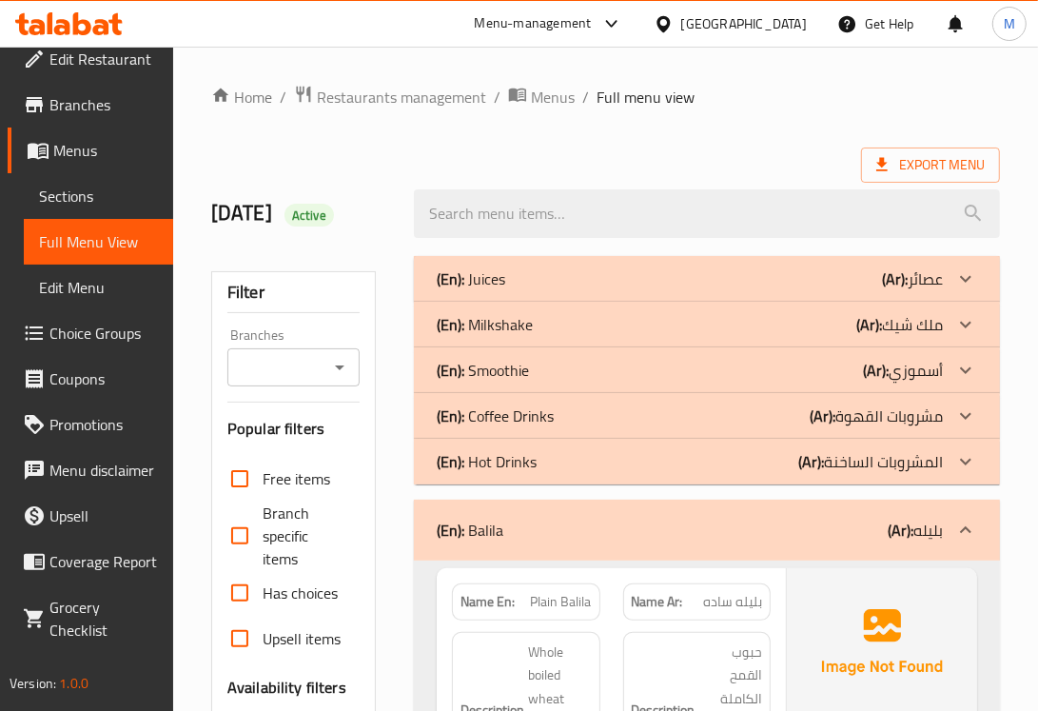
click at [488, 510] on div "(En): [PERSON_NAME] (Ar): بليله" at bounding box center [707, 530] width 586 height 61
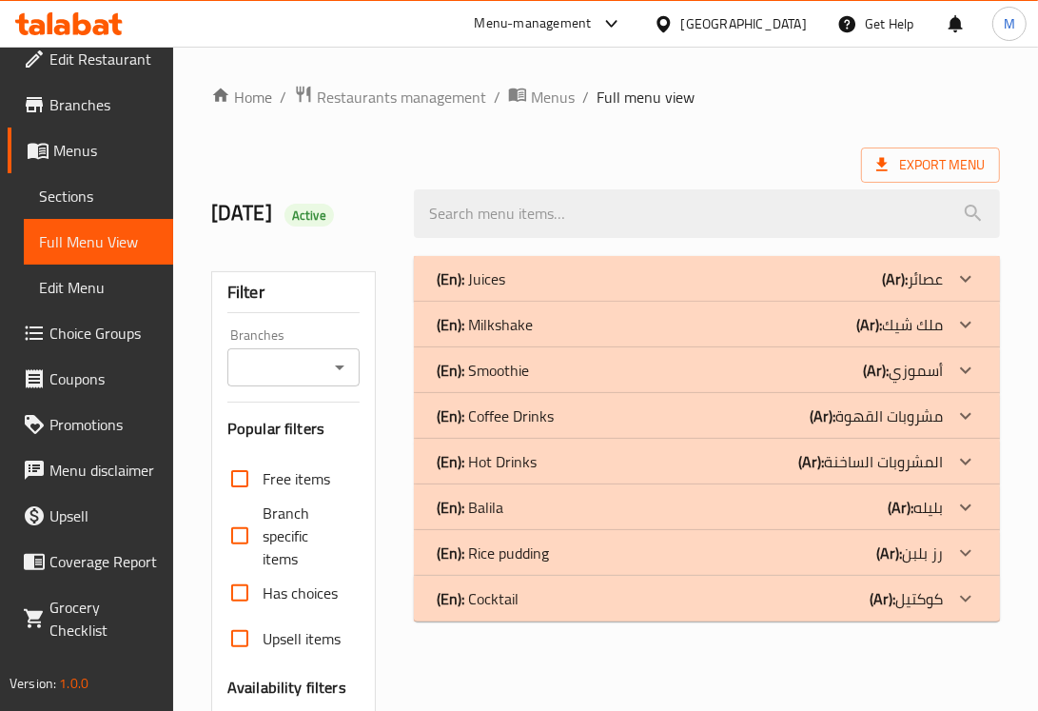
click at [506, 552] on p "(En): Rice pudding" at bounding box center [493, 552] width 112 height 23
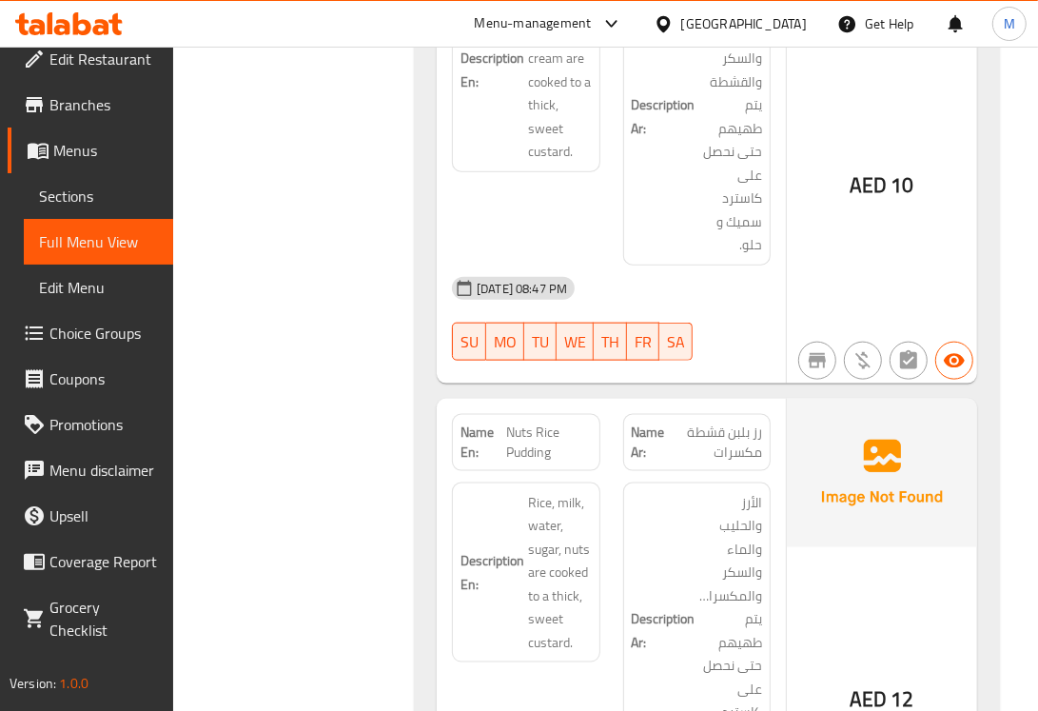
scroll to position [1268, 0]
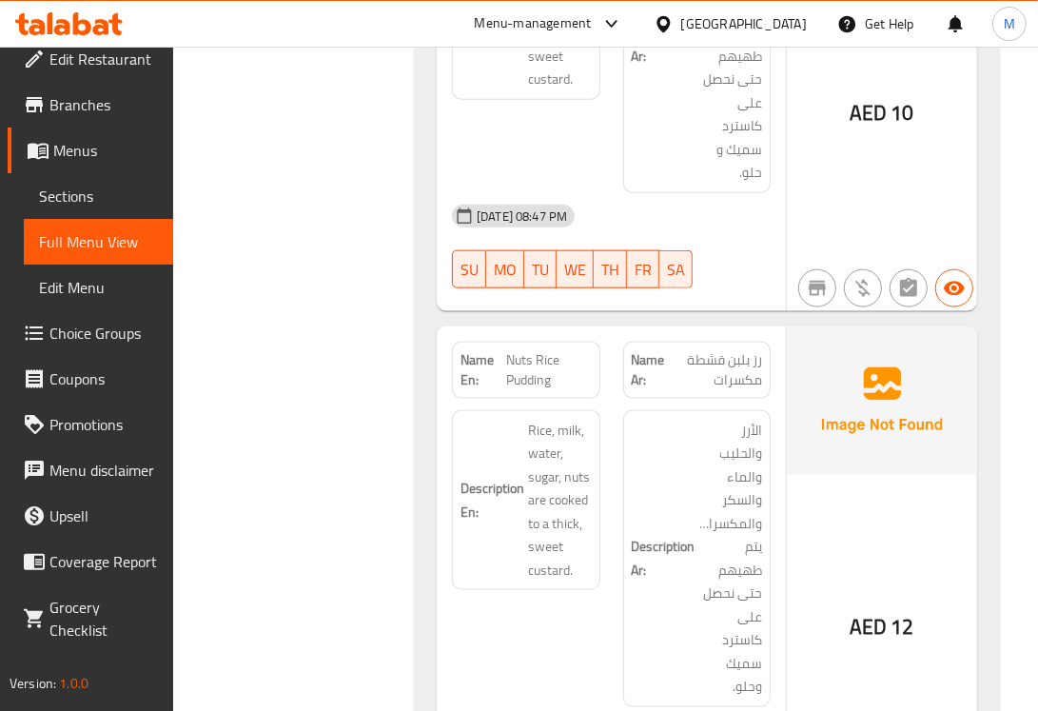
click at [533, 374] on span "Nuts Rice Pudding" at bounding box center [548, 370] width 85 height 40
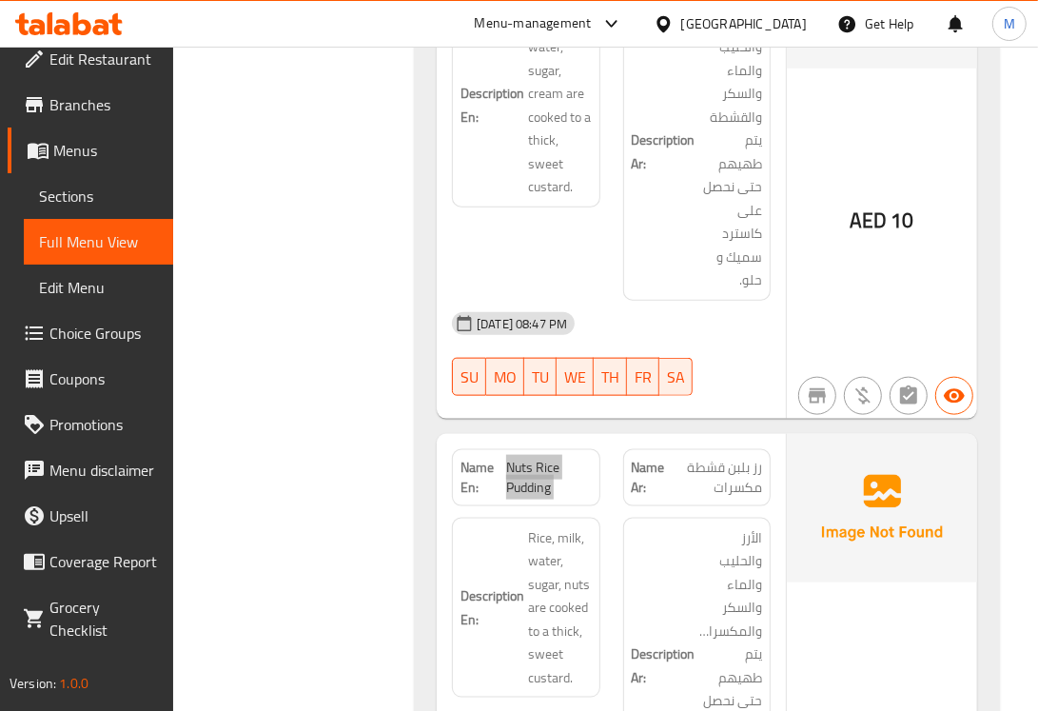
scroll to position [952, 0]
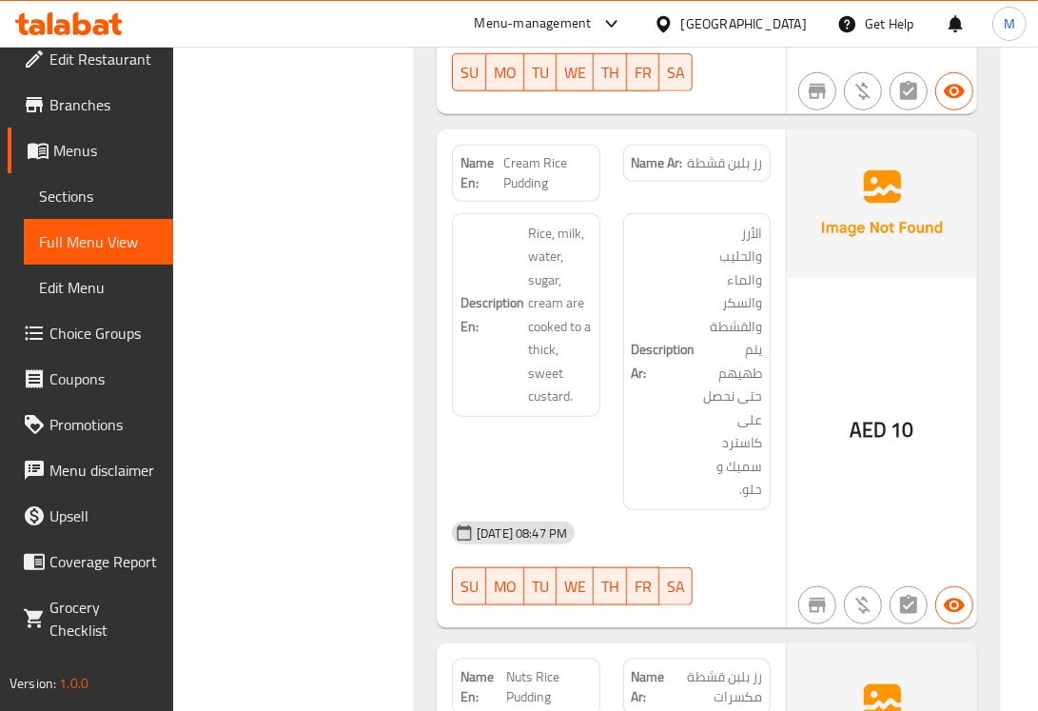
click at [528, 167] on span "Cream Rice Pudding" at bounding box center [547, 173] width 88 height 40
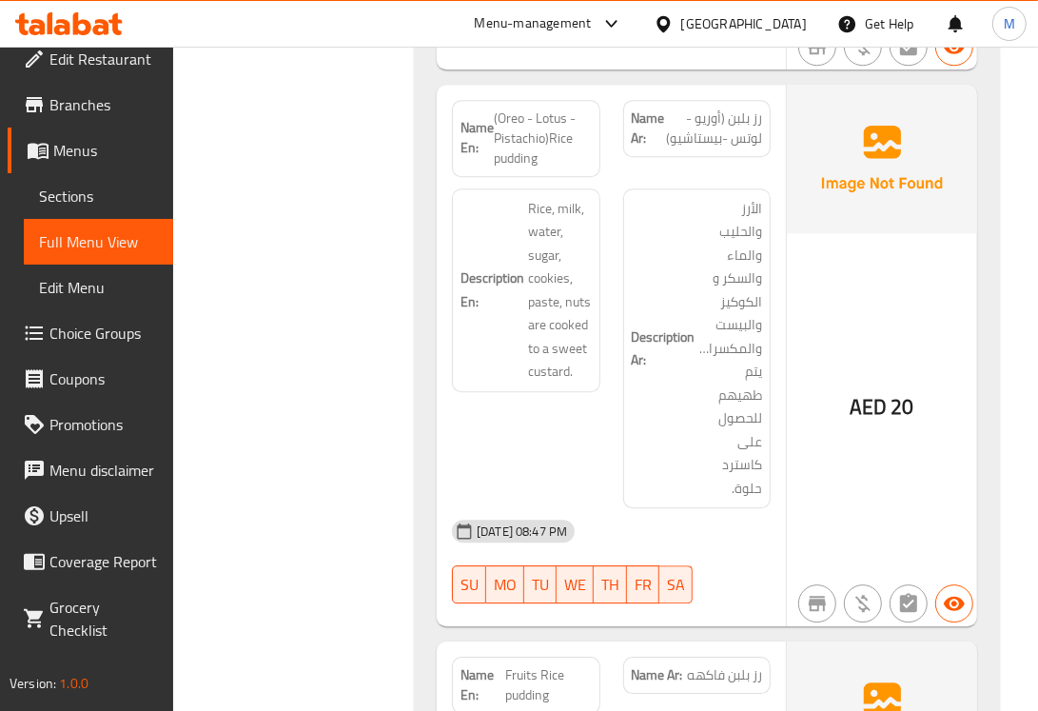
scroll to position [2846, 0]
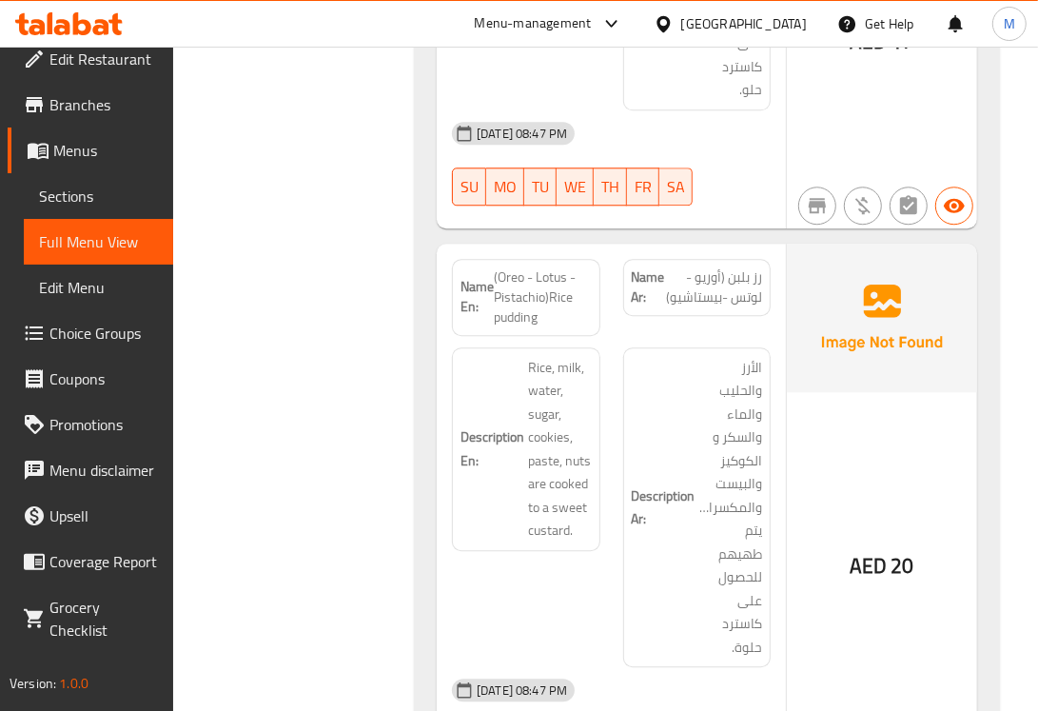
click at [540, 300] on span "(Oreo - Lotus - Pistachio)Rice pudding" at bounding box center [542, 297] width 97 height 60
click at [535, 288] on span "(Oreo - Lotus - Pistachio)Rice pudding" at bounding box center [542, 297] width 97 height 60
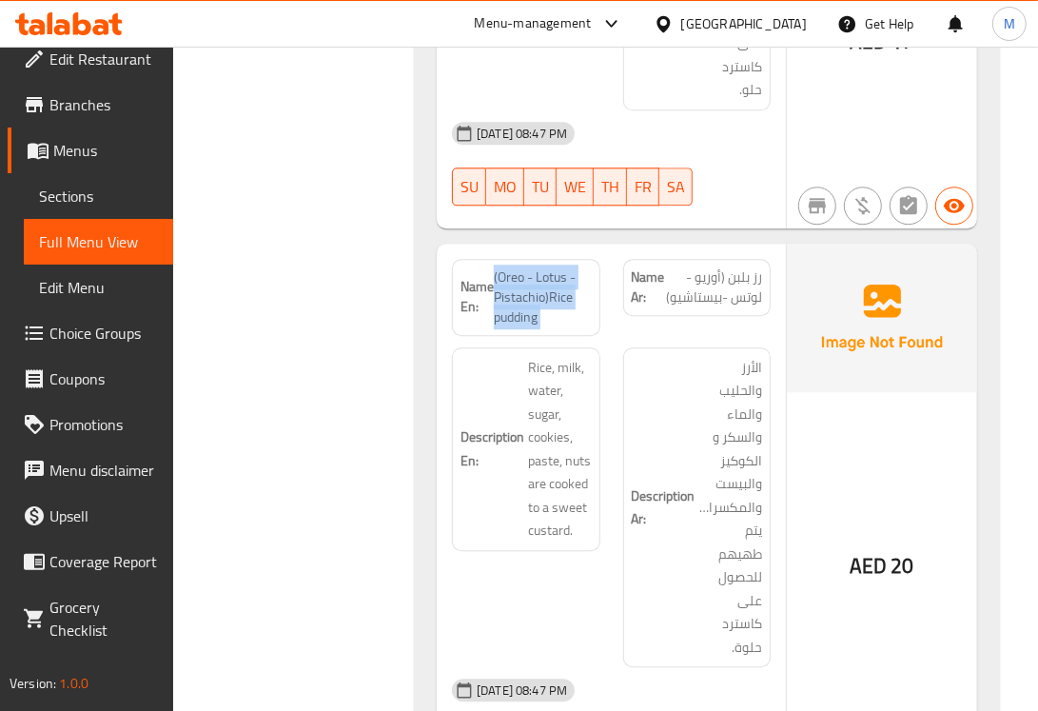
click at [535, 288] on span "(Oreo - Lotus - Pistachio)Rice pudding" at bounding box center [542, 297] width 97 height 60
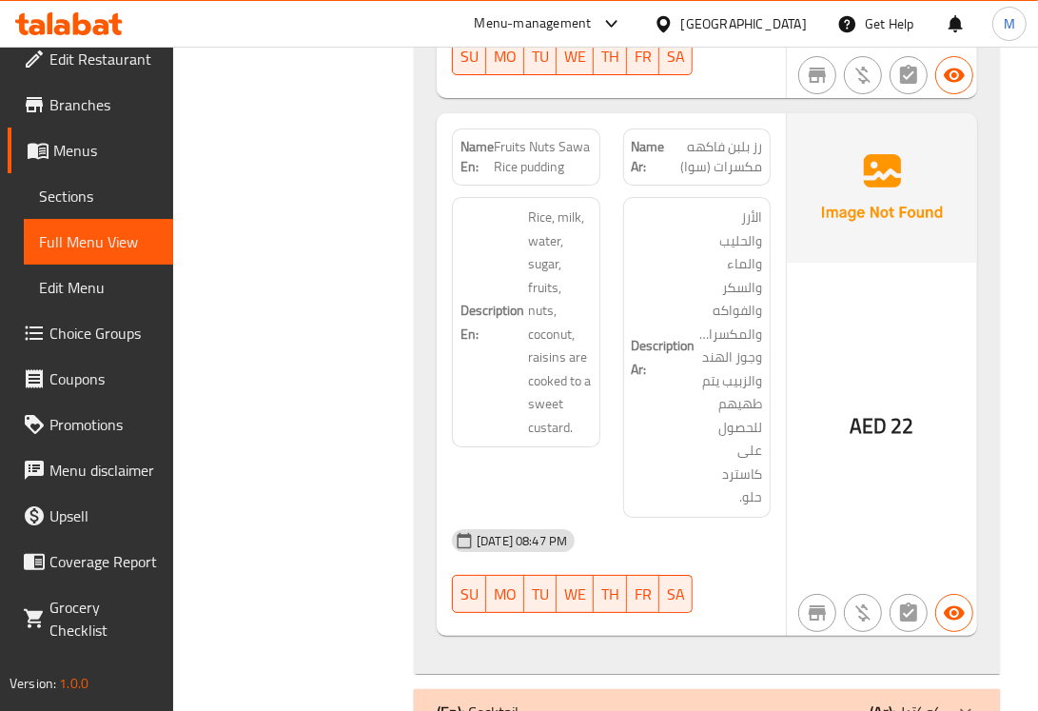
scroll to position [4115, 0]
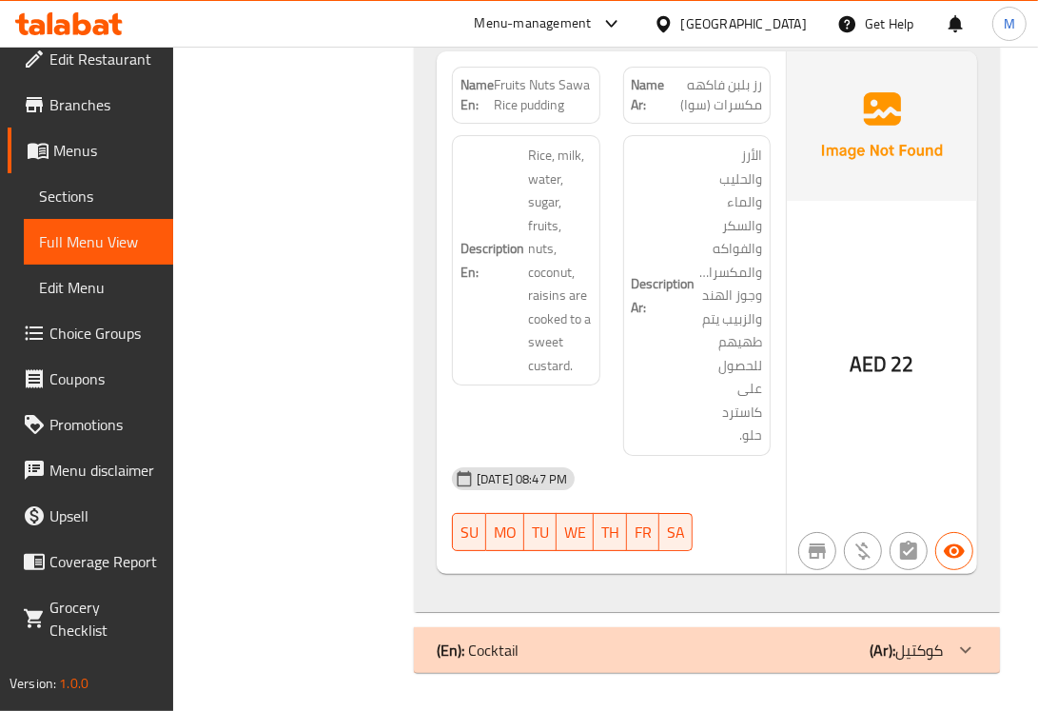
click at [579, 569] on div "(En): Cocktail (Ar): كوكتيل" at bounding box center [690, 649] width 506 height 23
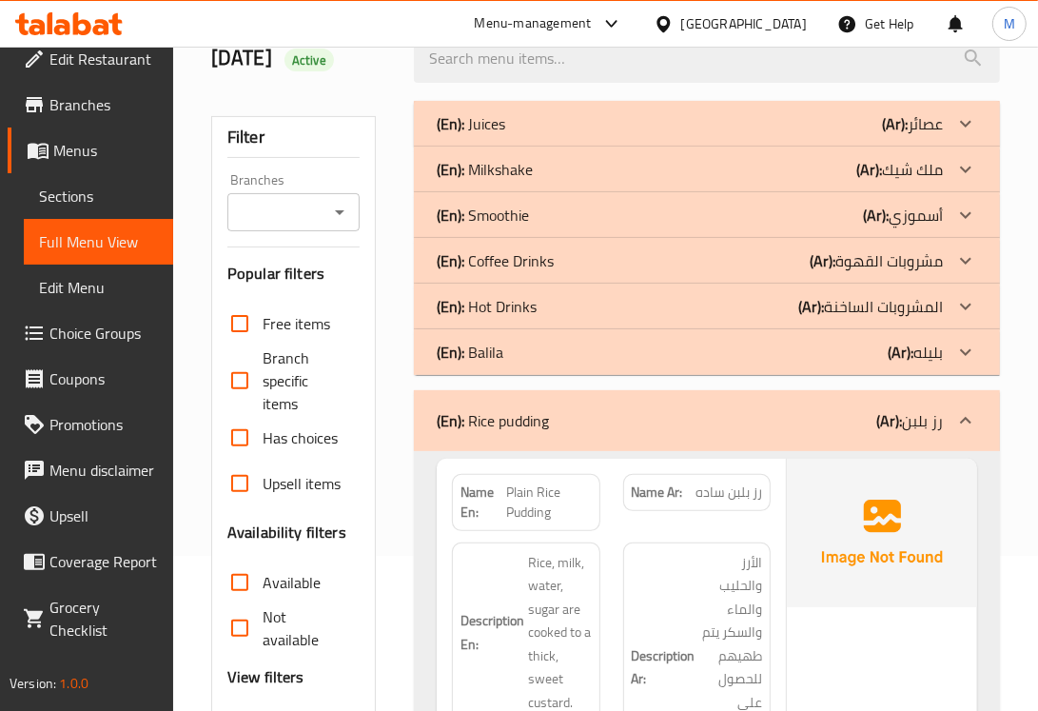
scroll to position [317, 0]
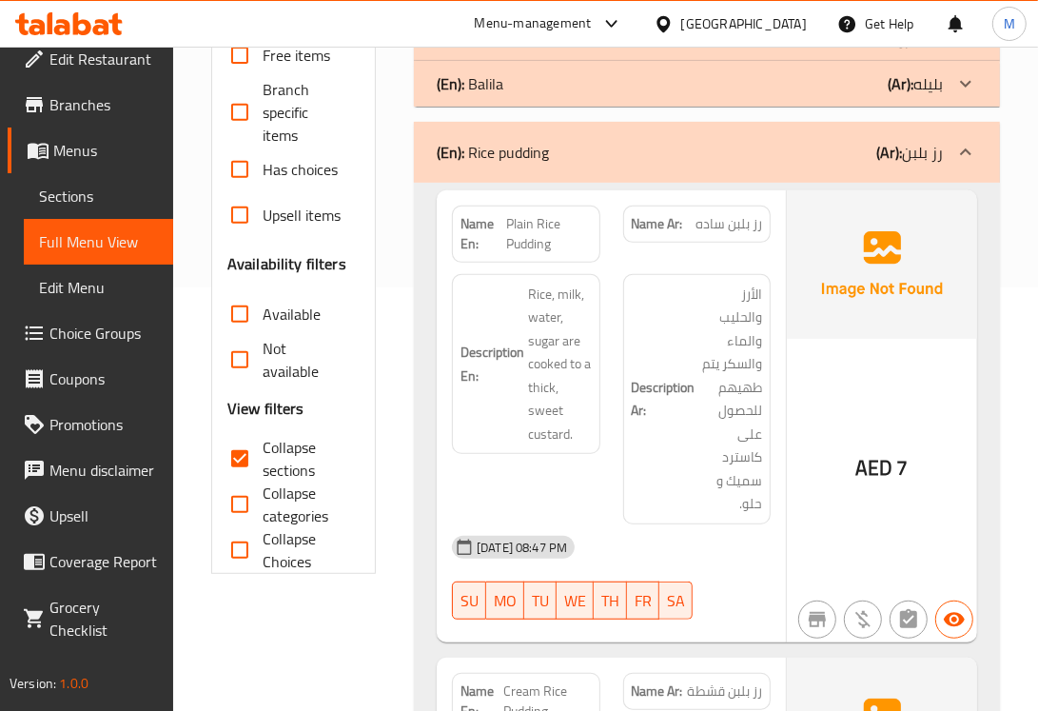
scroll to position [476, 0]
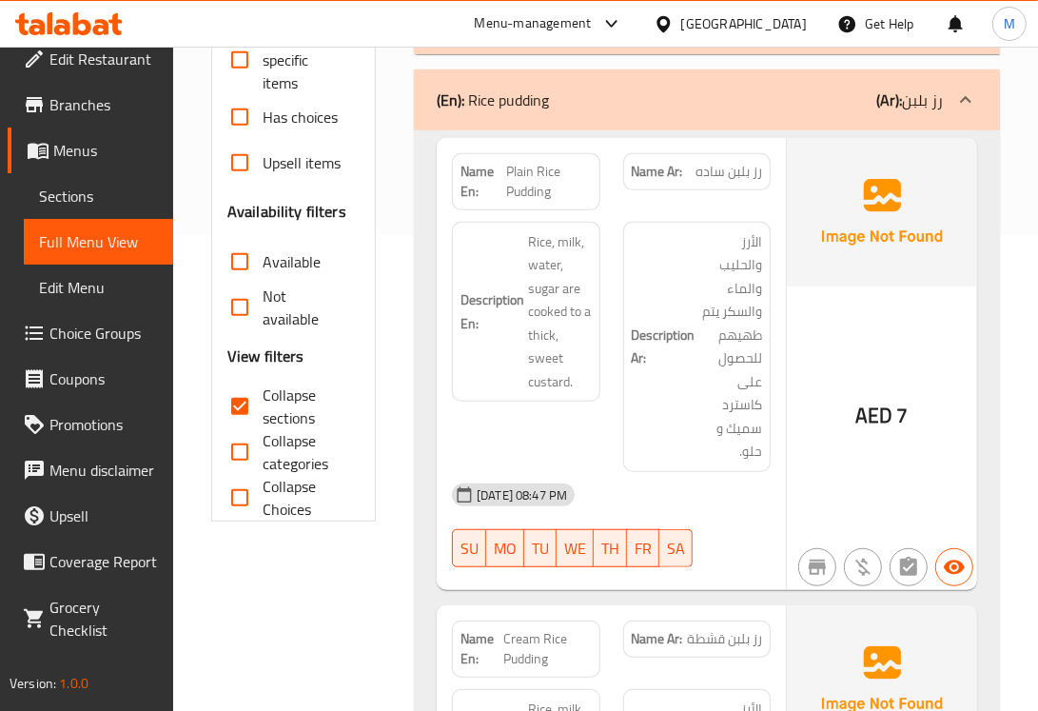
click at [549, 383] on span "Rice, milk, water, sugar are cooked to a thick, sweet custard." at bounding box center [559, 312] width 63 height 164
drag, startPoint x: 536, startPoint y: 168, endPoint x: 557, endPoint y: 191, distance: 31.0
click at [557, 191] on span "Plain Rice Pudding" at bounding box center [549, 182] width 86 height 40
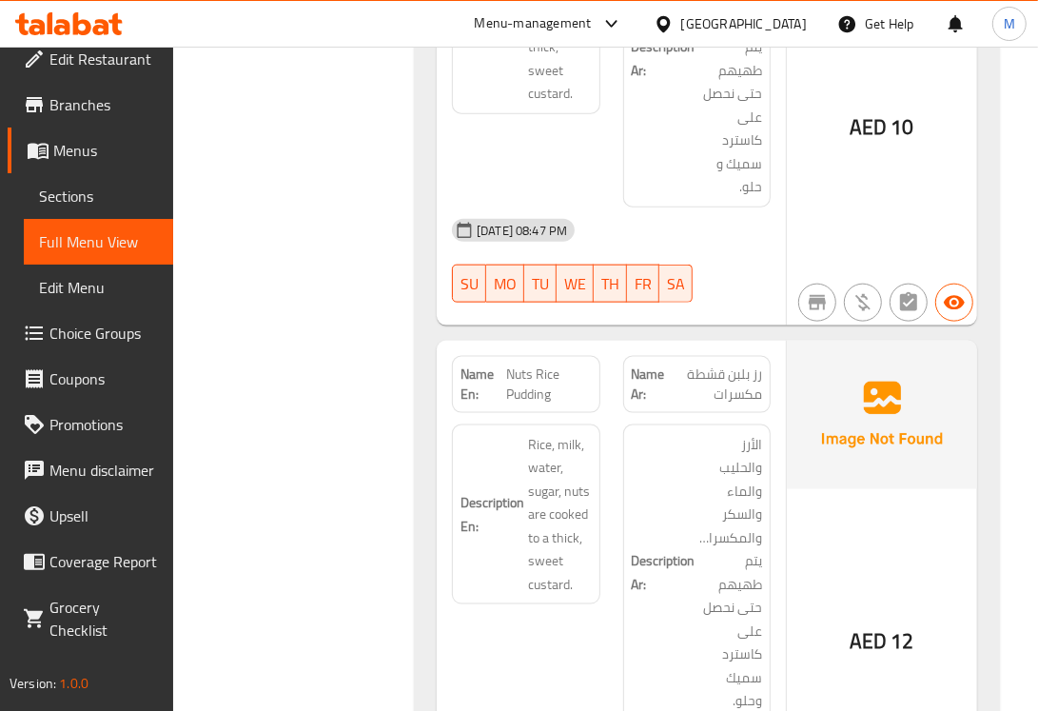
scroll to position [1110, 0]
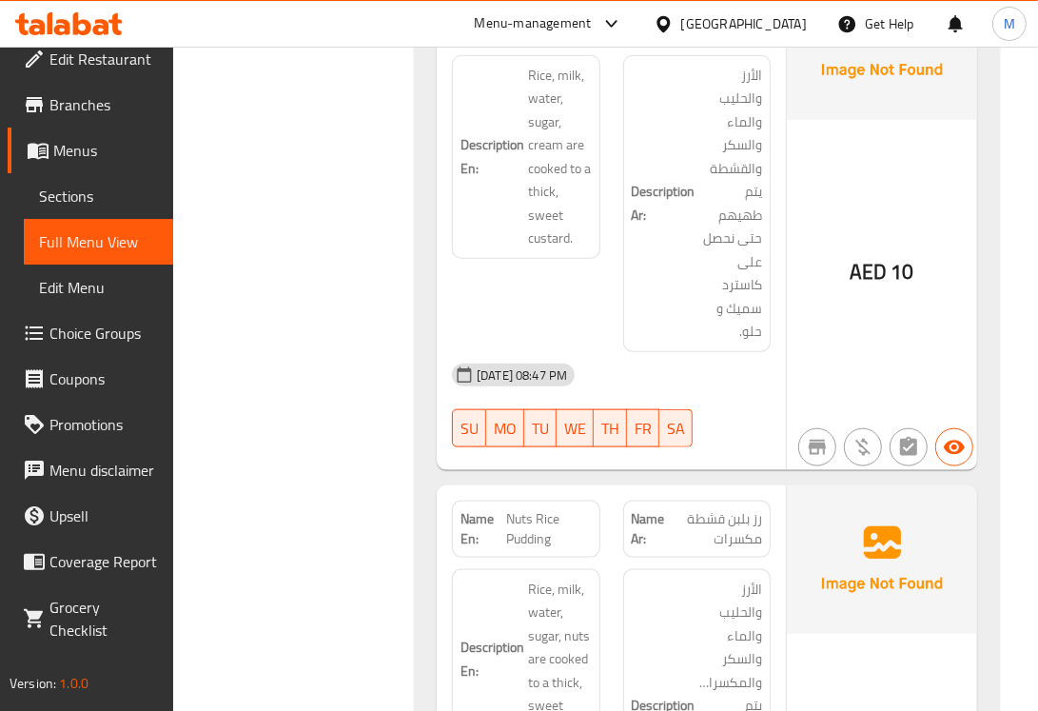
click at [553, 236] on span "Rice, milk, water, sugar, cream are cooked to a thick, sweet custard." at bounding box center [559, 157] width 63 height 187
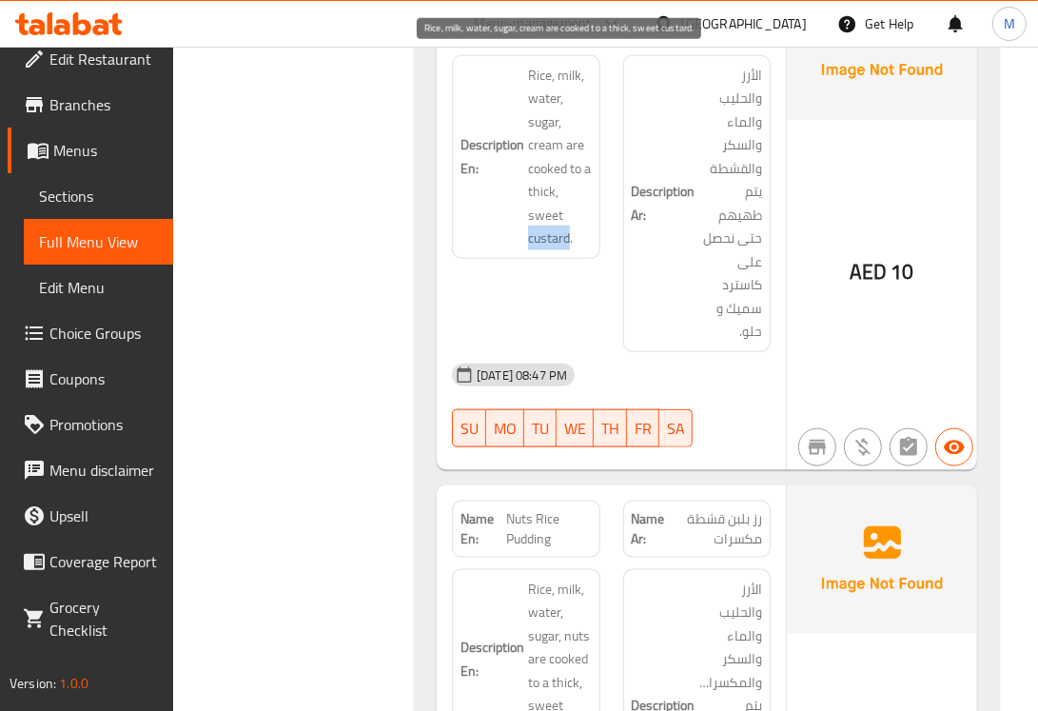
click at [553, 236] on span "Rice, milk, water, sugar, cream are cooked to a thick, sweet custard." at bounding box center [559, 157] width 63 height 187
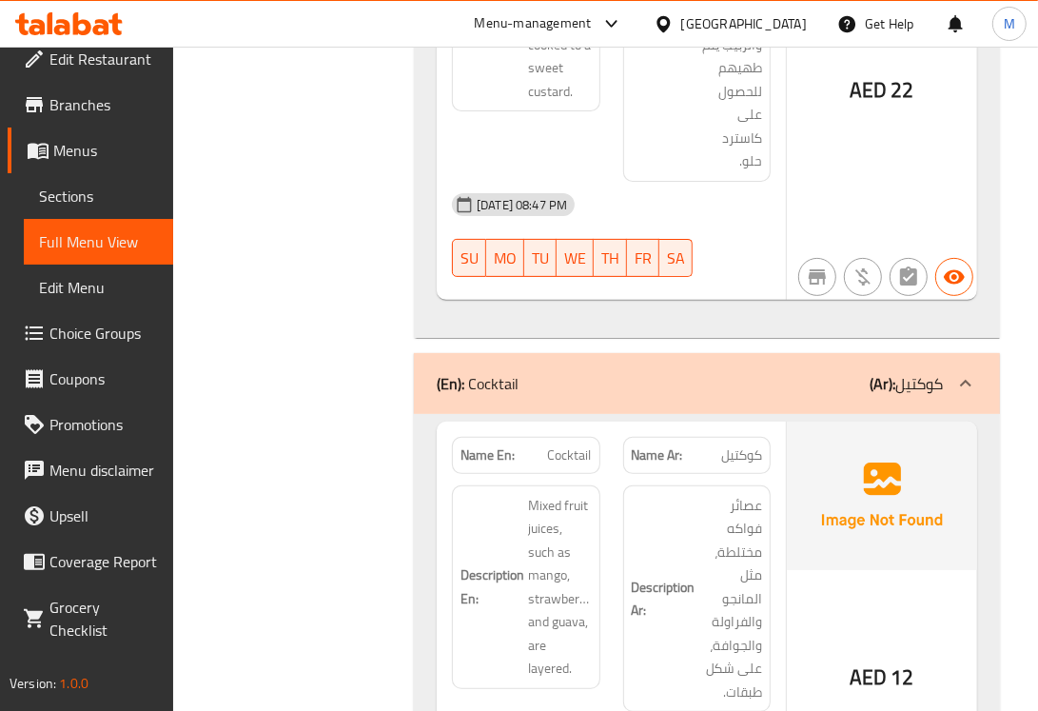
scroll to position [4585, 0]
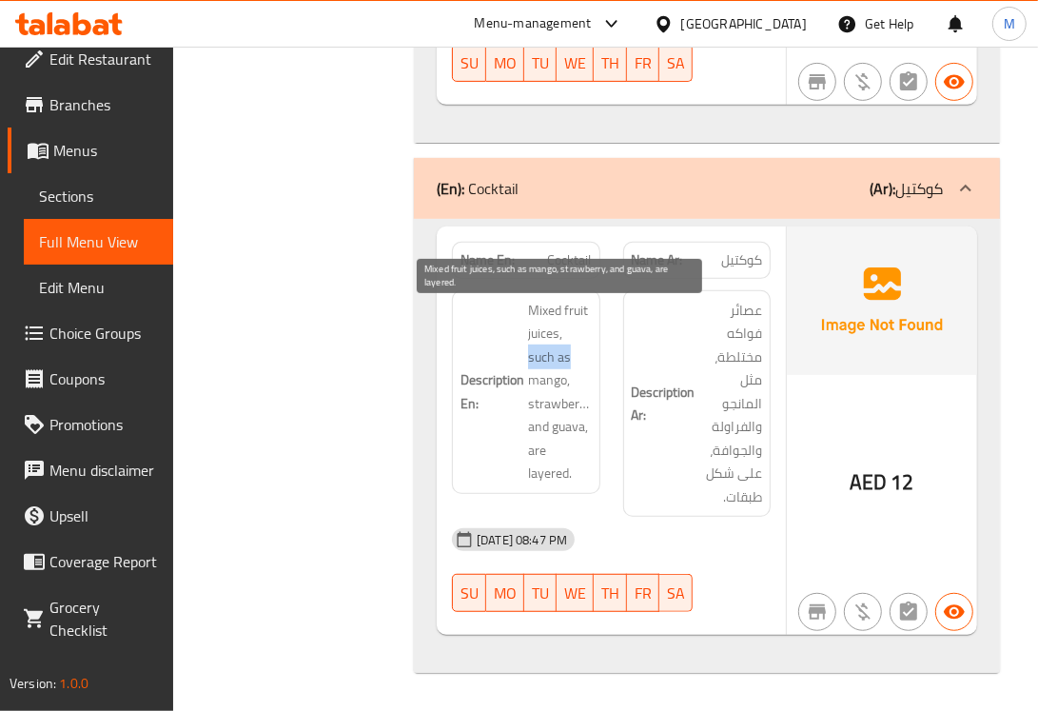
drag, startPoint x: 526, startPoint y: 353, endPoint x: 585, endPoint y: 357, distance: 59.1
click at [585, 357] on h6 "Description En: Mixed fruit juices, such as mango, strawberry, and guava, are l…" at bounding box center [526, 392] width 130 height 187
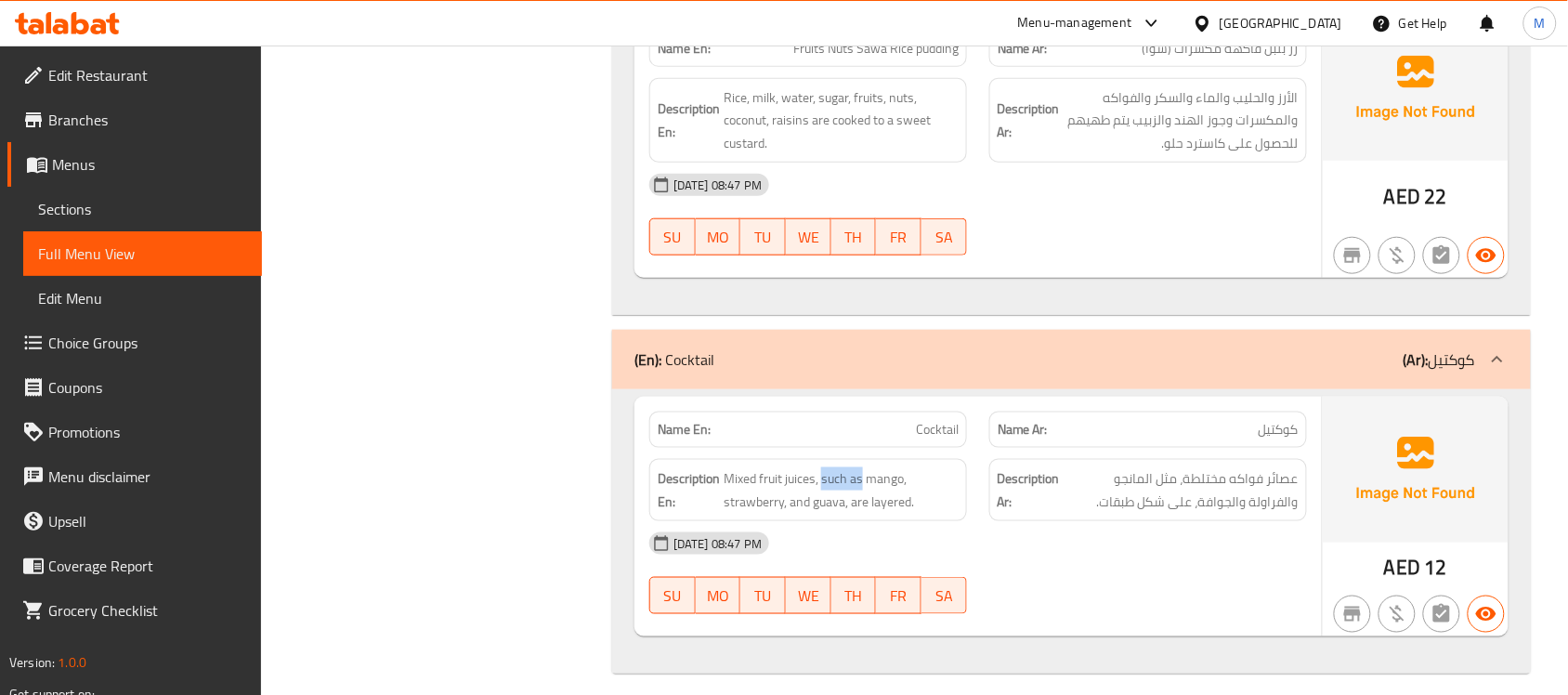
scroll to position [0, 0]
drag, startPoint x: 90, startPoint y: 200, endPoint x: 217, endPoint y: 173, distance: 129.8
click at [90, 200] on span "Sections" at bounding box center [143, 209] width 209 height 22
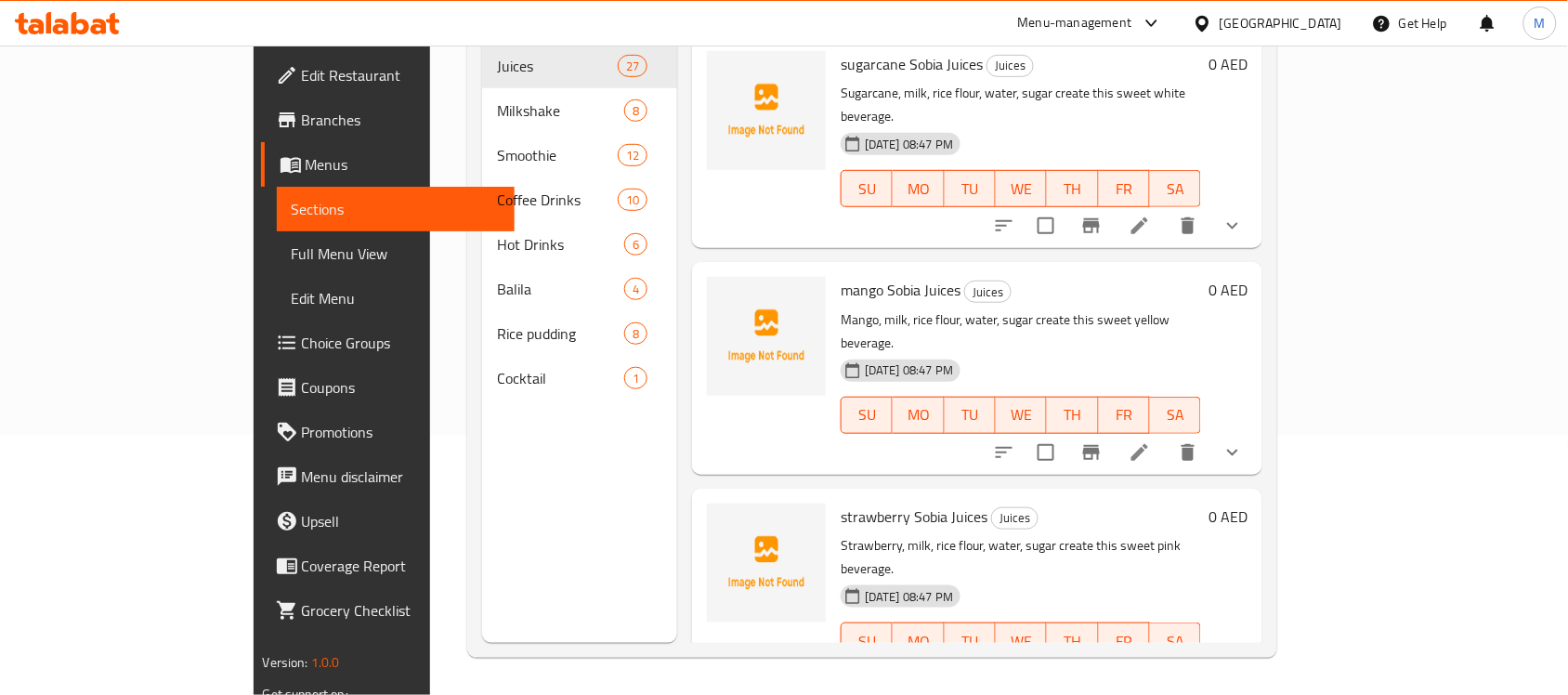
click at [306, 174] on span "Menus" at bounding box center [403, 164] width 195 height 22
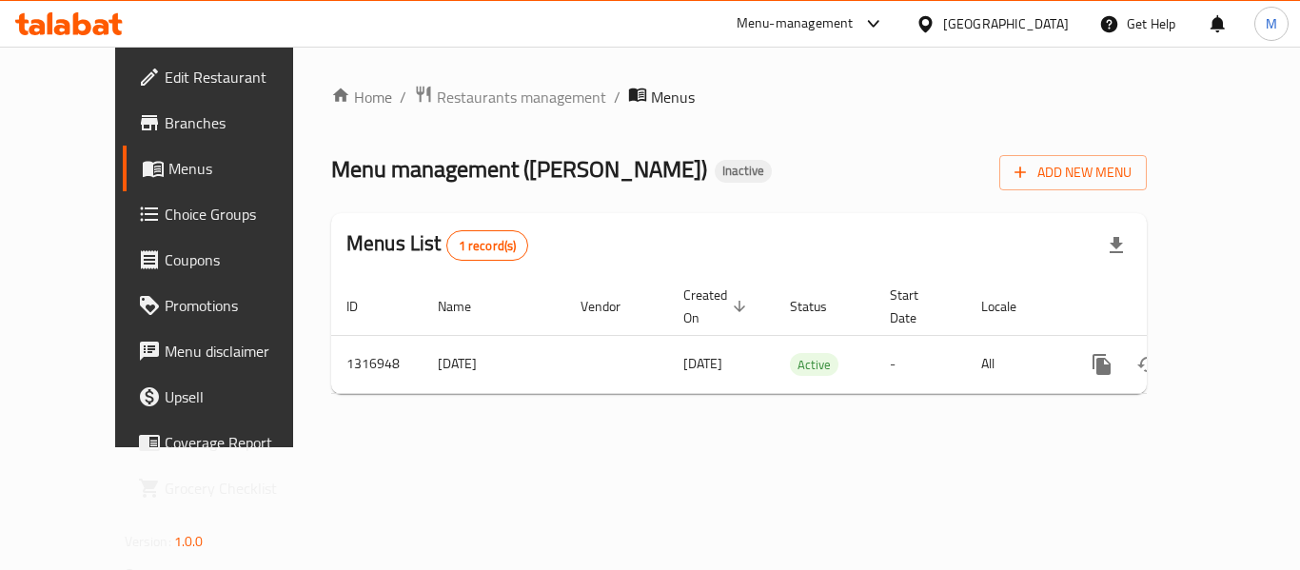
drag, startPoint x: 1523, startPoint y: 0, endPoint x: 798, endPoint y: 248, distance: 766.4
click at [798, 248] on div "Menus List 1 record(s)" at bounding box center [738, 245] width 815 height 65
click at [1131, 168] on span "Add New Menu" at bounding box center [1072, 173] width 117 height 24
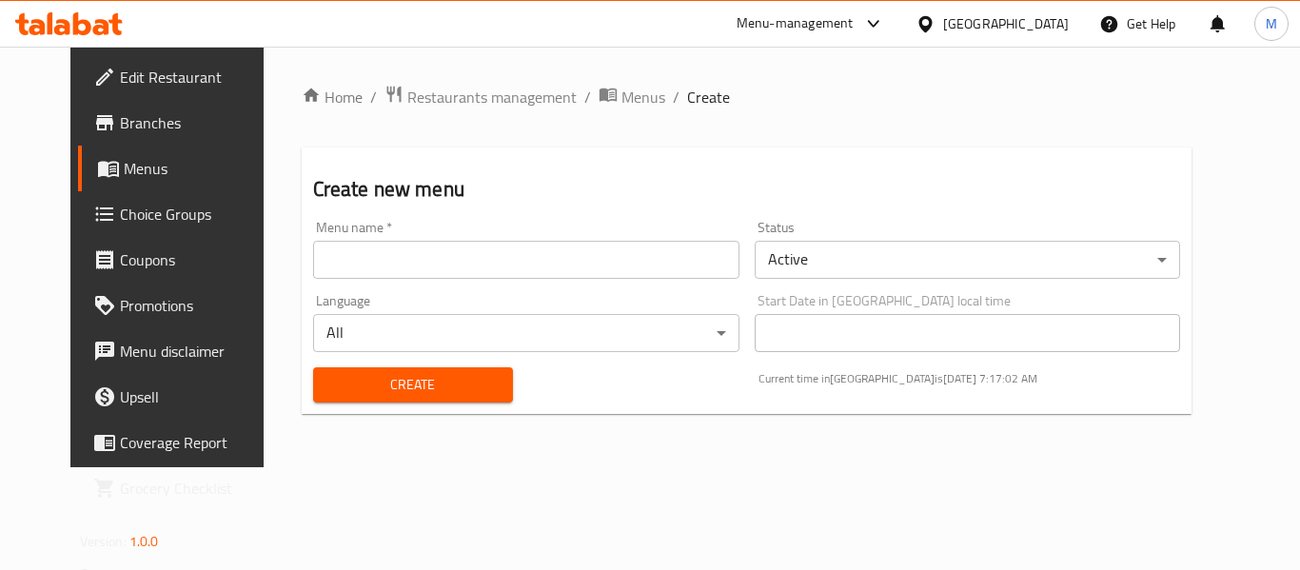
click at [617, 249] on input "text" at bounding box center [526, 260] width 426 height 38
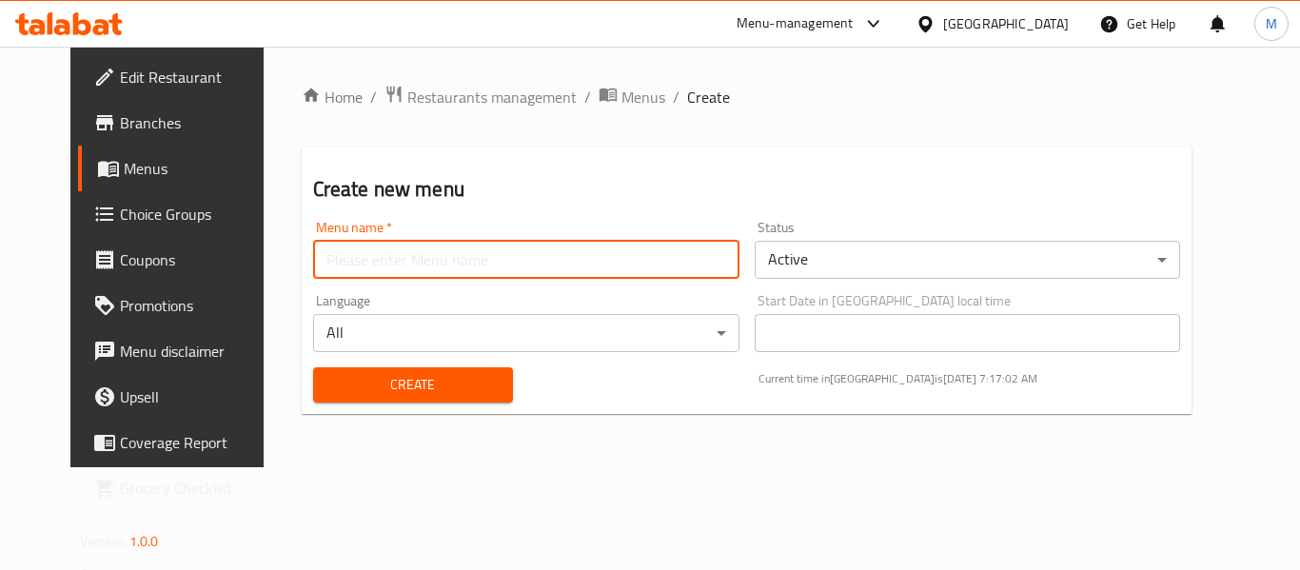
paste input "342831777"
type input "342831777"
click at [363, 377] on span "Create" at bounding box center [412, 385] width 169 height 24
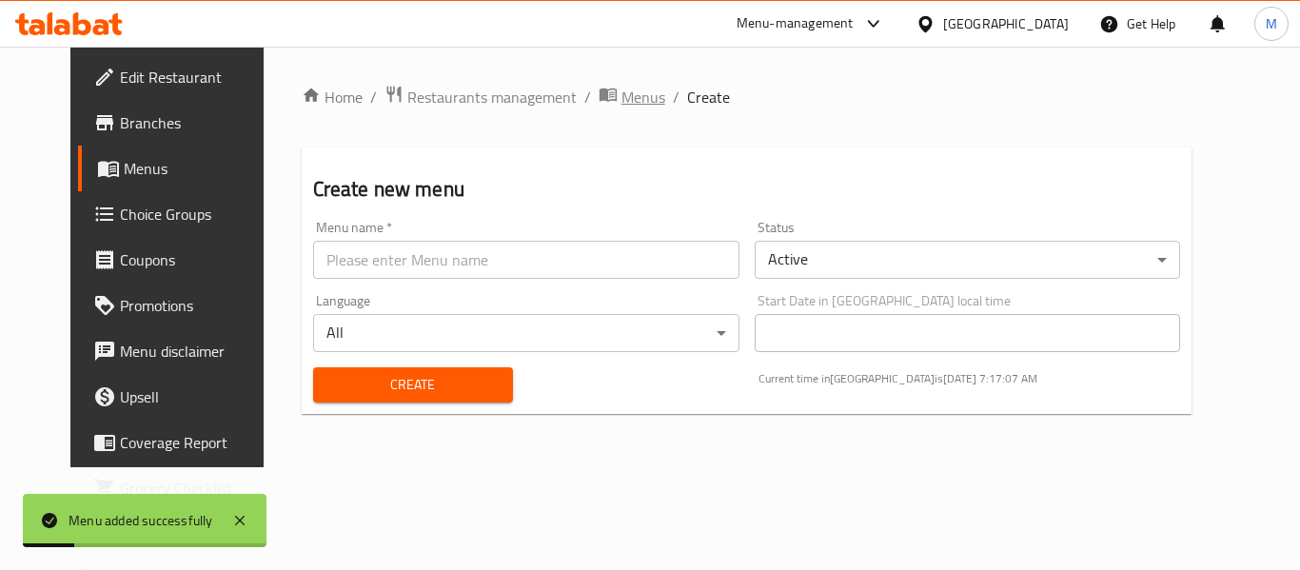
click at [621, 88] on span "Menus" at bounding box center [643, 97] width 44 height 23
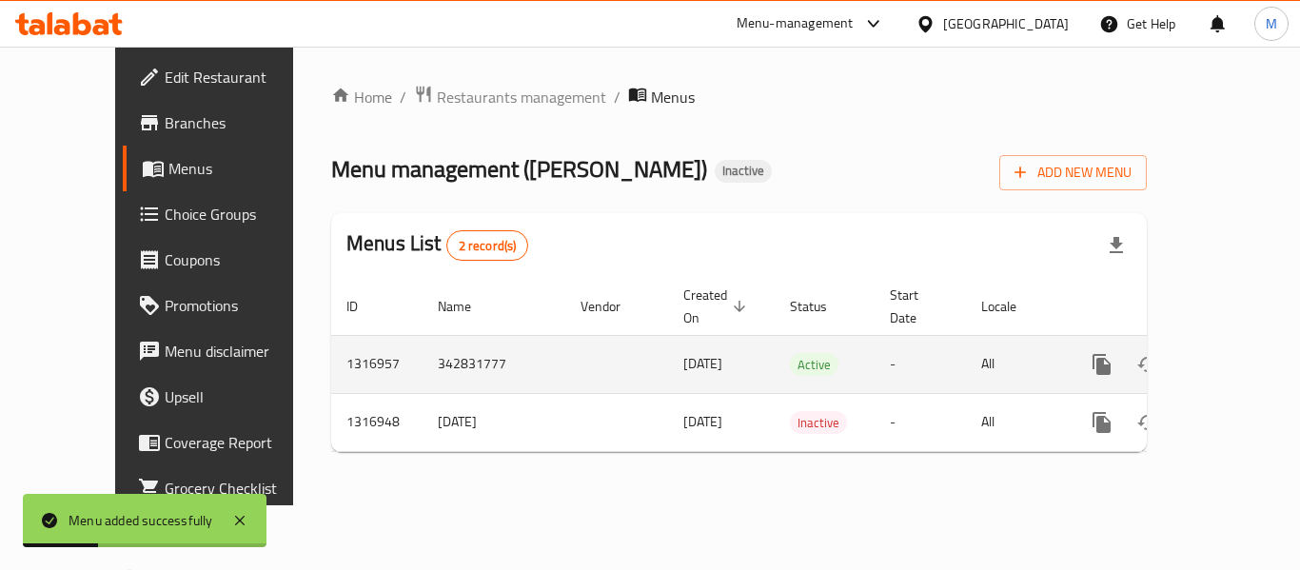
click at [1247, 343] on td "enhanced table" at bounding box center [1170, 364] width 213 height 58
click at [1233, 353] on icon "enhanced table" at bounding box center [1238, 364] width 23 height 23
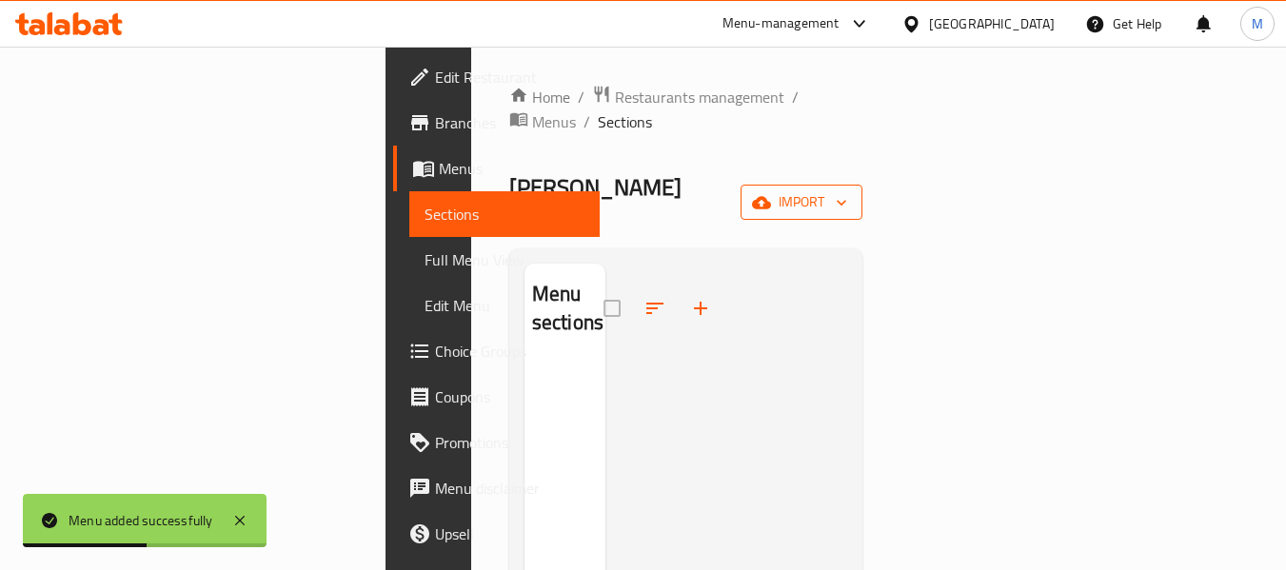
click at [847, 190] on span "import" at bounding box center [801, 202] width 91 height 24
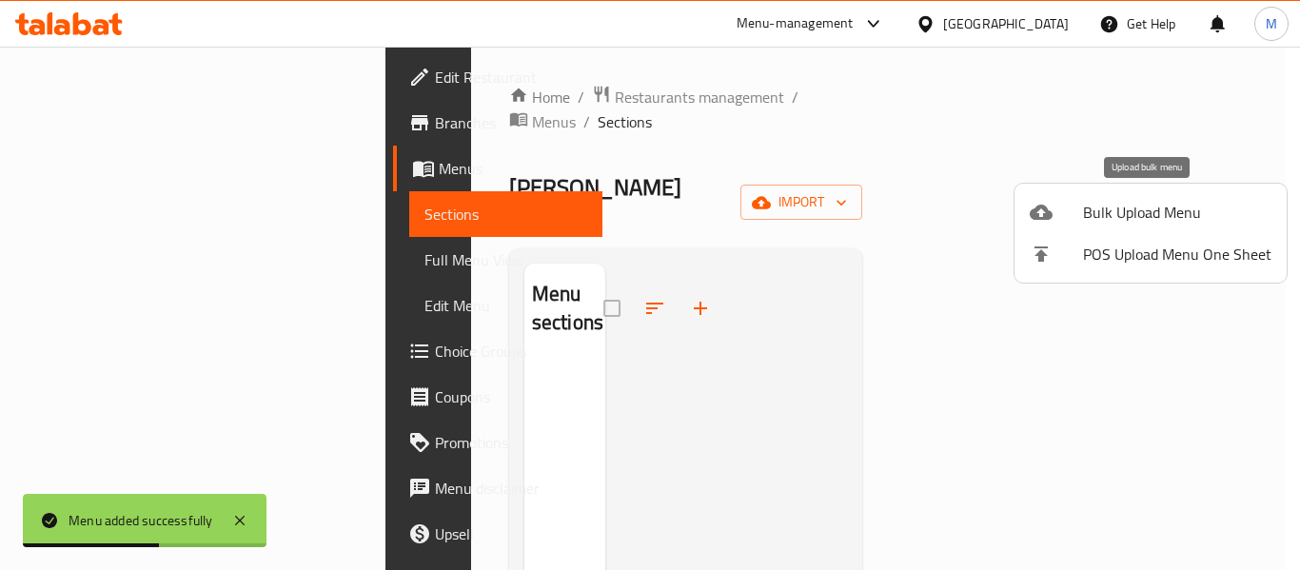
click at [1107, 215] on span "Bulk Upload Menu" at bounding box center [1177, 212] width 188 height 23
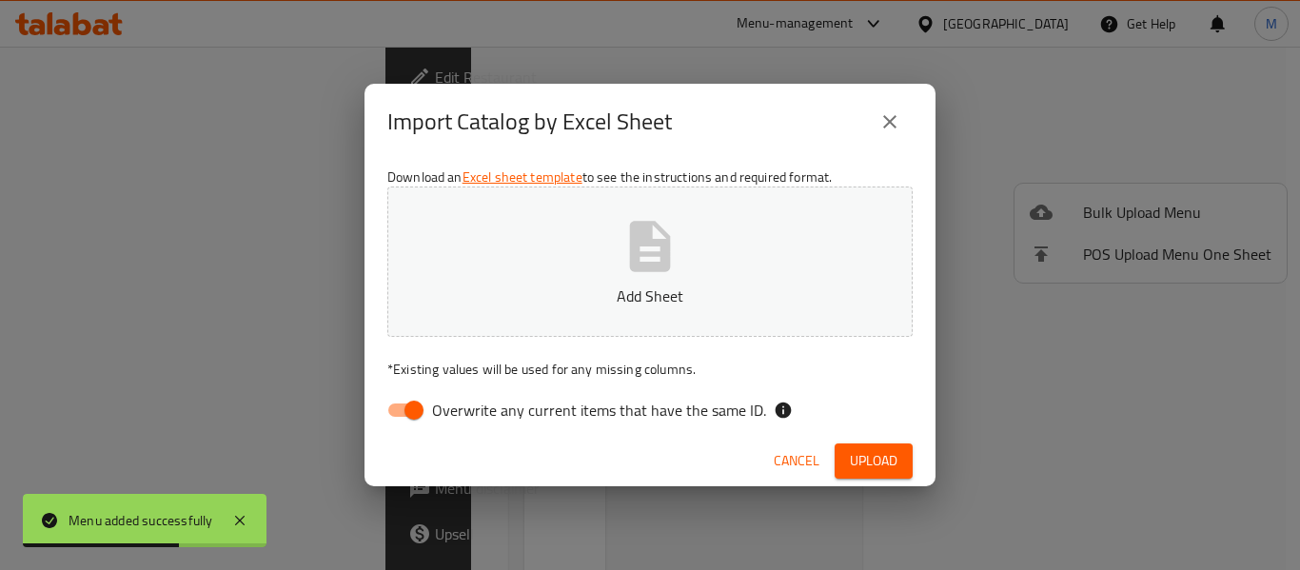
click at [524, 416] on span "Overwrite any current items that have the same ID." at bounding box center [599, 410] width 334 height 23
click at [468, 416] on input "Overwrite any current items that have the same ID." at bounding box center [414, 410] width 108 height 36
checkbox input "false"
click at [518, 298] on p "Add Sheet" at bounding box center [650, 296] width 466 height 23
click at [854, 468] on span "Upload" at bounding box center [874, 461] width 48 height 24
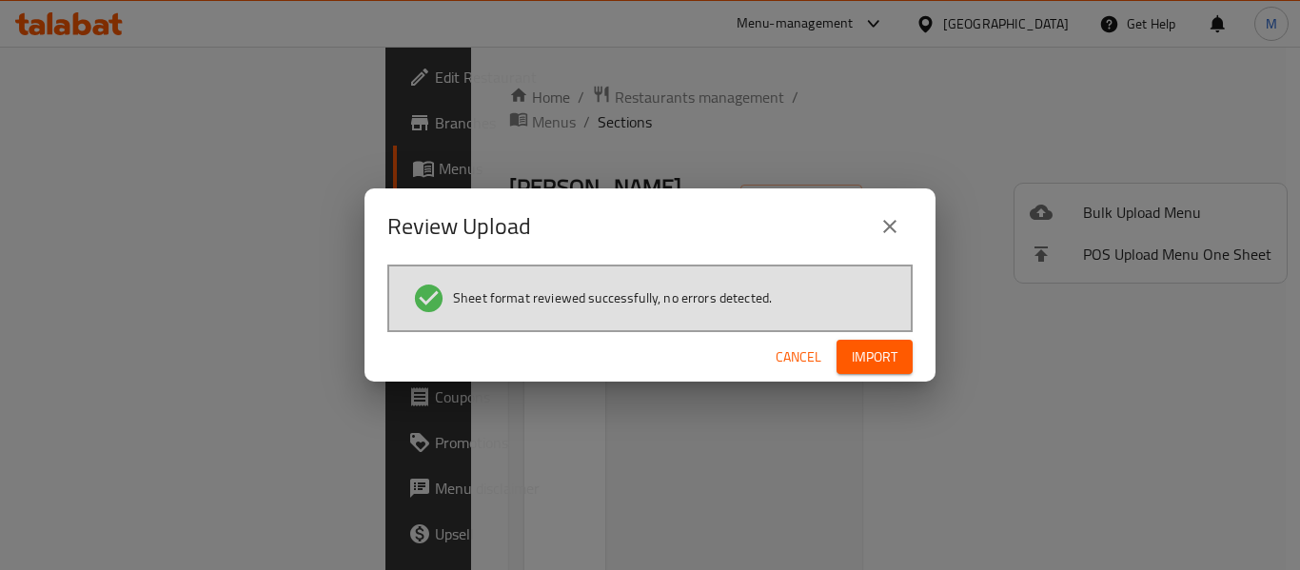
click at [870, 352] on span "Import" at bounding box center [875, 357] width 46 height 24
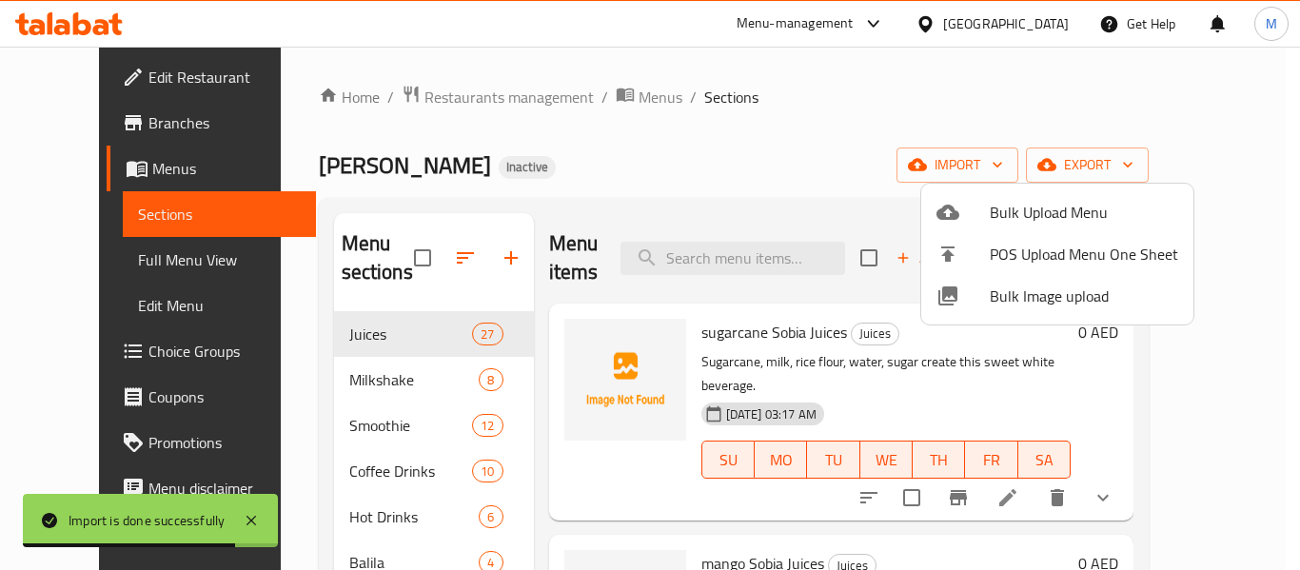
click at [527, 165] on div at bounding box center [650, 285] width 1300 height 570
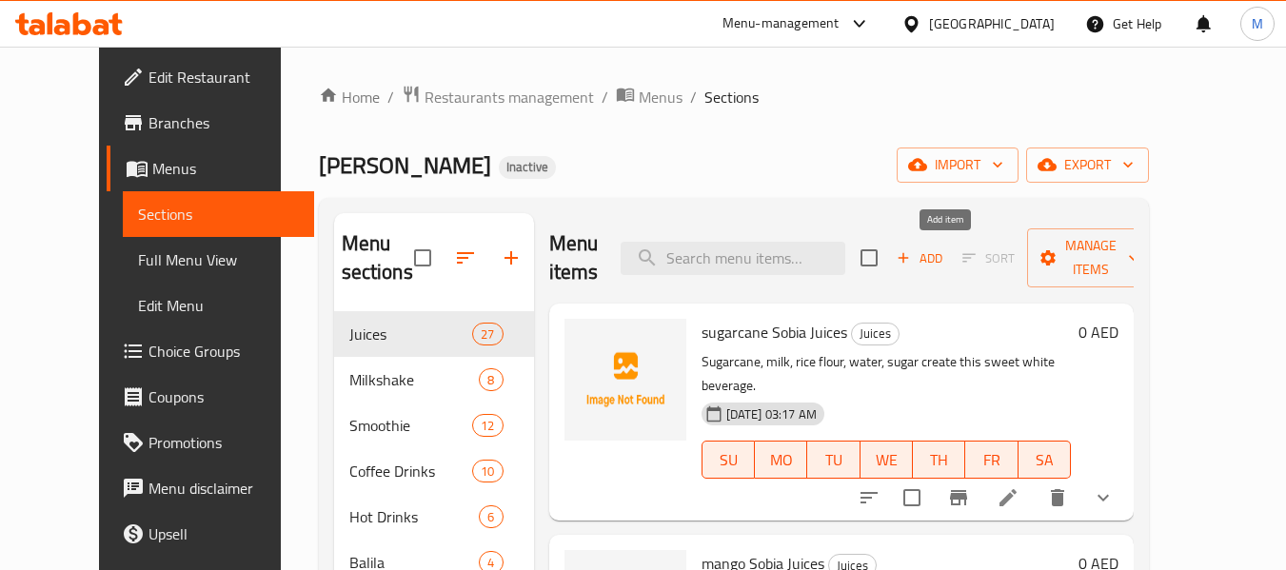
click at [912, 257] on icon "button" at bounding box center [902, 257] width 17 height 17
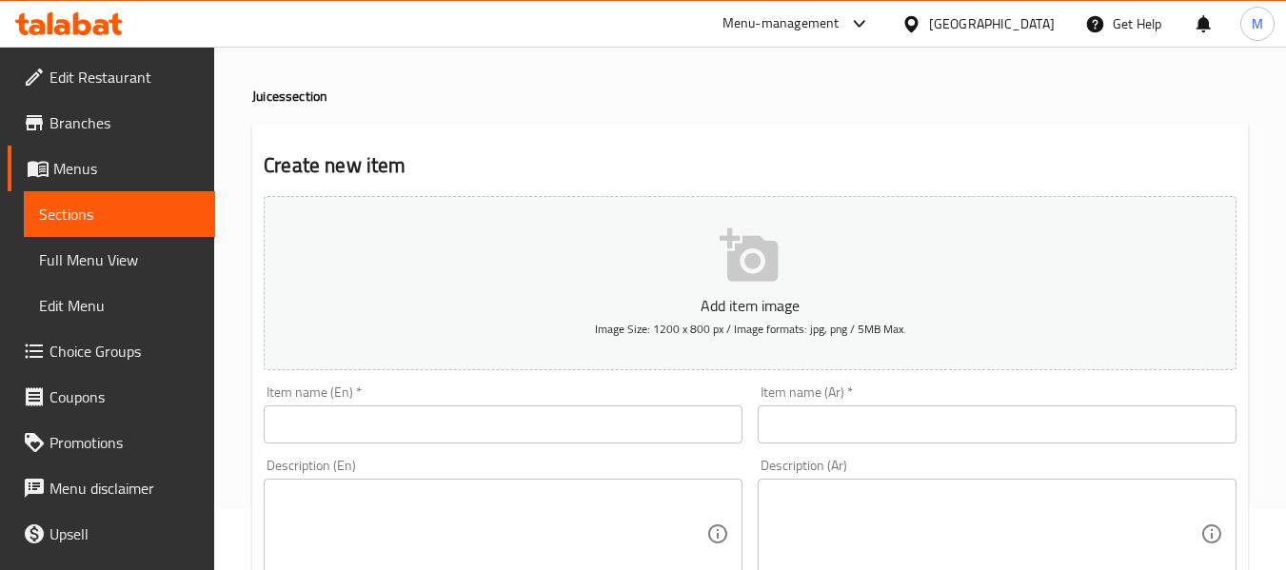
scroll to position [381, 0]
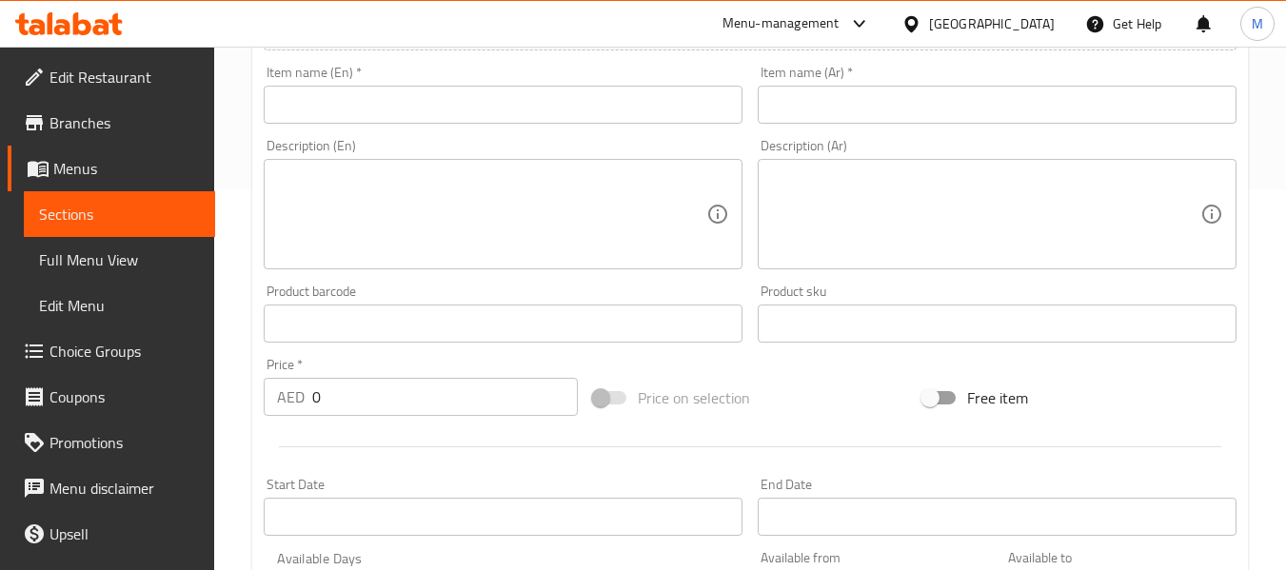
click at [409, 115] on input "text" at bounding box center [503, 105] width 479 height 38
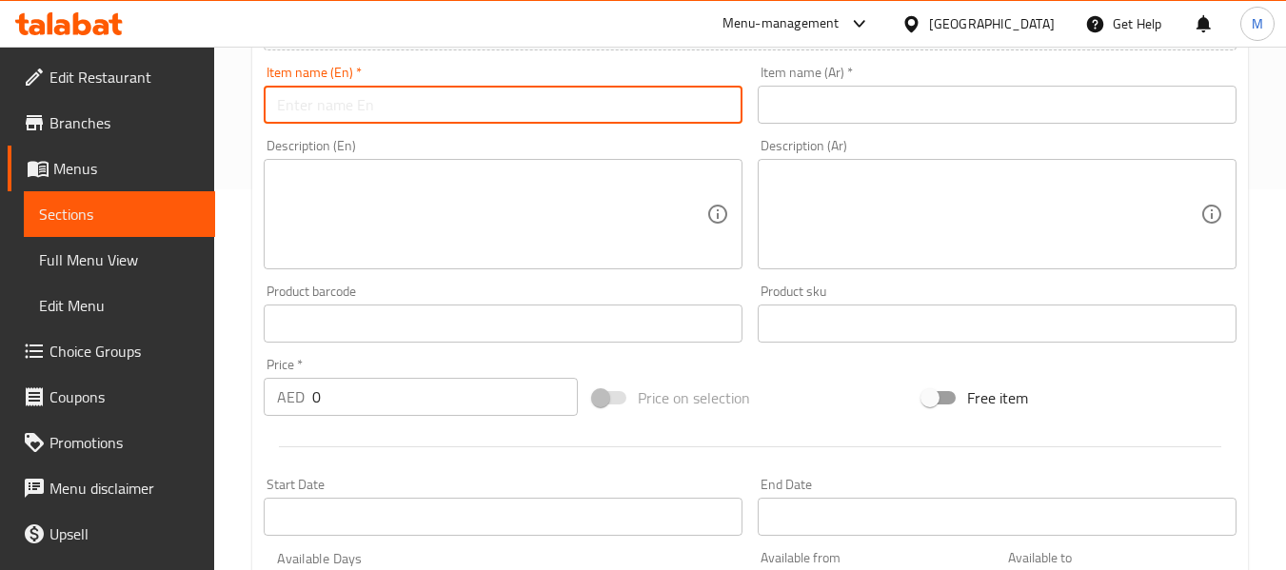
paste input "Mix Sugarcane Juice"
type input "Mix Sugarcane Juice"
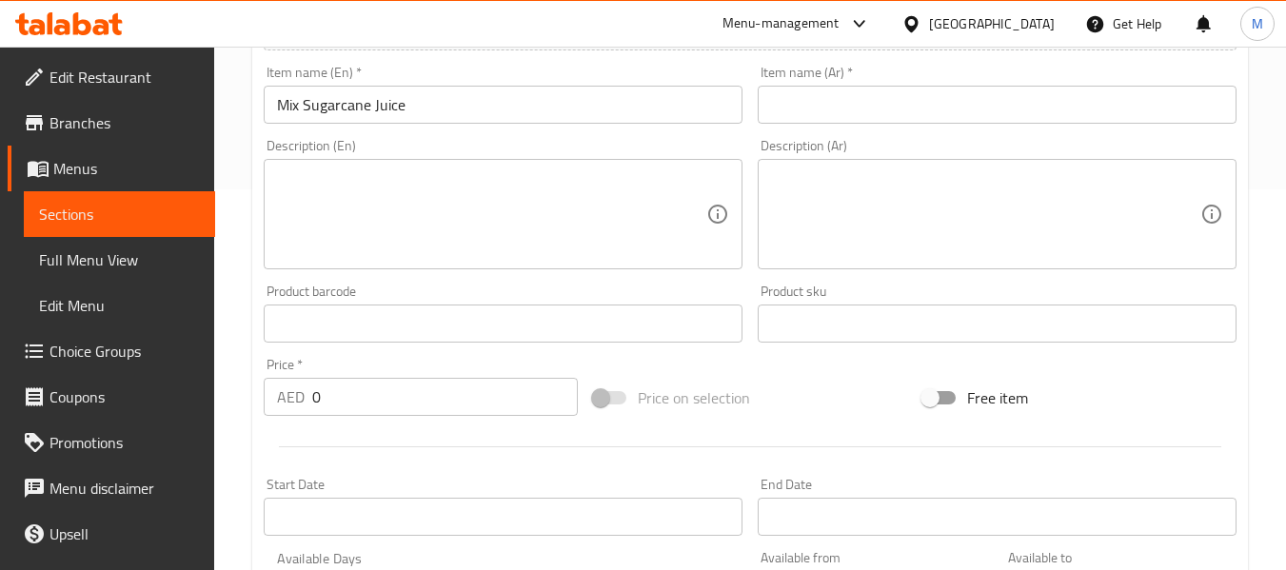
click at [895, 99] on input "text" at bounding box center [996, 105] width 479 height 38
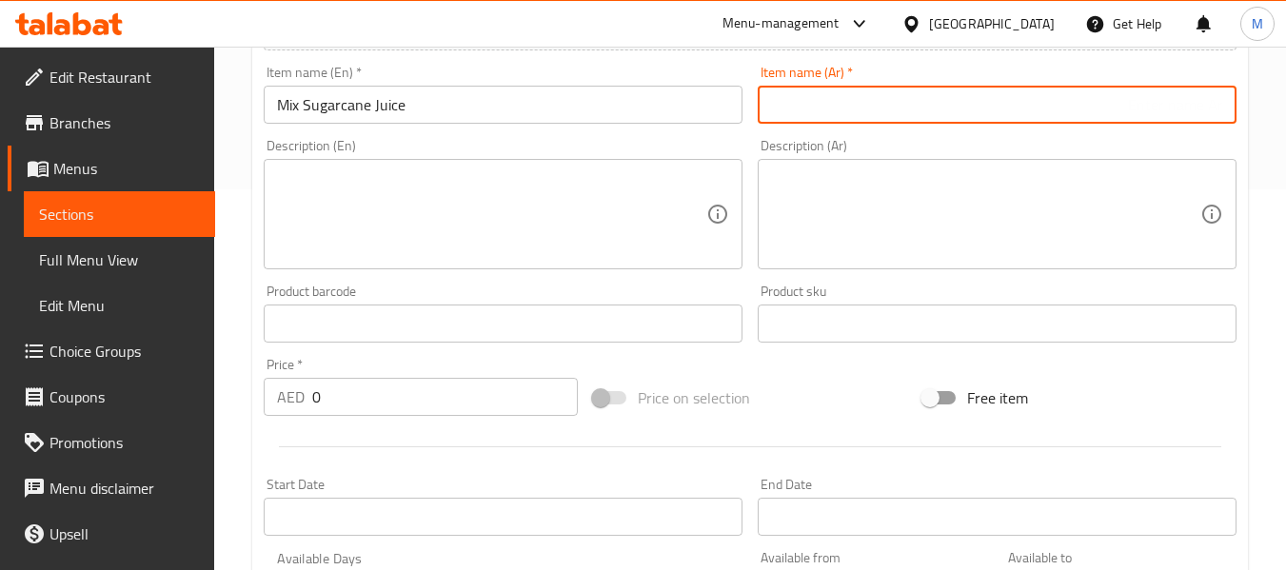
paste input "عصير قصب مكس"
type input "عصير قصب مكس"
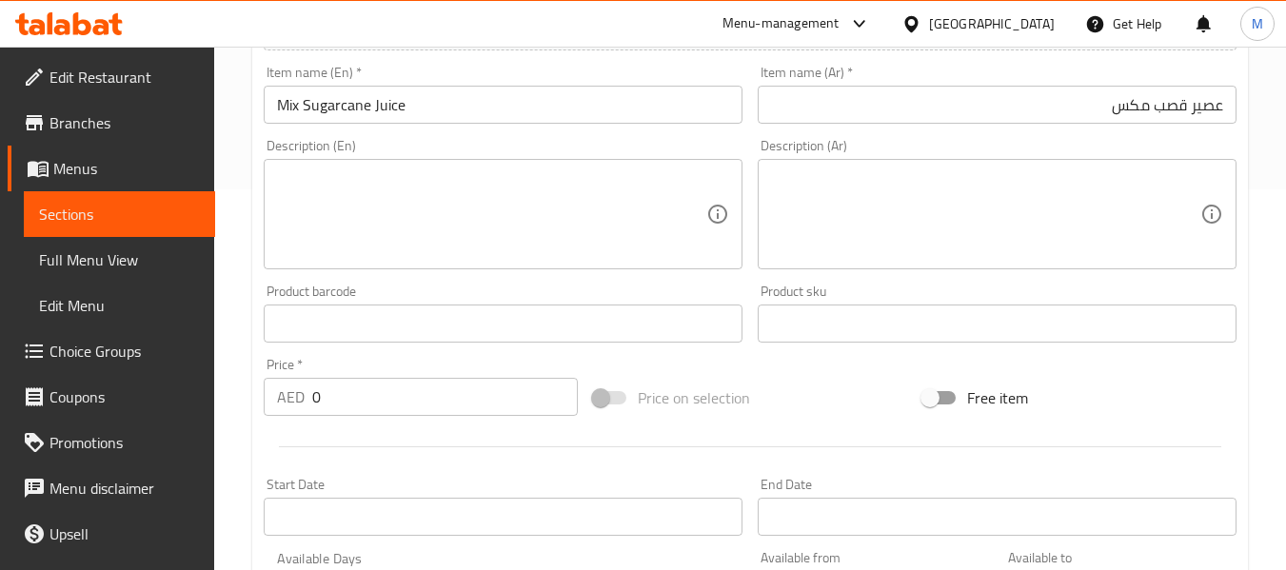
click at [745, 278] on div "Product barcode Product barcode" at bounding box center [503, 313] width 494 height 73
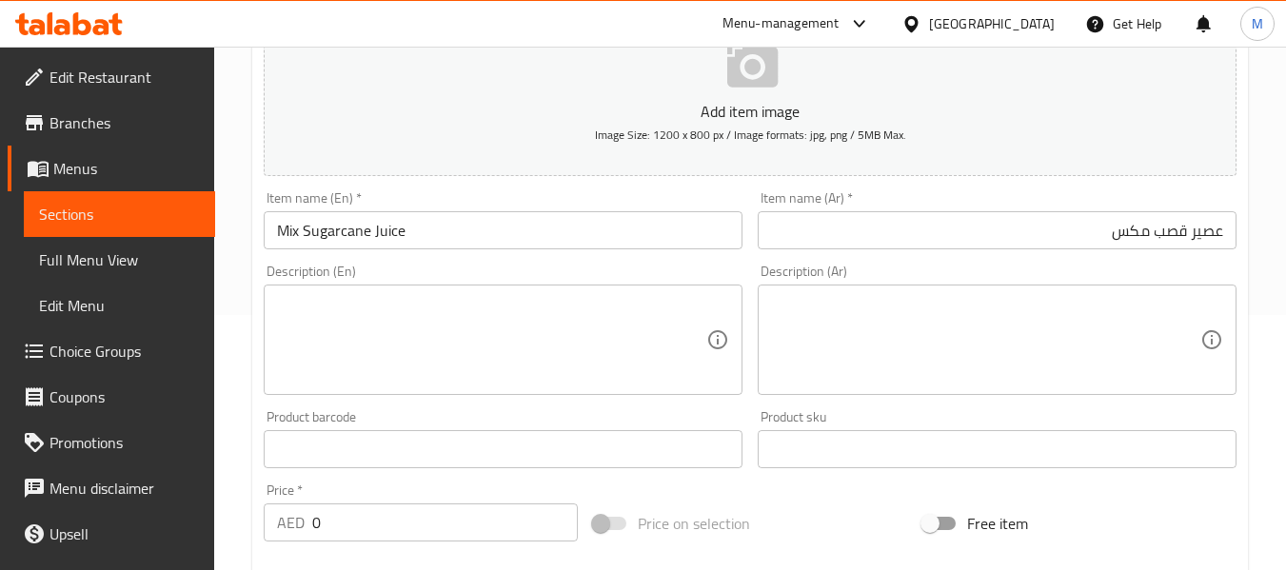
scroll to position [254, 0]
click at [339, 232] on input "Mix Sugarcane Juice" at bounding box center [503, 231] width 479 height 38
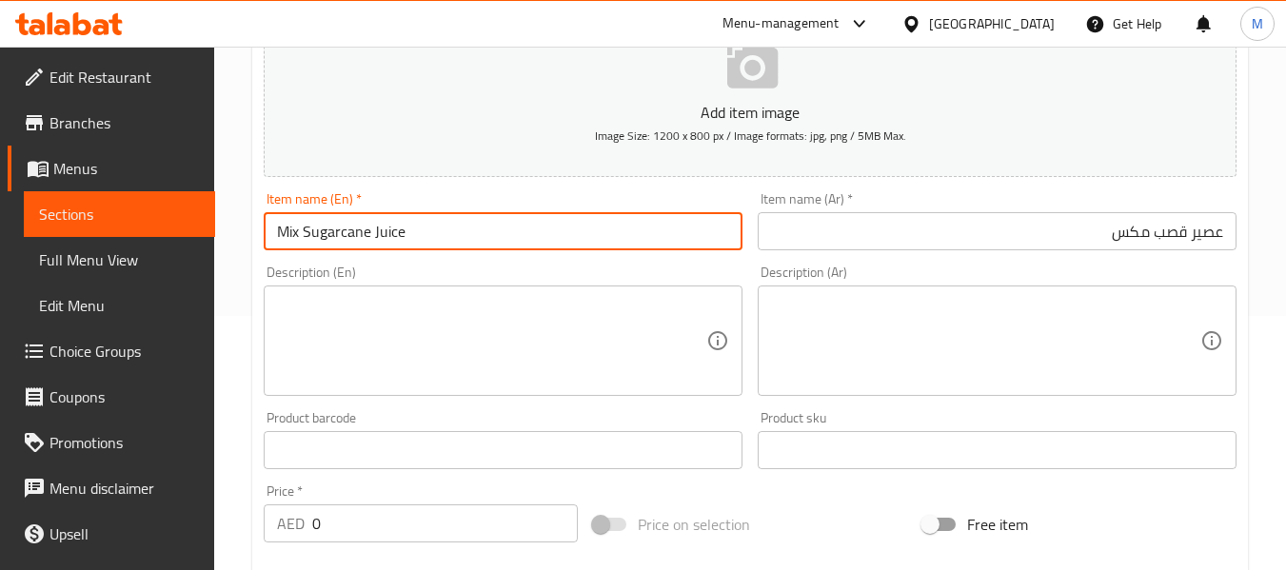
click at [339, 232] on input "Mix Sugarcane Juice" at bounding box center [503, 231] width 479 height 38
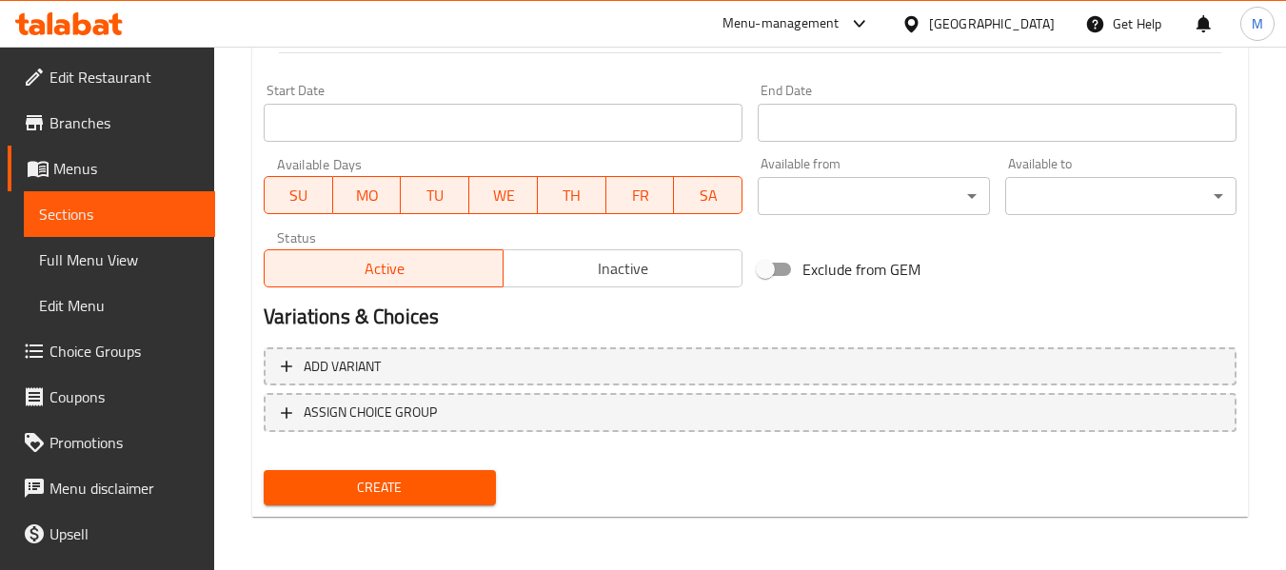
click at [421, 479] on span "Create" at bounding box center [379, 488] width 201 height 24
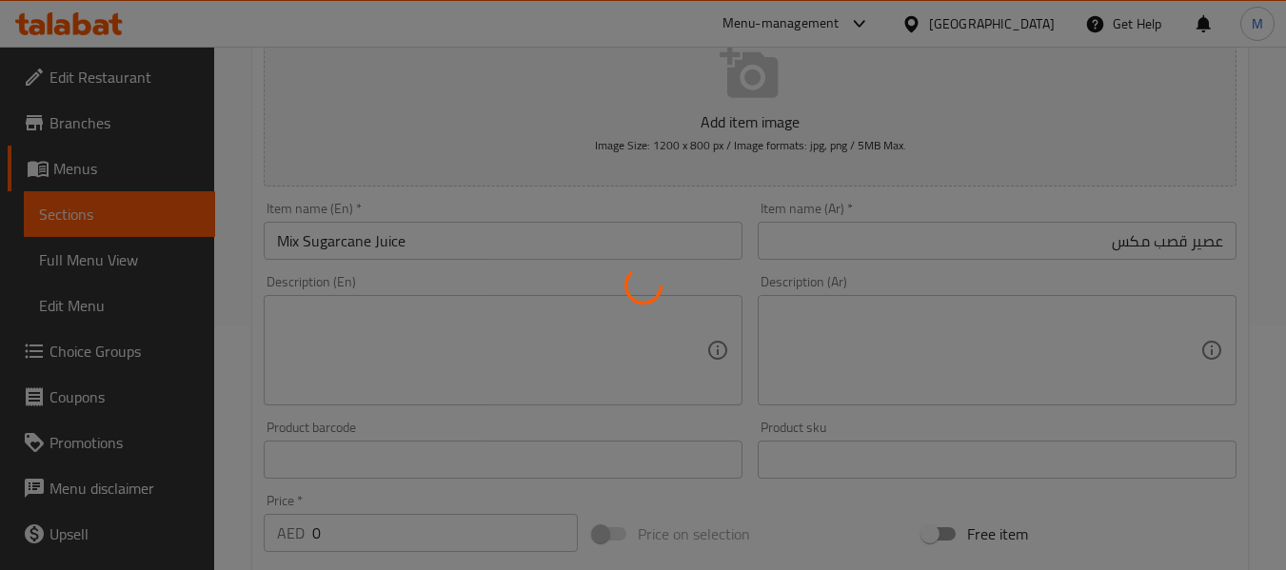
scroll to position [13, 0]
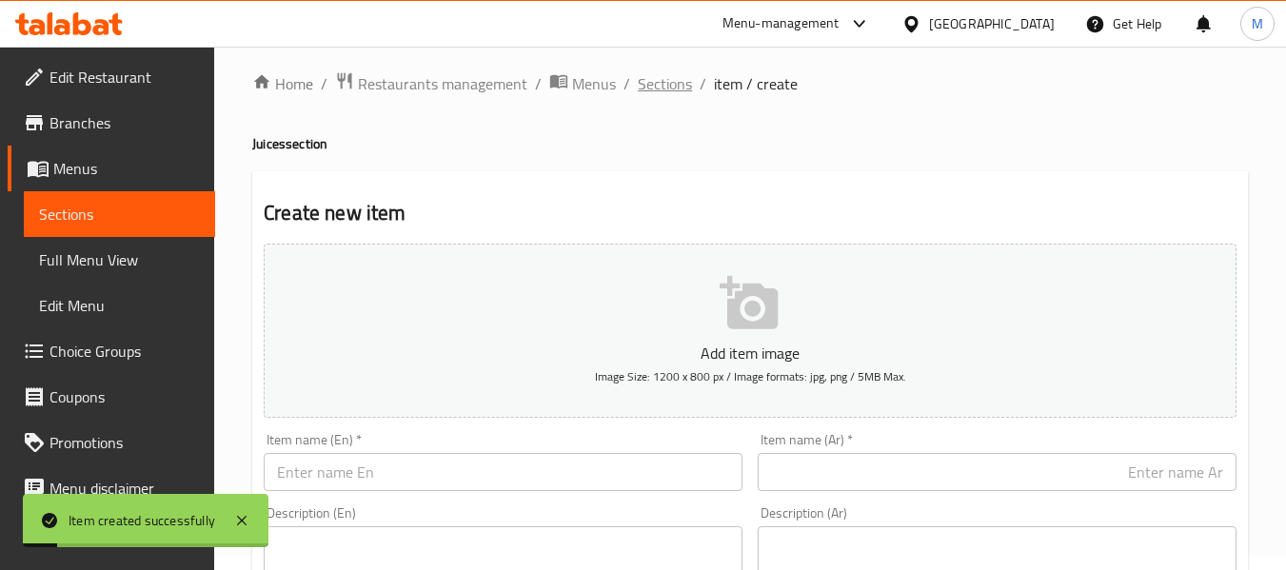
click at [659, 85] on span "Sections" at bounding box center [665, 83] width 54 height 23
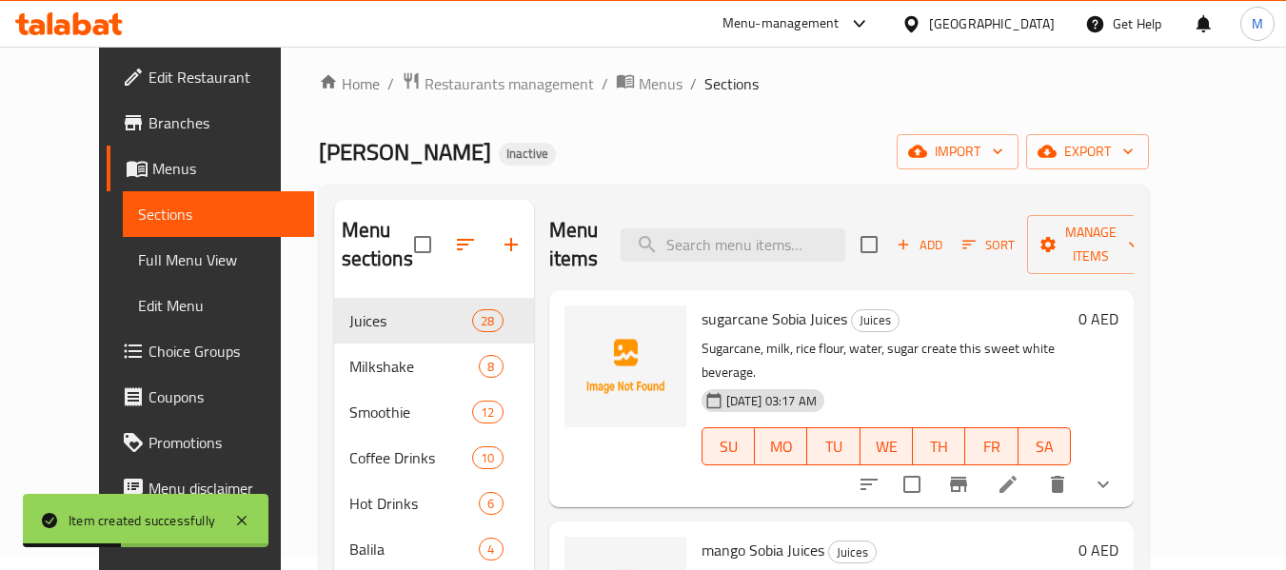
click at [148, 352] on span "Choice Groups" at bounding box center [223, 351] width 150 height 23
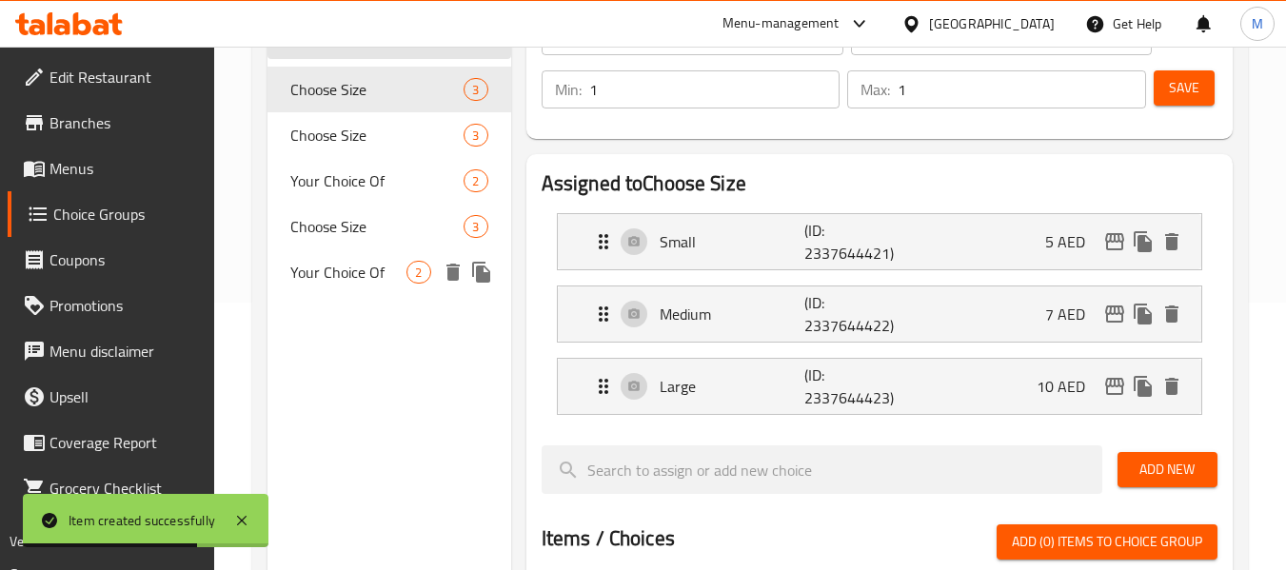
scroll to position [140, 0]
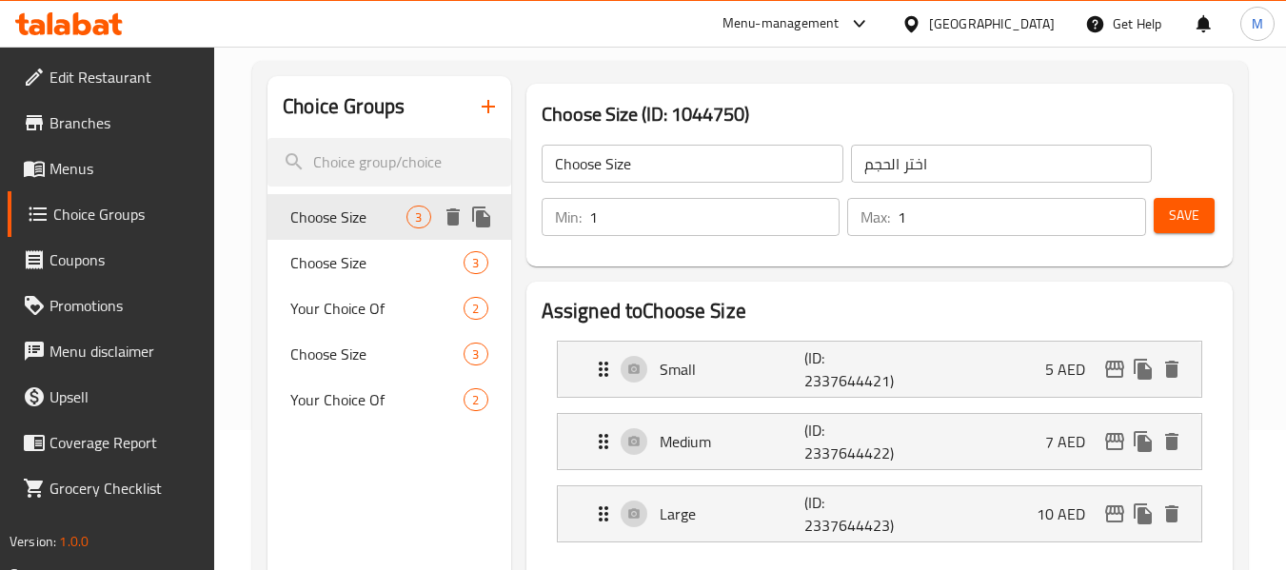
click at [481, 216] on icon "duplicate" at bounding box center [481, 216] width 18 height 21
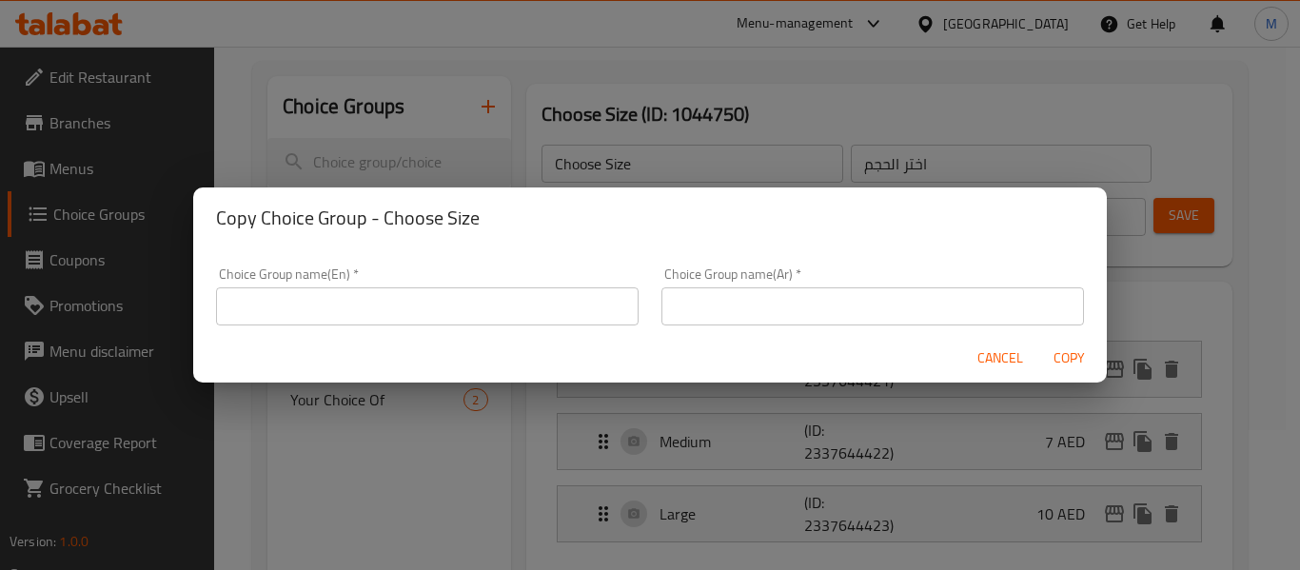
click at [485, 308] on input "text" at bounding box center [427, 306] width 422 height 38
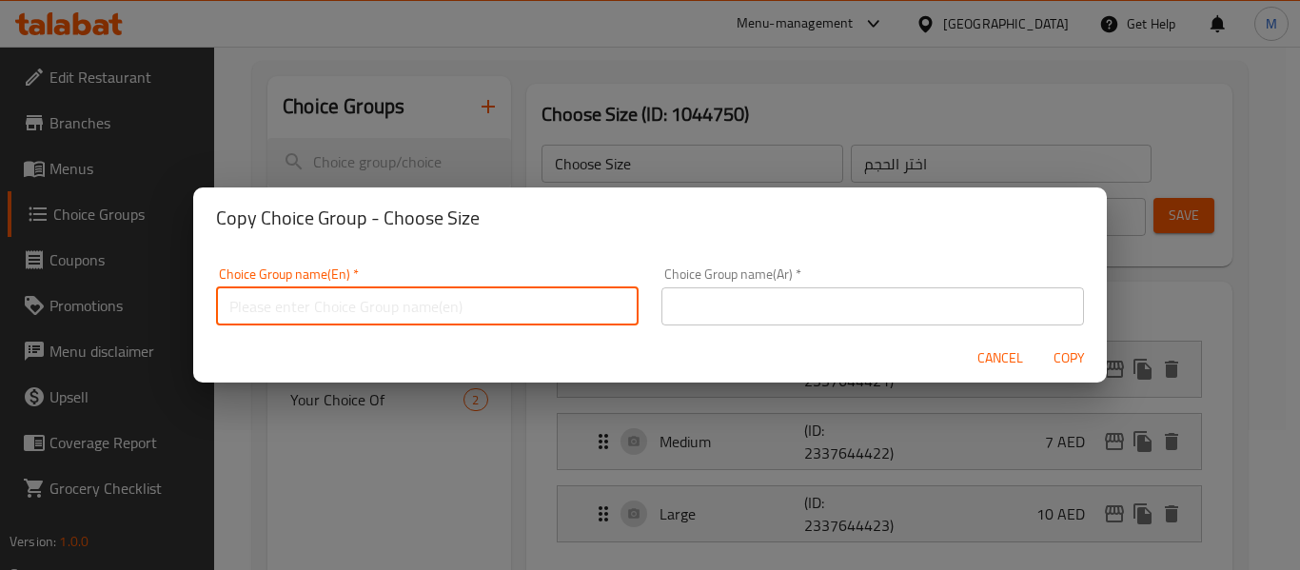
type input "Your Choice Of:"
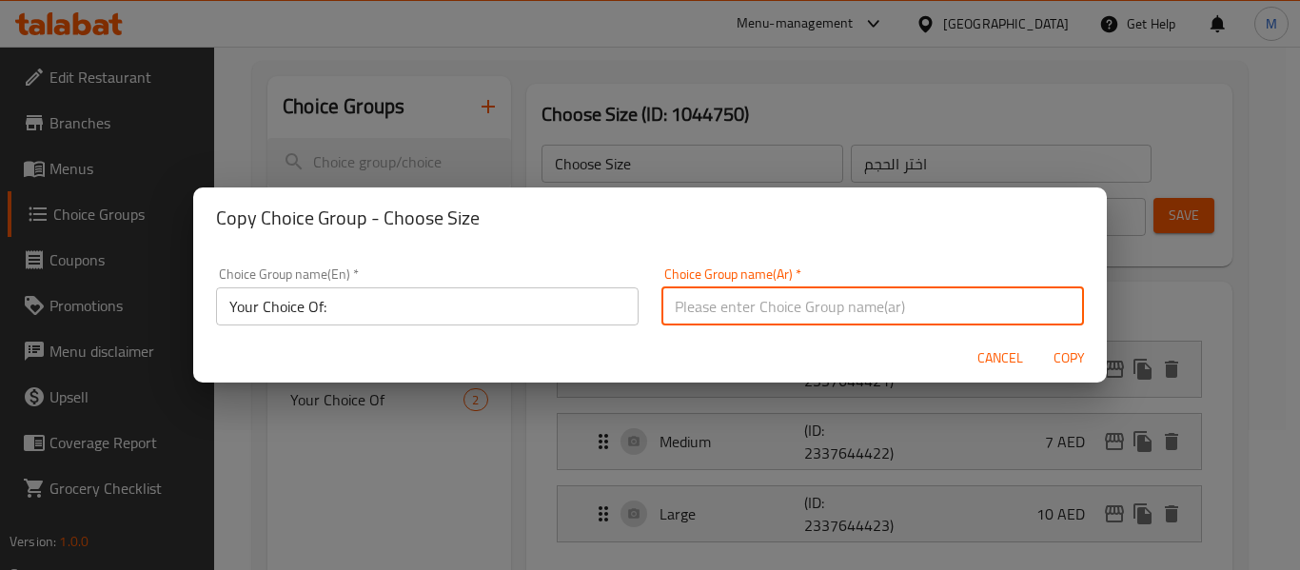
click at [679, 294] on input "text" at bounding box center [872, 306] width 422 height 38
type input "إختيارك من:"
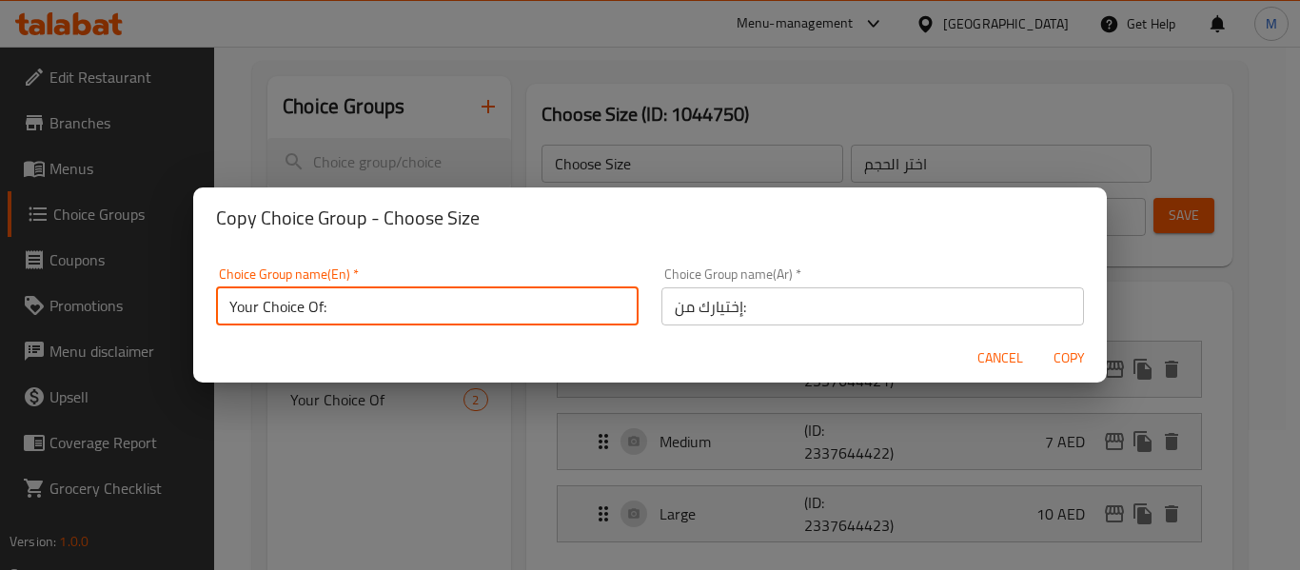
click at [468, 318] on input "Your Choice Of:" at bounding box center [427, 306] width 422 height 38
click at [472, 314] on input "Your Choice Of:" at bounding box center [427, 306] width 422 height 38
click at [473, 312] on input "Your Choice Of:" at bounding box center [427, 306] width 422 height 38
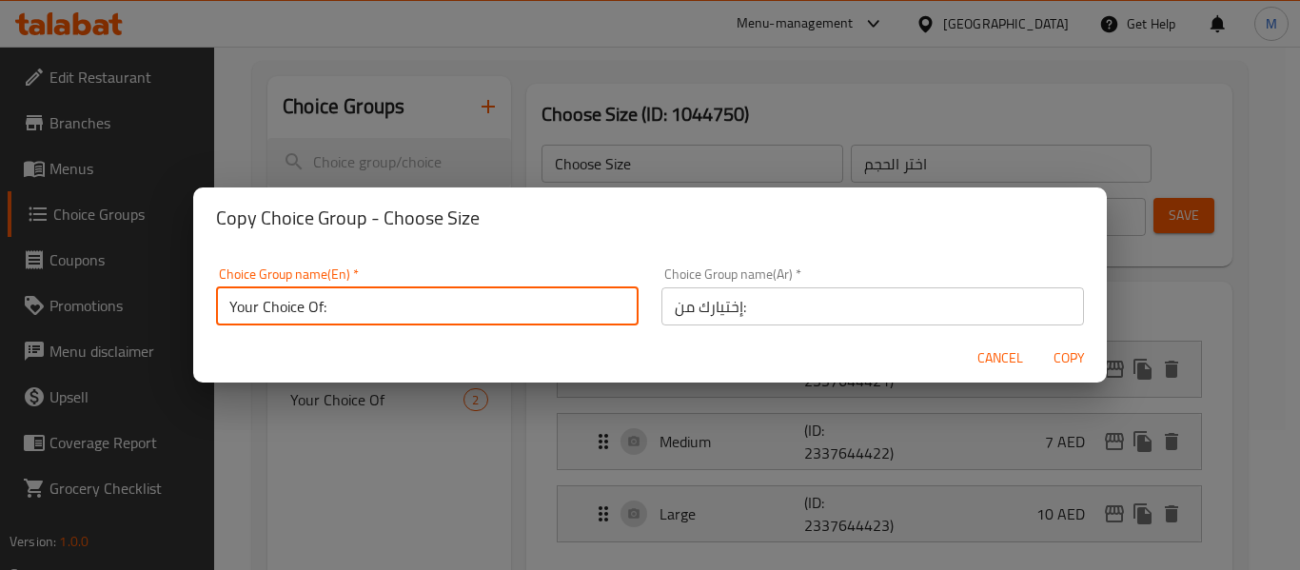
type input "Your Choice Of:"
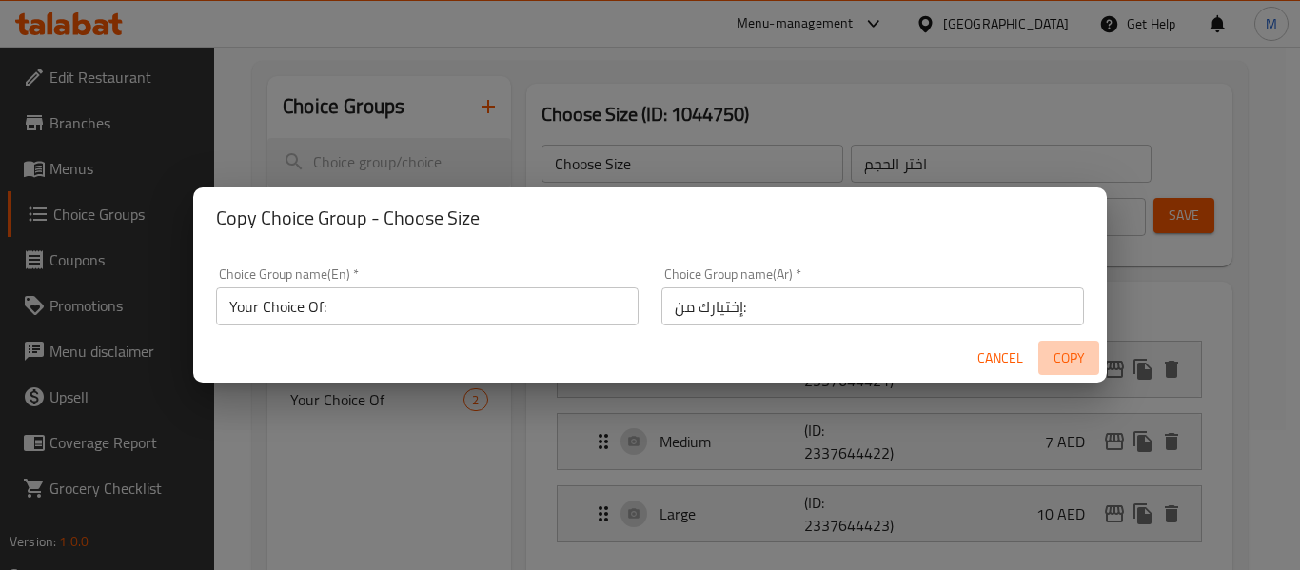
click at [1070, 355] on span "Copy" at bounding box center [1069, 358] width 46 height 24
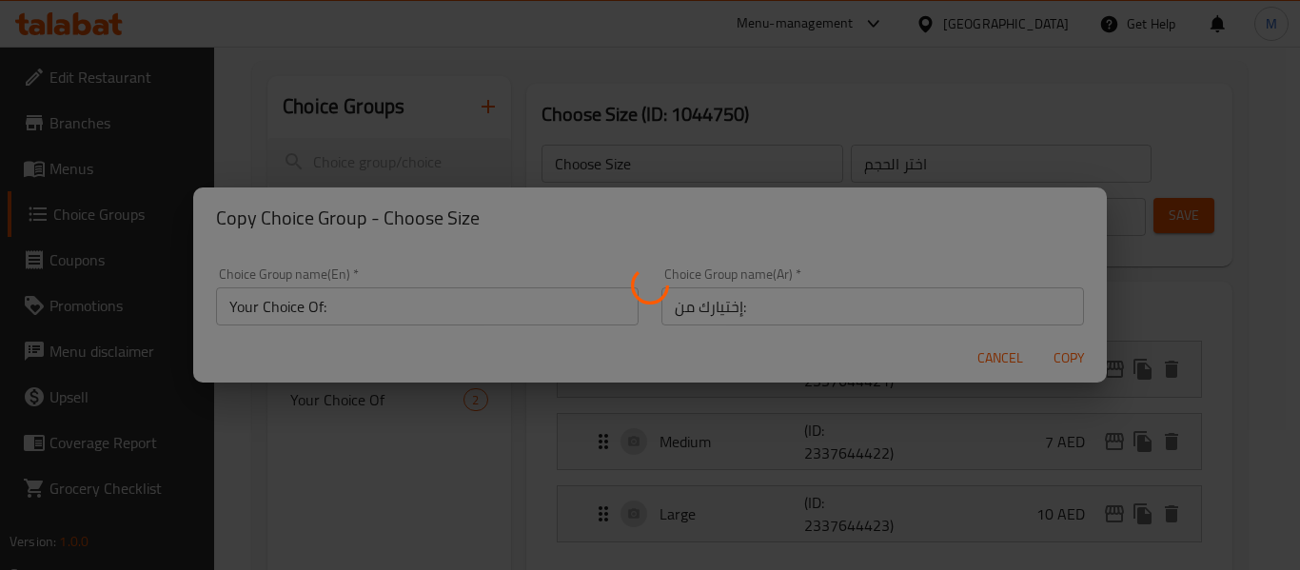
type input "Your Choice Of:"
type input "إختيارك من:"
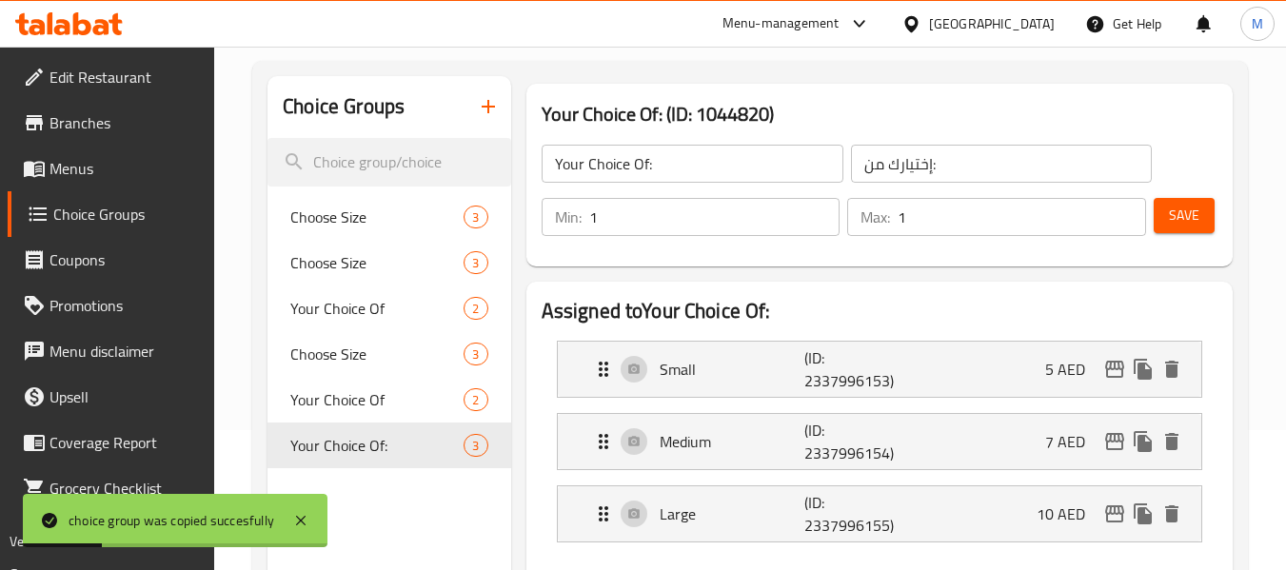
click at [813, 297] on h2 "Assigned to Your Choice Of:" at bounding box center [879, 311] width 676 height 29
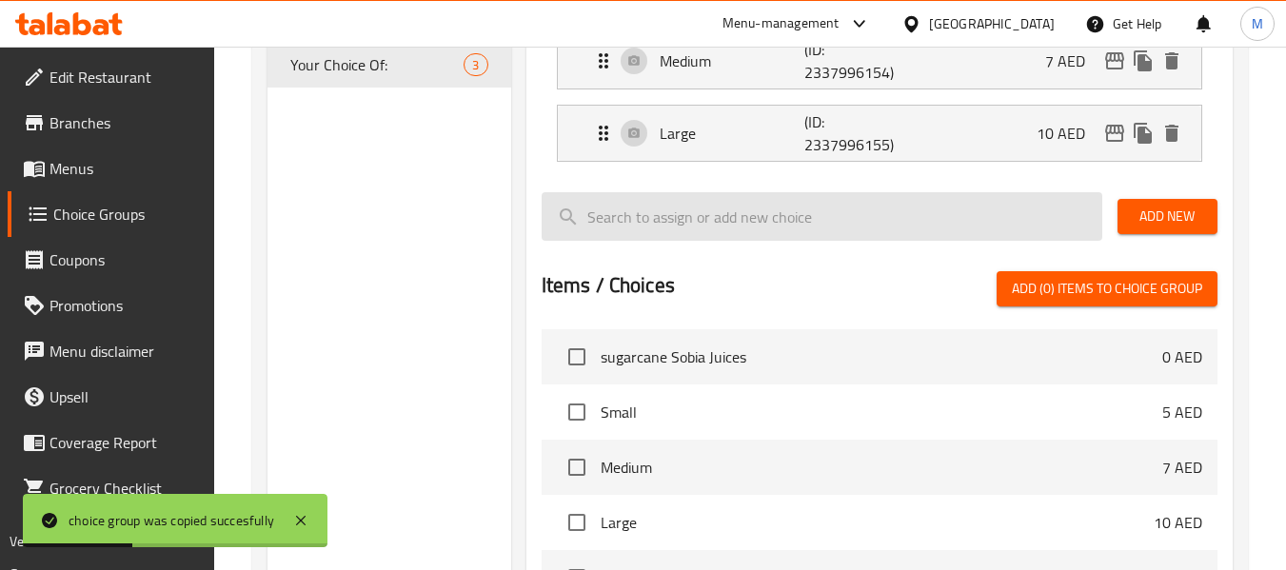
scroll to position [394, 0]
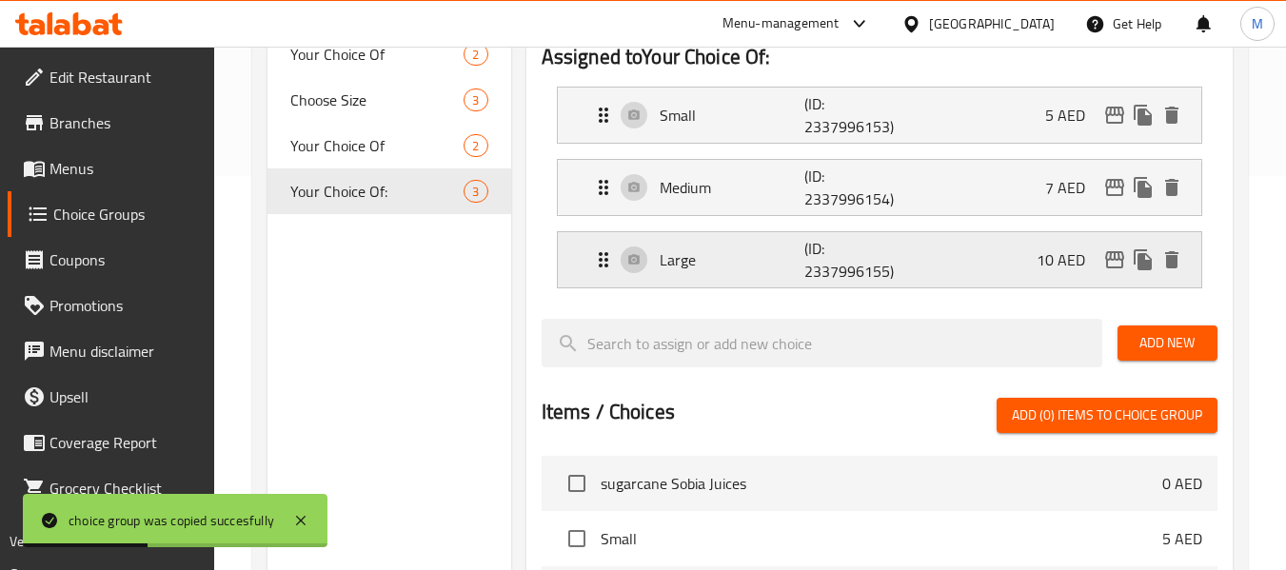
click at [731, 263] on p "Large" at bounding box center [732, 259] width 146 height 23
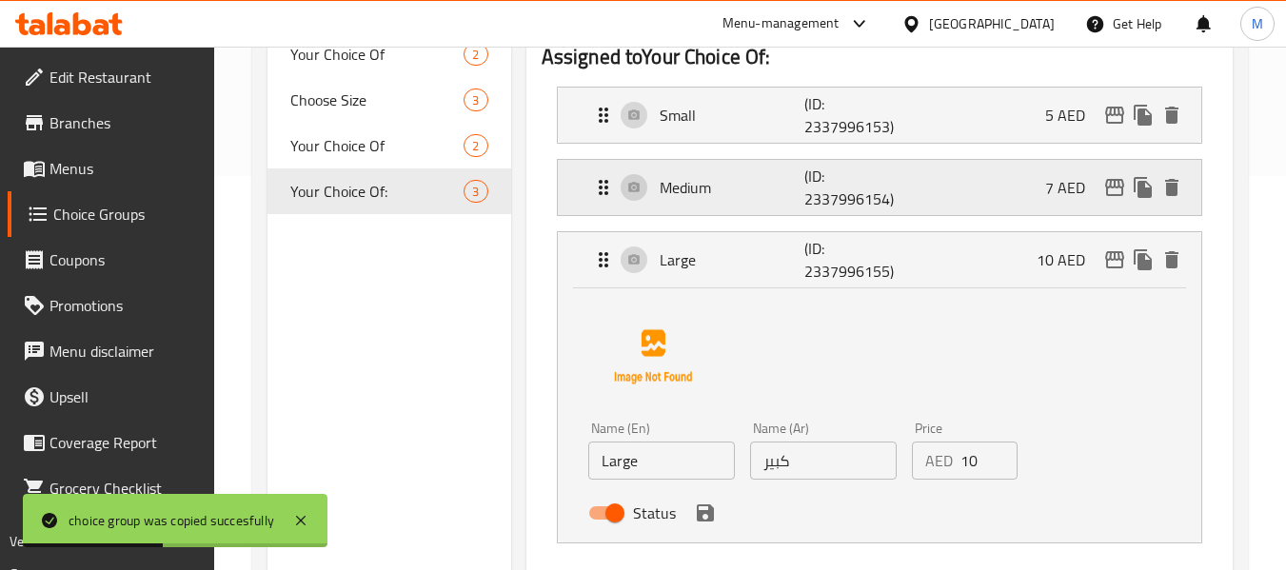
click at [727, 201] on div "Medium (ID: 2337996154) 7 AED" at bounding box center [885, 187] width 586 height 55
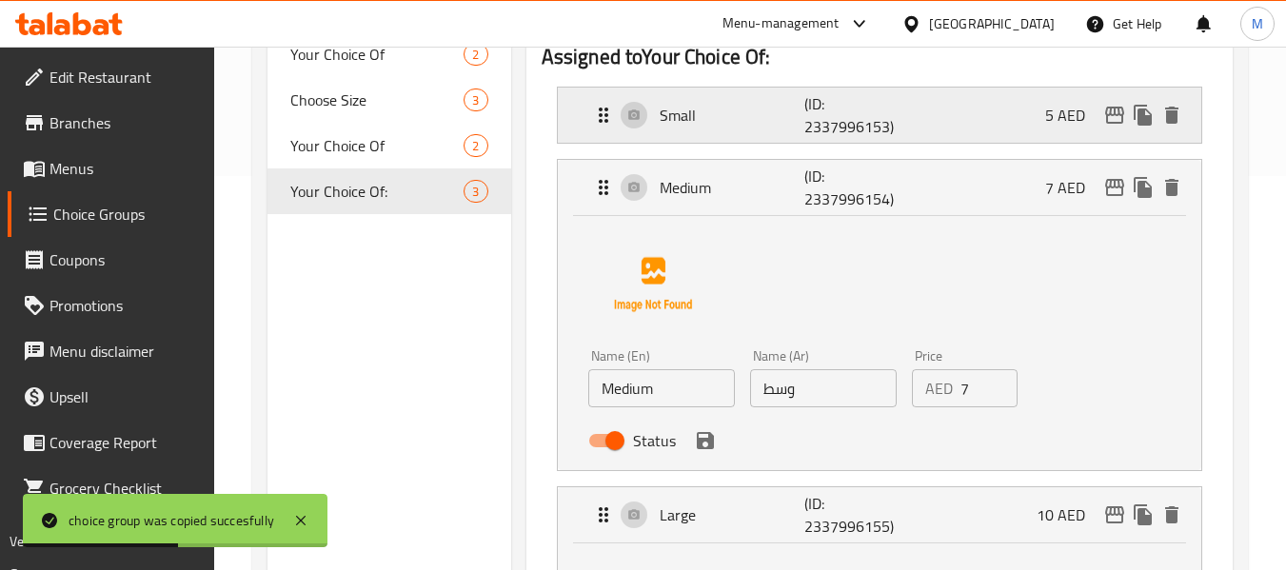
click at [724, 139] on div "Small (ID: 2337996153) 5 AED" at bounding box center [885, 115] width 586 height 55
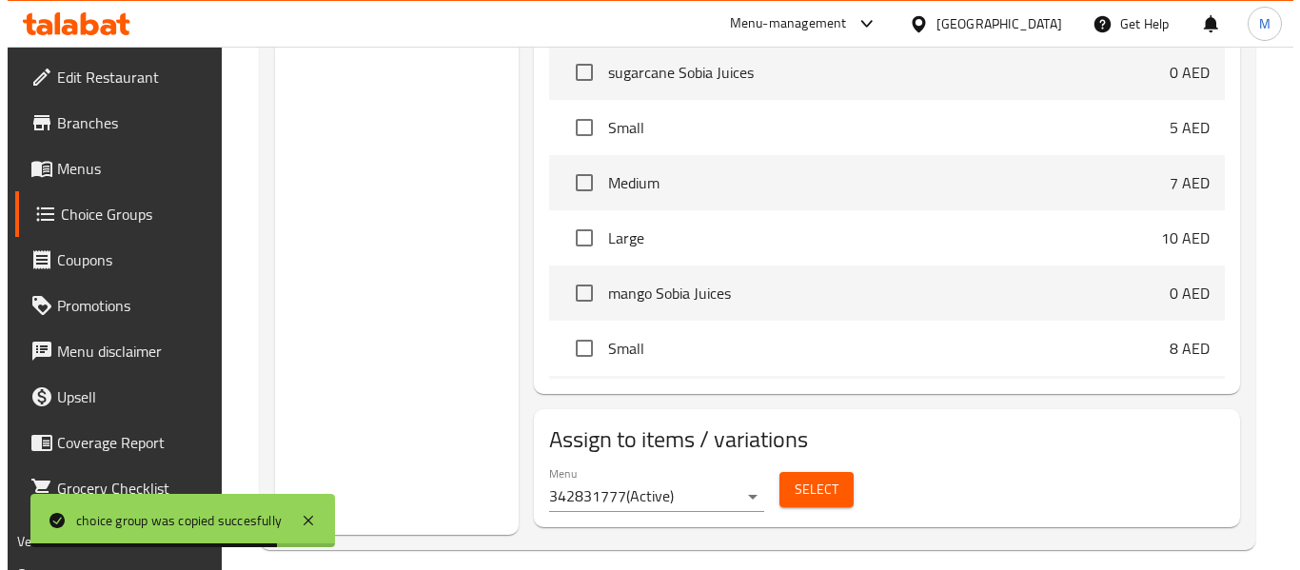
scroll to position [1588, 0]
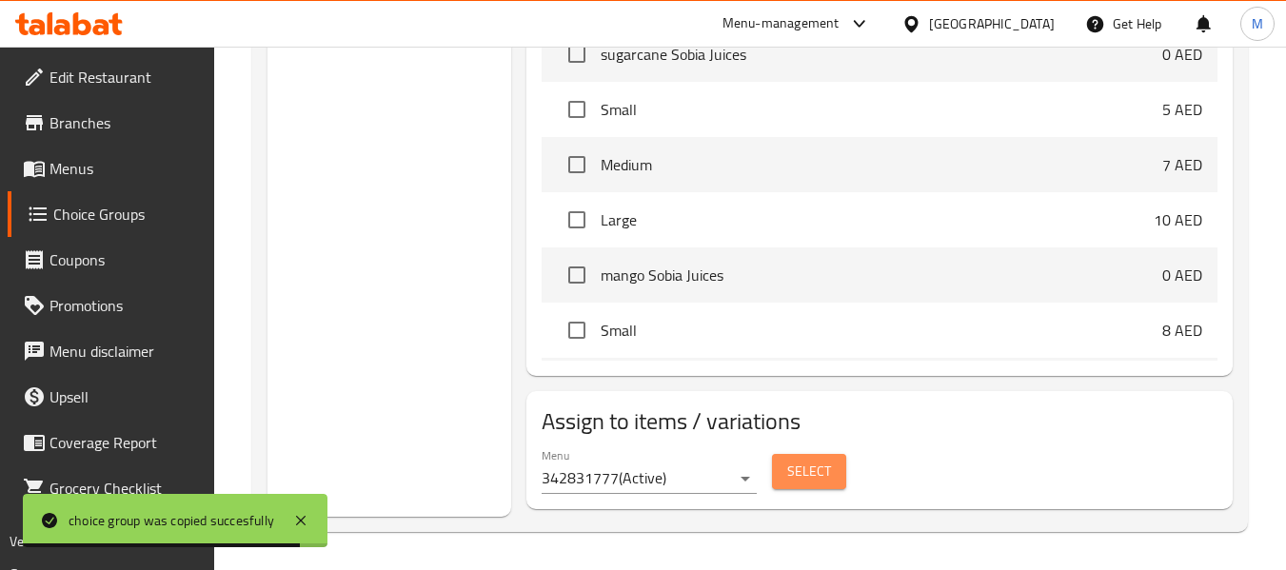
click at [810, 485] on button "Select" at bounding box center [809, 471] width 74 height 35
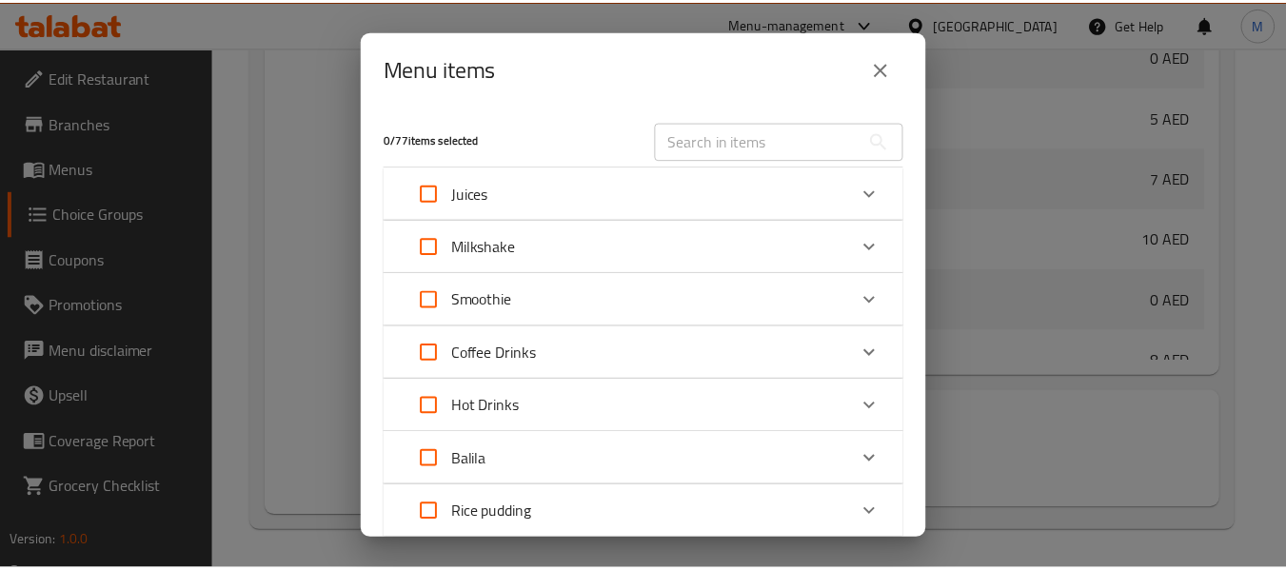
scroll to position [186, 0]
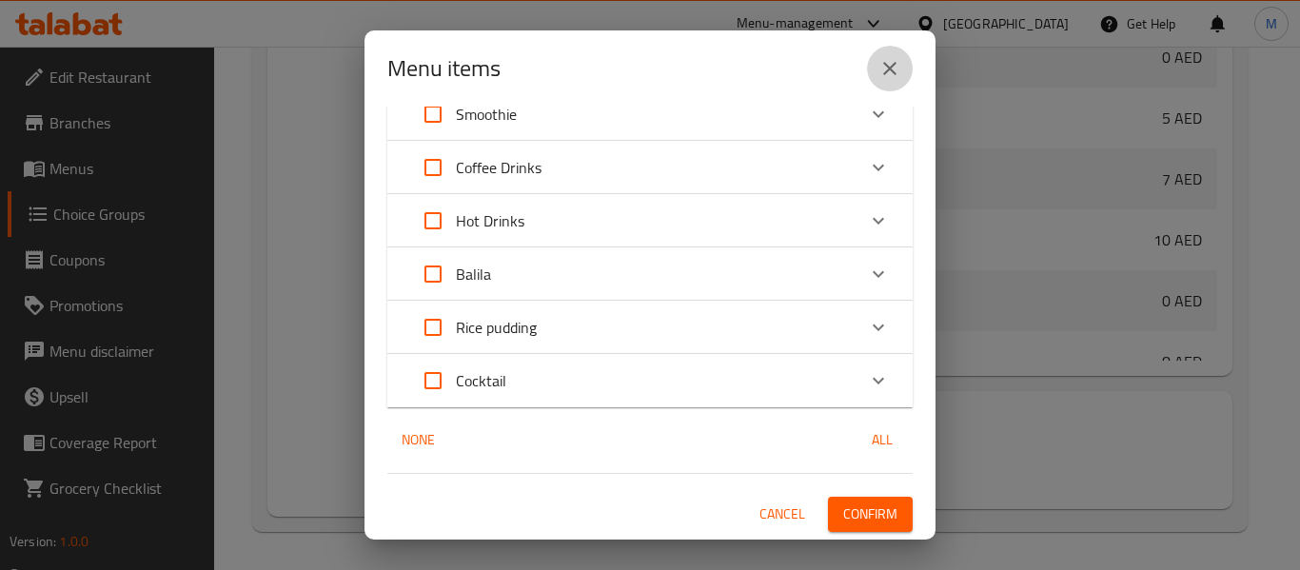
click at [886, 68] on icon "close" at bounding box center [889, 68] width 23 height 23
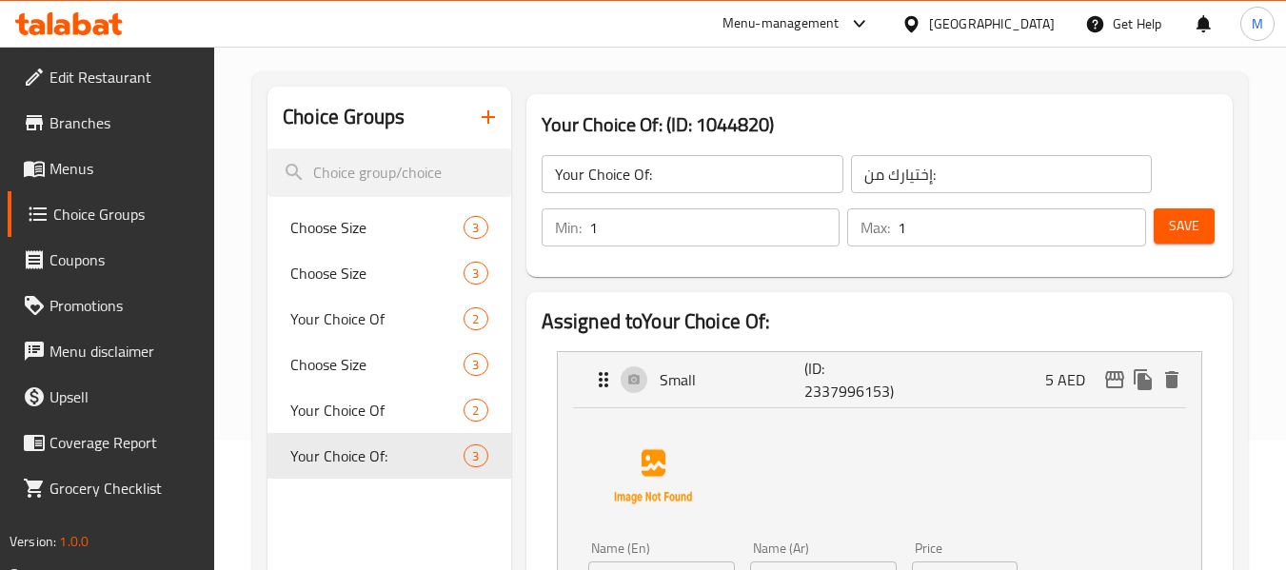
scroll to position [381, 0]
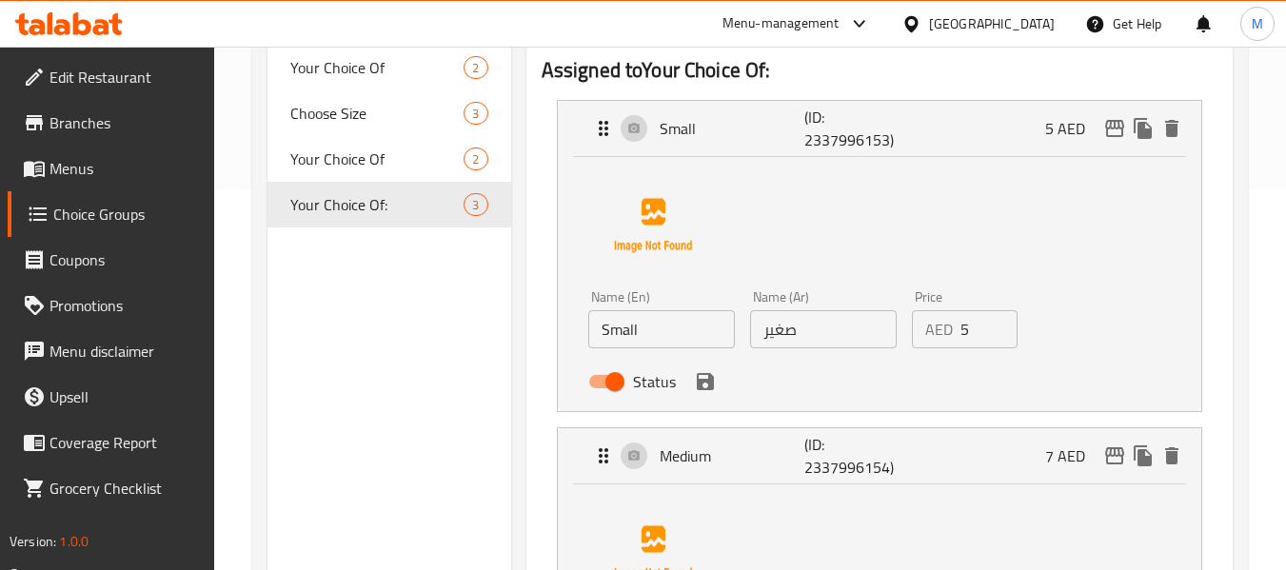
click at [964, 329] on input "5" at bounding box center [989, 329] width 58 height 38
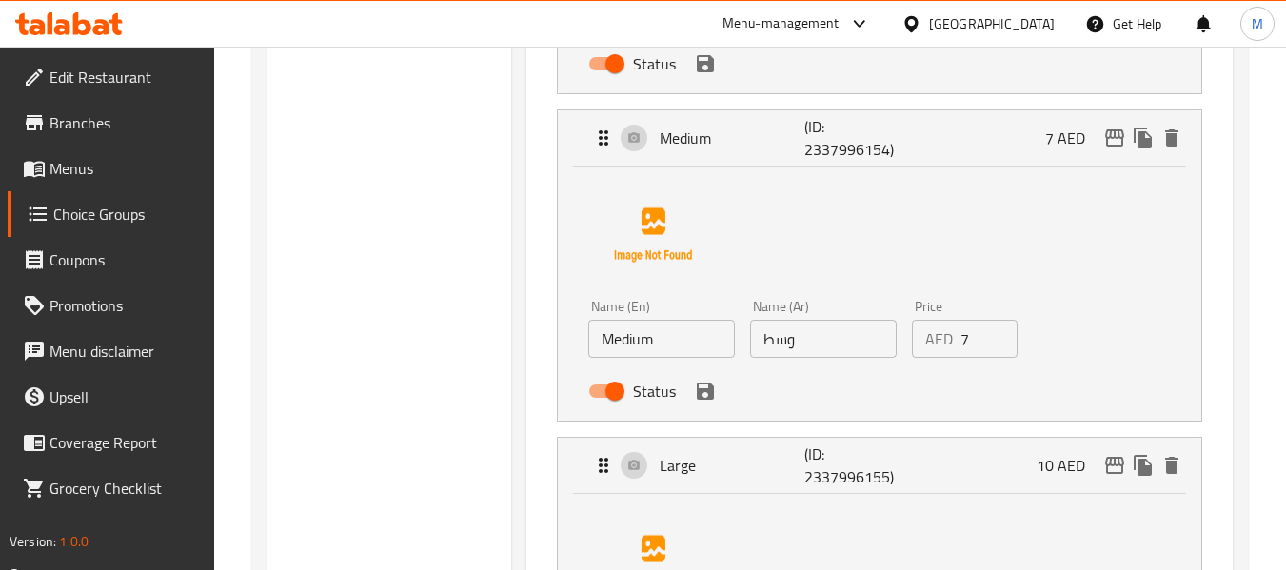
scroll to position [761, 0]
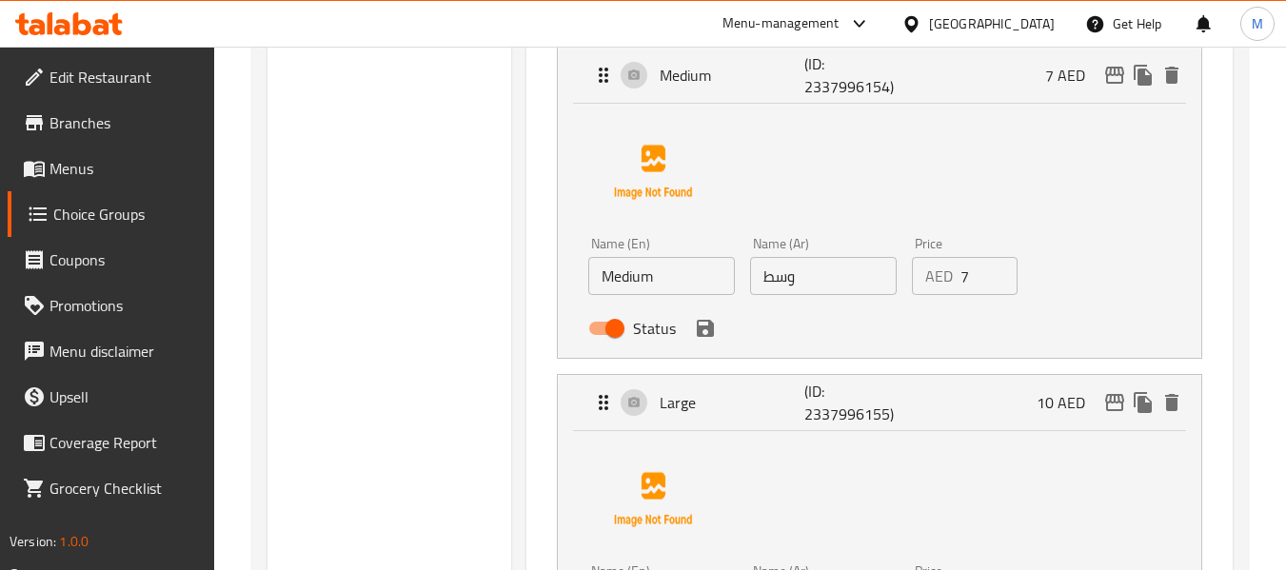
type input "8"
click at [964, 276] on input "7" at bounding box center [989, 276] width 58 height 38
type input "12"
click at [1225, 293] on div "Assigned to Your Choice Of: Small (ID: 2337996153) 5 AED Name (En) Small Name (…" at bounding box center [879, 431] width 706 height 1542
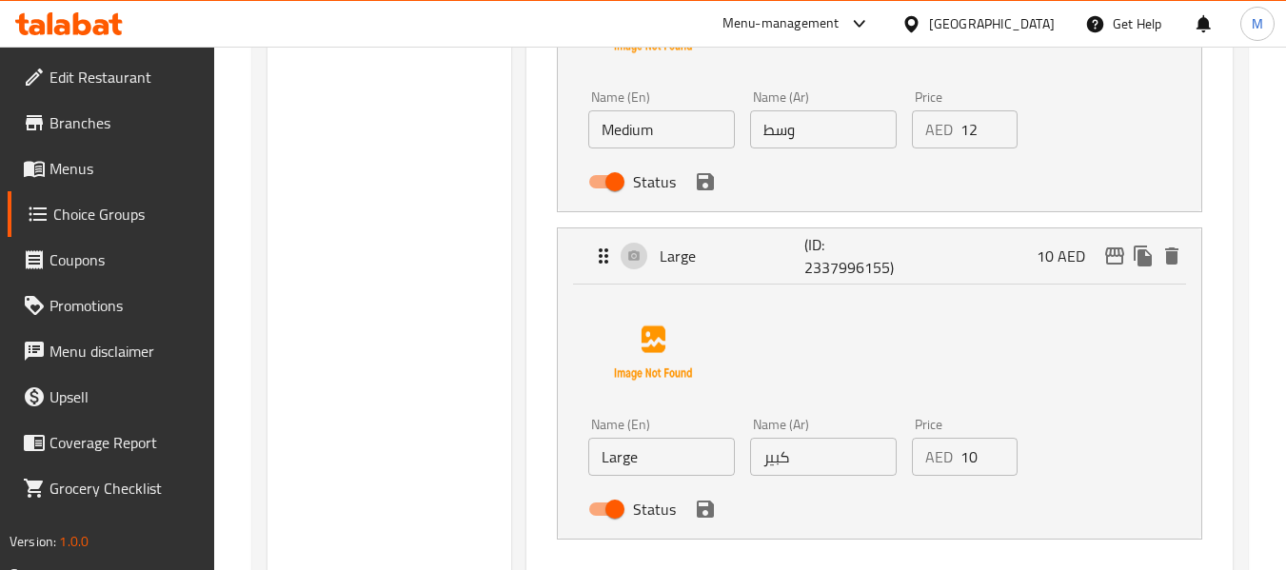
scroll to position [1142, 0]
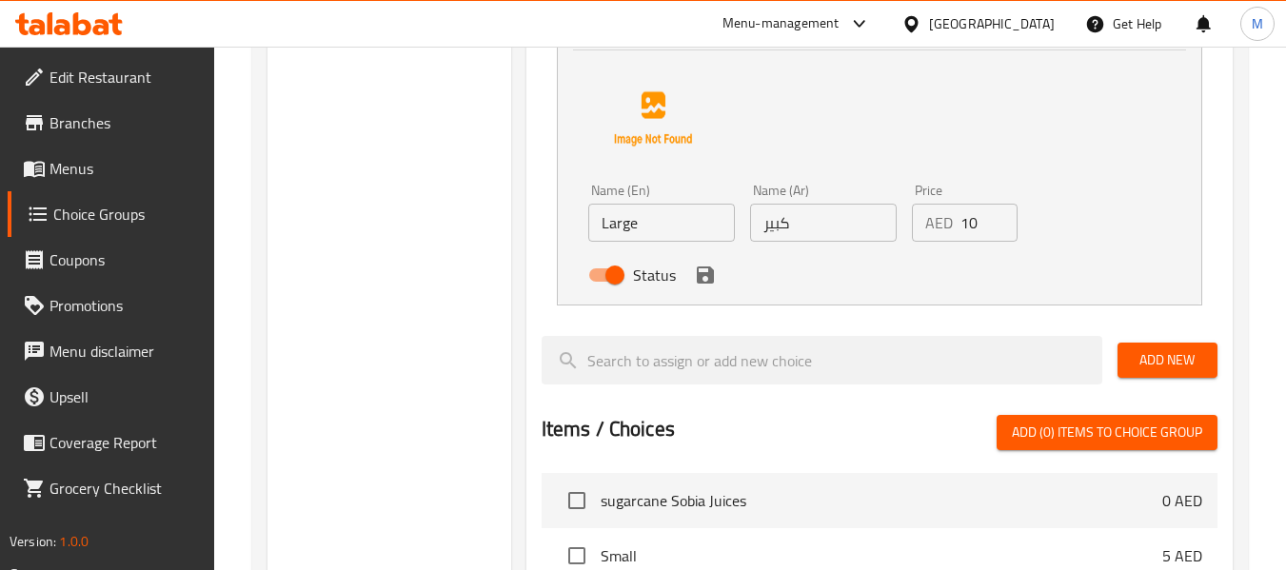
click at [972, 227] on input "10" at bounding box center [989, 223] width 58 height 38
click at [701, 275] on icon "save" at bounding box center [705, 274] width 17 height 17
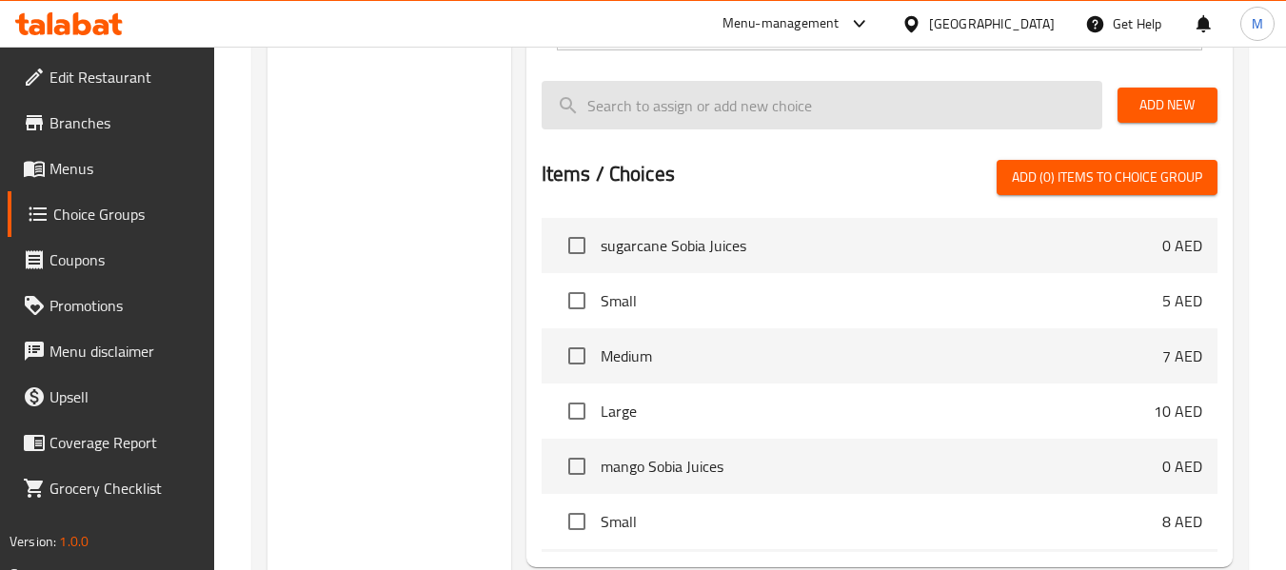
type input "17"
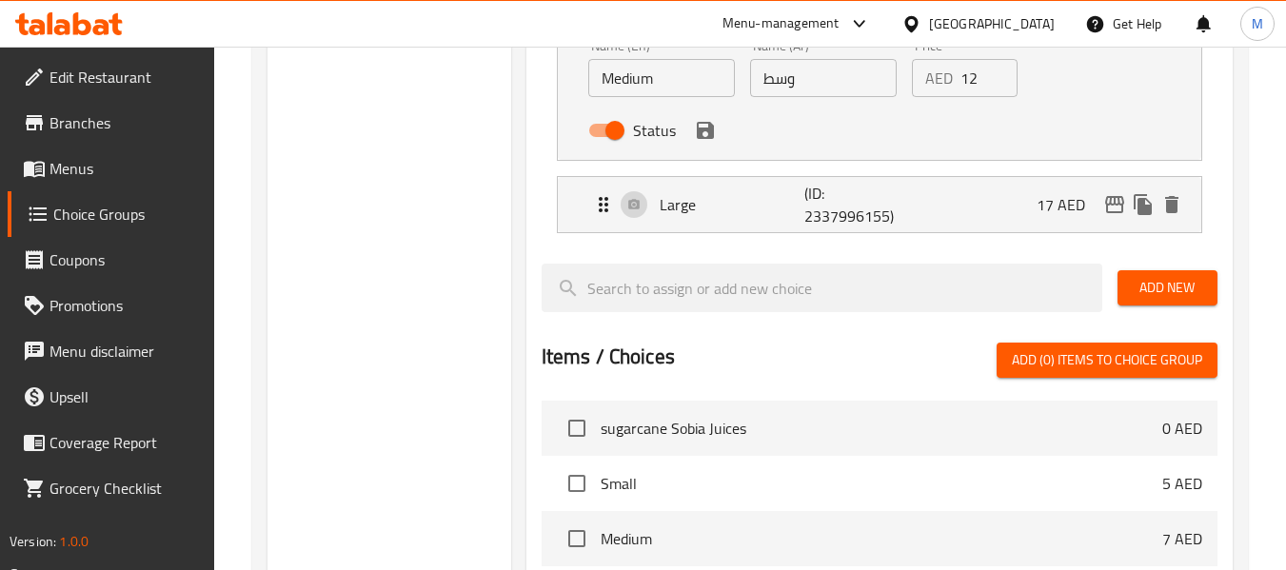
scroll to position [761, 0]
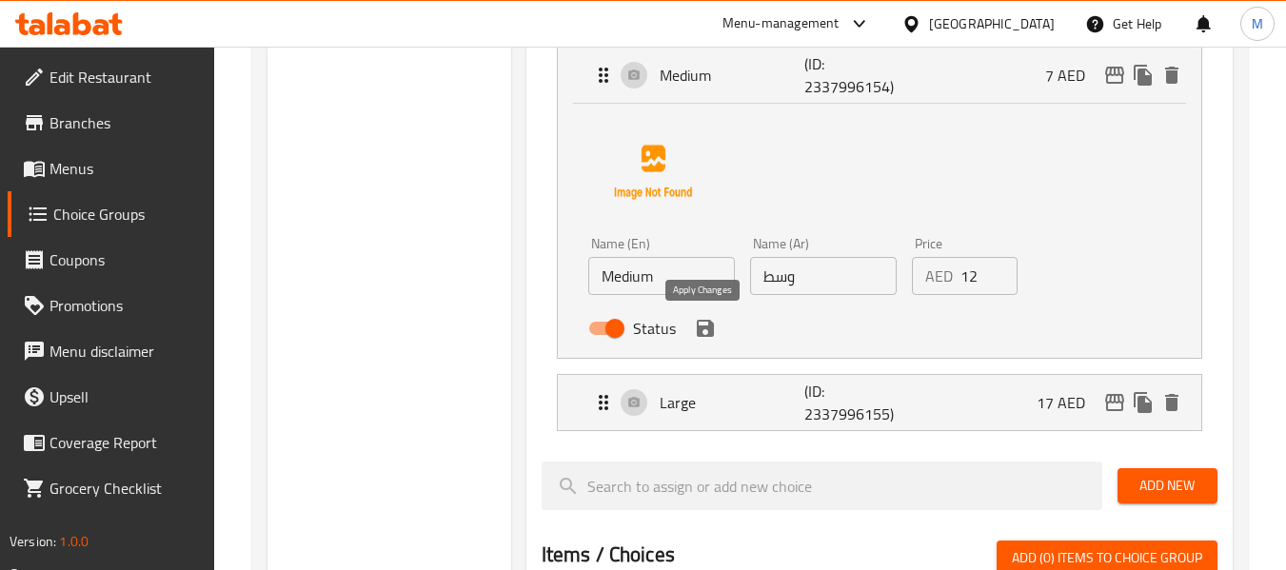
click at [709, 332] on icon "save" at bounding box center [705, 328] width 17 height 17
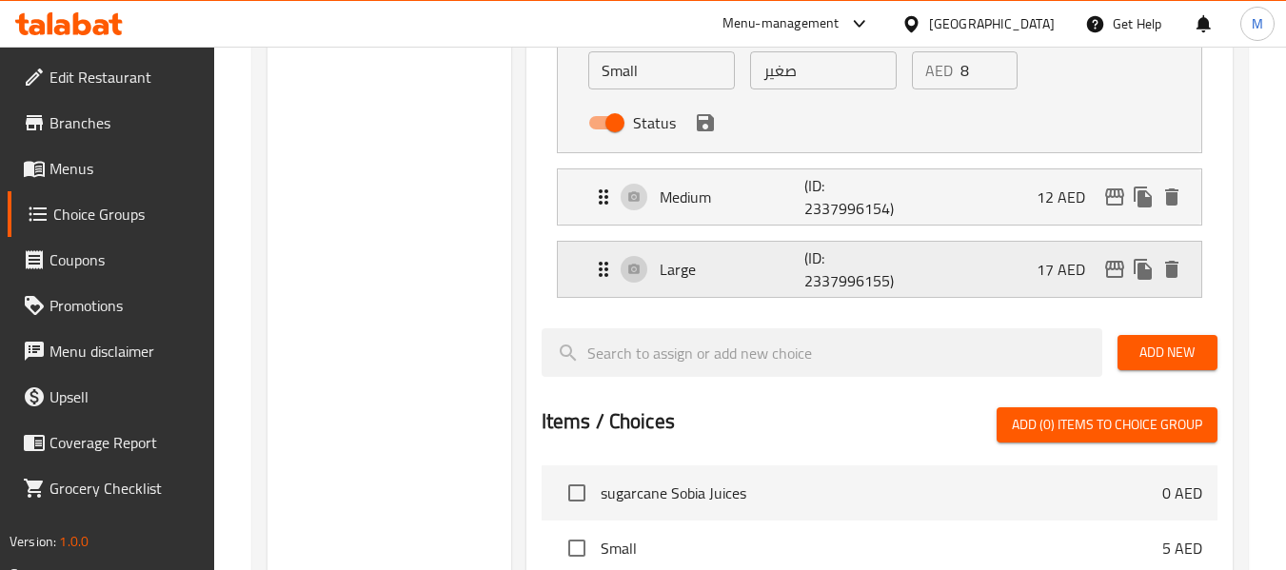
scroll to position [635, 0]
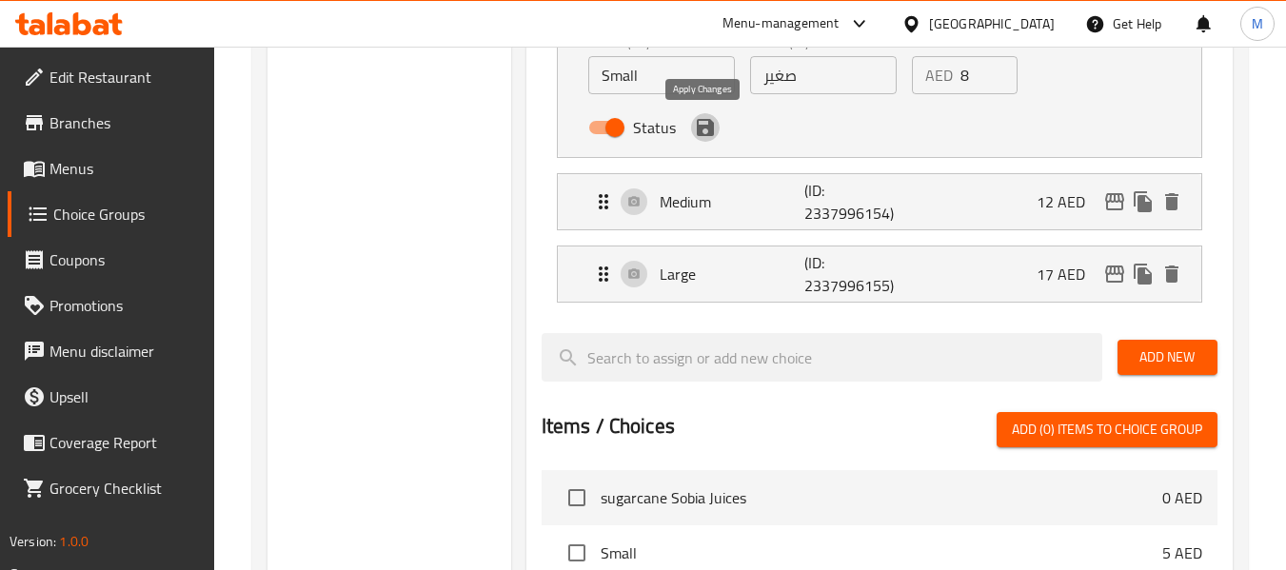
click at [703, 130] on icon "save" at bounding box center [705, 127] width 23 height 23
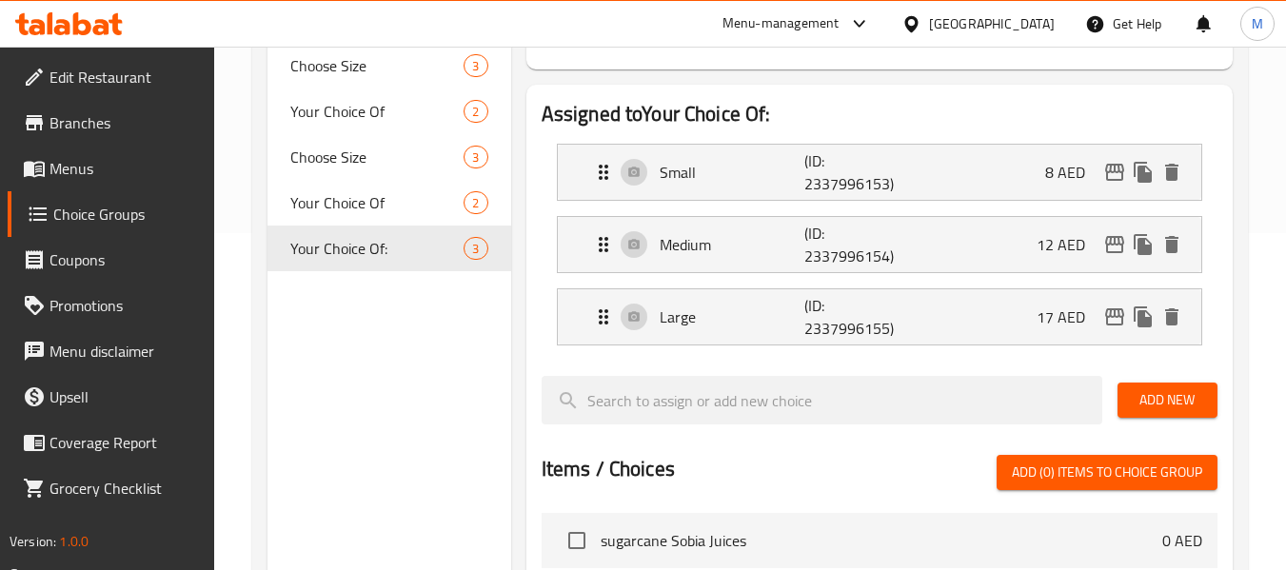
scroll to position [381, 0]
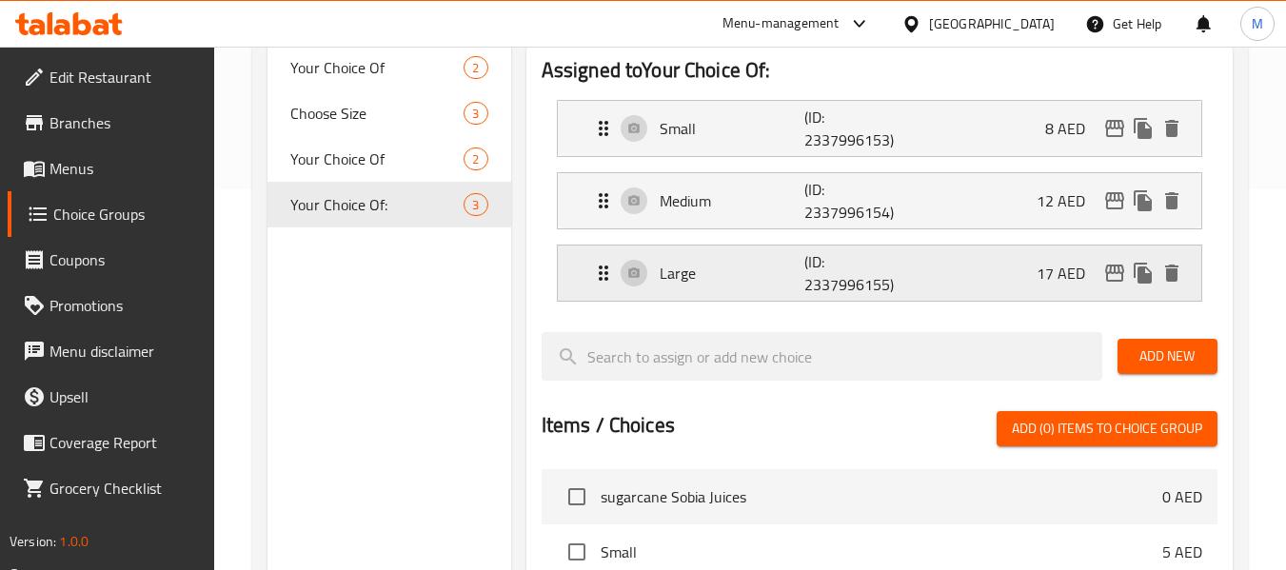
click at [731, 281] on p "Large" at bounding box center [732, 273] width 146 height 23
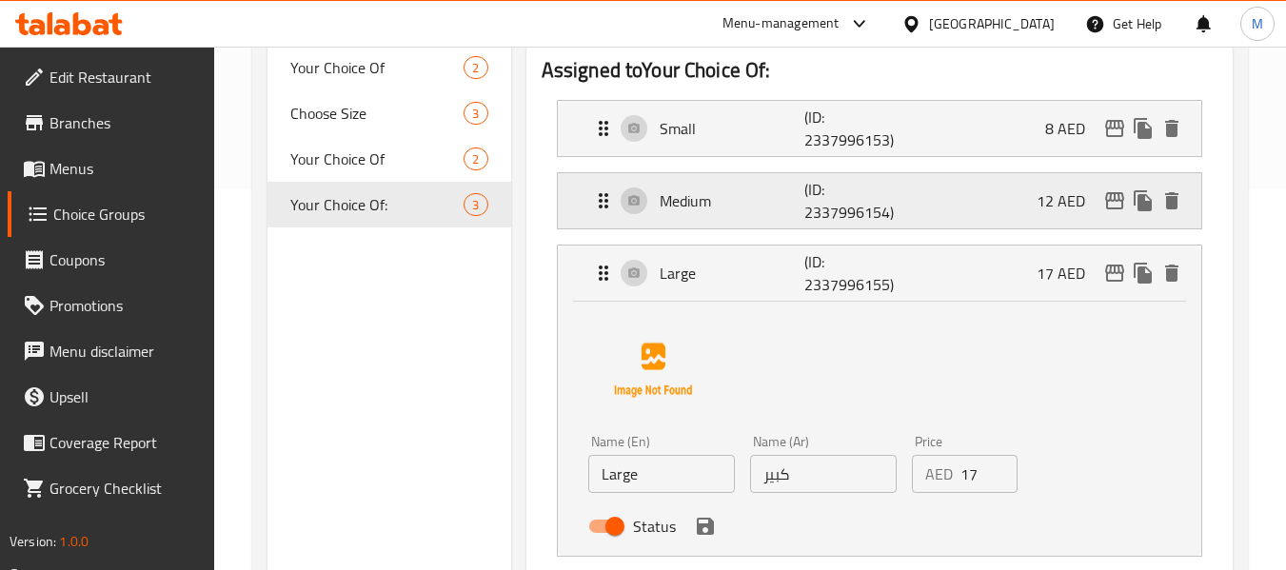
click at [735, 208] on p "Medium" at bounding box center [732, 200] width 146 height 23
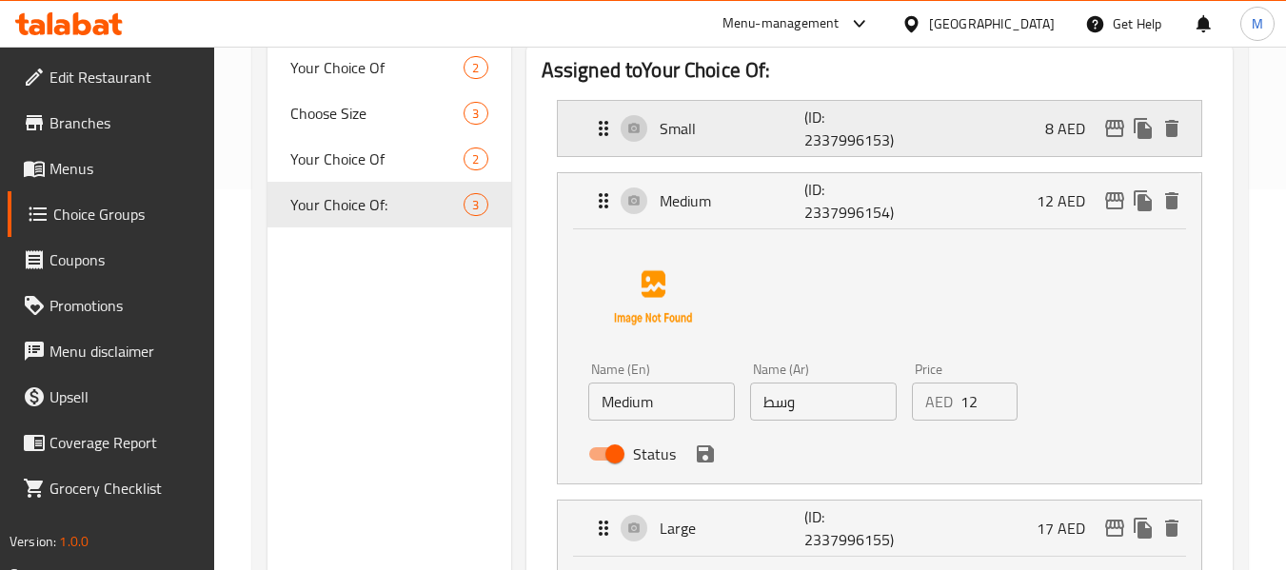
click at [742, 138] on p "Small" at bounding box center [732, 128] width 146 height 23
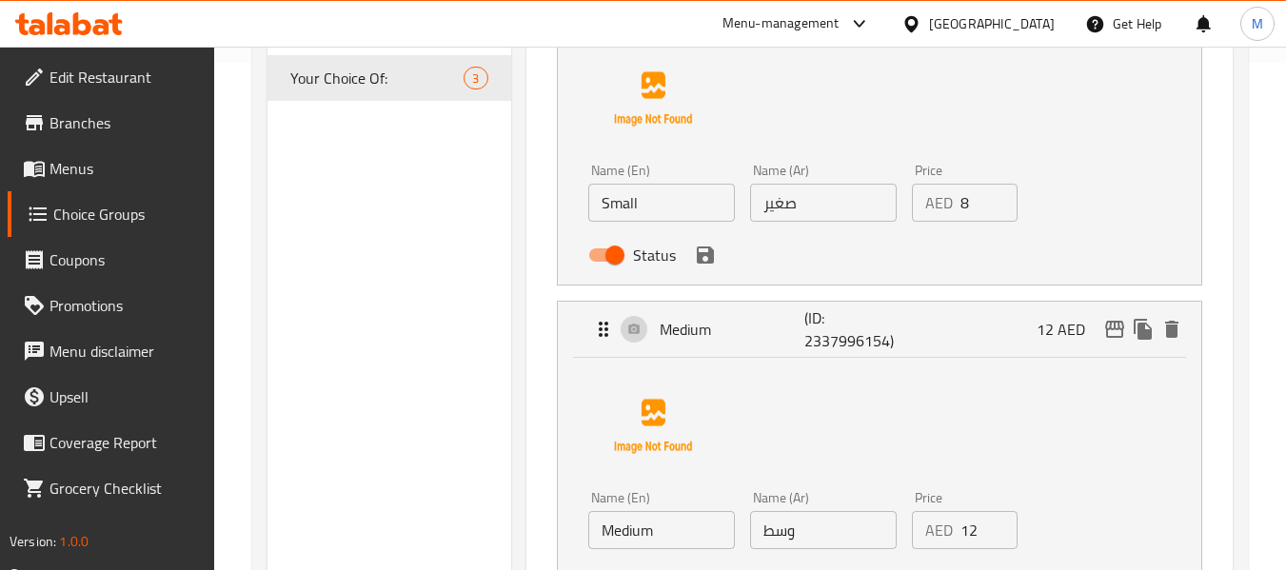
scroll to position [254, 0]
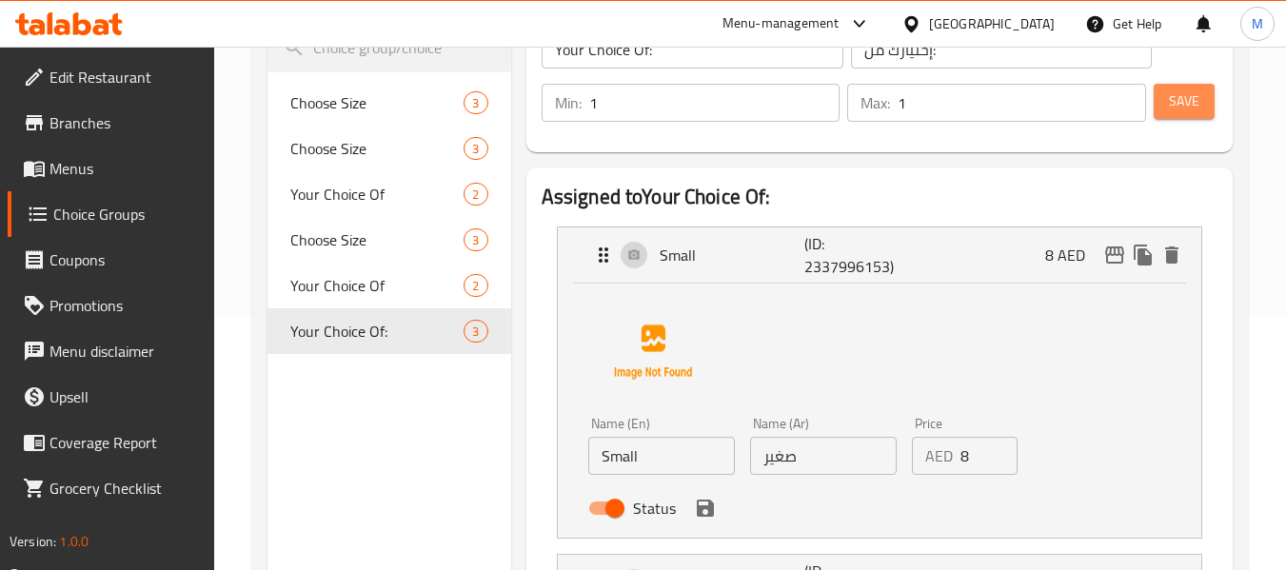
click at [1185, 108] on span "Save" at bounding box center [1184, 101] width 30 height 24
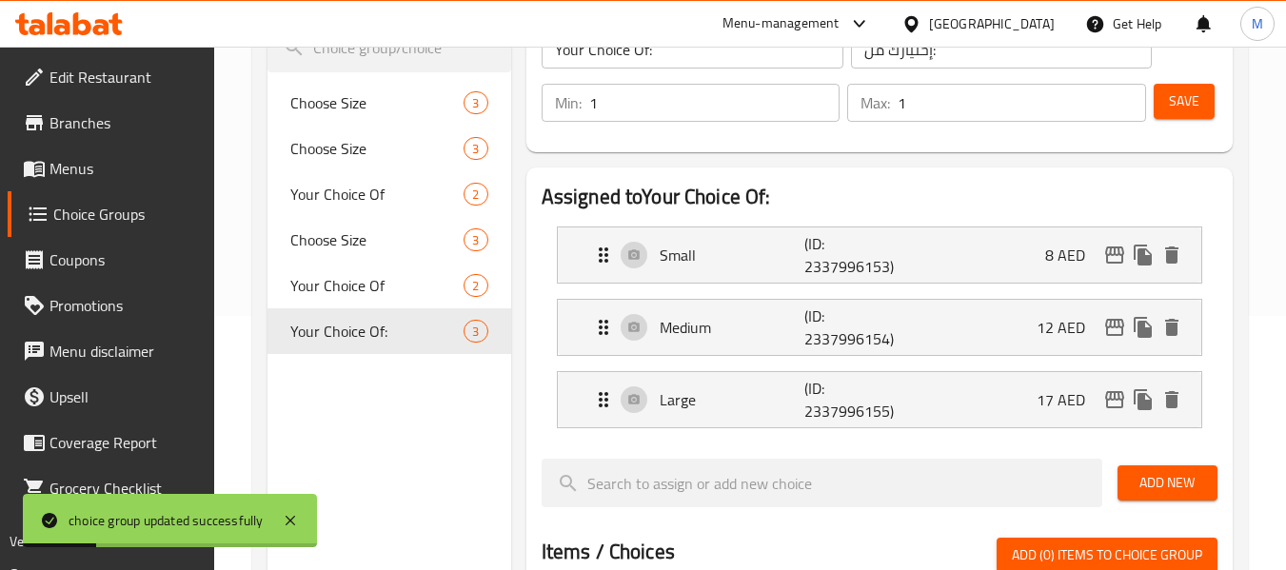
click at [1227, 265] on div "Assigned to Your Choice Of: Small (ID: 2337996153) 8 AED Name (En) Small Name (…" at bounding box center [879, 555] width 706 height 777
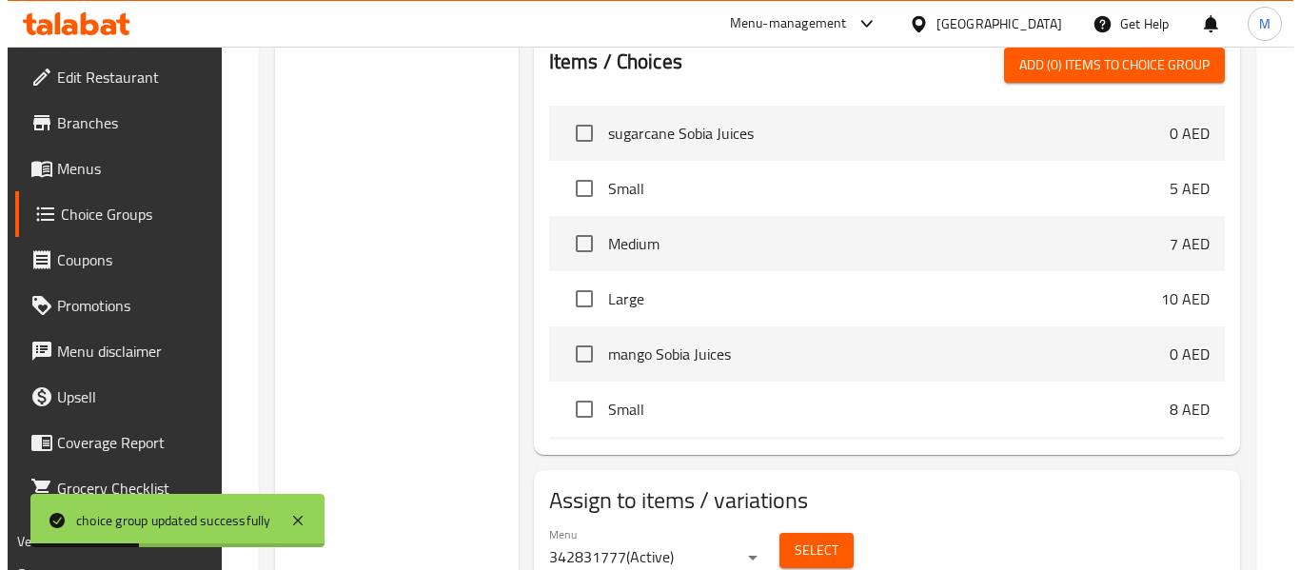
scroll to position [823, 0]
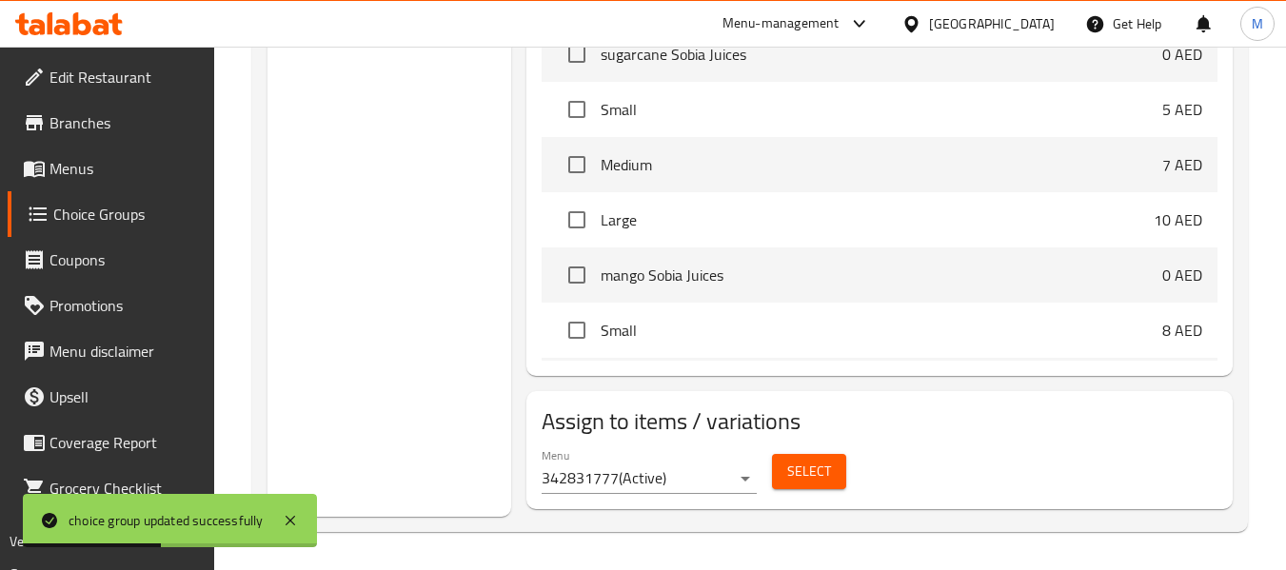
click at [830, 470] on button "Select" at bounding box center [809, 471] width 74 height 35
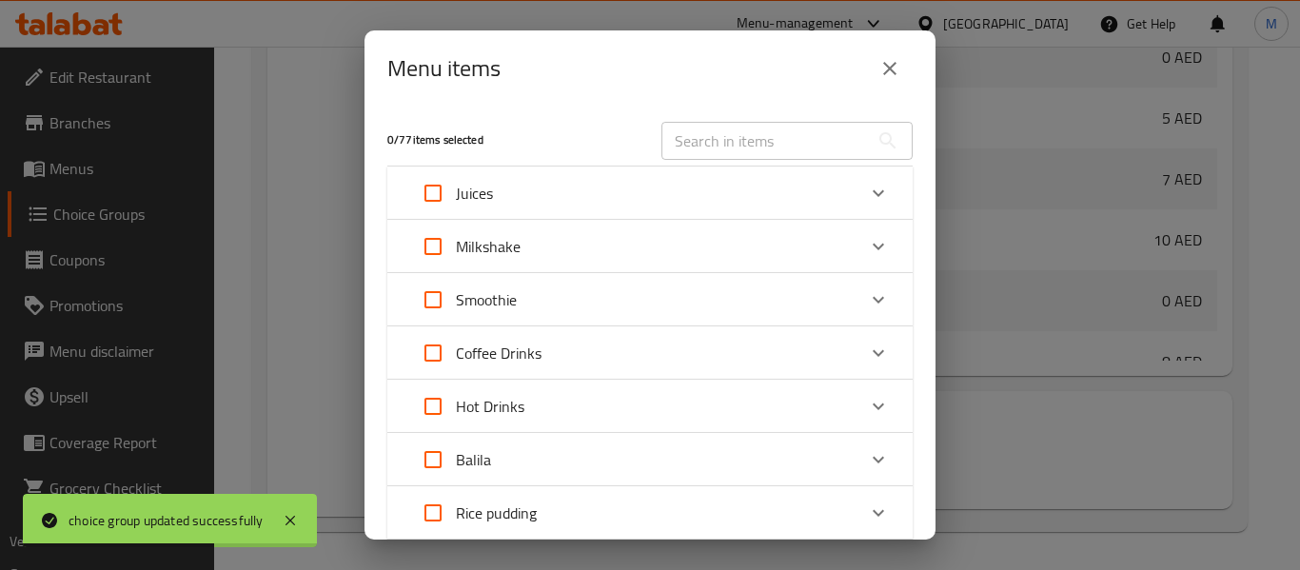
click at [567, 192] on div "Juices" at bounding box center [632, 193] width 445 height 46
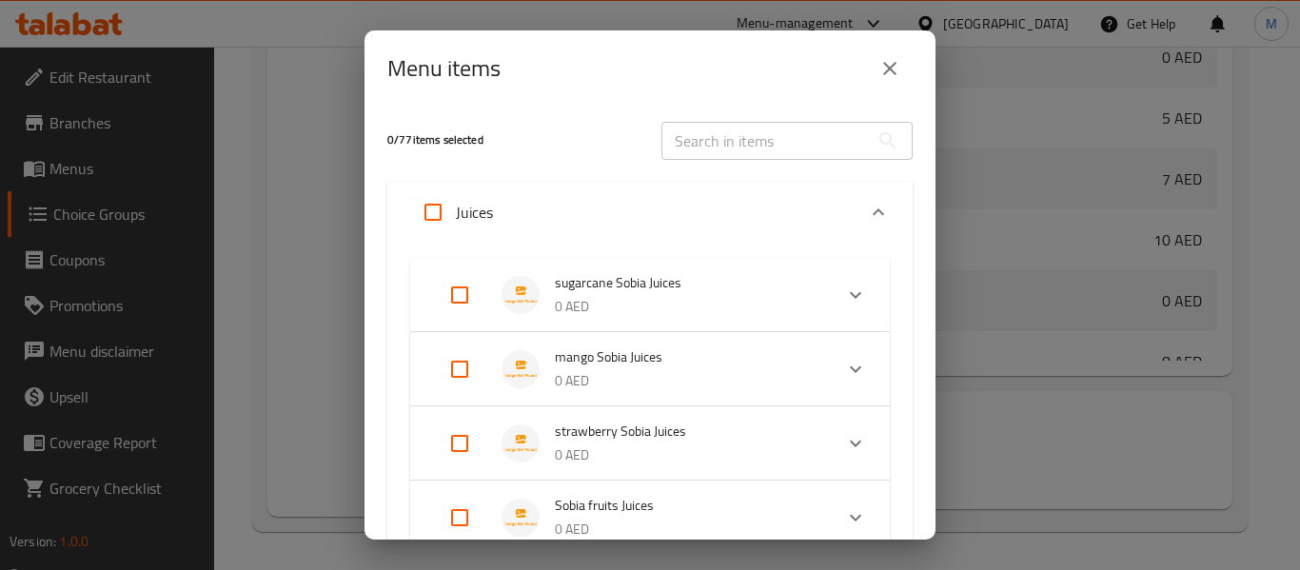
click at [630, 162] on div "0 / 77 items selected" at bounding box center [513, 140] width 274 height 75
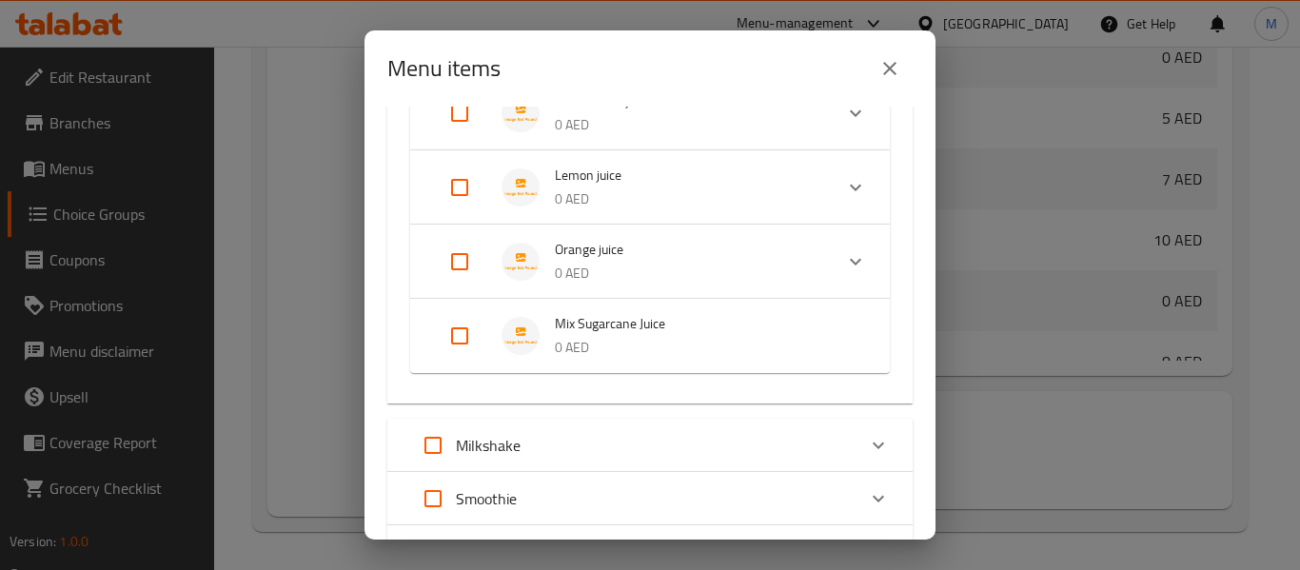
click at [452, 336] on input "Expand" at bounding box center [460, 336] width 46 height 46
checkbox input "true"
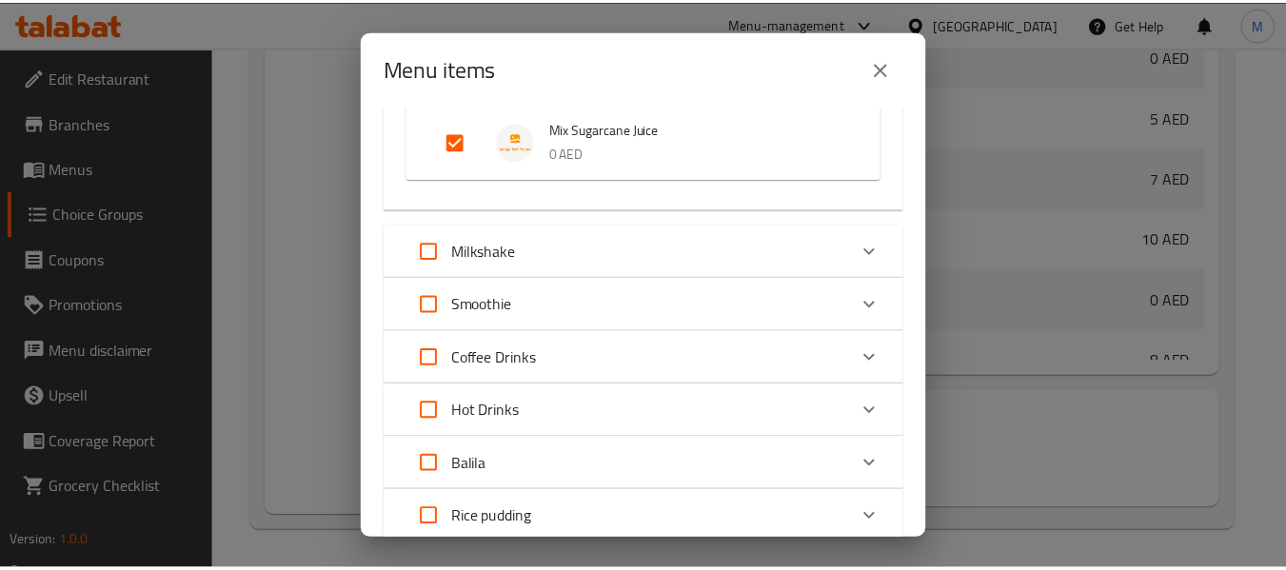
scroll to position [2362, 0]
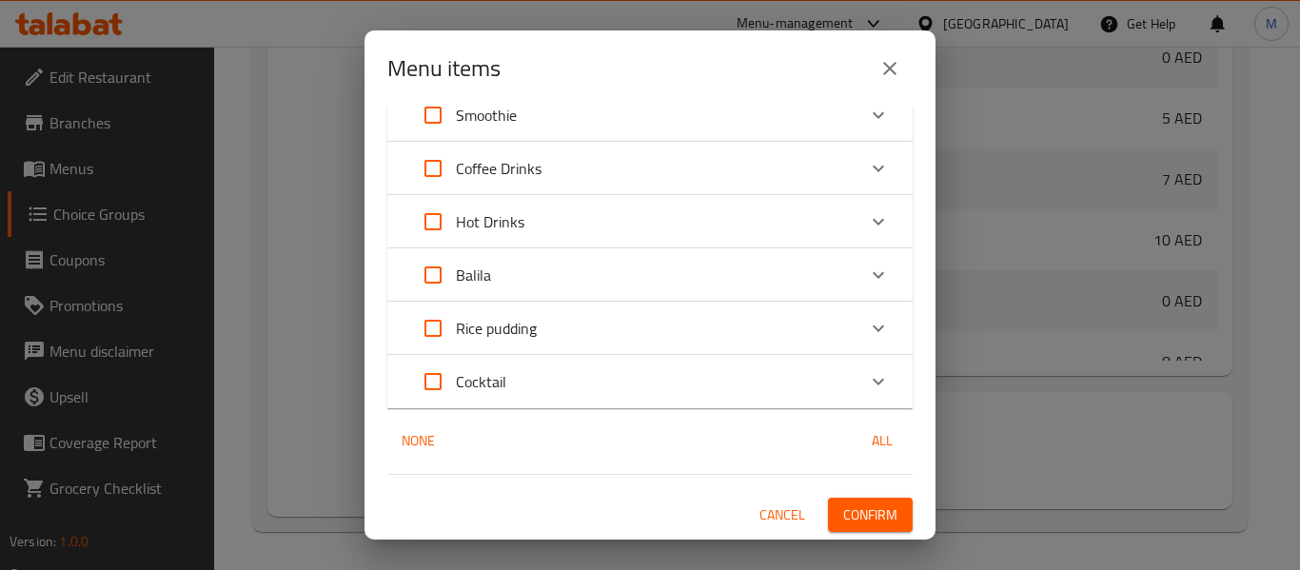
click at [858, 514] on span "Confirm" at bounding box center [870, 515] width 54 height 24
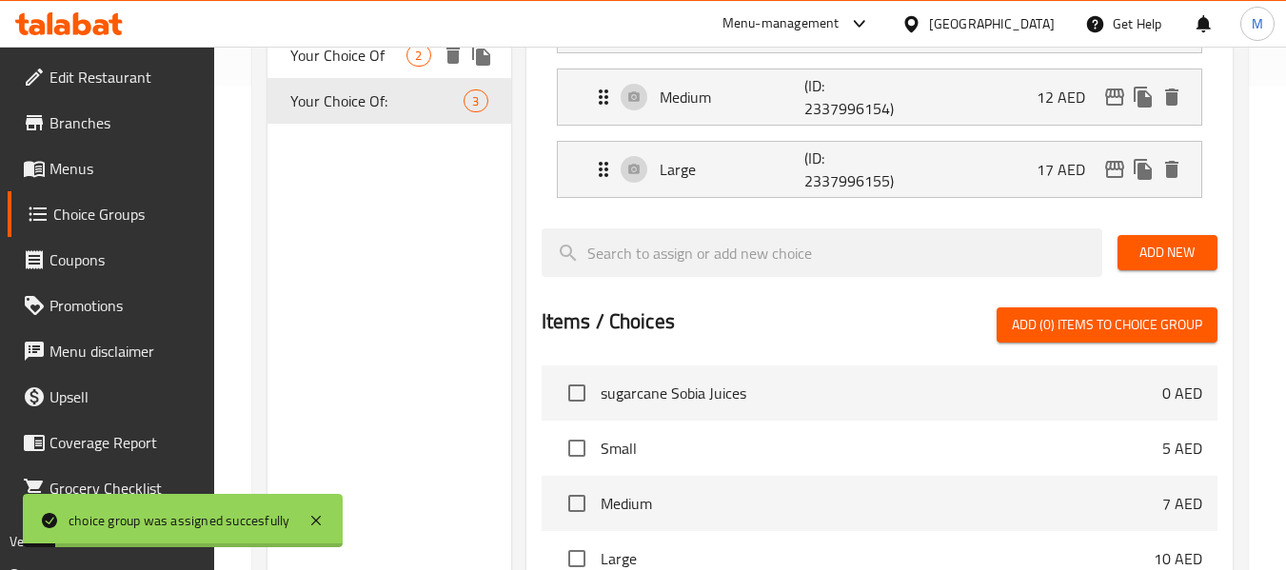
scroll to position [188, 0]
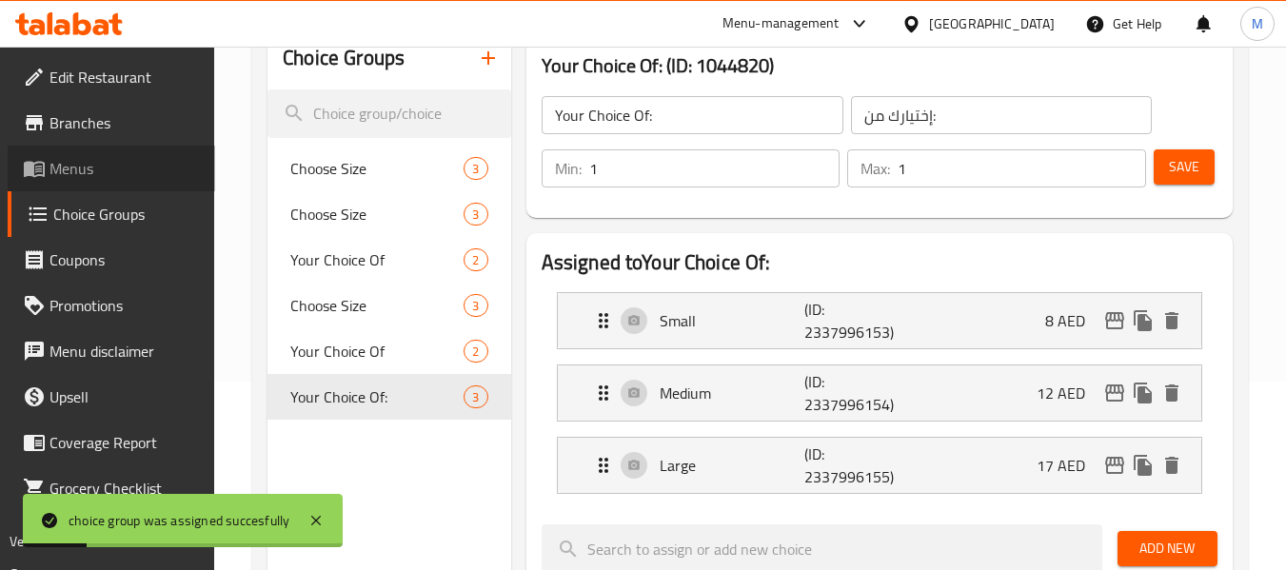
click at [93, 178] on span "Menus" at bounding box center [124, 168] width 150 height 23
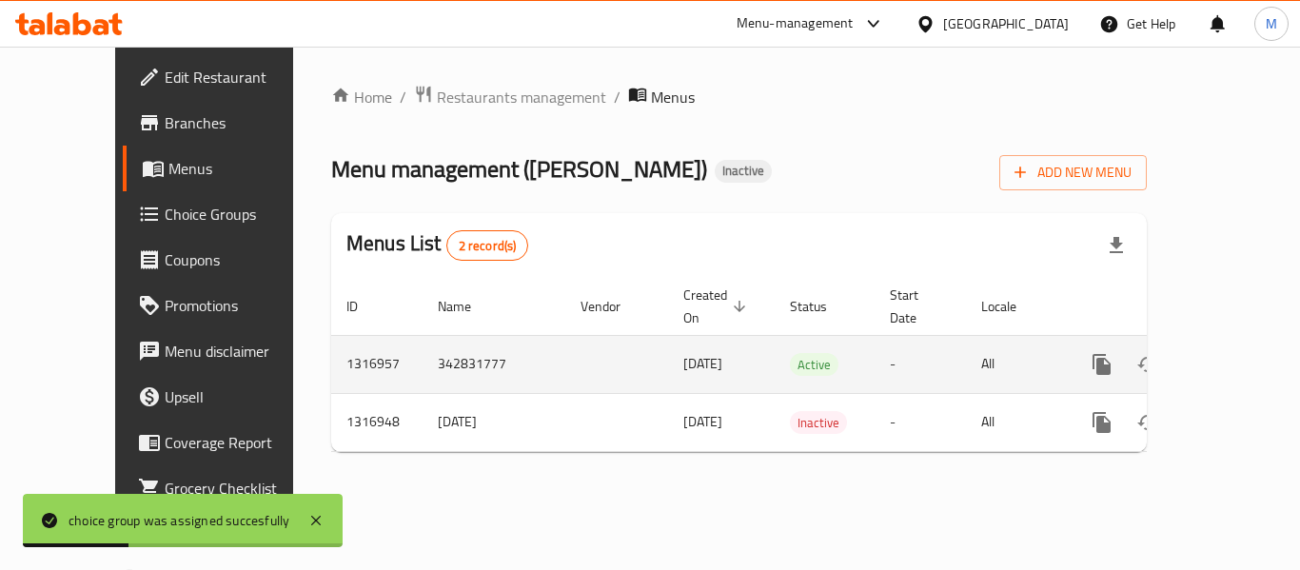
click at [1227, 353] on icon "enhanced table" at bounding box center [1238, 364] width 23 height 23
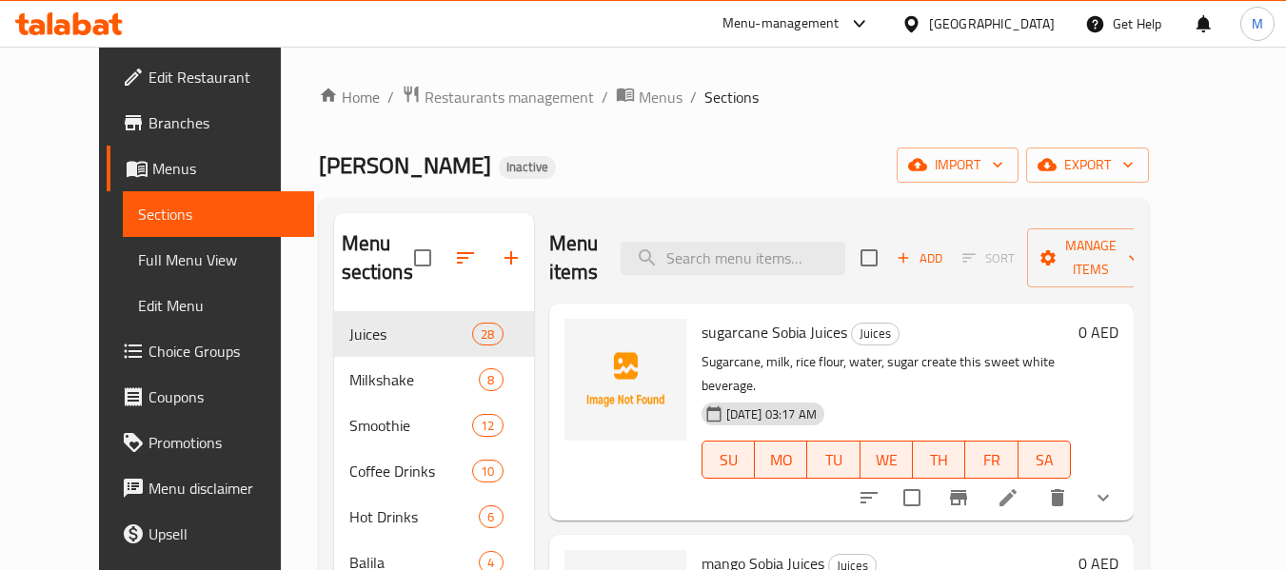
click at [797, 121] on div "Home / Restaurants management / Menus / Sections Lamatna Sawa Inactive import e…" at bounding box center [734, 442] width 830 height 714
click at [912, 263] on icon "button" at bounding box center [902, 257] width 17 height 17
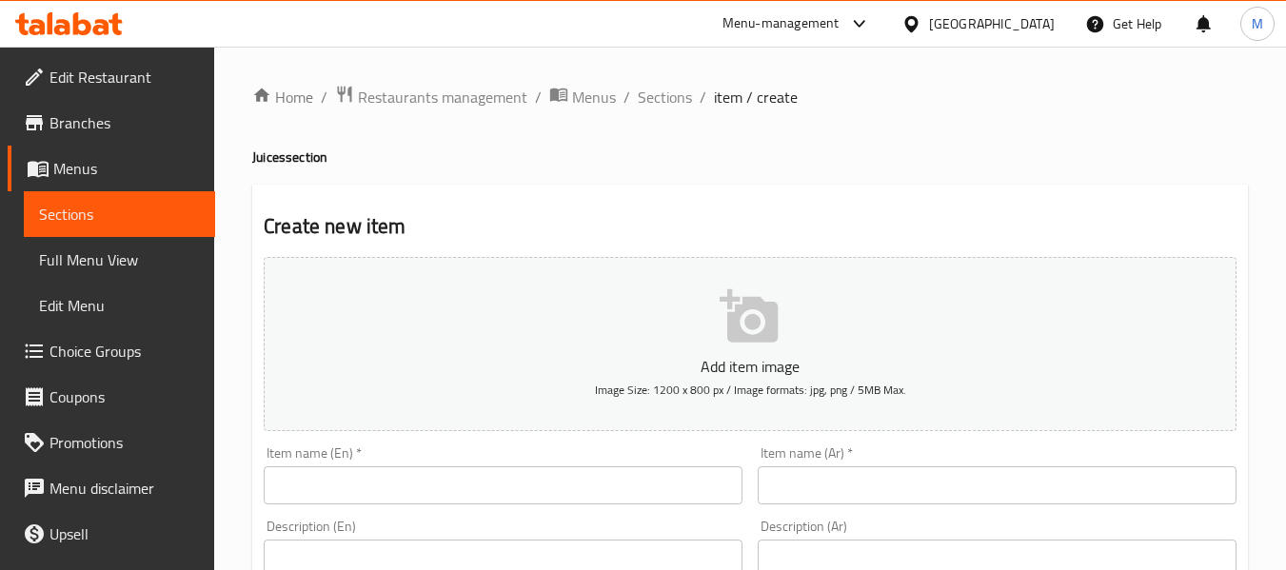
click at [606, 471] on input "text" at bounding box center [503, 485] width 479 height 38
paste input "Hibiscus"
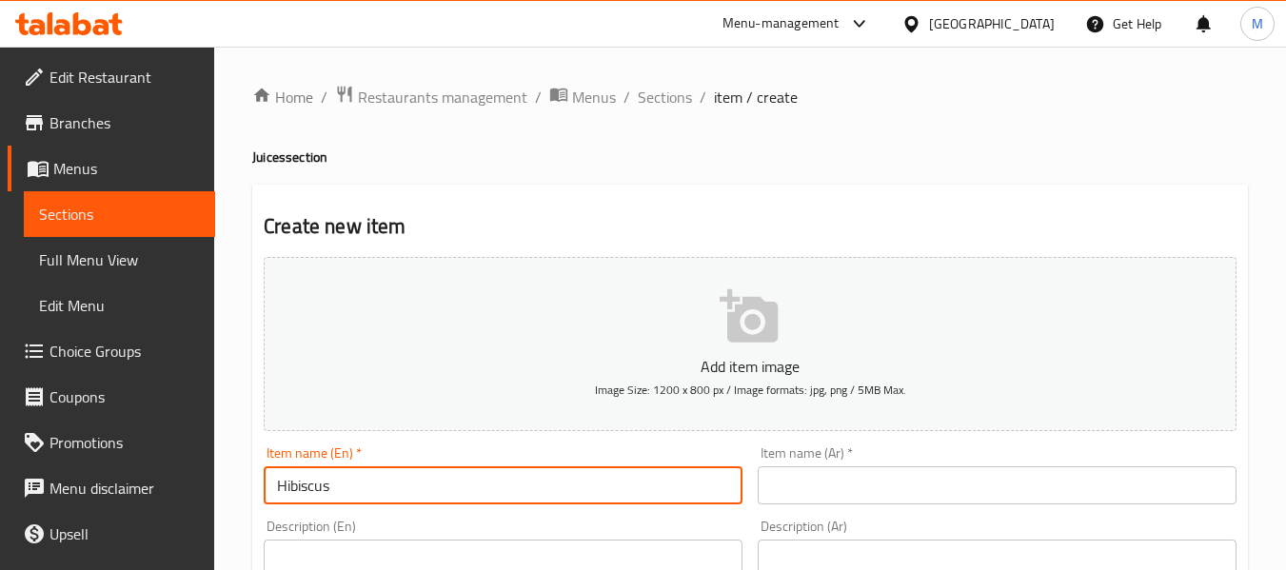
drag, startPoint x: 426, startPoint y: 487, endPoint x: 251, endPoint y: 481, distance: 175.2
click at [347, 483] on input "Hibiscus" at bounding box center [503, 485] width 479 height 38
type input "Hibiscus Juice"
click at [929, 484] on input "text" at bounding box center [996, 485] width 479 height 38
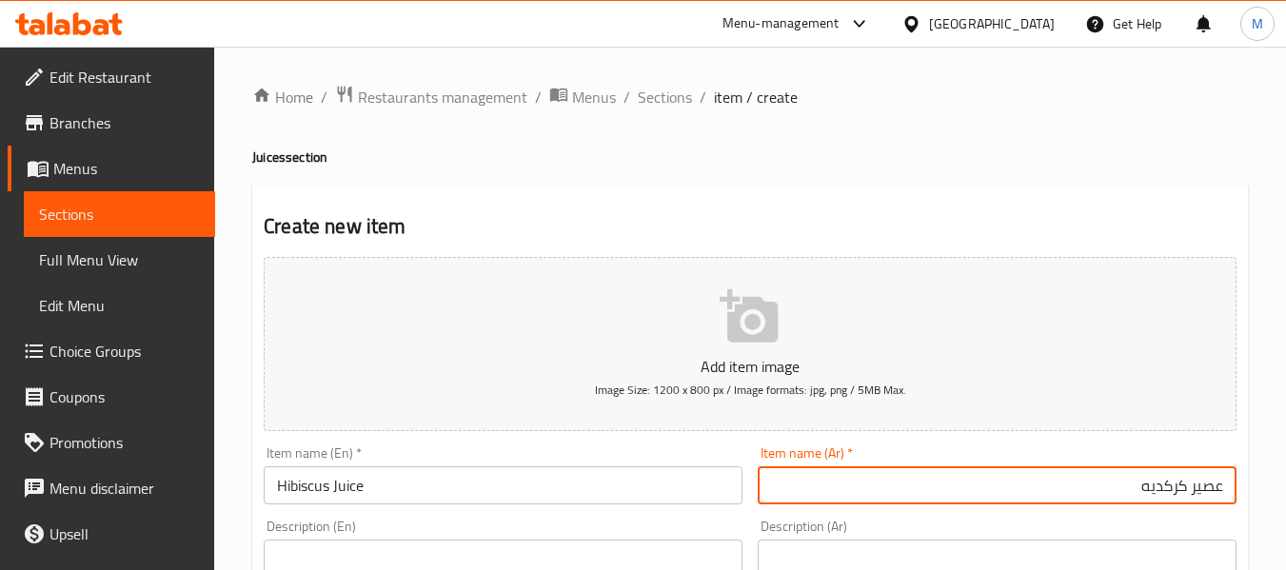
click at [1160, 481] on input "عصير كركديه" at bounding box center [996, 485] width 479 height 38
type input "عصير كركديه"
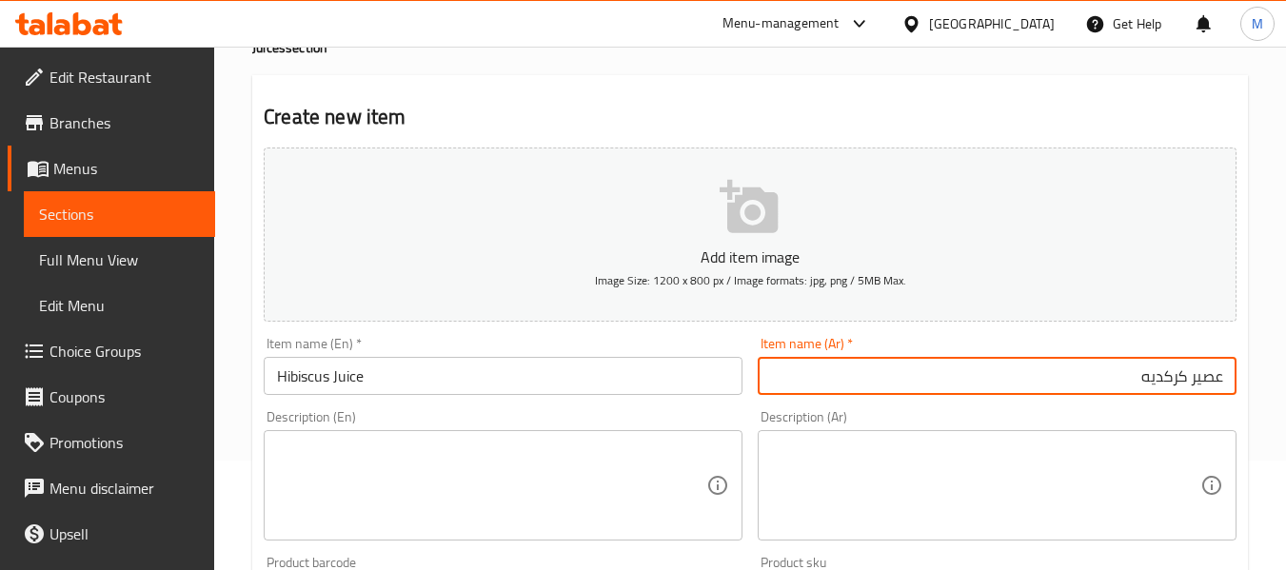
scroll to position [254, 0]
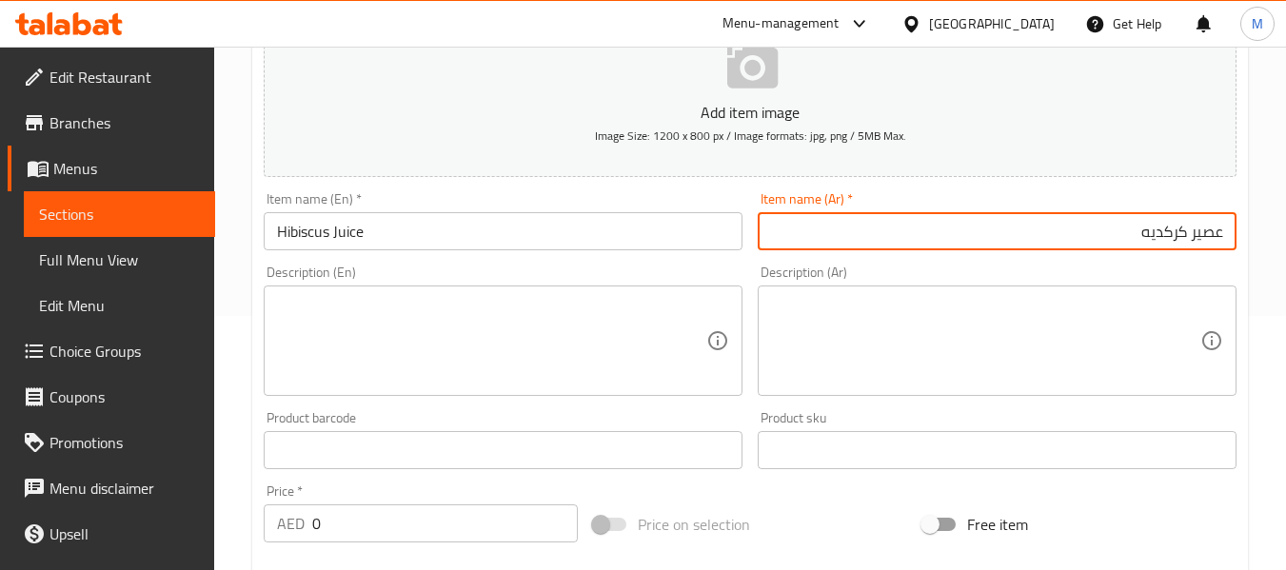
click at [662, 273] on div "Description (En) Description (En)" at bounding box center [503, 330] width 479 height 130
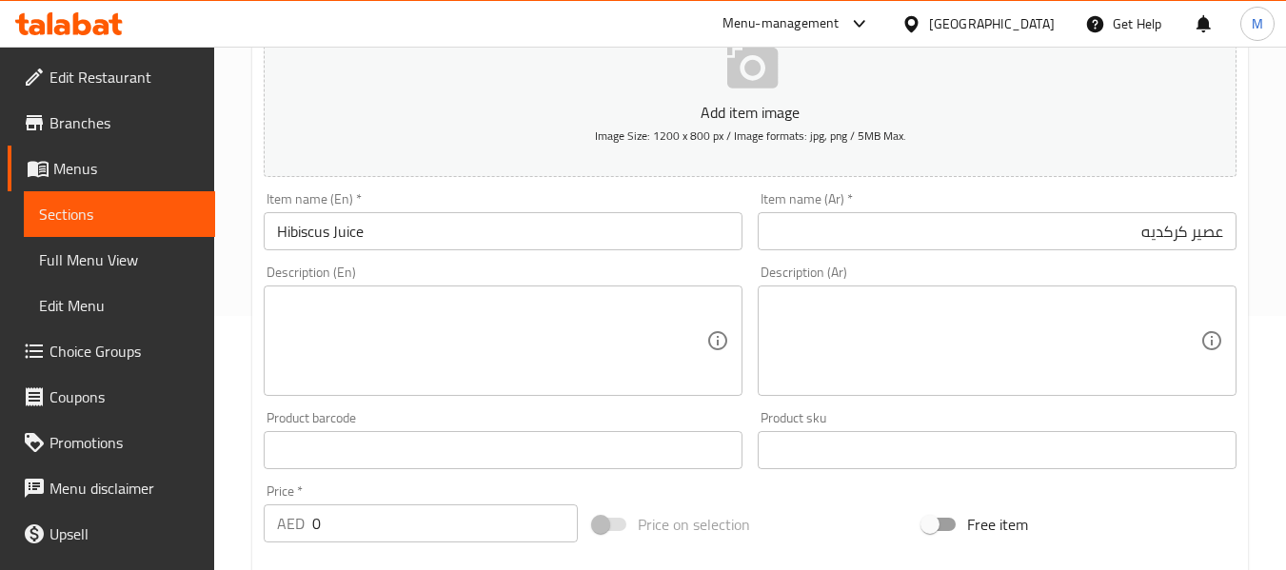
click at [664, 280] on div "Description (En) Description (En)" at bounding box center [503, 330] width 479 height 130
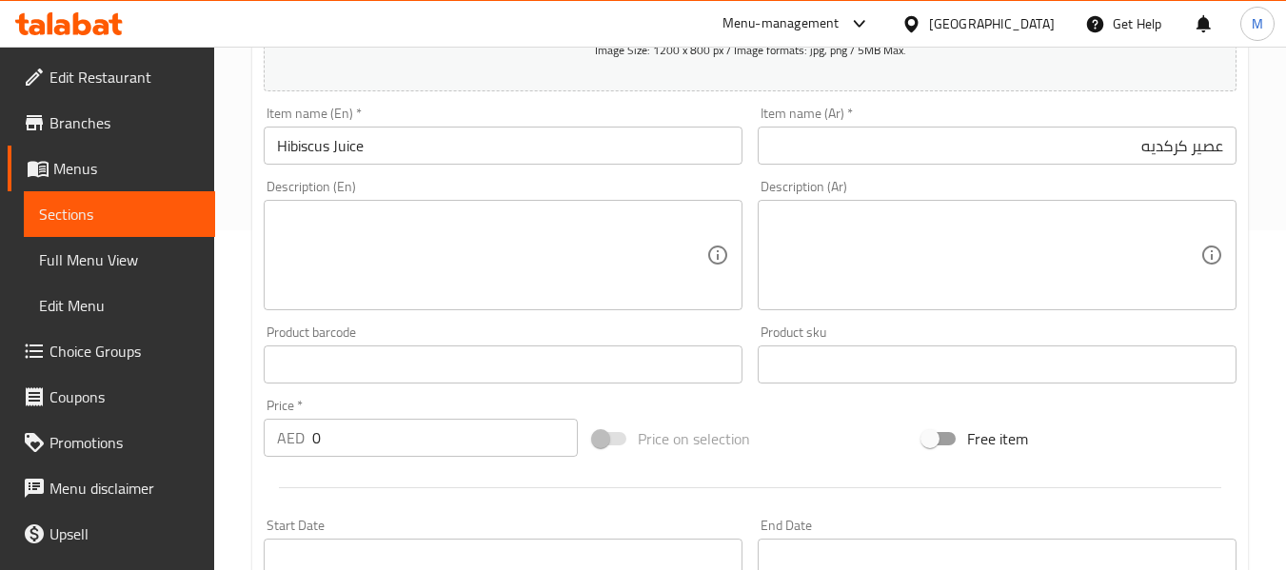
scroll to position [381, 0]
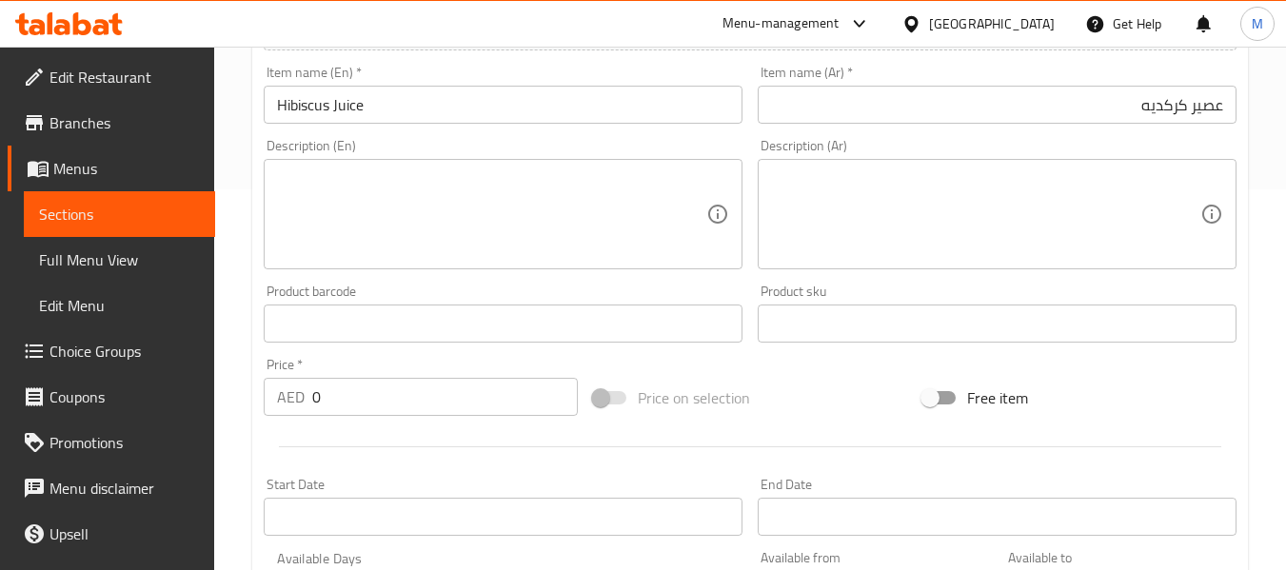
click at [312, 405] on input "0" at bounding box center [444, 397] width 265 height 38
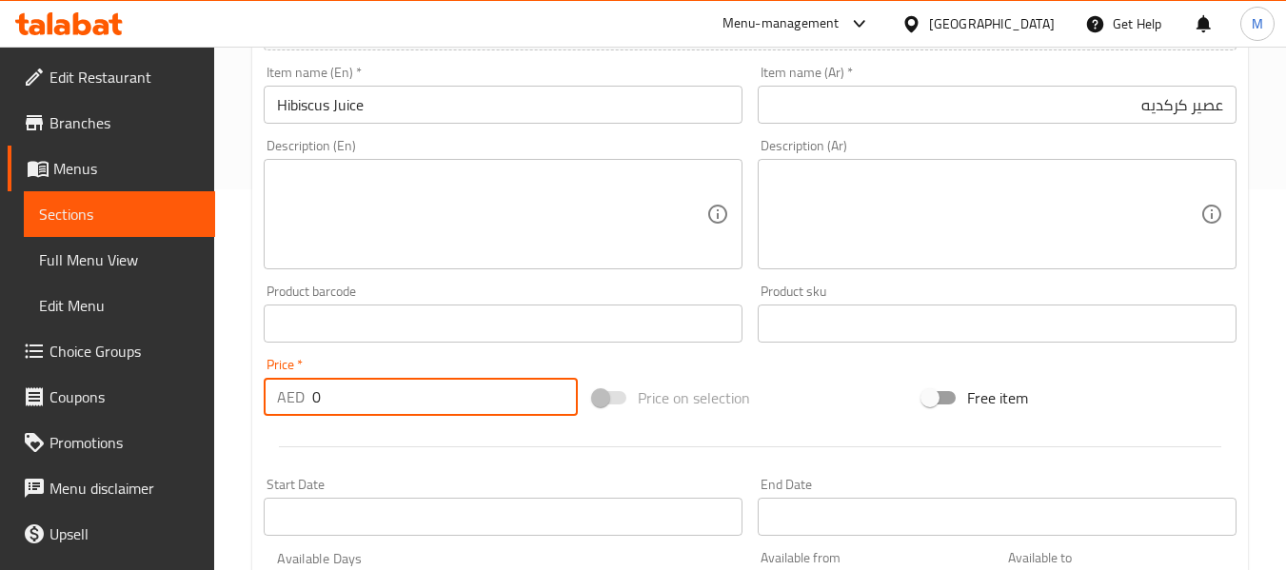
click at [312, 405] on input "0" at bounding box center [444, 397] width 265 height 38
type input "5"
click at [447, 367] on div "Price   * AED 5 Price *" at bounding box center [421, 387] width 314 height 58
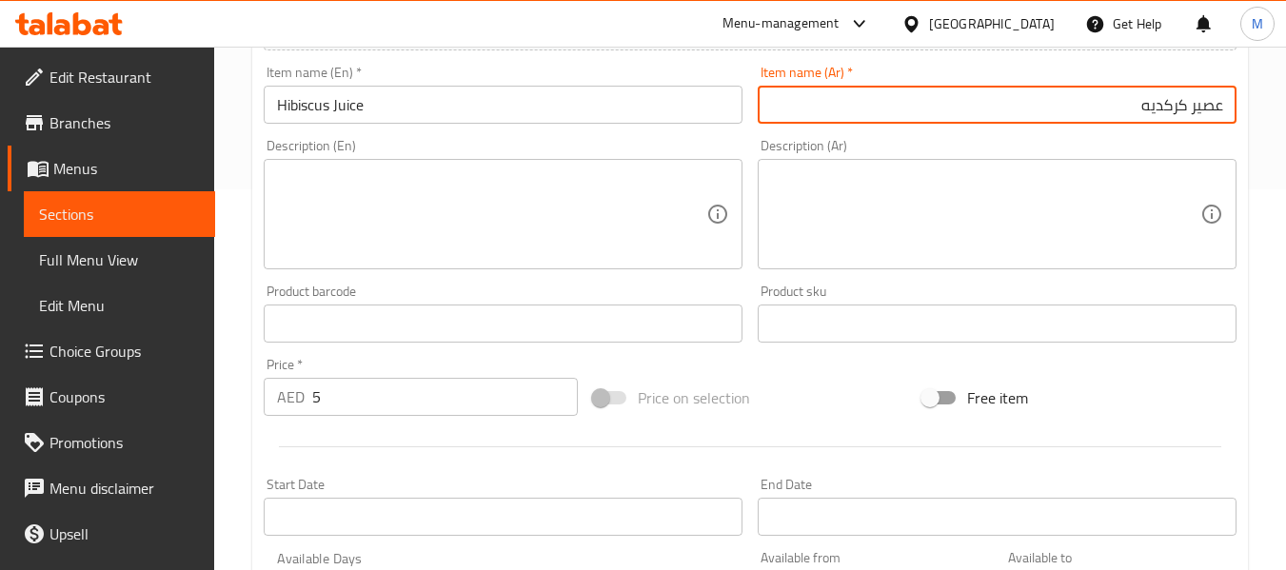
click at [1169, 108] on input "عصير كركديه" at bounding box center [996, 105] width 479 height 38
click at [625, 360] on div "Add item image Image Size: 1200 x 800 px / Image formats: jpg, png / 5MB Max. I…" at bounding box center [750, 279] width 988 height 820
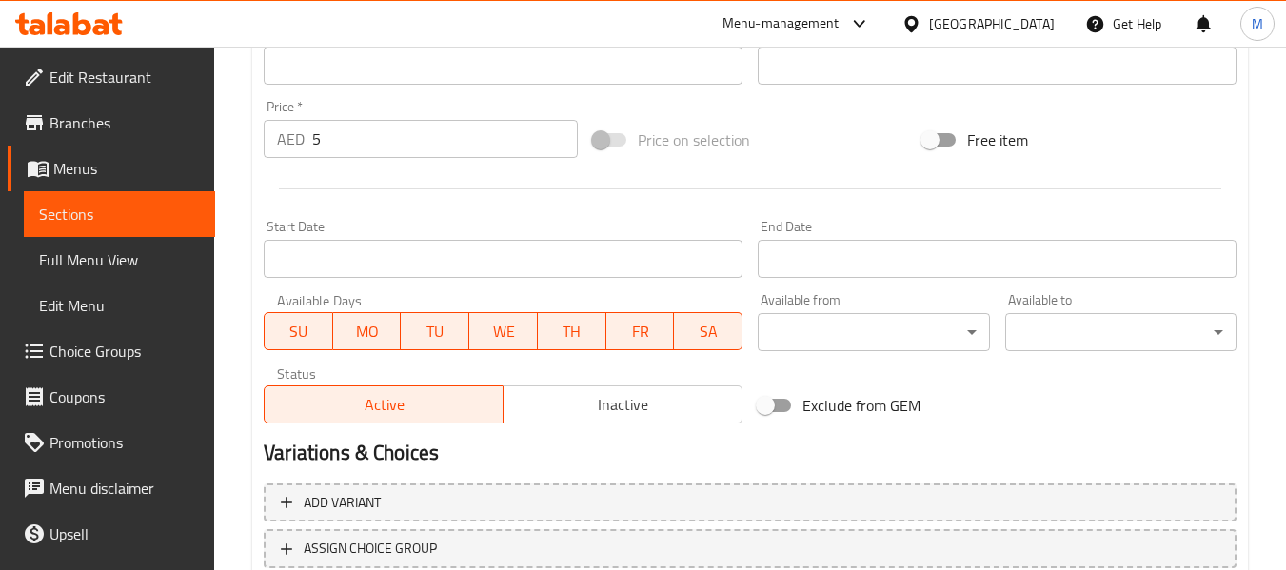
scroll to position [775, 0]
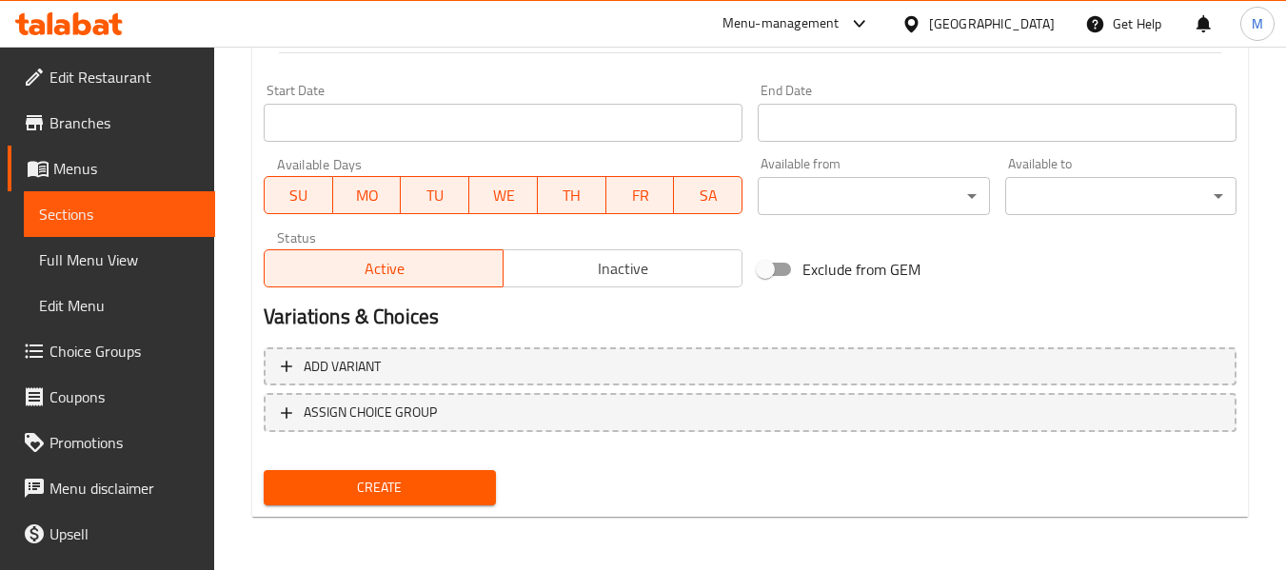
click at [437, 482] on span "Create" at bounding box center [379, 488] width 201 height 24
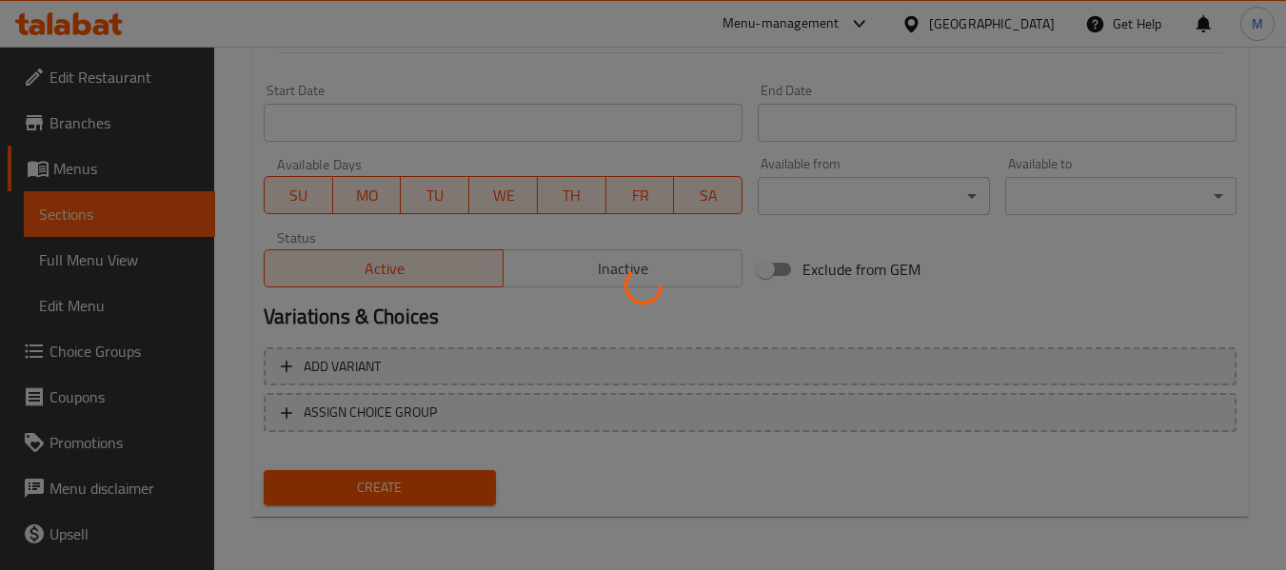
type input "0"
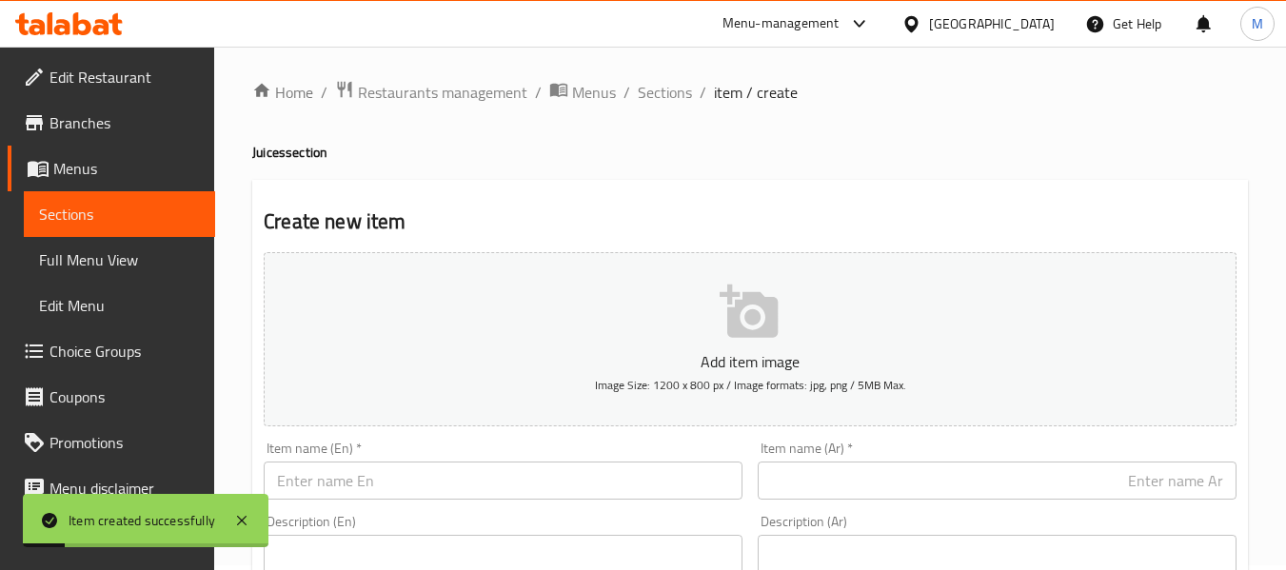
scroll to position [0, 0]
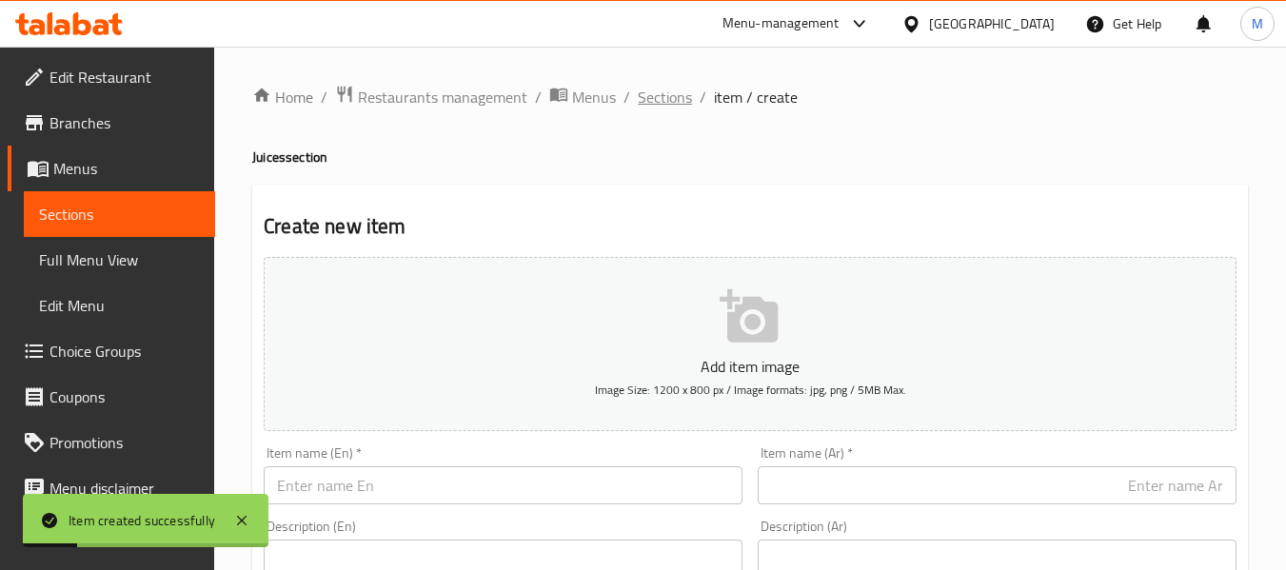
click at [654, 108] on span "Sections" at bounding box center [665, 97] width 54 height 23
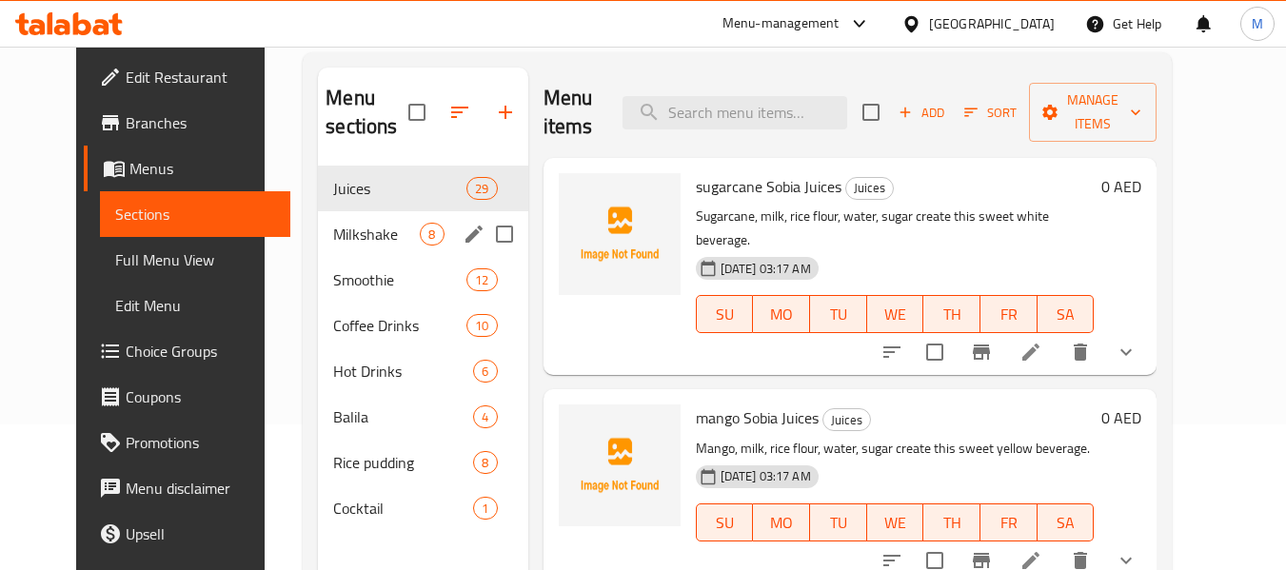
scroll to position [254, 0]
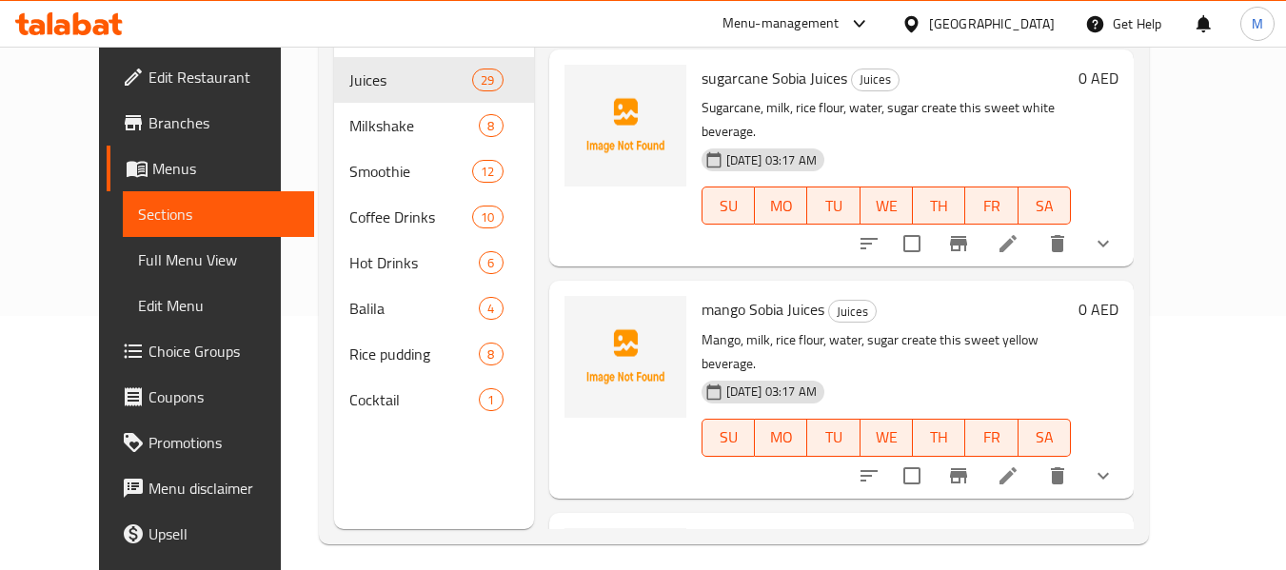
click at [625, 57] on div at bounding box center [625, 158] width 137 height 202
click at [148, 354] on span "Choice Groups" at bounding box center [223, 351] width 150 height 23
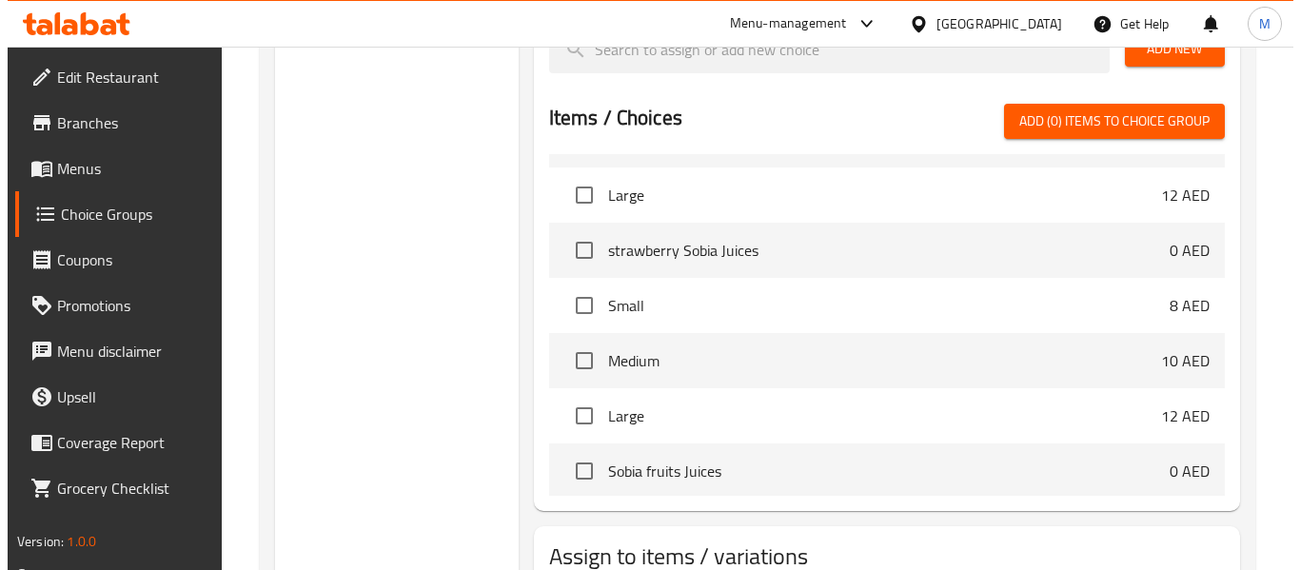
scroll to position [823, 0]
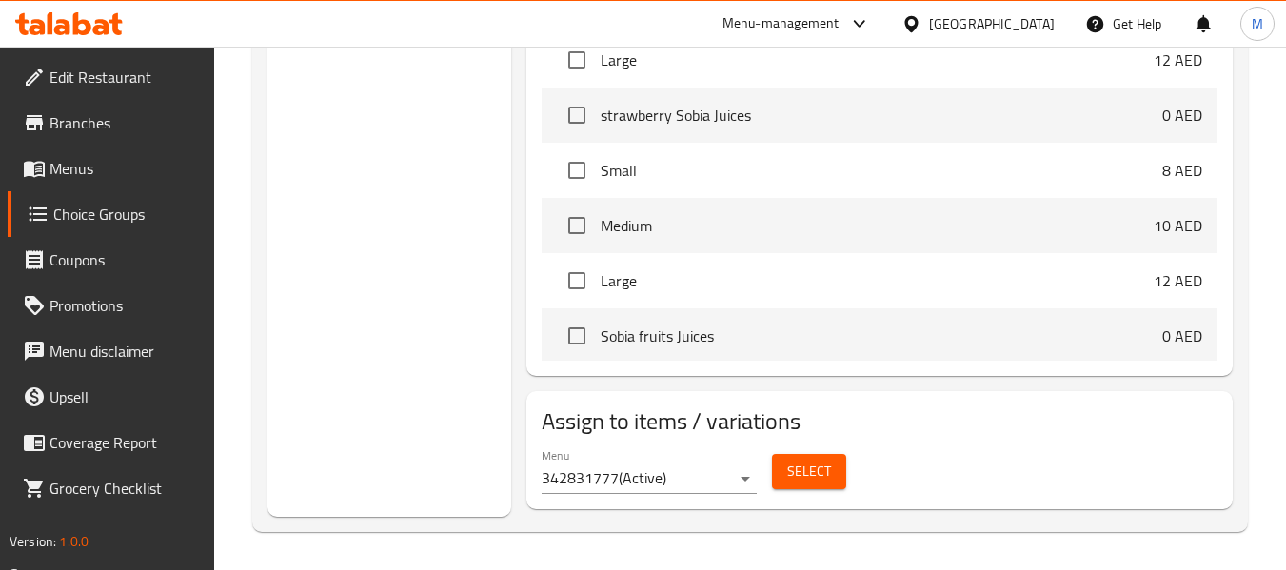
click at [800, 474] on span "Select" at bounding box center [809, 472] width 44 height 24
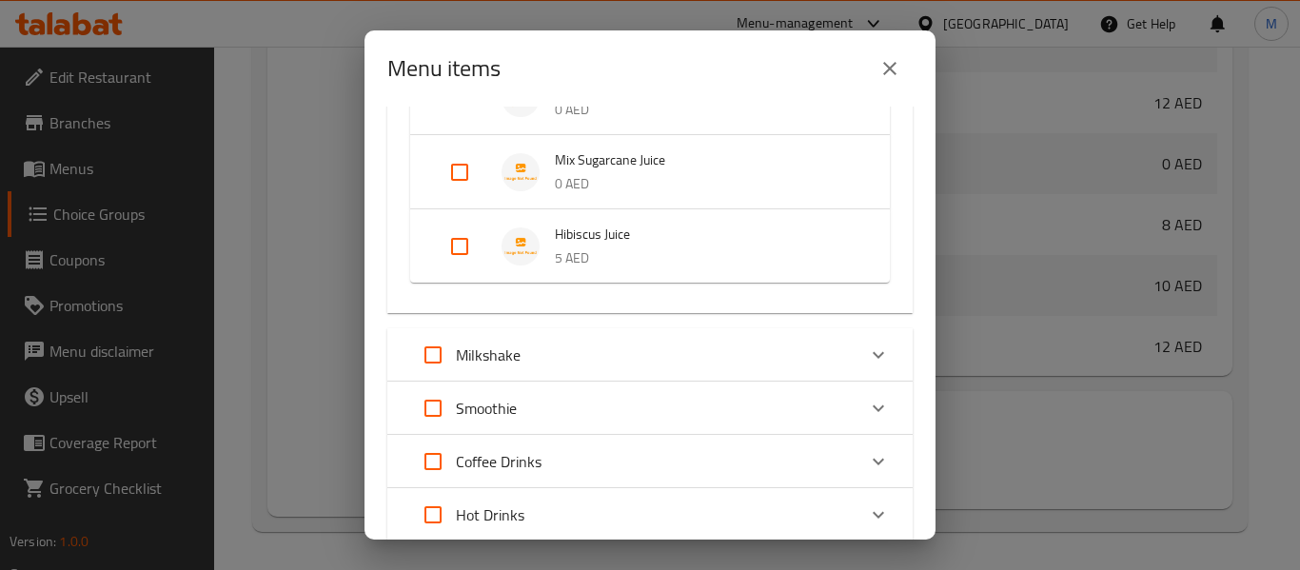
scroll to position [2030, 0]
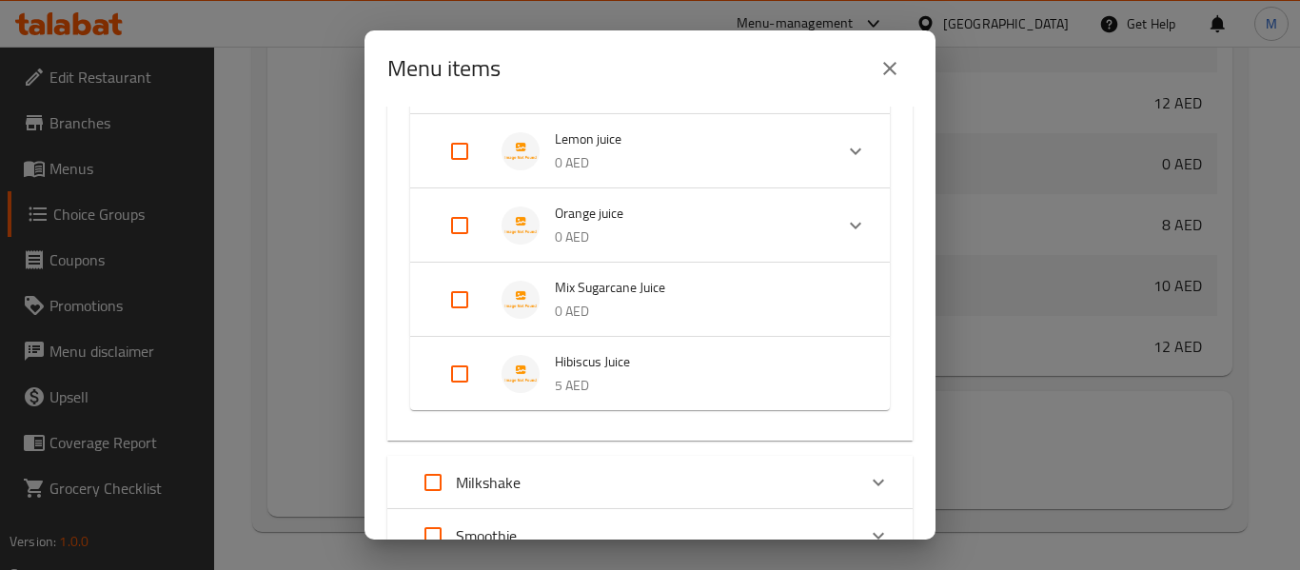
click at [453, 377] on input "Expand" at bounding box center [460, 374] width 46 height 46
checkbox input "true"
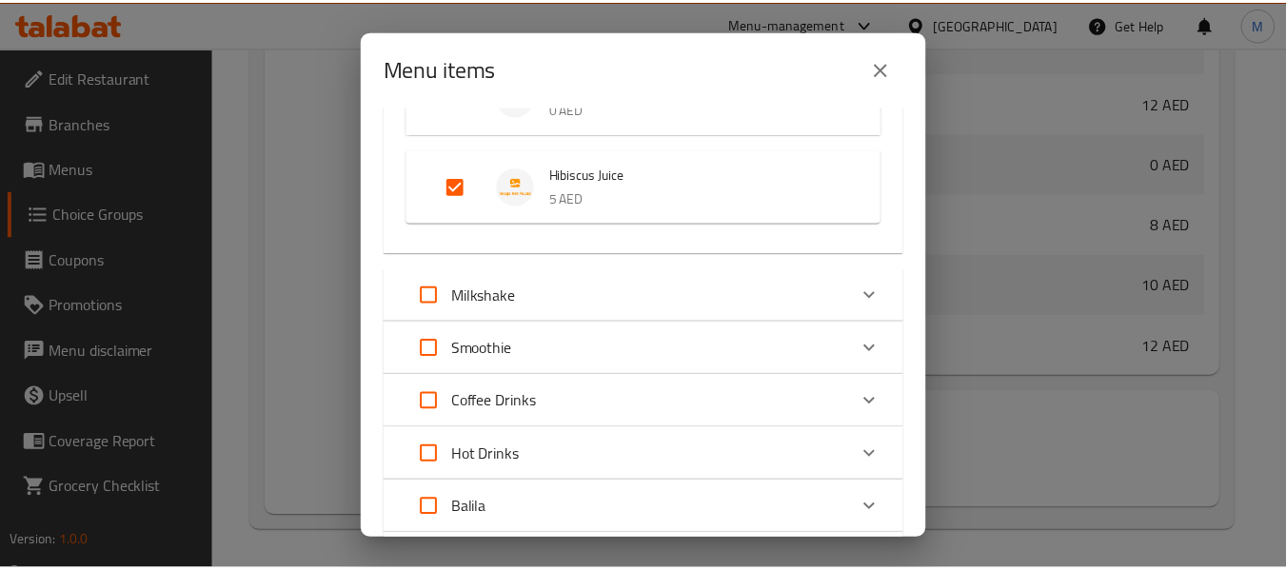
scroll to position [2466, 0]
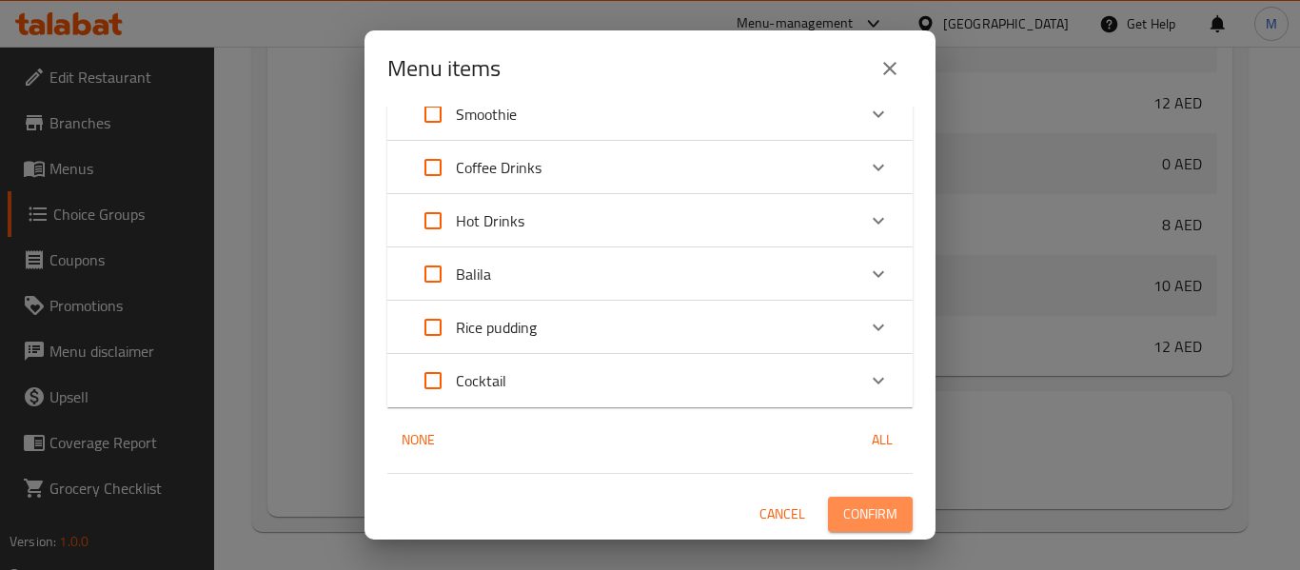
click at [860, 515] on span "Confirm" at bounding box center [870, 514] width 54 height 24
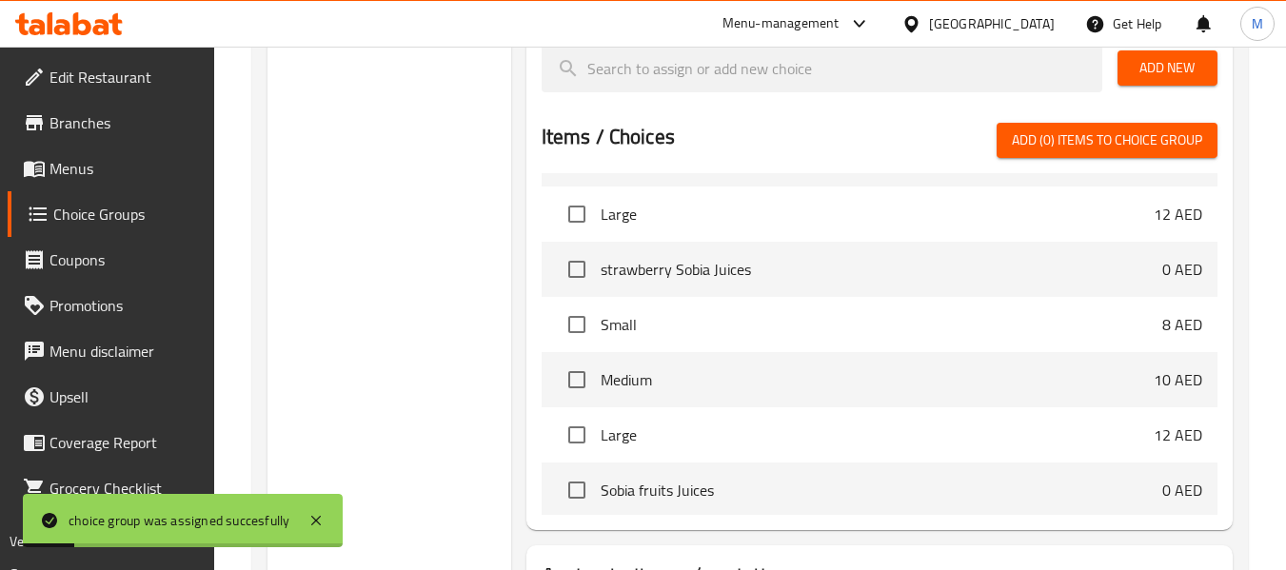
scroll to position [188, 0]
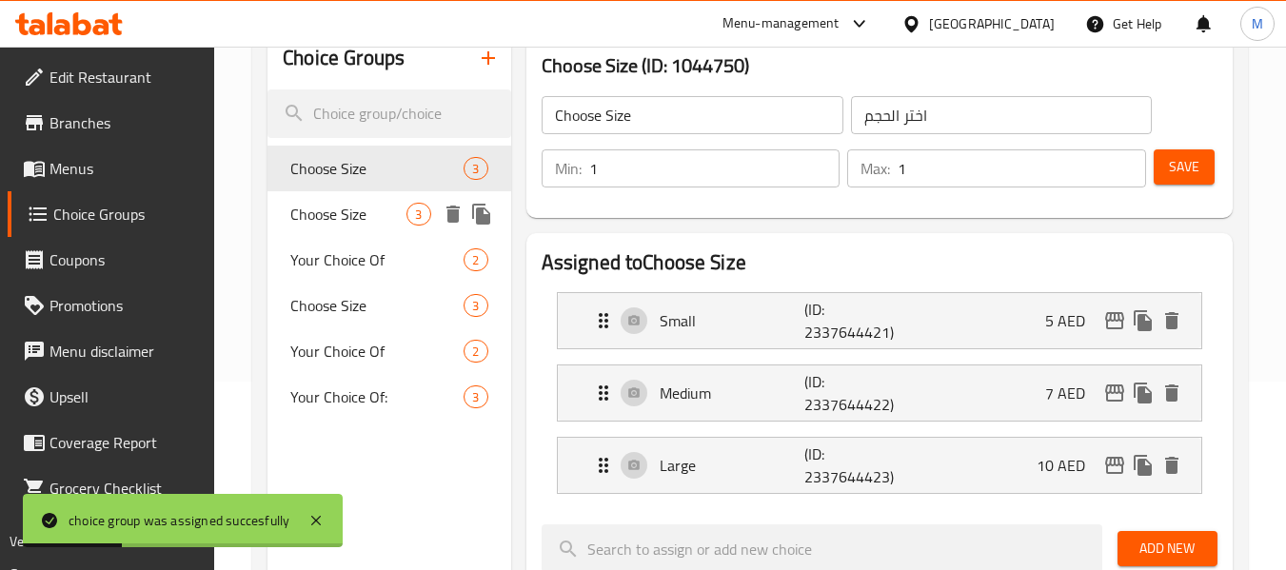
click at [353, 219] on span "Choose Size" at bounding box center [348, 214] width 116 height 23
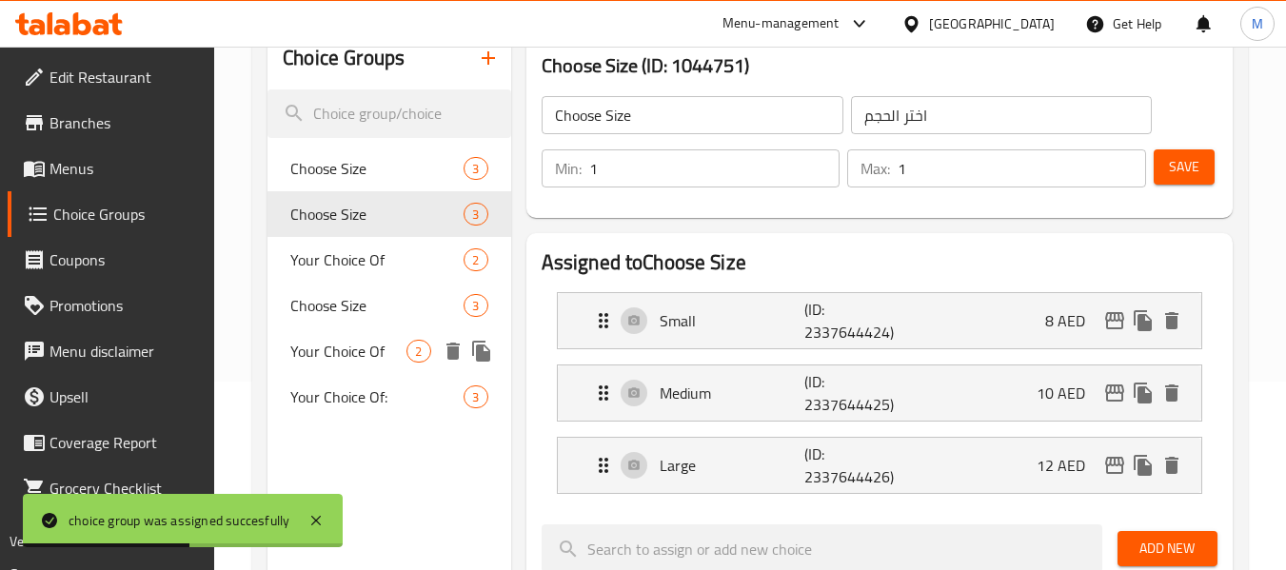
click at [377, 354] on span "Your Choice Of" at bounding box center [348, 351] width 116 height 23
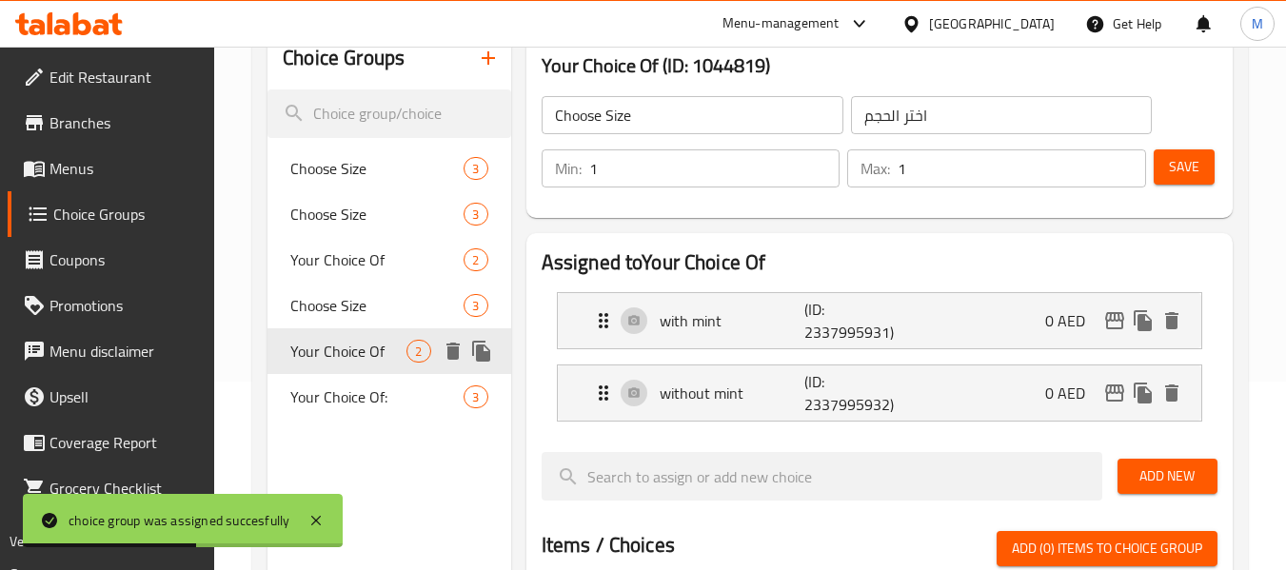
type input "Your Choice Of"
type input "إختيارك من"
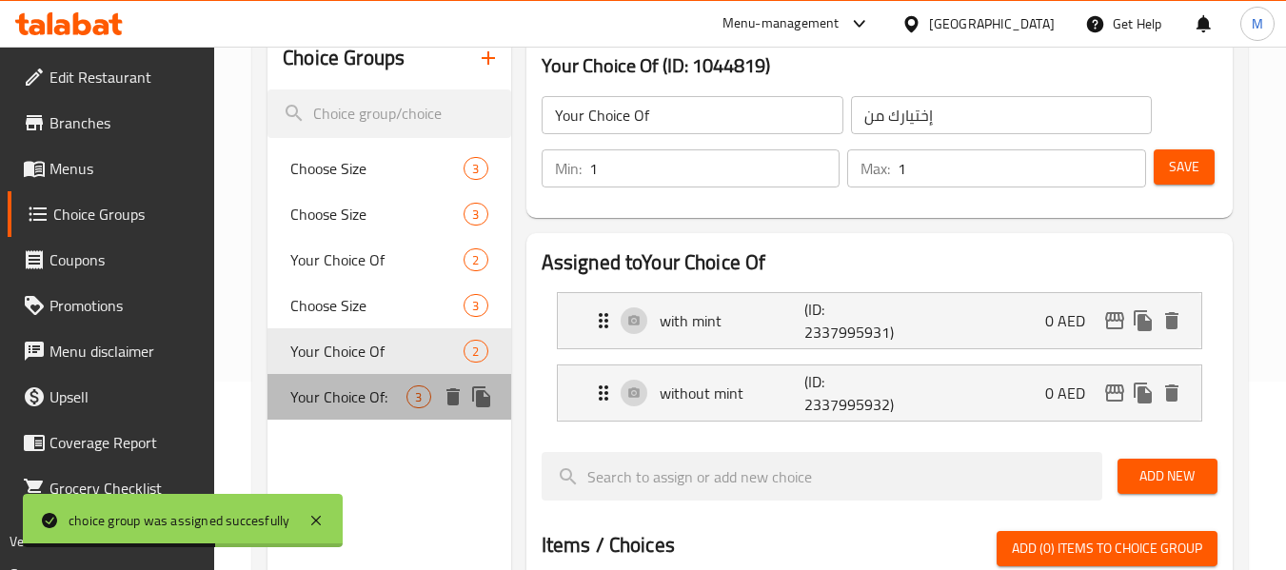
click at [360, 391] on span "Your Choice Of:" at bounding box center [348, 396] width 116 height 23
type input "Your Choice Of:"
type input "إختيارك من:"
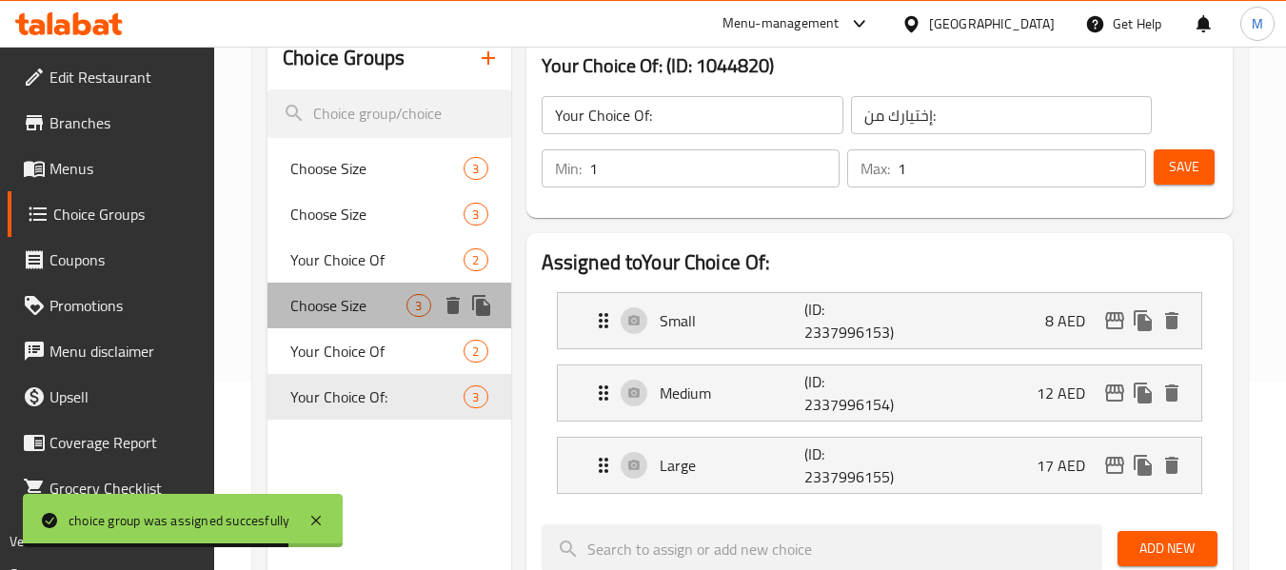
click at [338, 304] on span "Choose Size" at bounding box center [348, 305] width 116 height 23
type input "Choose Size"
type input "اختر الحجم"
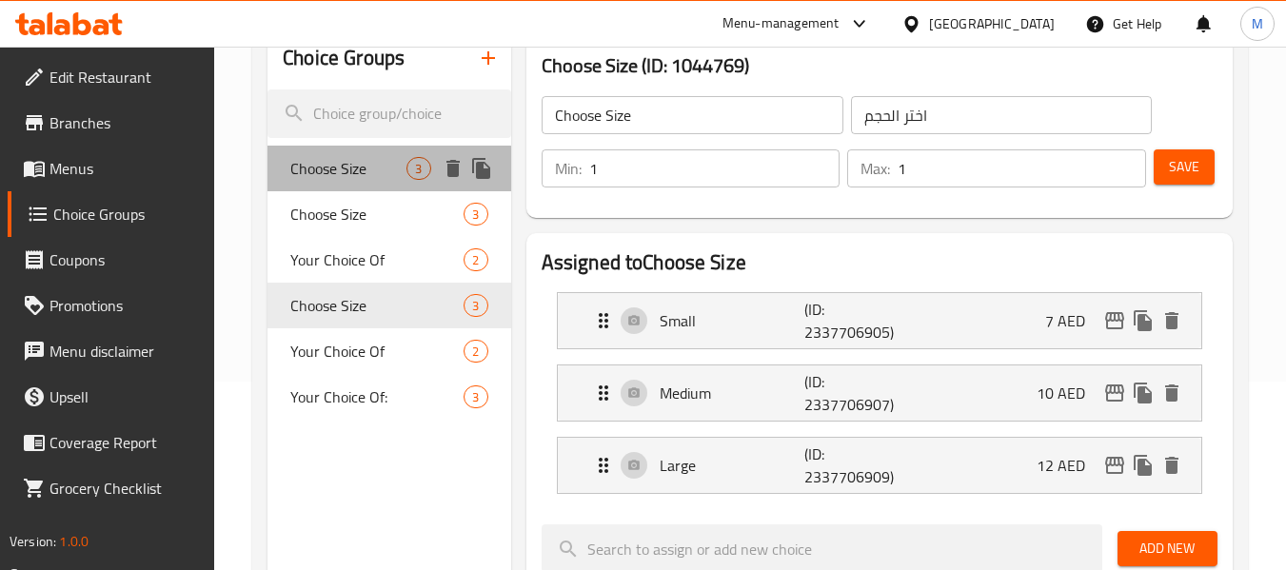
click at [324, 173] on span "Choose Size" at bounding box center [348, 168] width 116 height 23
type input "Choose Size"
type input "اختر الحجم"
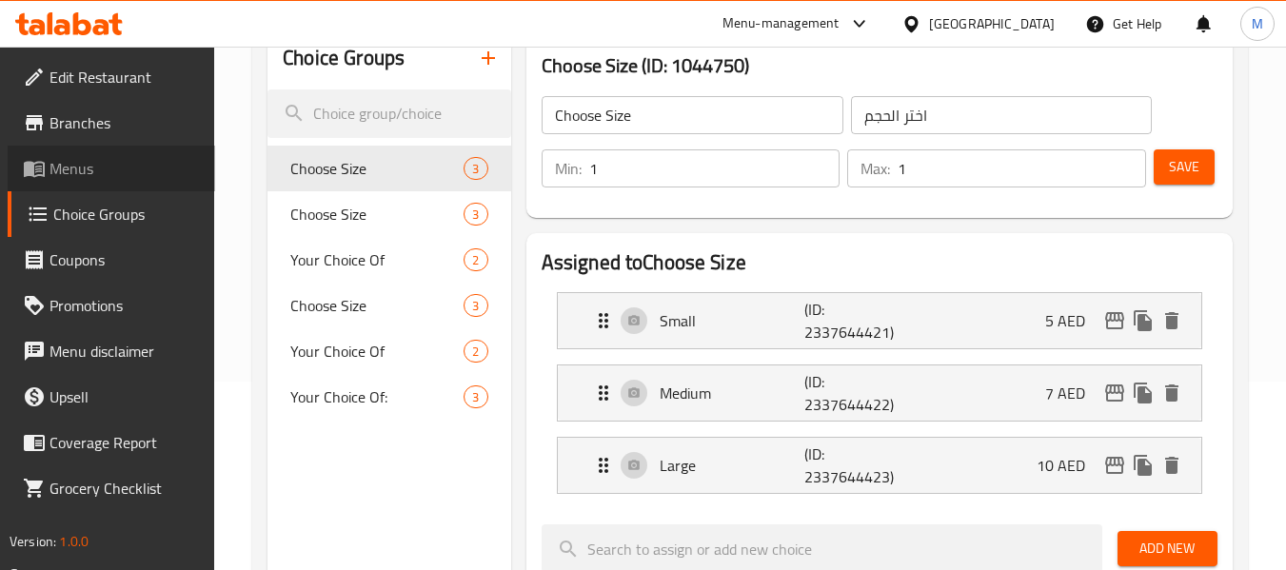
click at [73, 173] on span "Menus" at bounding box center [124, 168] width 150 height 23
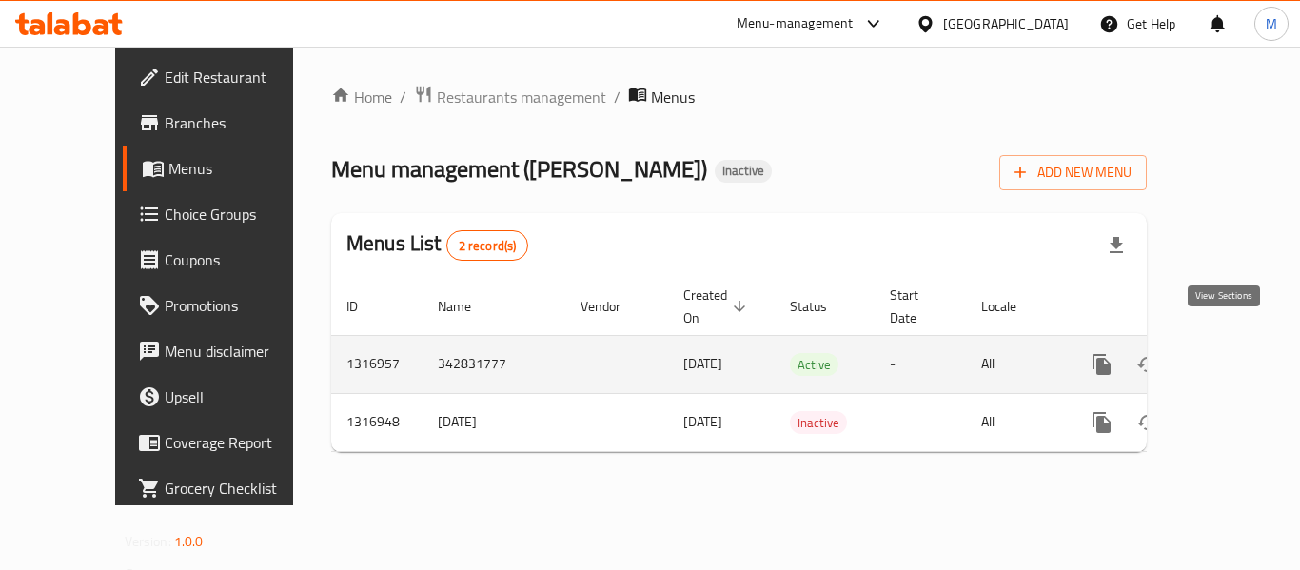
click at [1230, 356] on icon "enhanced table" at bounding box center [1238, 364] width 17 height 17
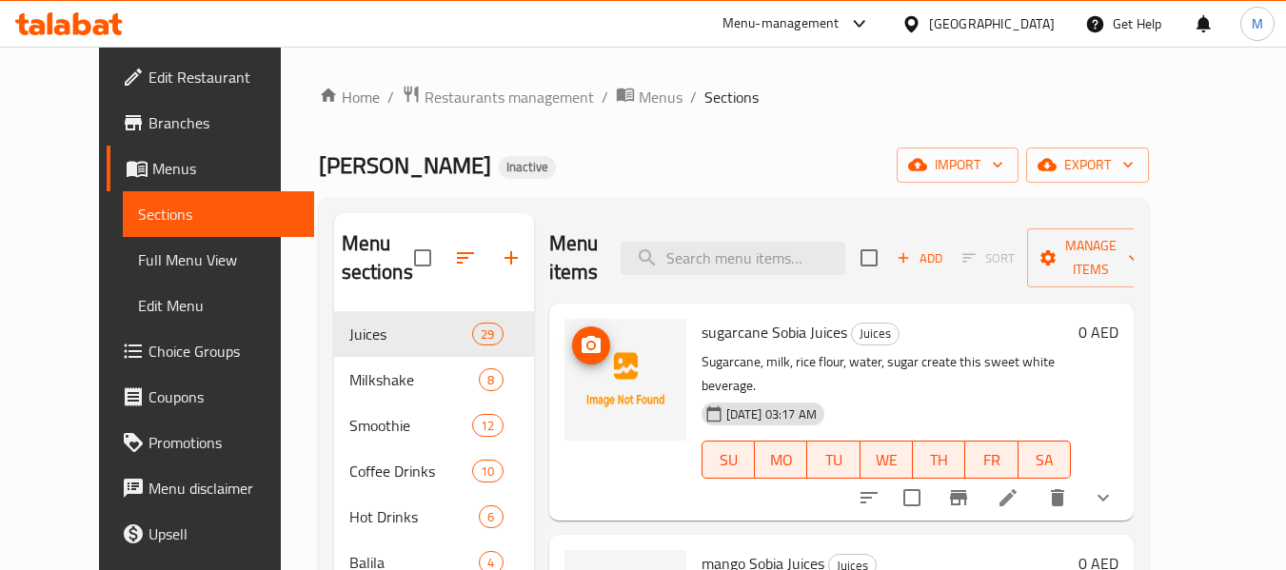
scroll to position [127, 0]
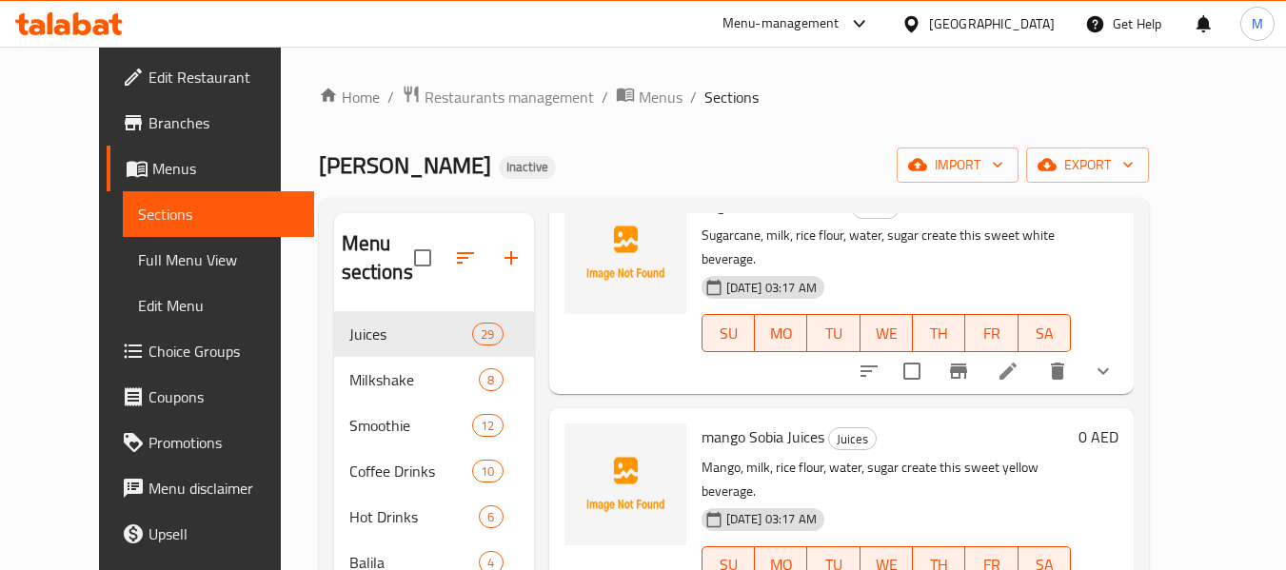
click at [138, 249] on span "Full Menu View" at bounding box center [218, 259] width 161 height 23
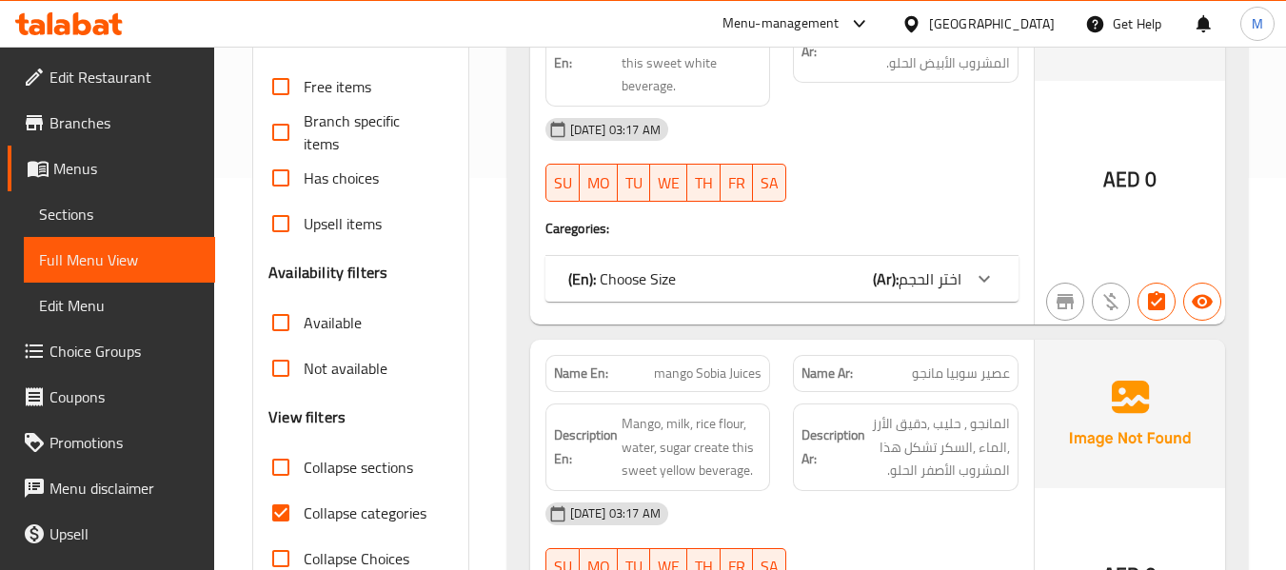
scroll to position [507, 0]
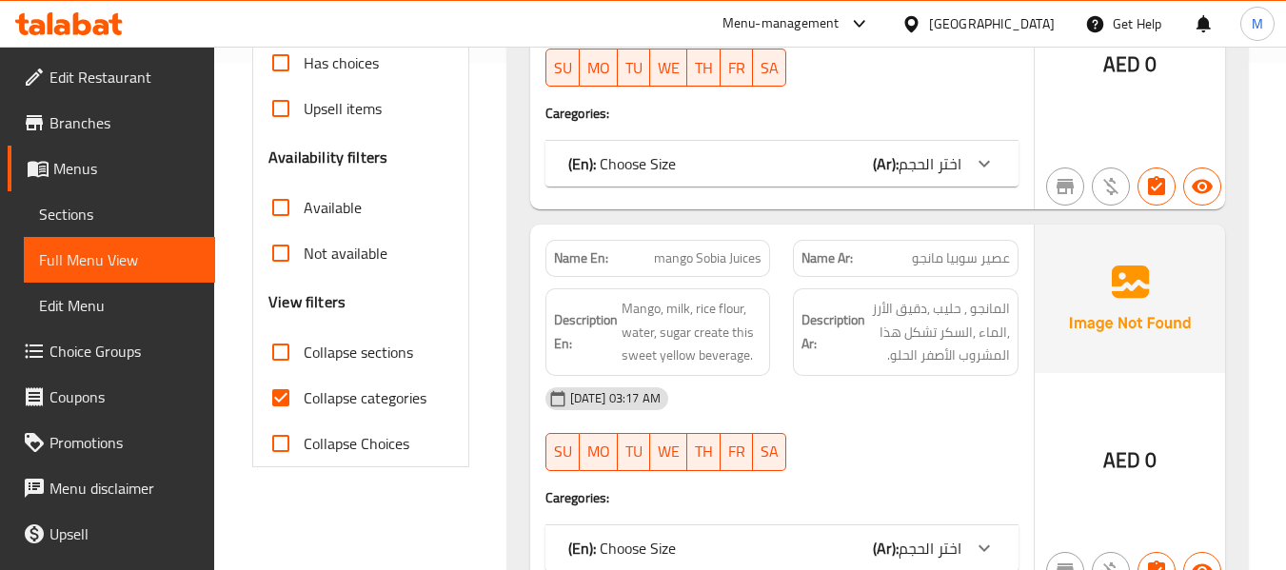
click at [286, 396] on input "Collapse categories" at bounding box center [281, 398] width 46 height 46
checkbox input "false"
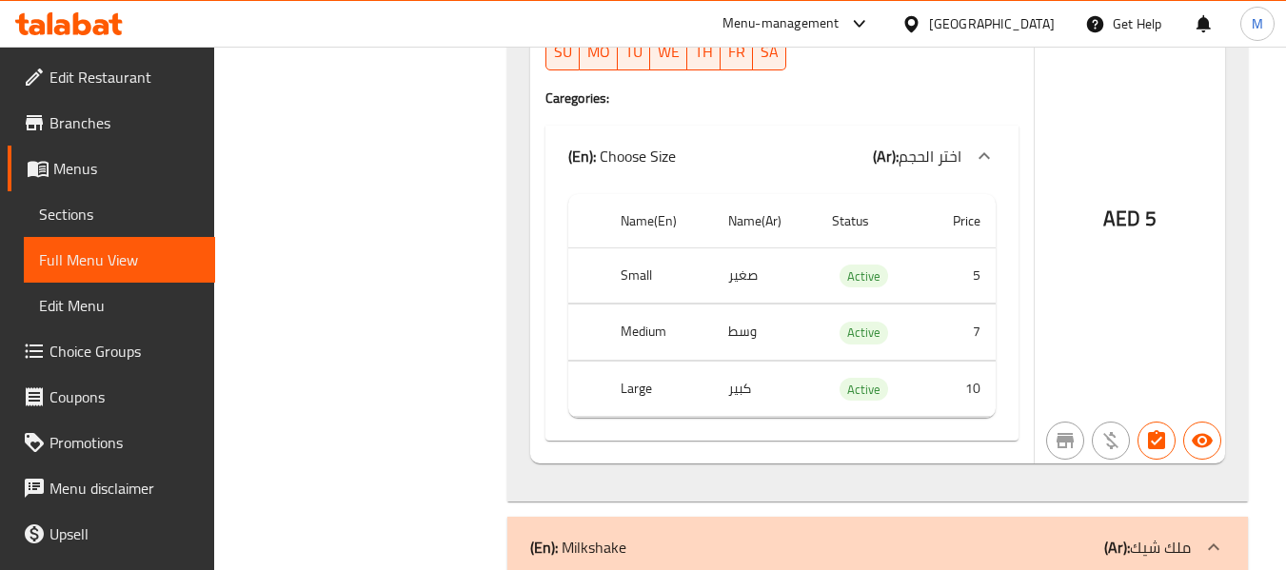
scroll to position [18833, 0]
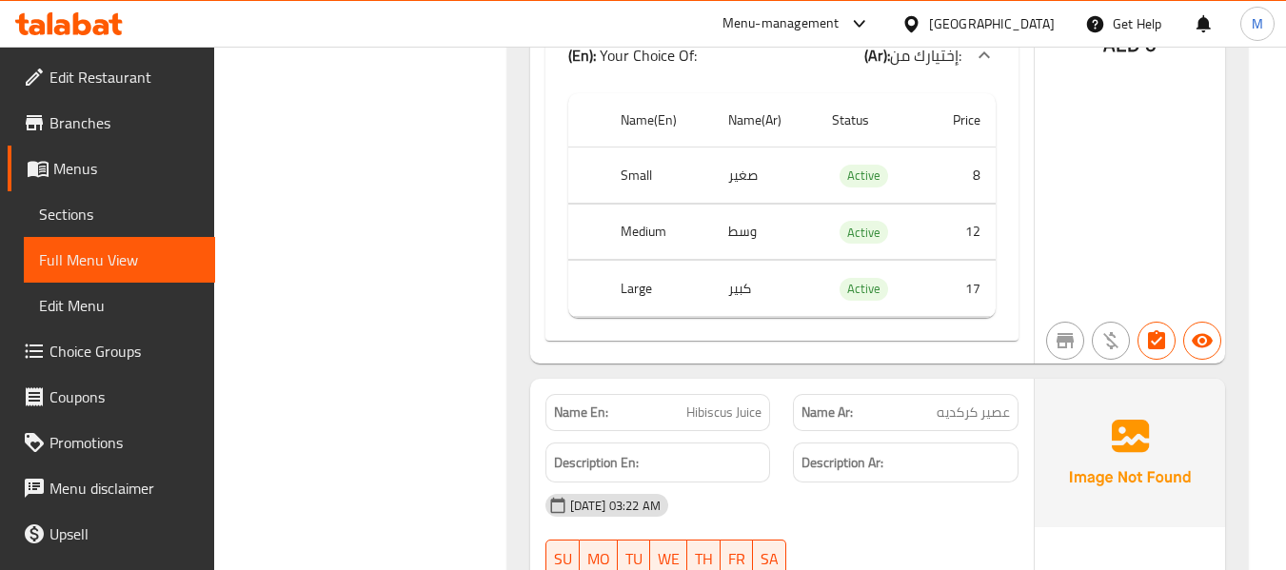
click at [1054, 202] on div "AED 0" at bounding box center [1129, 68] width 190 height 592
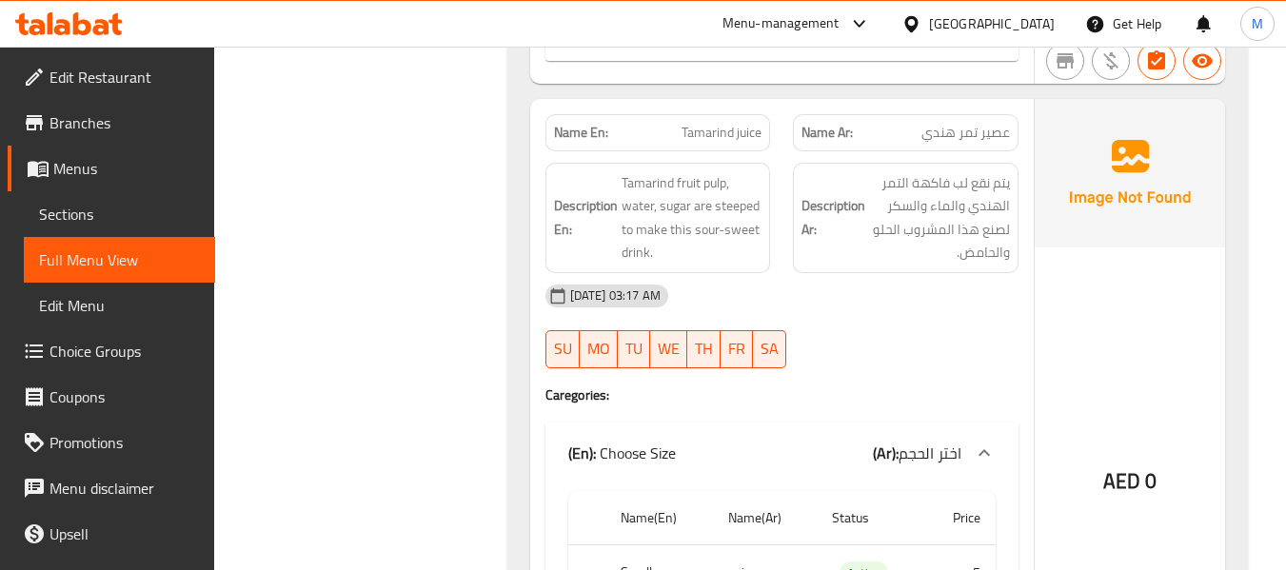
scroll to position [6934, 0]
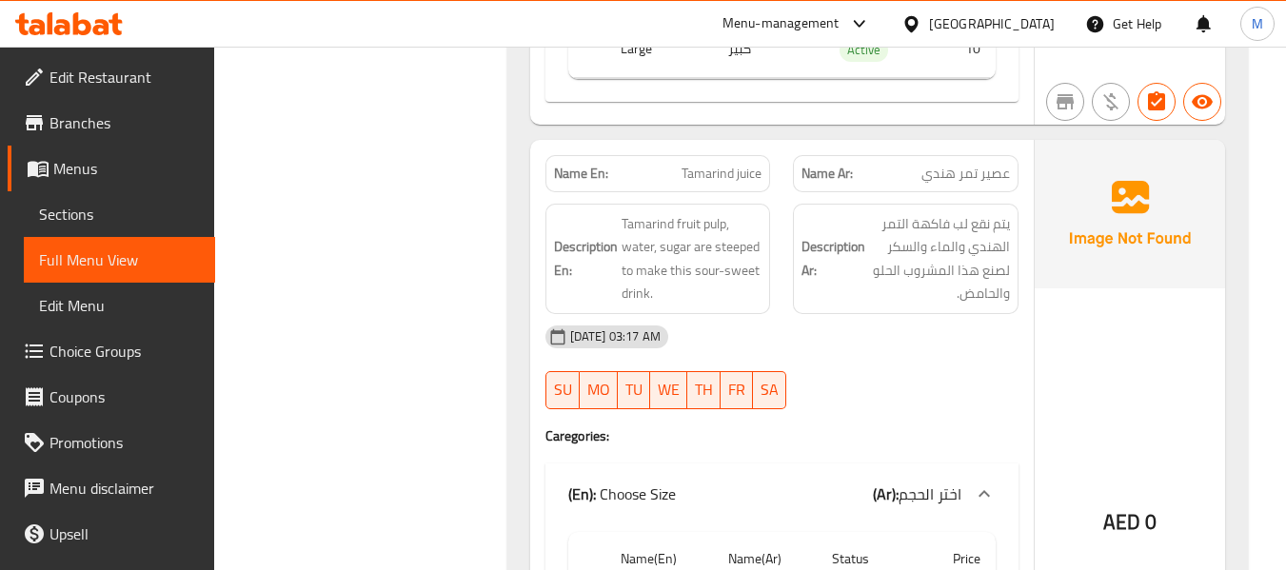
click at [725, 164] on span "Tamarind juice" at bounding box center [721, 174] width 80 height 20
click at [57, 220] on span "Sections" at bounding box center [119, 214] width 161 height 23
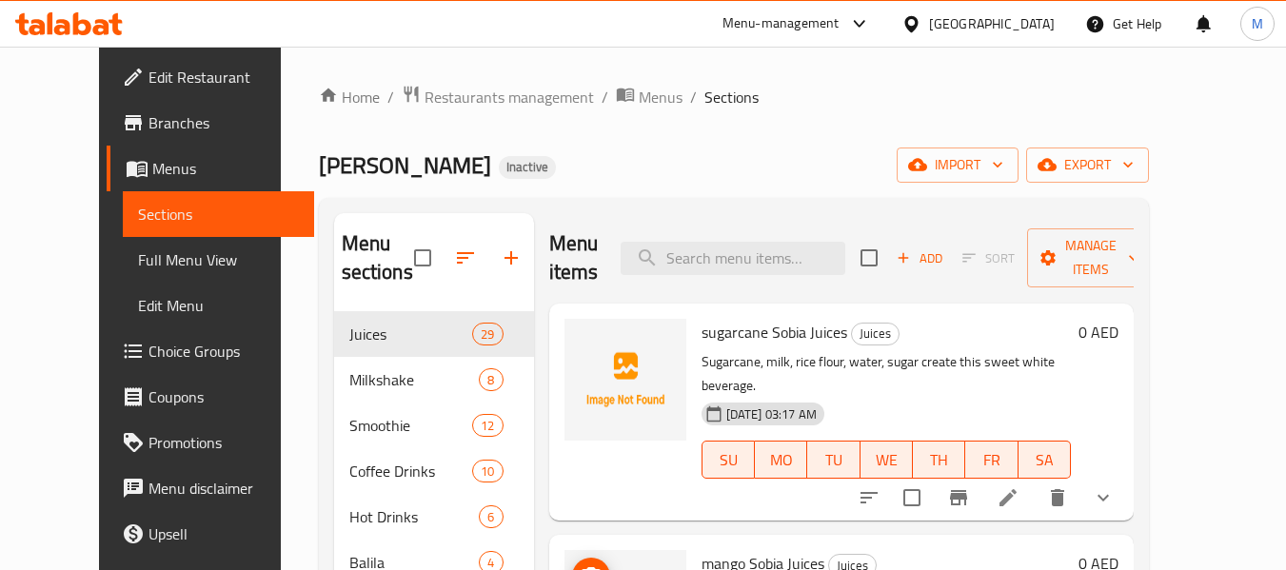
click at [944, 395] on div "[DATE] 03:17 AM SU MO TU WE TH FR SA" at bounding box center [886, 446] width 384 height 103
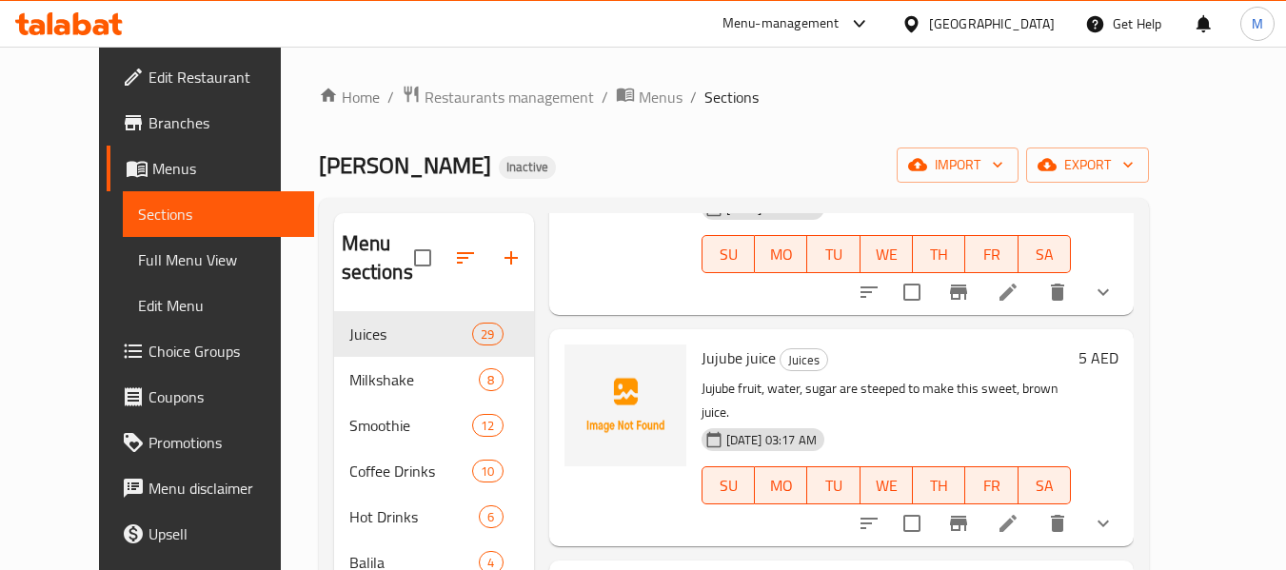
scroll to position [2167, 0]
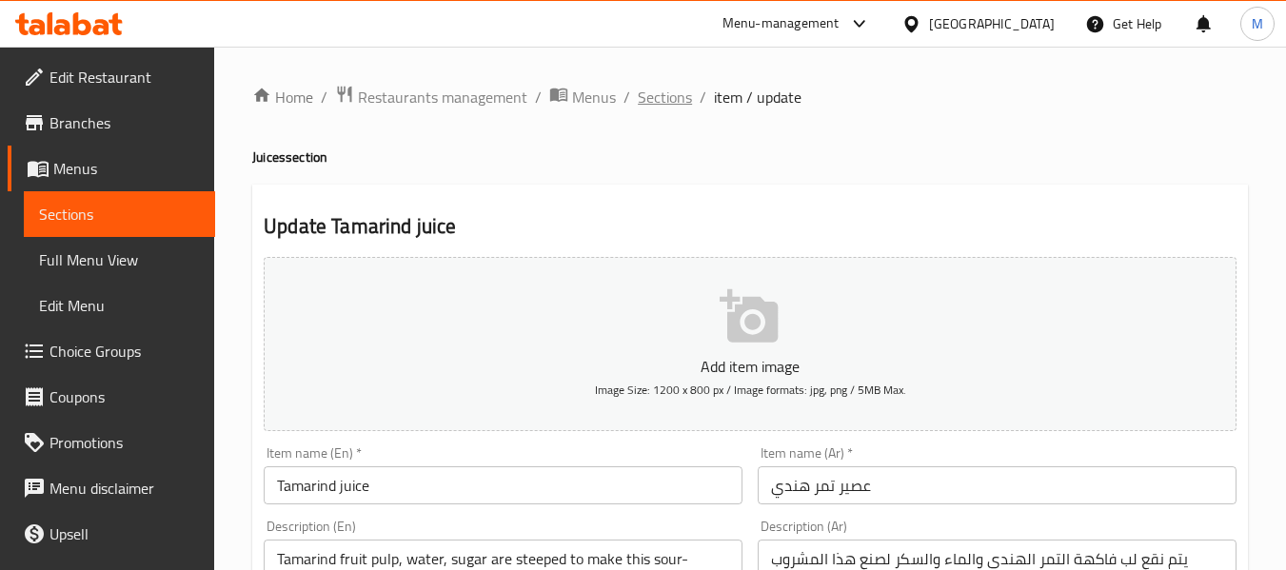
click at [643, 98] on span "Sections" at bounding box center [665, 97] width 54 height 23
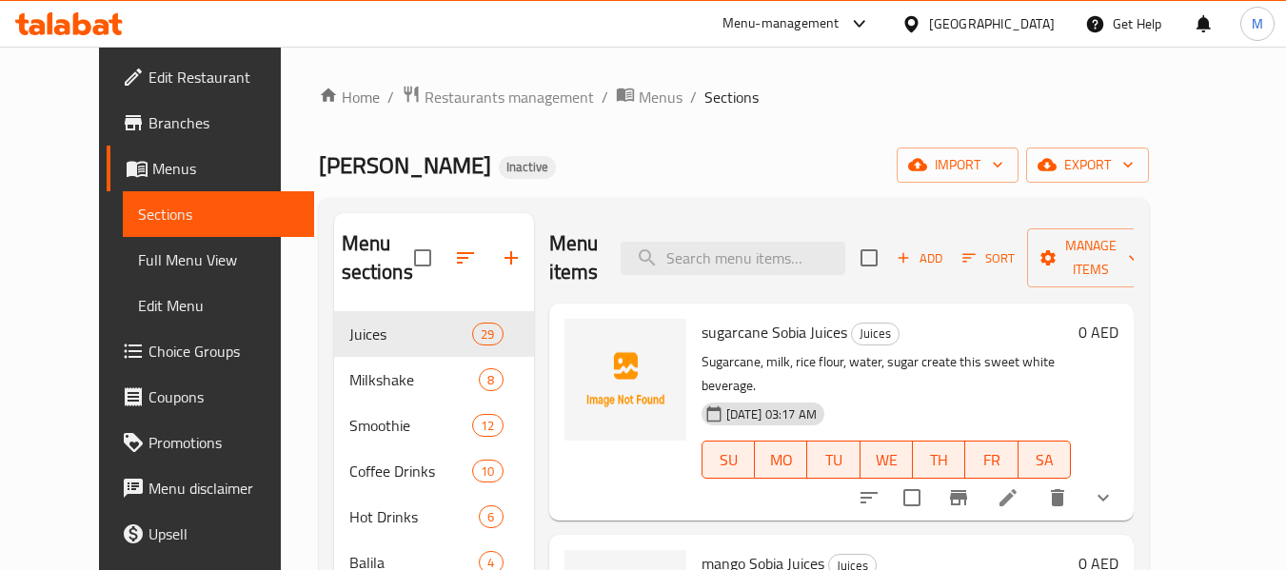
click at [698, 155] on div "Lamatna Sawa Inactive import export" at bounding box center [734, 164] width 830 height 35
click at [138, 252] on span "Full Menu View" at bounding box center [218, 259] width 161 height 23
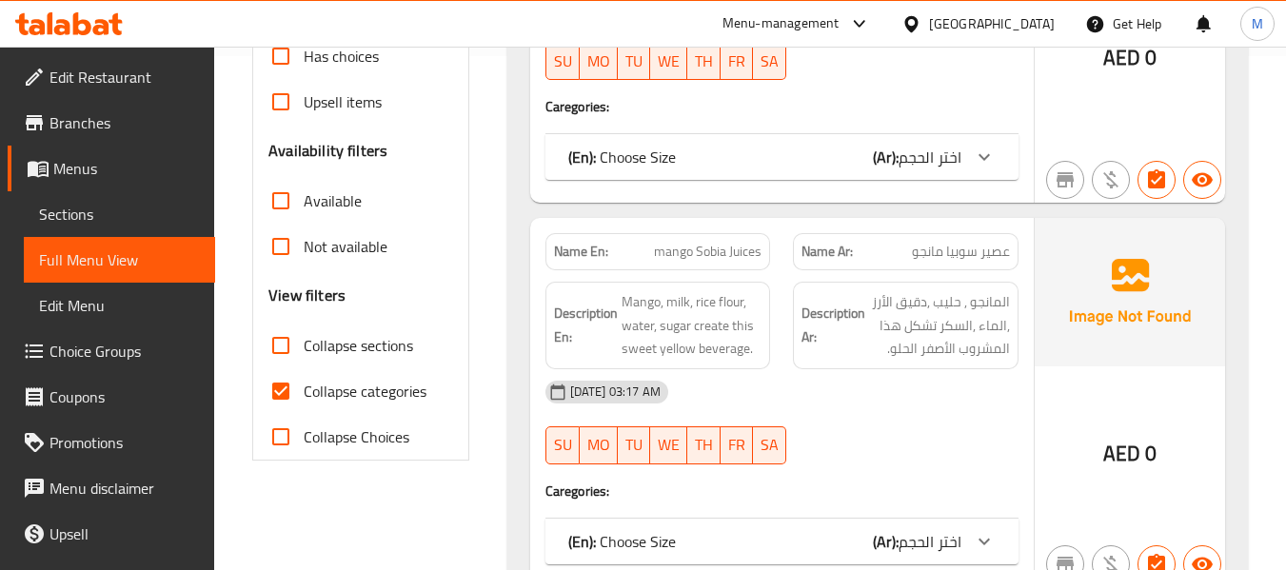
scroll to position [774, 0]
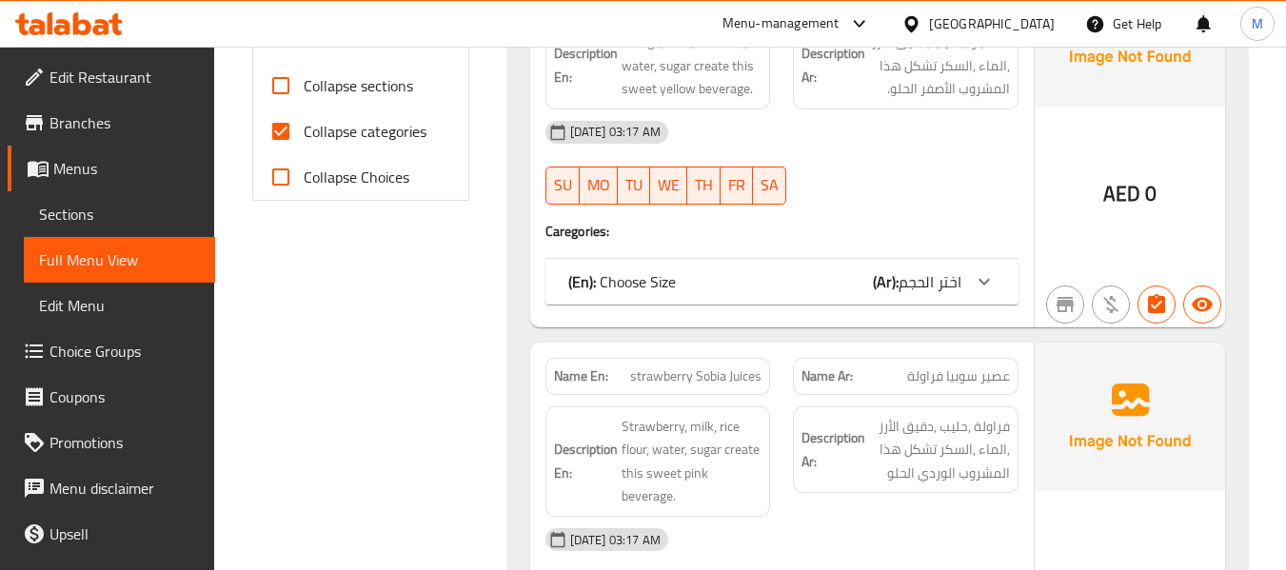
click at [291, 131] on input "Collapse categories" at bounding box center [281, 131] width 46 height 46
checkbox input "false"
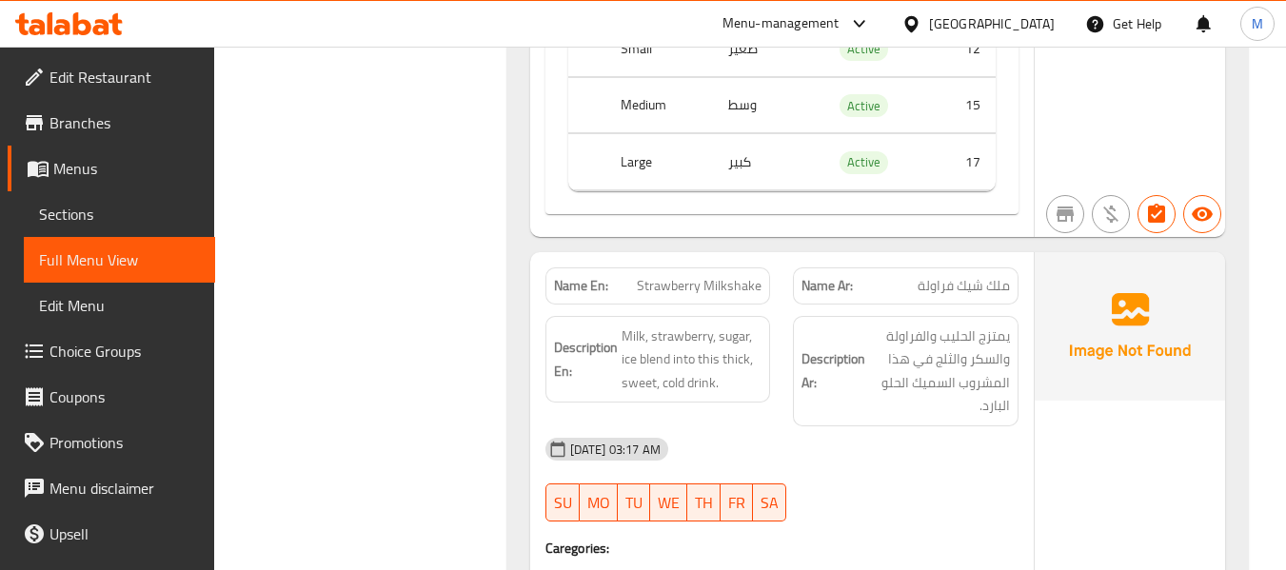
scroll to position [23737, 0]
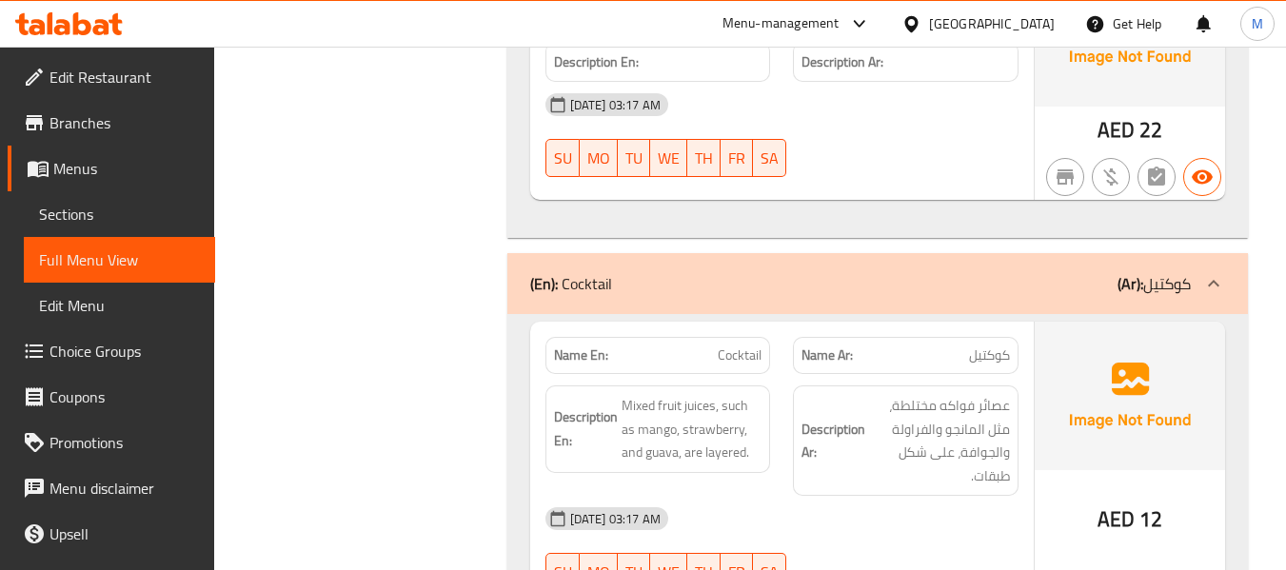
scroll to position [41413, 0]
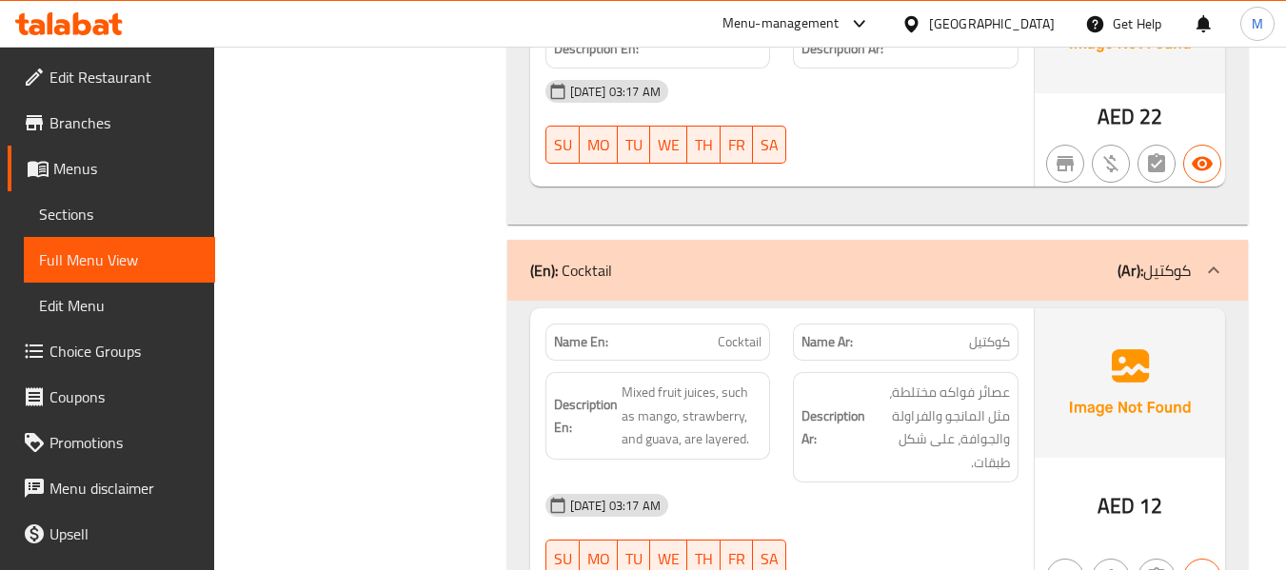
scroll to position [41416, 0]
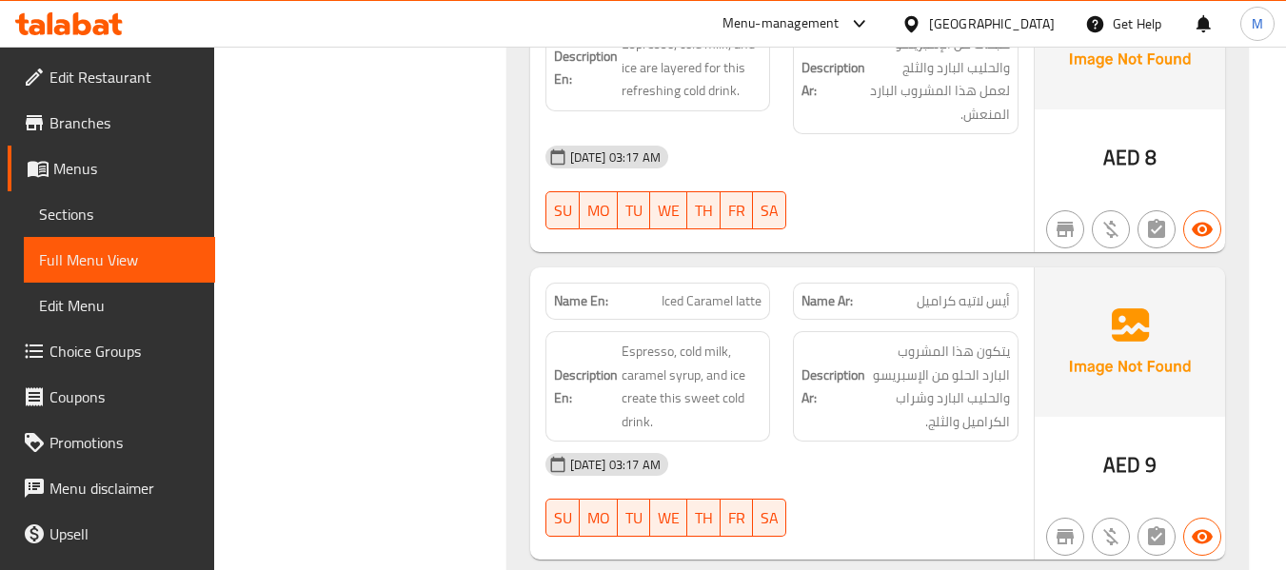
scroll to position [34880, 0]
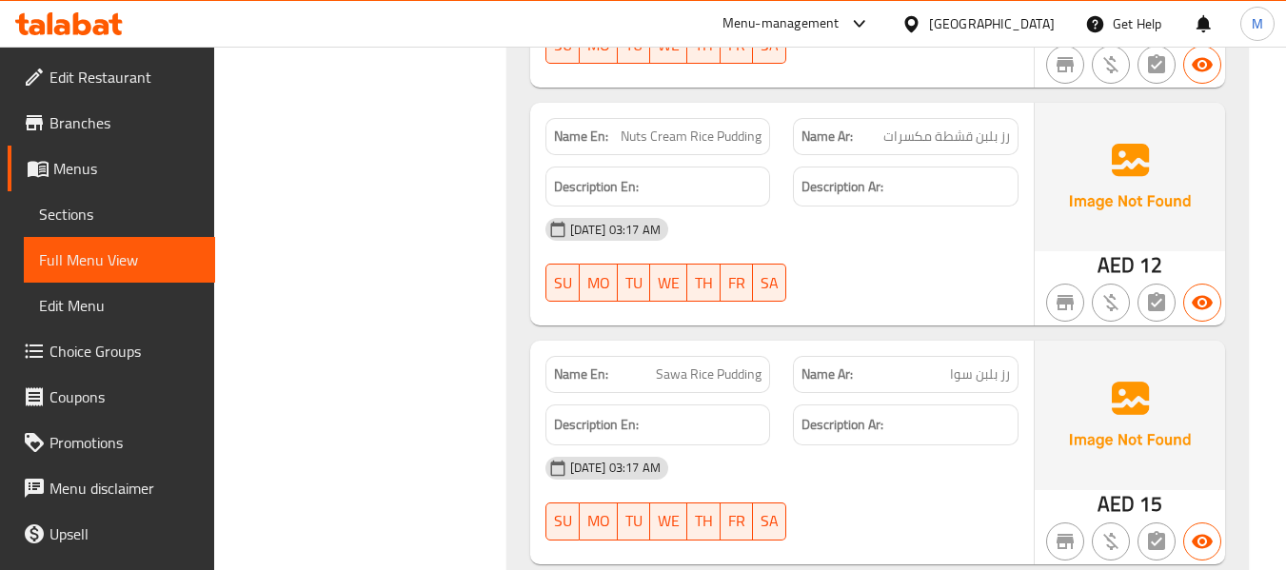
scroll to position [39919, 0]
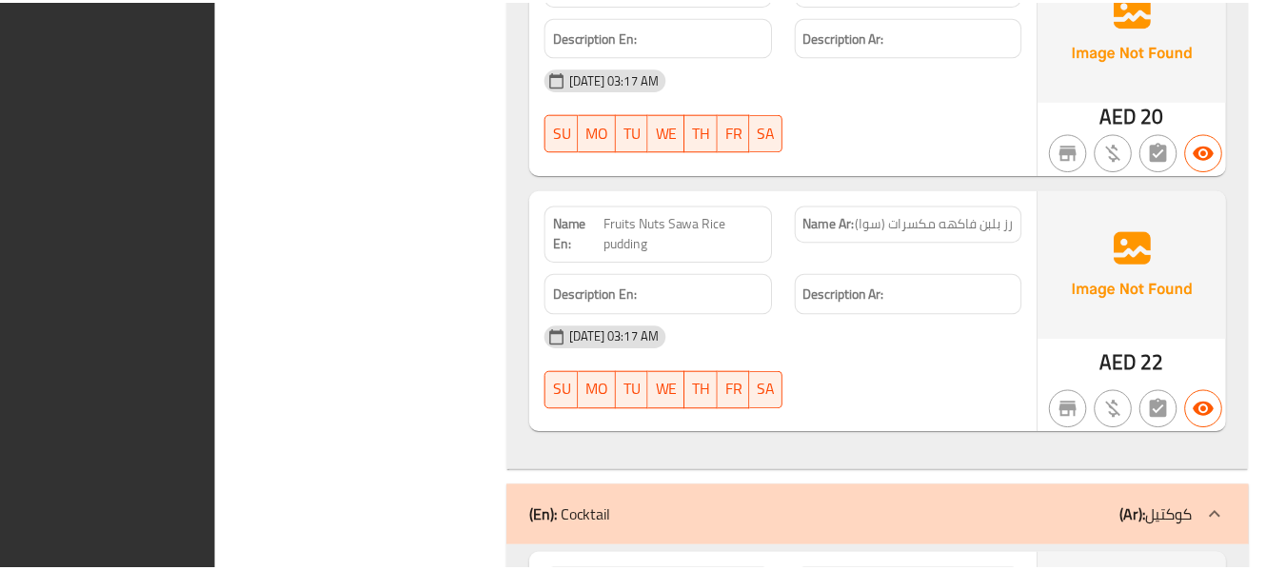
scroll to position [41208, 0]
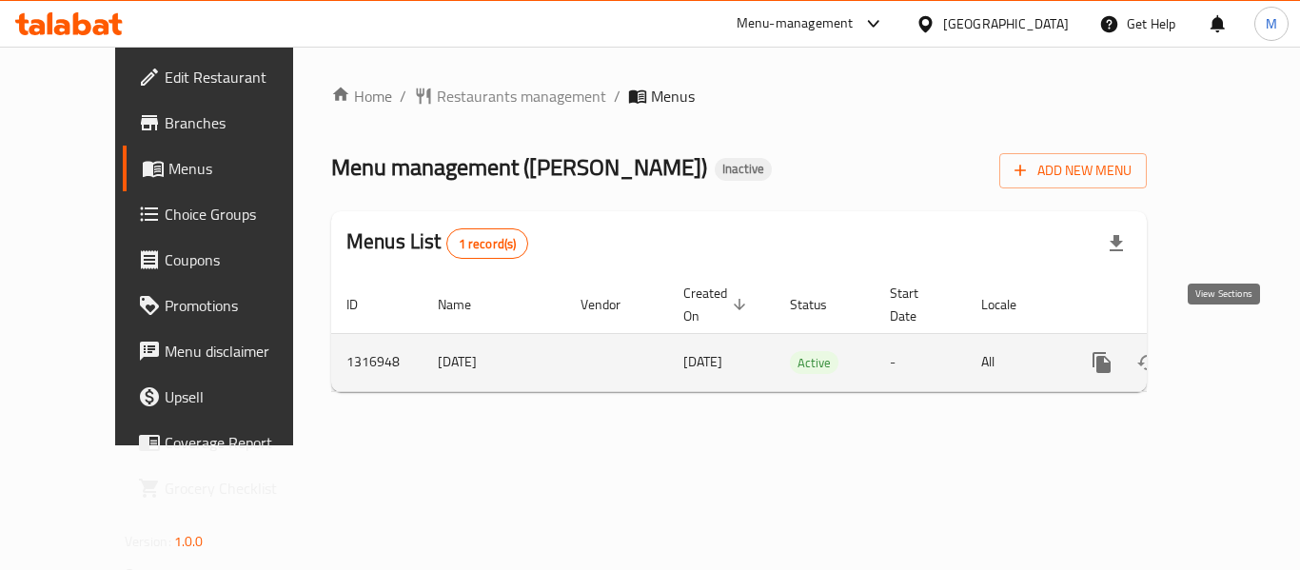
click at [1227, 351] on icon "enhanced table" at bounding box center [1238, 362] width 23 height 23
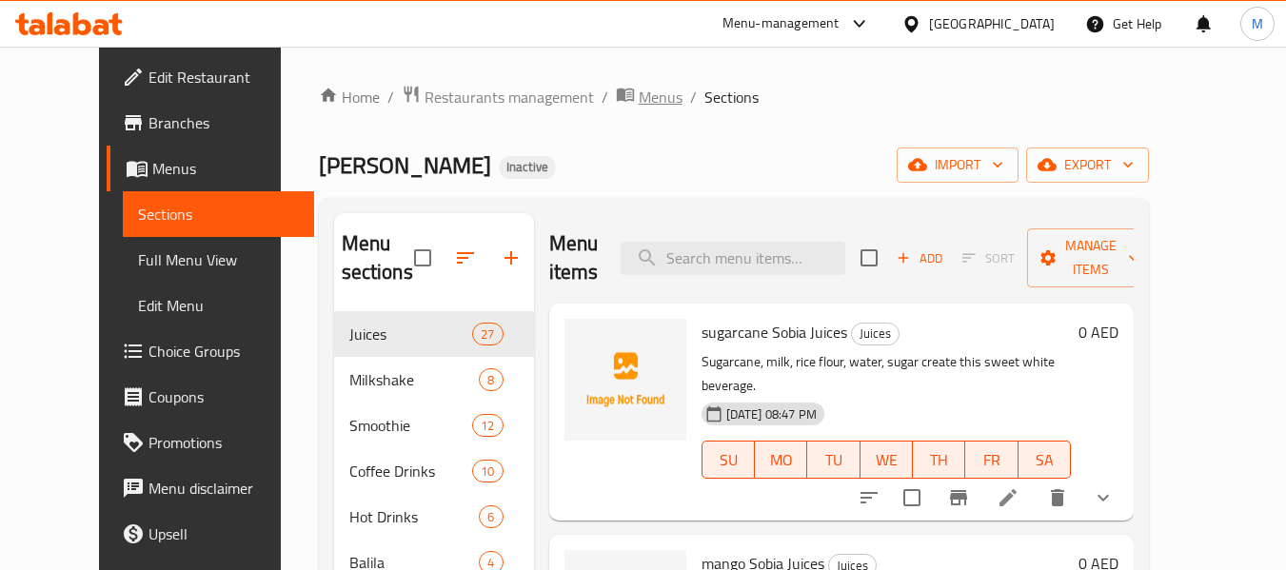
click at [616, 94] on span "breadcrumb" at bounding box center [627, 97] width 23 height 25
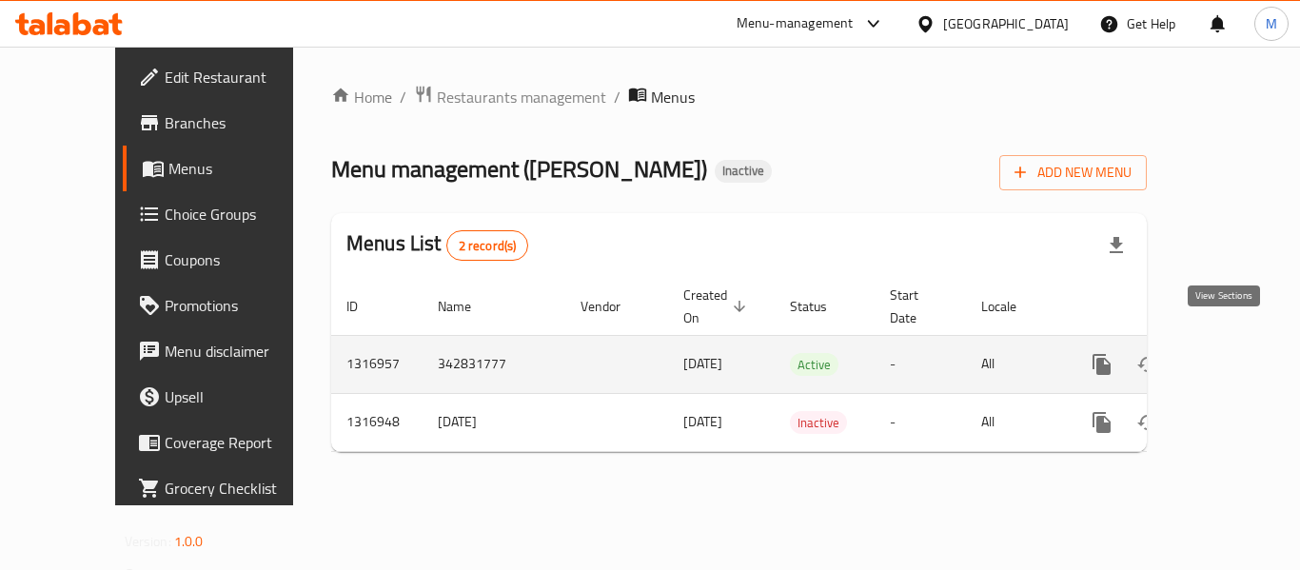
click at [1227, 353] on icon "enhanced table" at bounding box center [1238, 364] width 23 height 23
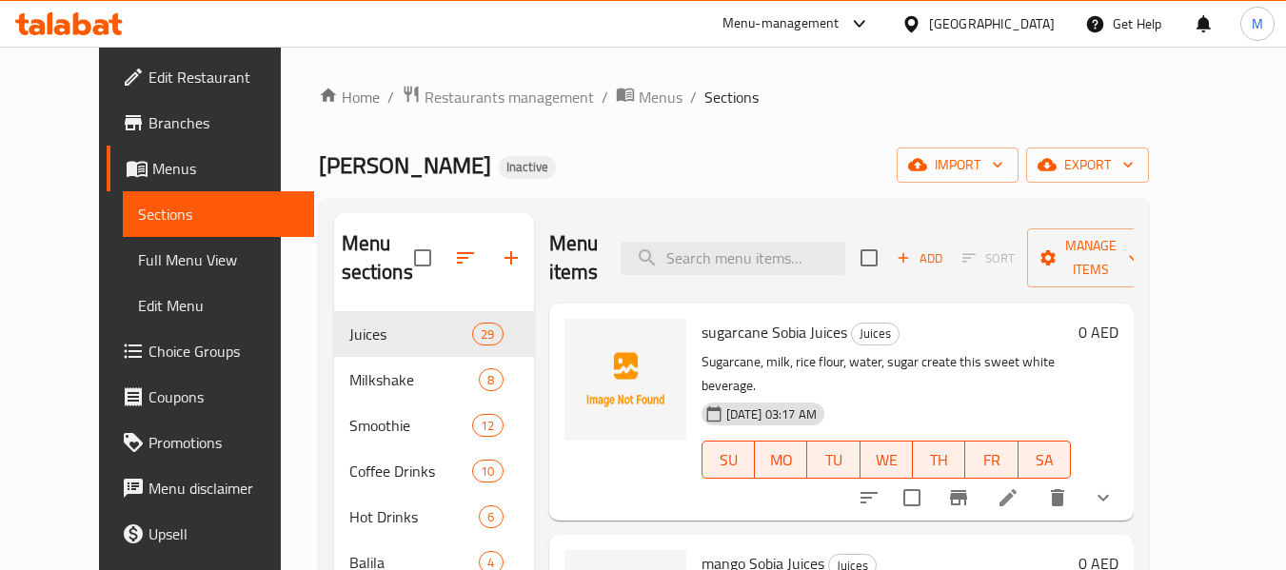
click at [148, 74] on span "Edit Restaurant" at bounding box center [223, 77] width 150 height 23
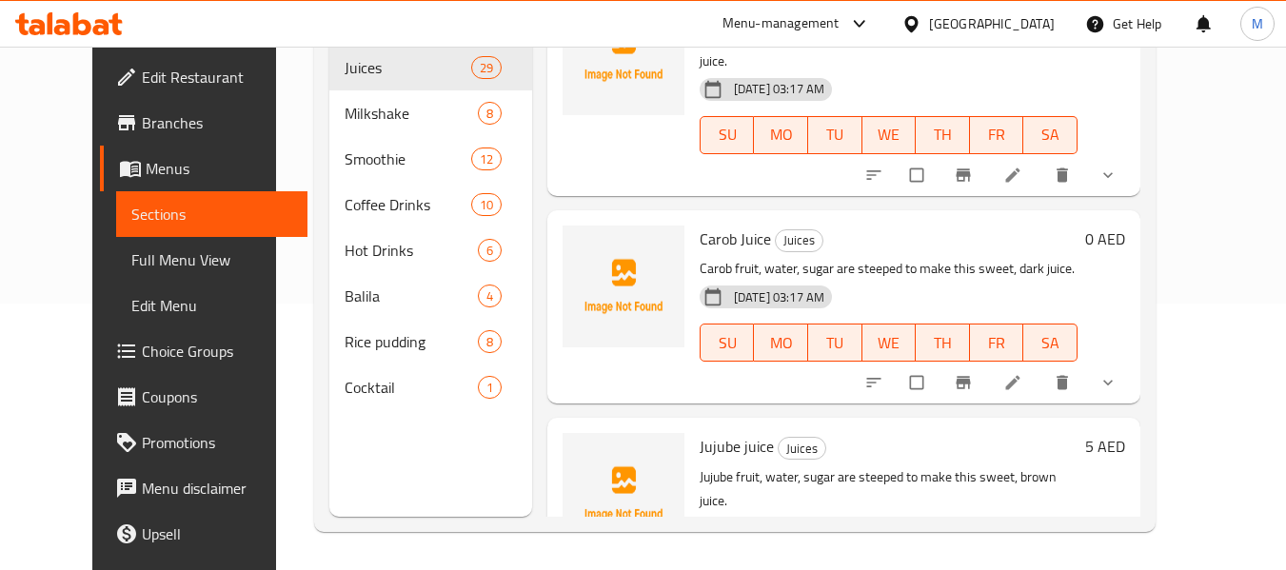
scroll to position [1777, 0]
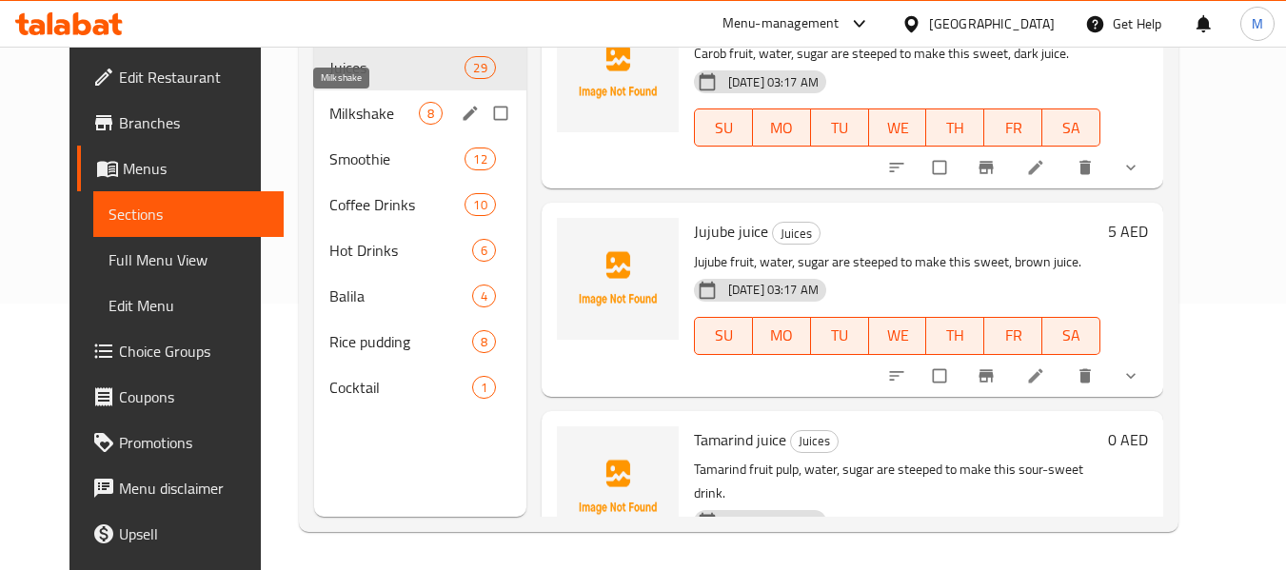
drag, startPoint x: 324, startPoint y: 102, endPoint x: 332, endPoint y: 141, distance: 39.7
click at [329, 102] on span "Milkshake" at bounding box center [373, 113] width 89 height 23
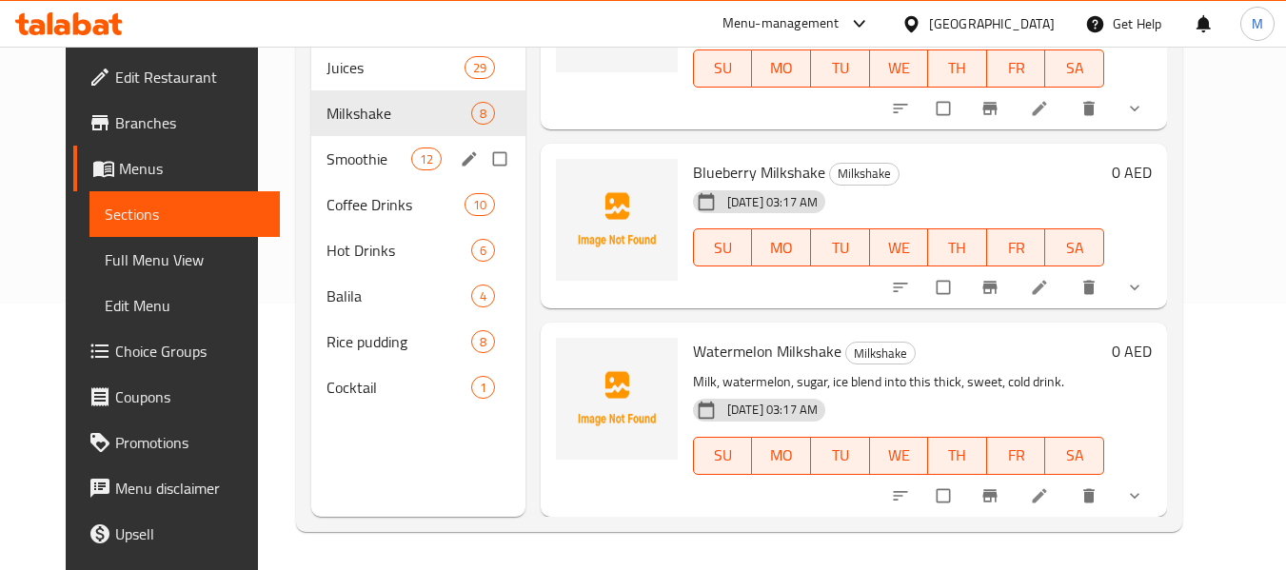
scroll to position [1141, 0]
click at [334, 167] on span "Smoothie" at bounding box center [368, 158] width 84 height 23
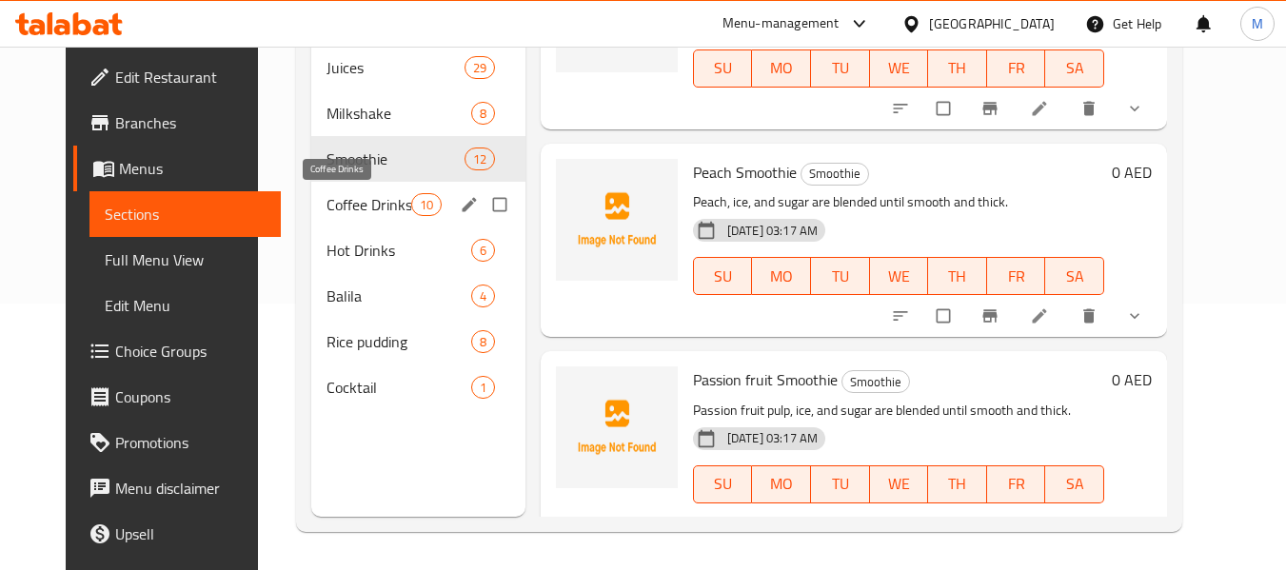
click at [344, 208] on span "Coffee Drinks" at bounding box center [368, 204] width 84 height 23
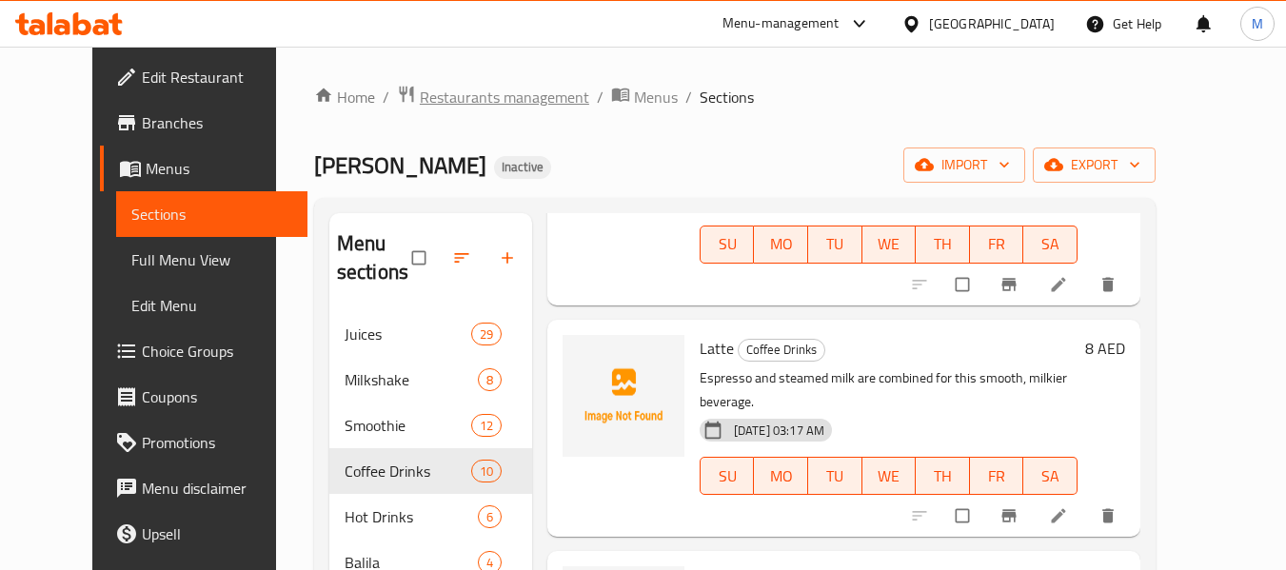
click at [472, 95] on span "Restaurants management" at bounding box center [504, 97] width 169 height 23
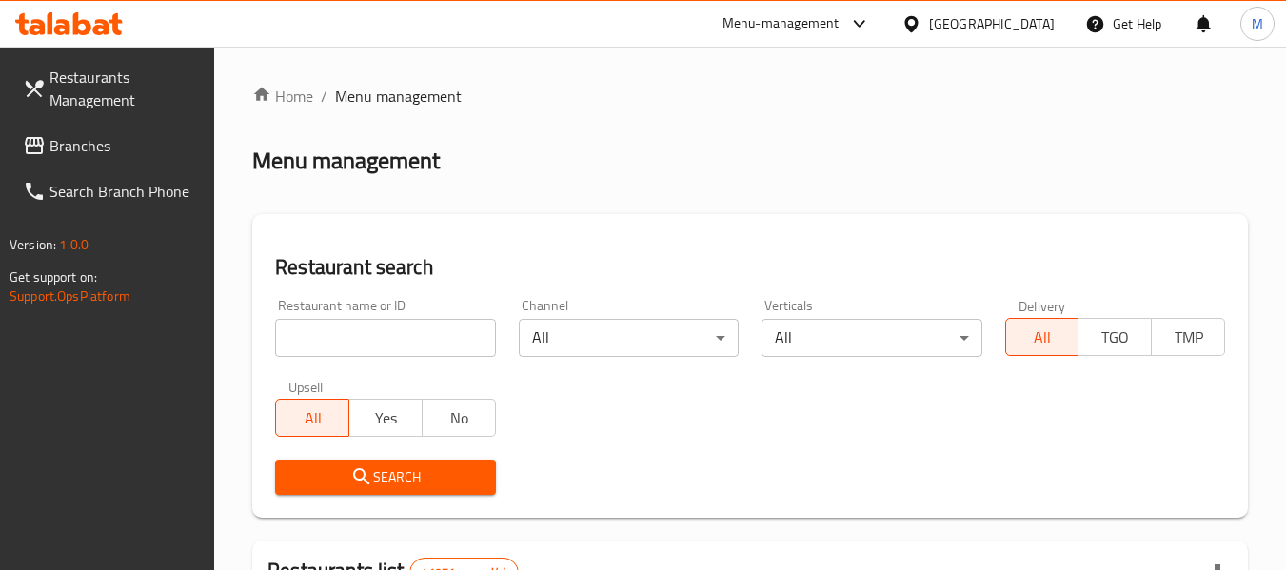
click at [41, 148] on icon at bounding box center [34, 145] width 23 height 23
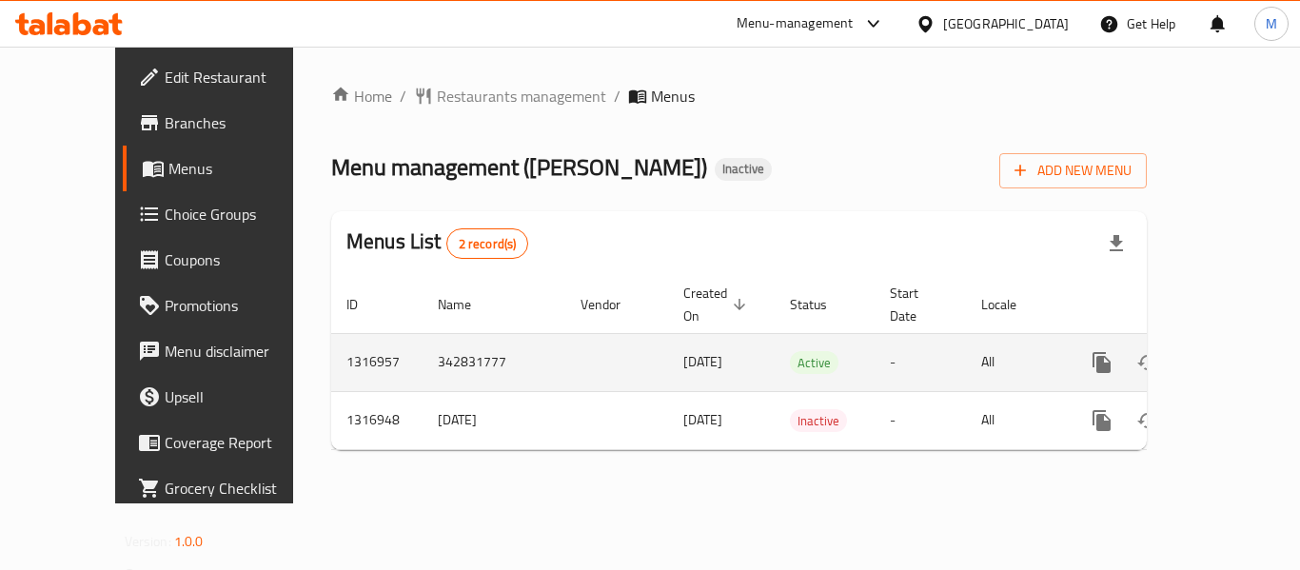
click at [1236, 343] on link "enhanced table" at bounding box center [1239, 363] width 46 height 46
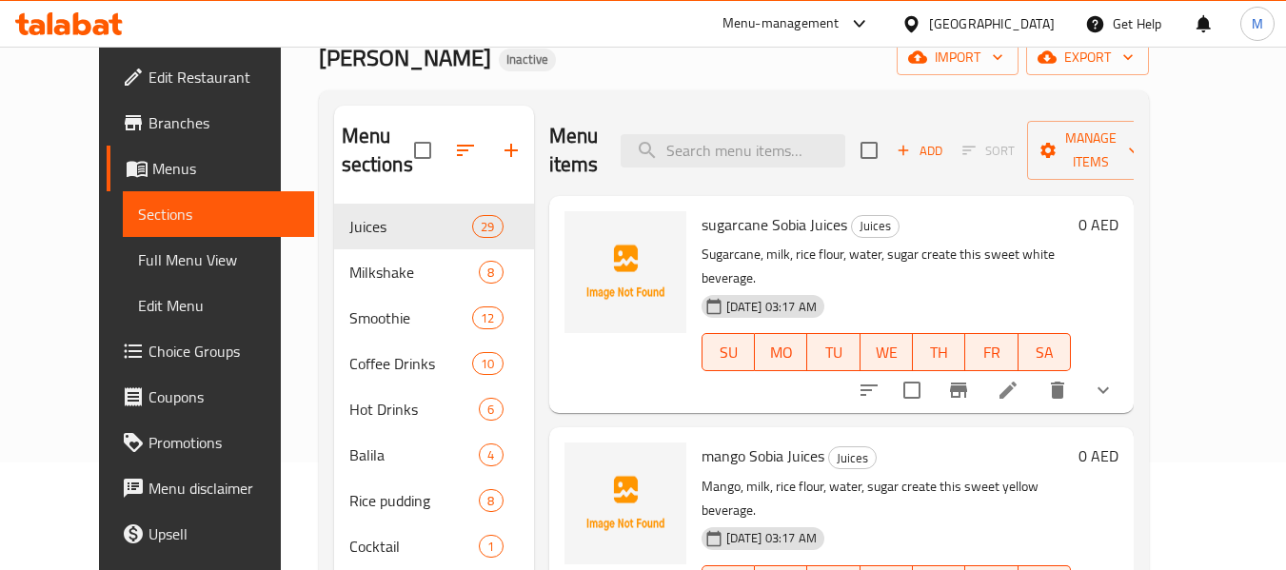
scroll to position [254, 0]
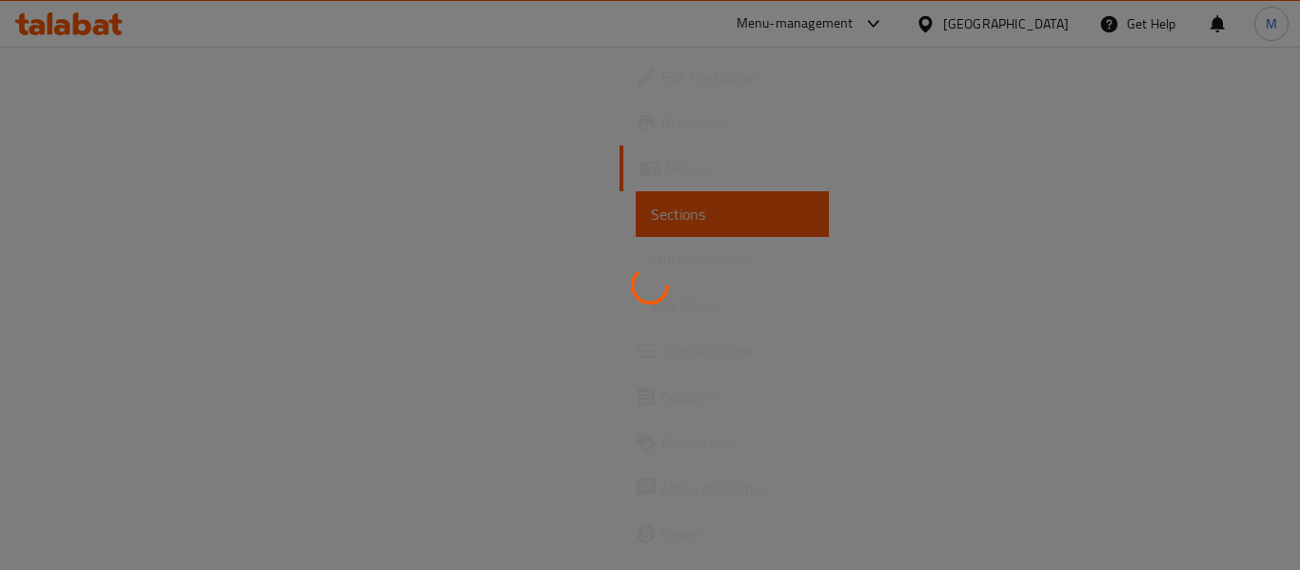
click at [94, 167] on div at bounding box center [650, 285] width 1300 height 570
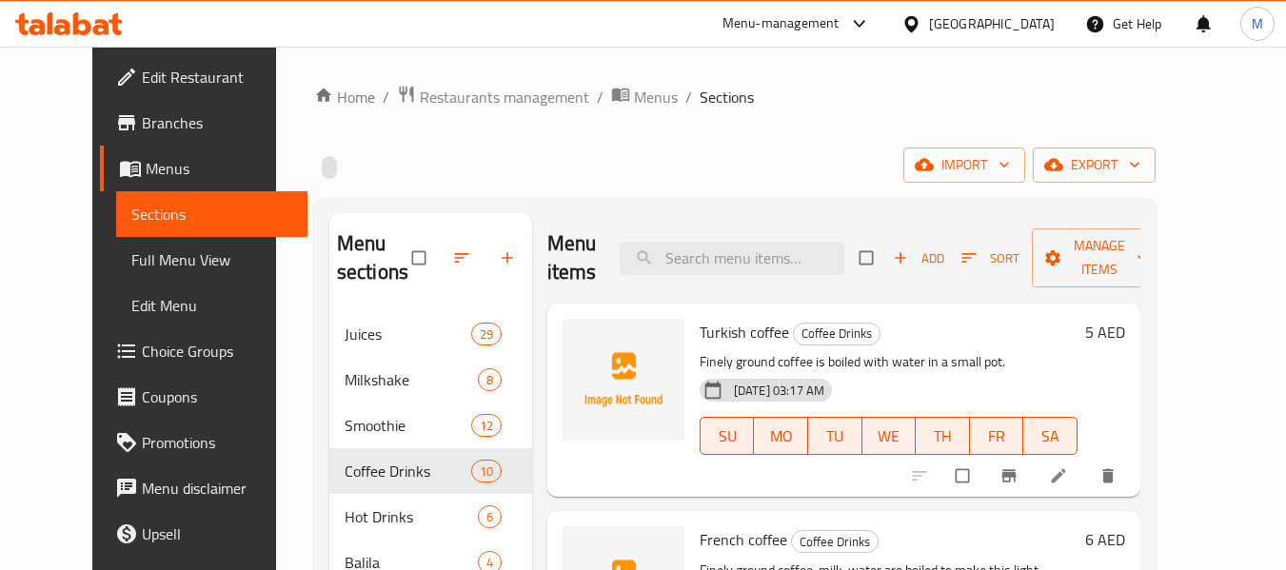
click at [146, 167] on span "Menus" at bounding box center [219, 168] width 147 height 23
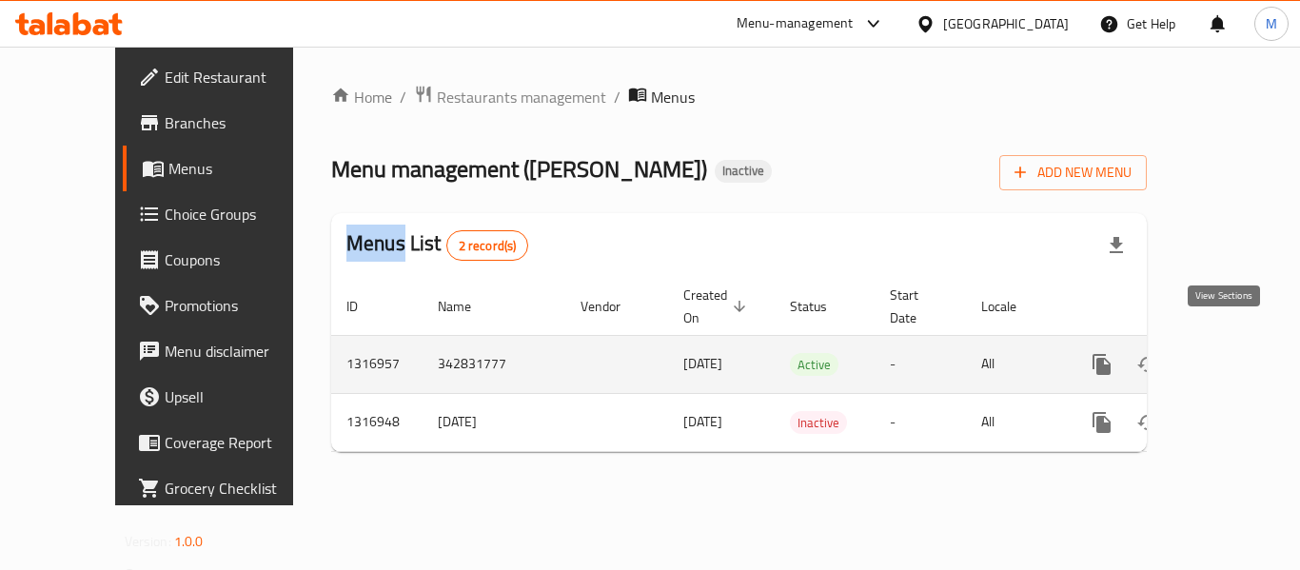
click at [1227, 353] on icon "enhanced table" at bounding box center [1238, 364] width 23 height 23
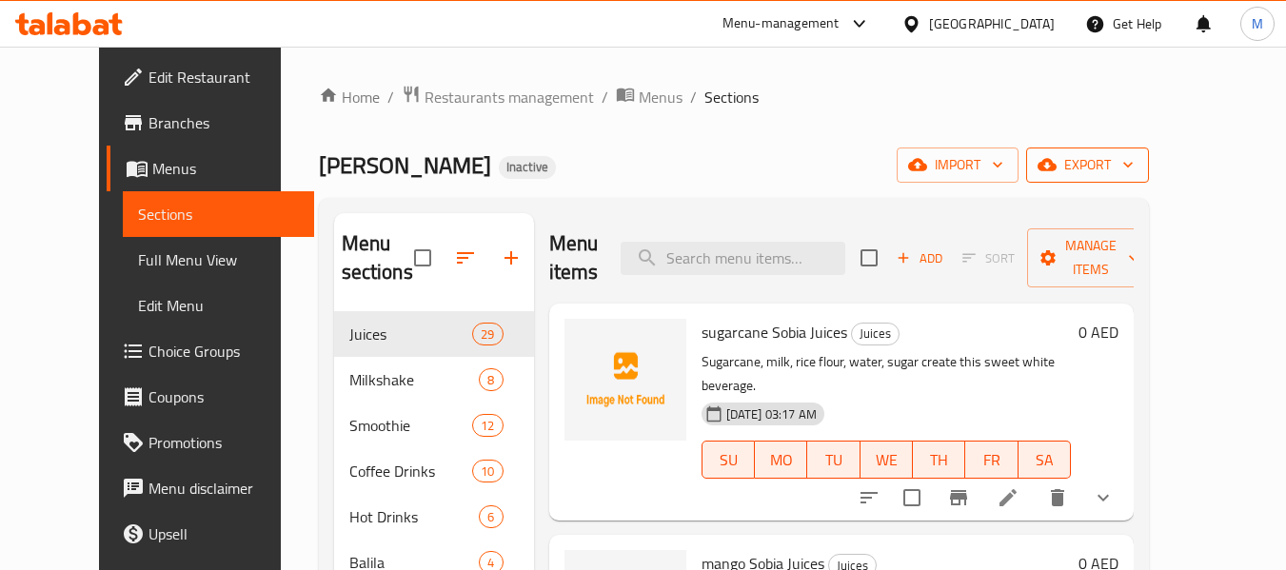
click at [1133, 166] on span "export" at bounding box center [1087, 165] width 92 height 24
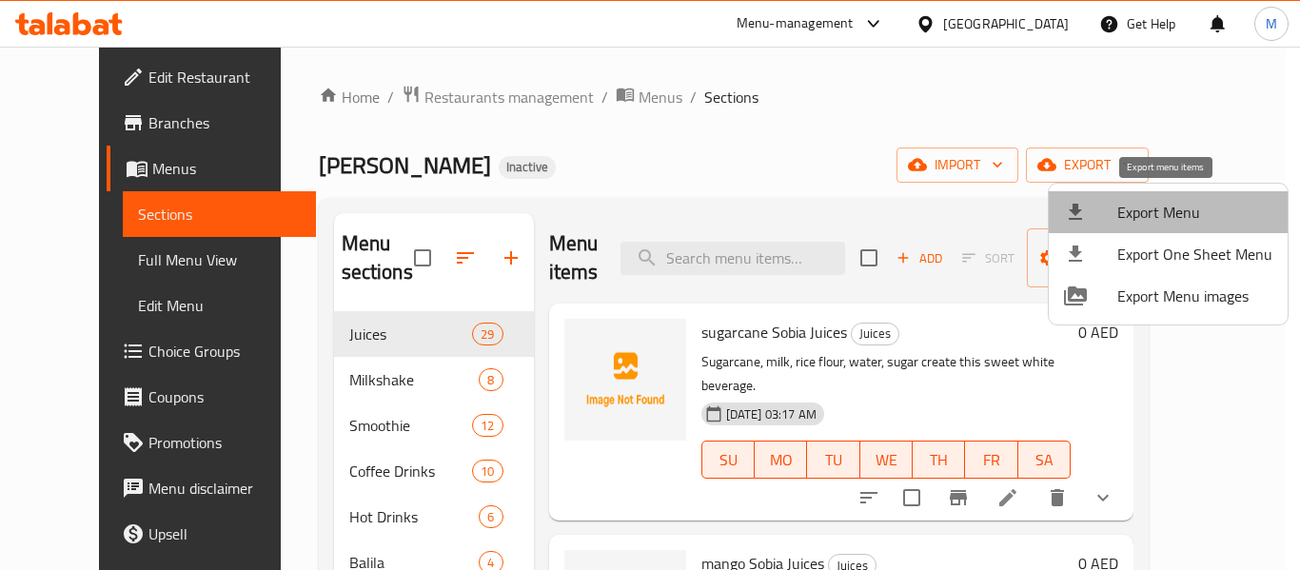
click at [1168, 201] on span "Export Menu" at bounding box center [1194, 212] width 155 height 23
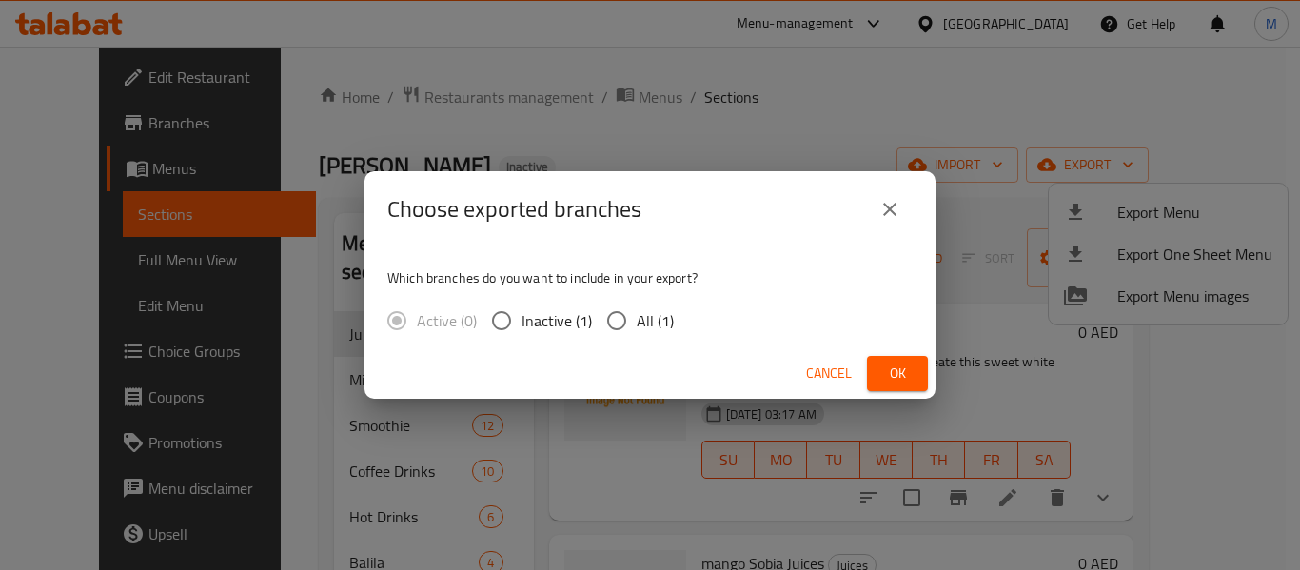
click at [643, 314] on span "All (1)" at bounding box center [655, 320] width 37 height 23
click at [637, 314] on input "All (1)" at bounding box center [617, 321] width 40 height 40
radio input "true"
click at [895, 374] on span "Ok" at bounding box center [897, 374] width 30 height 24
